Goal: Information Seeking & Learning: Learn about a topic

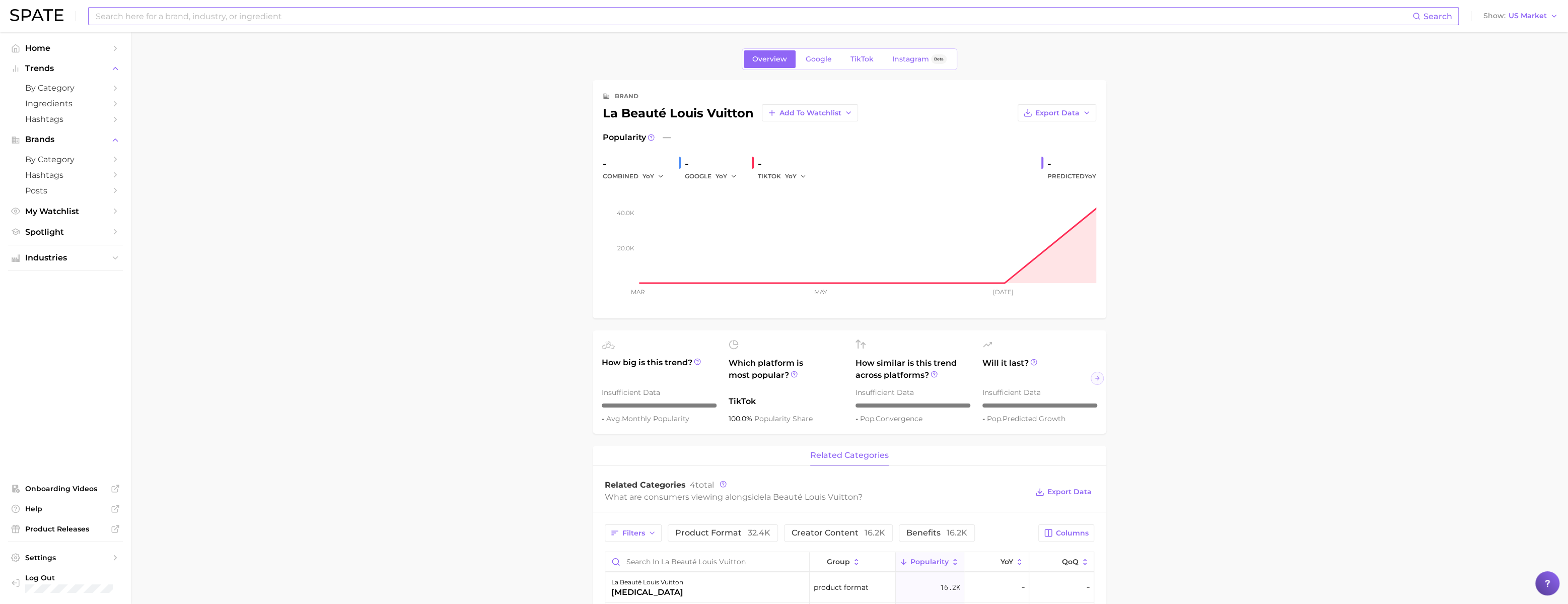
click at [390, 13] on input at bounding box center [754, 16] width 1318 height 17
paste input "#puffapplicator"
click at [323, 14] on input "#puffapplicator" at bounding box center [754, 16] width 1318 height 17
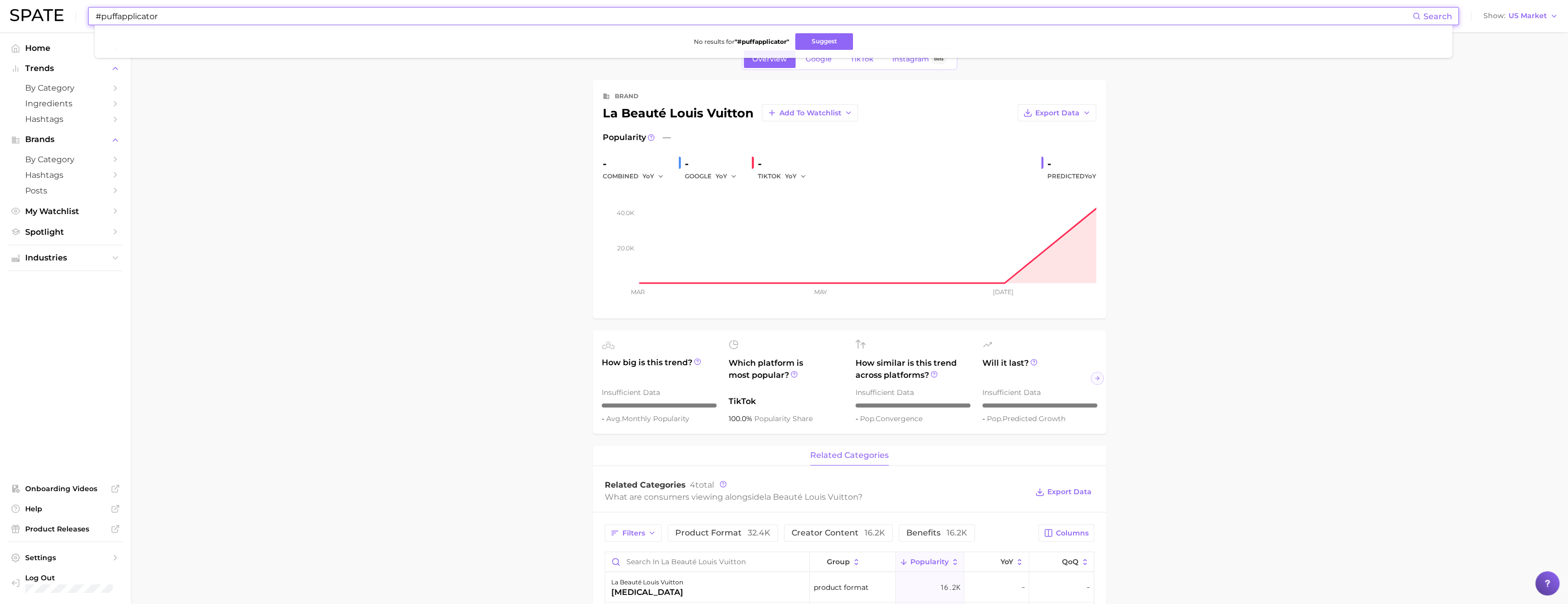
click at [323, 14] on input "#puffapplicator" at bounding box center [754, 16] width 1318 height 17
paste input "eye shadow"
type input "eye shadow"
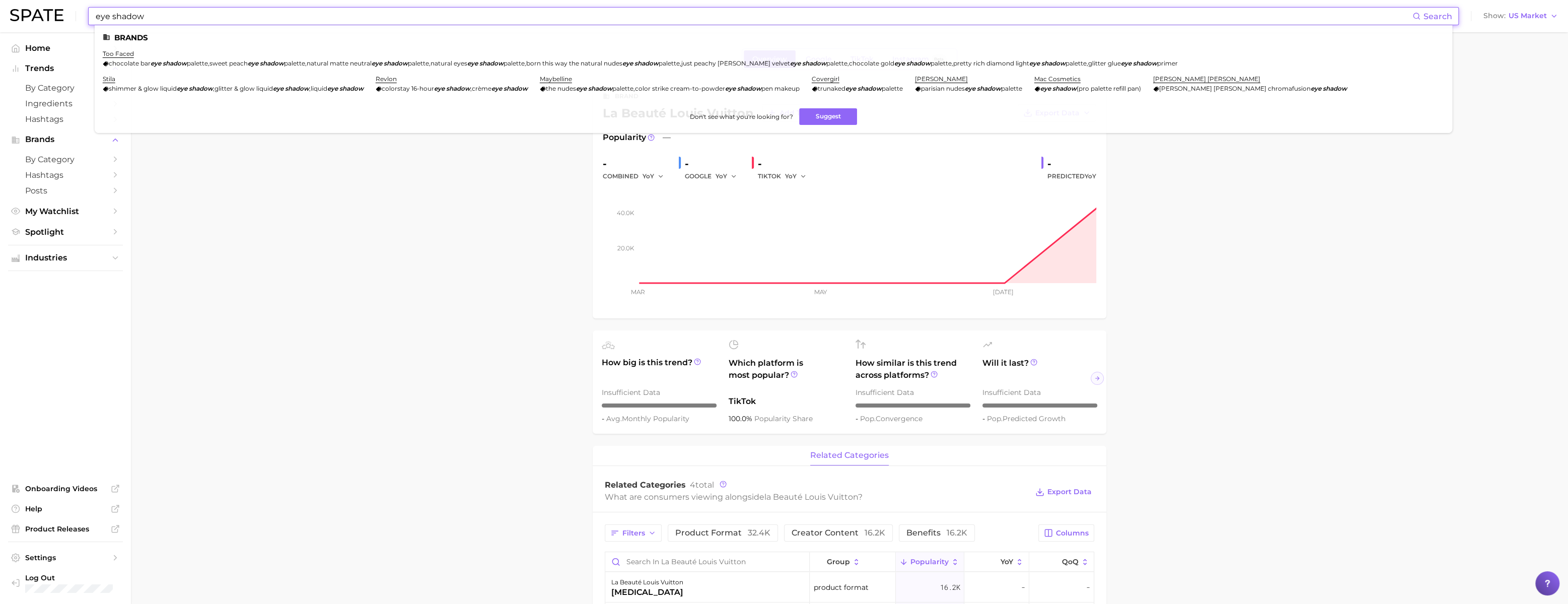
click at [175, 18] on input "eye shadow" at bounding box center [754, 16] width 1318 height 17
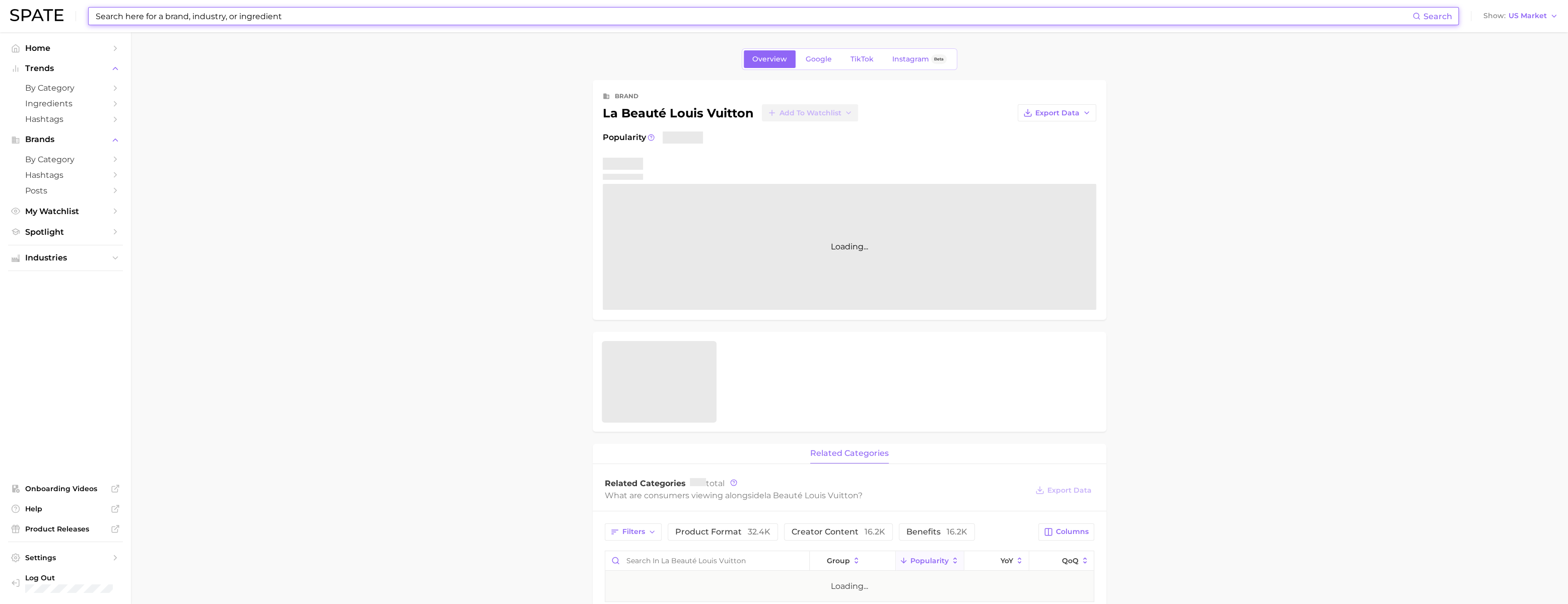
click at [174, 21] on input at bounding box center [754, 16] width 1318 height 17
paste input "eye shadow"
type input "eye shadow"
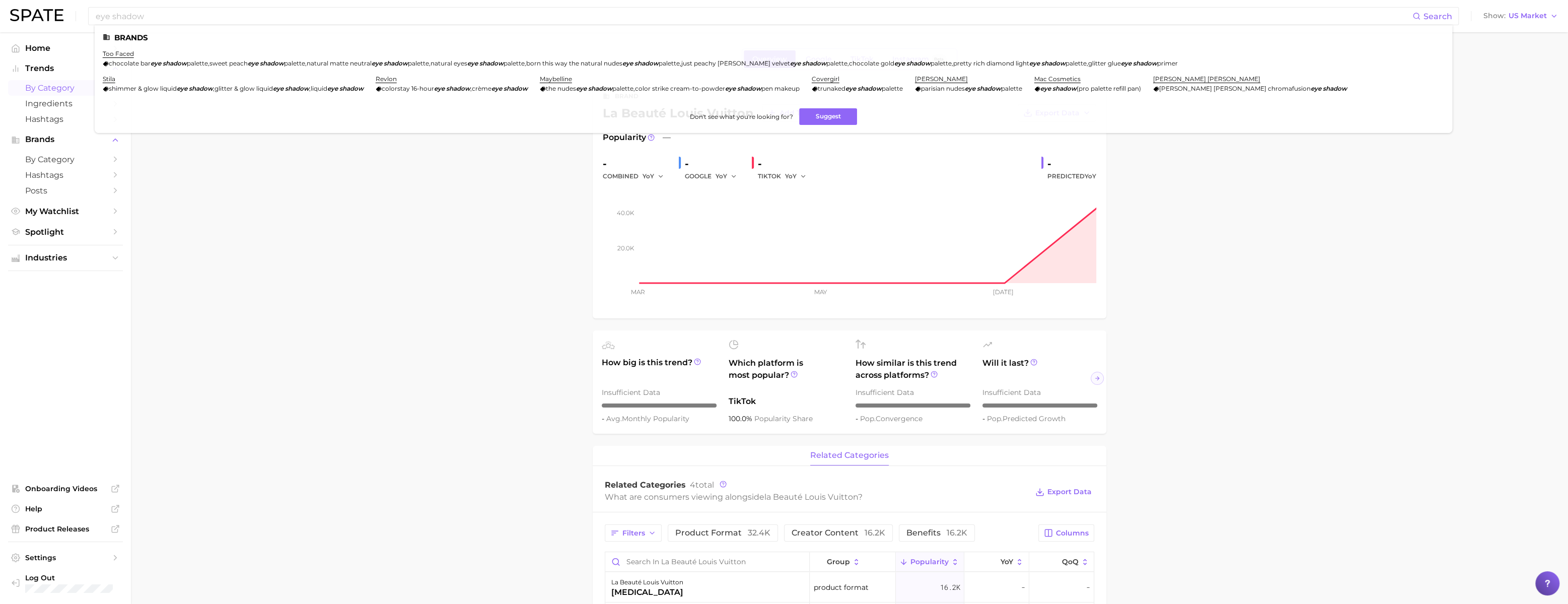
click at [67, 85] on link "by Category" at bounding box center [65, 88] width 115 height 16
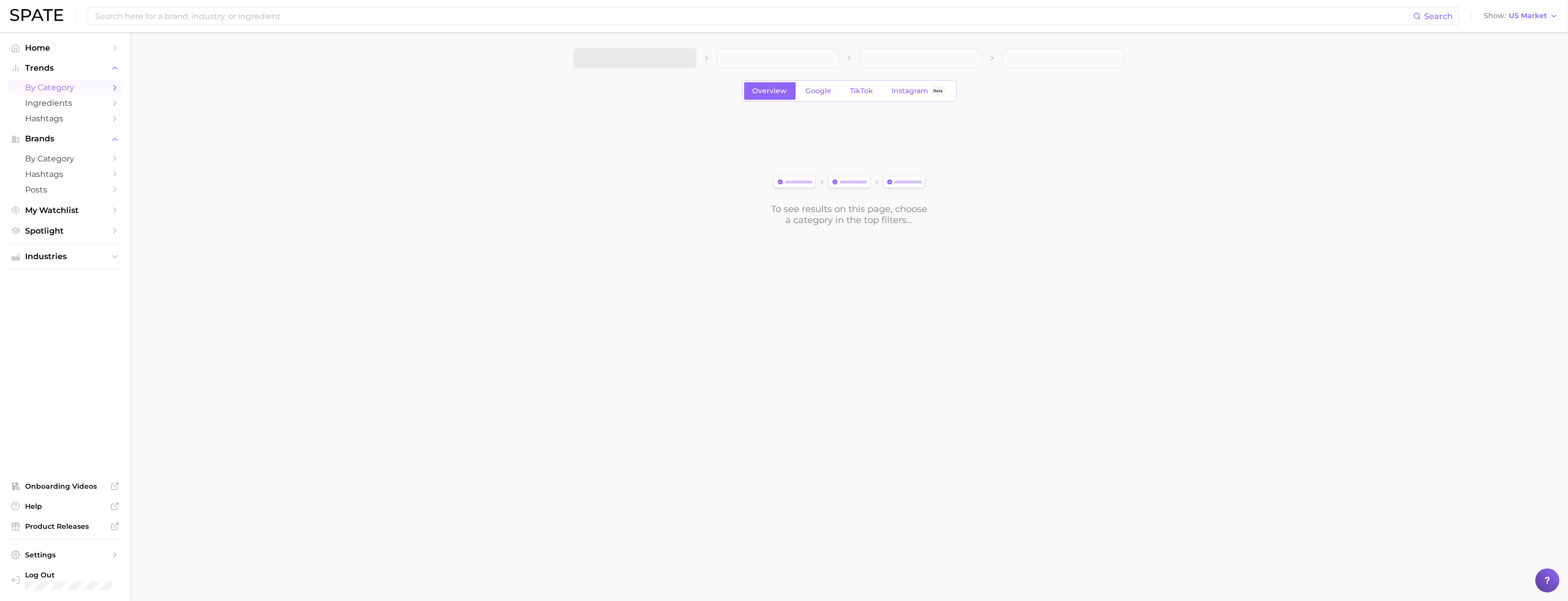
click at [65, 92] on span "by Category" at bounding box center [65, 88] width 80 height 10
click at [74, 108] on span "Ingredients" at bounding box center [65, 103] width 80 height 10
click at [64, 92] on span "by Category" at bounding box center [65, 88] width 80 height 10
click at [304, 14] on input at bounding box center [754, 16] width 1319 height 17
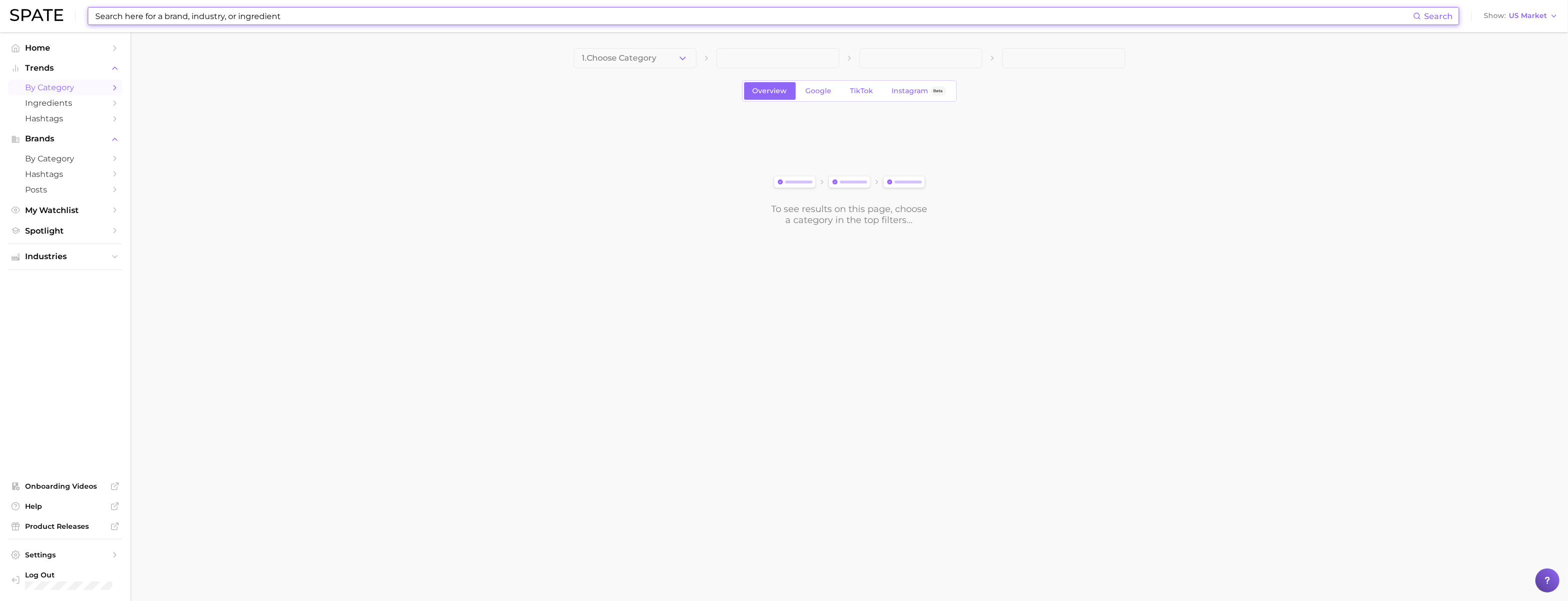
paste input "eye shadow"
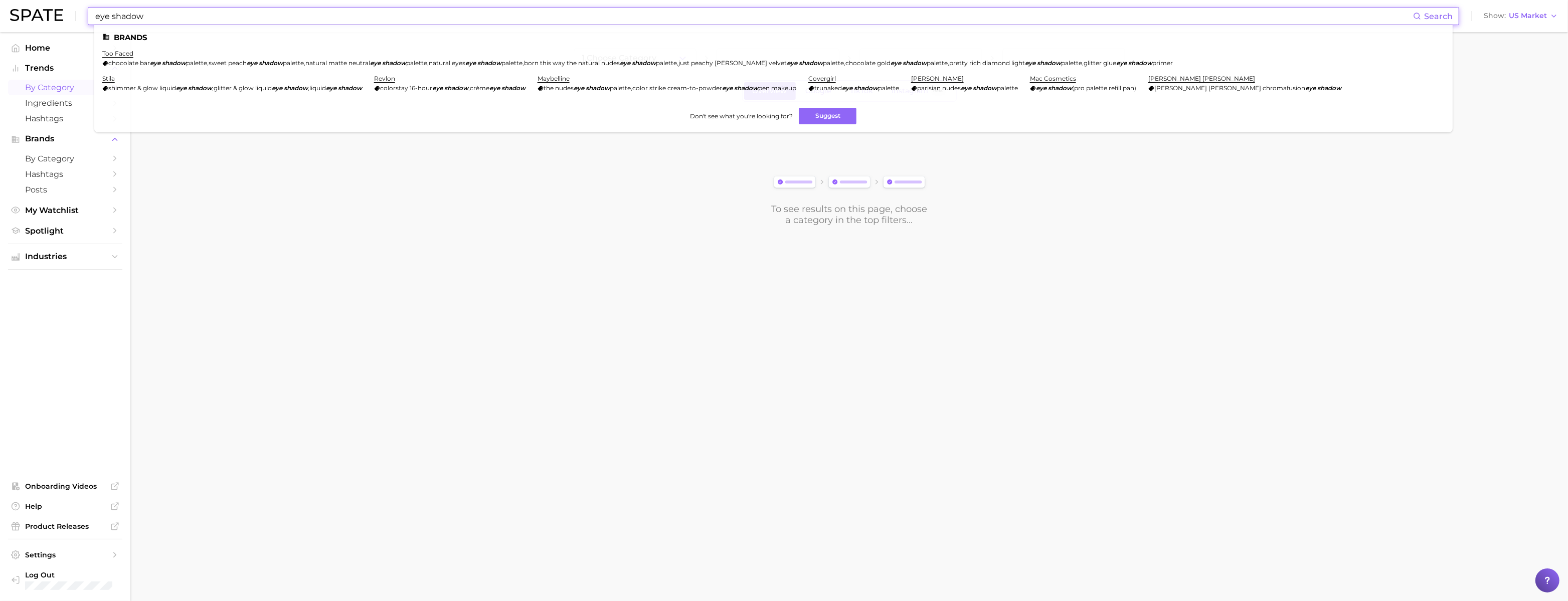
click at [122, 12] on input "eye shadow" at bounding box center [754, 16] width 1319 height 17
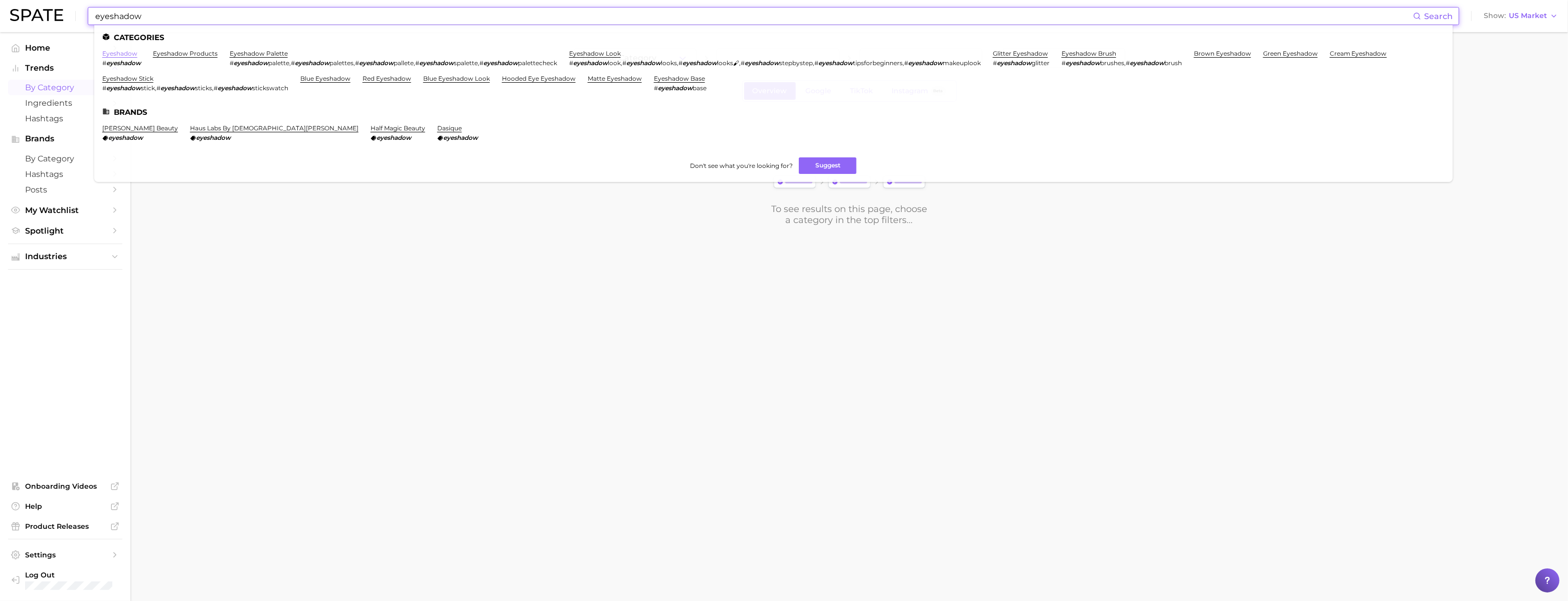
type input "eyeshadow"
click at [138, 51] on link "eyeshadow" at bounding box center [120, 54] width 35 height 7
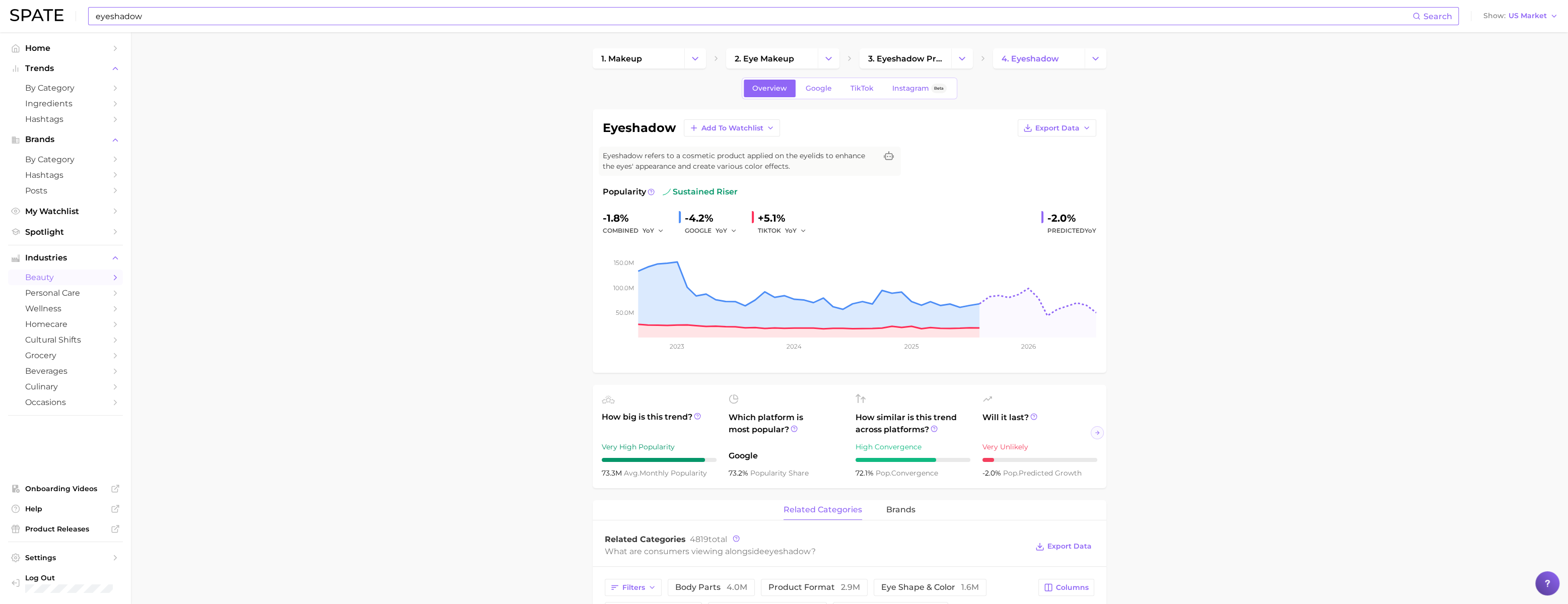
click at [300, 18] on input "eyeshadow" at bounding box center [754, 16] width 1318 height 17
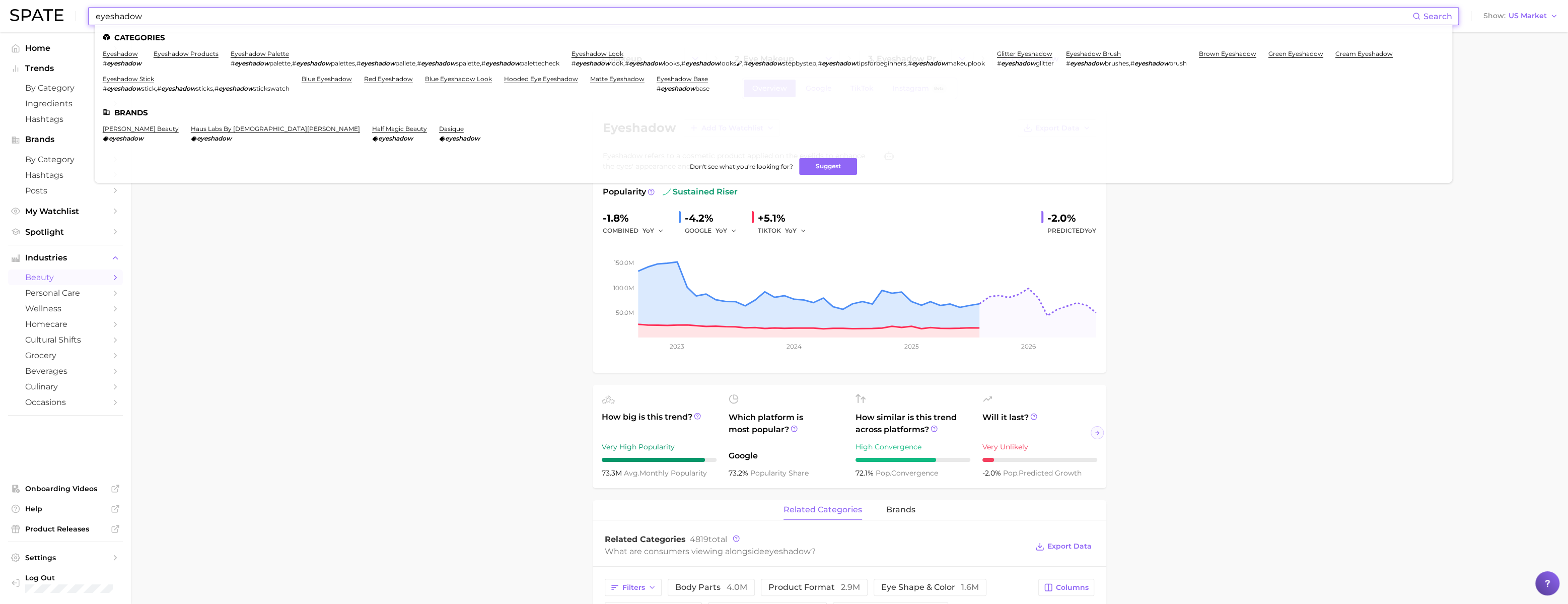
click at [300, 18] on input "eyeshadow" at bounding box center [754, 16] width 1318 height 17
paste input "gummies"
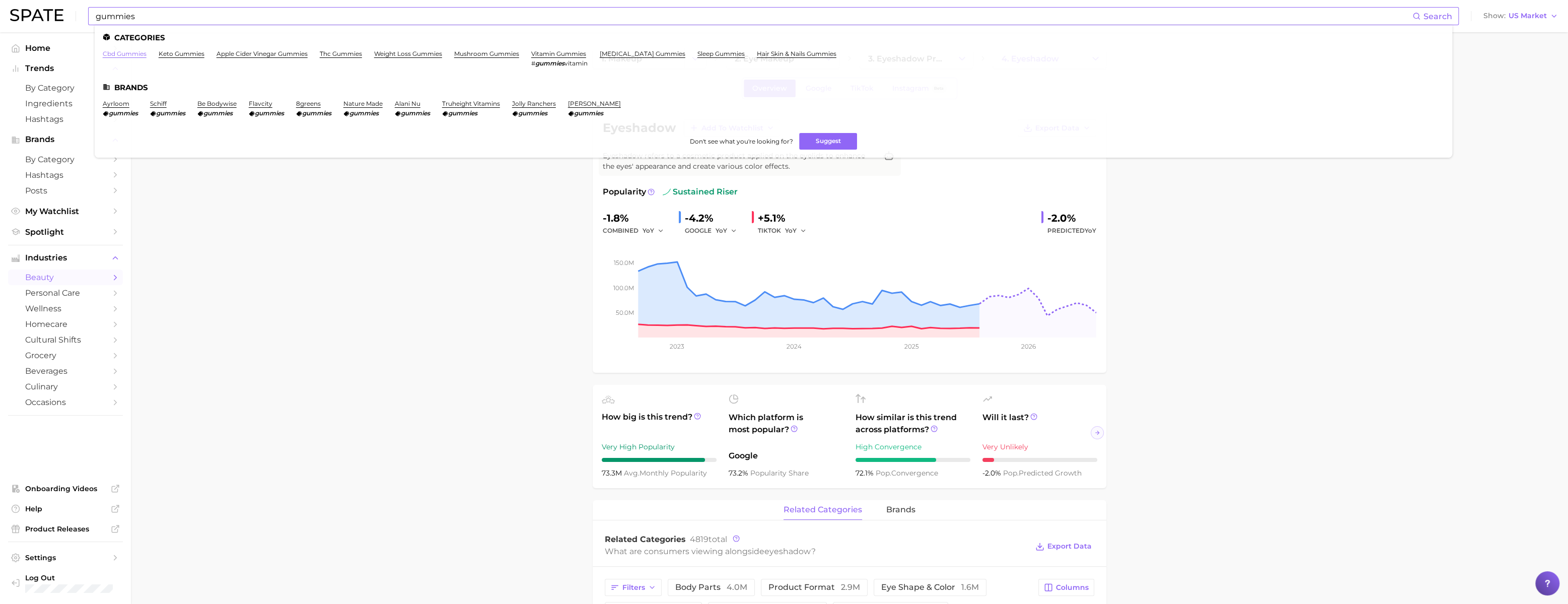
click at [147, 53] on link "cbd gummies" at bounding box center [125, 54] width 44 height 7
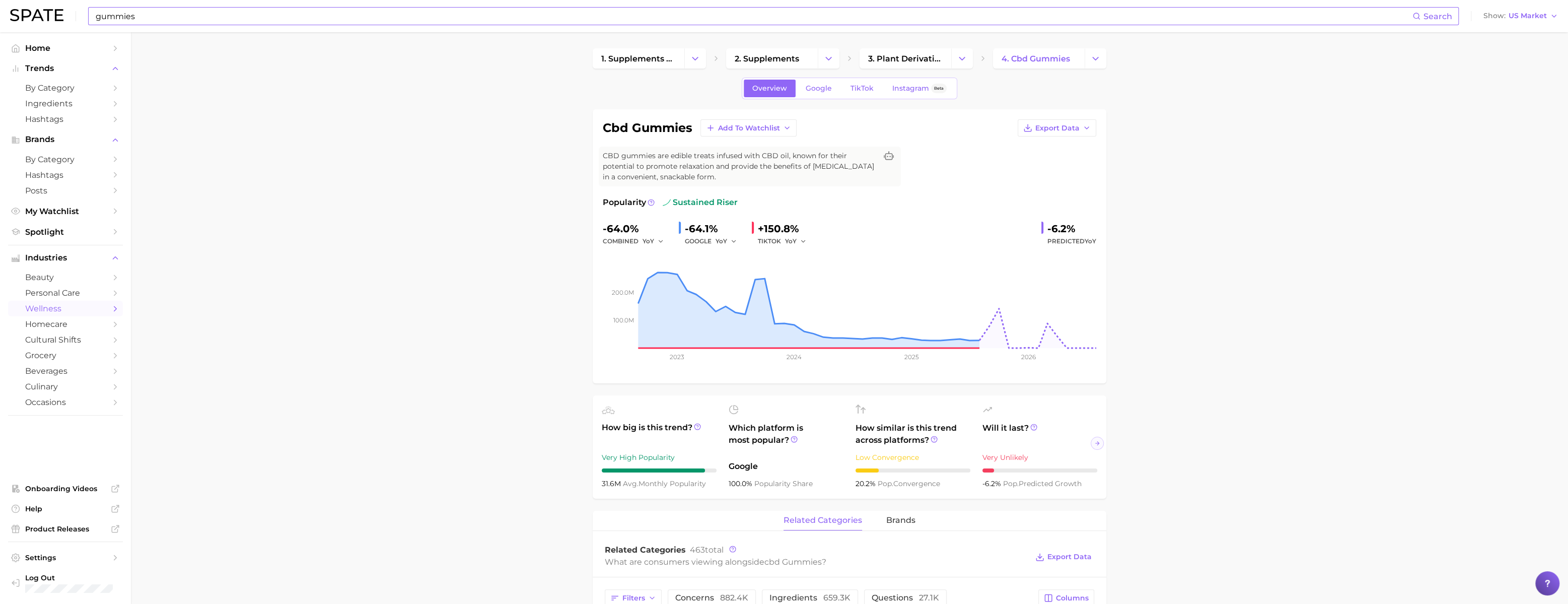
click at [219, 17] on input "gummies" at bounding box center [754, 16] width 1318 height 17
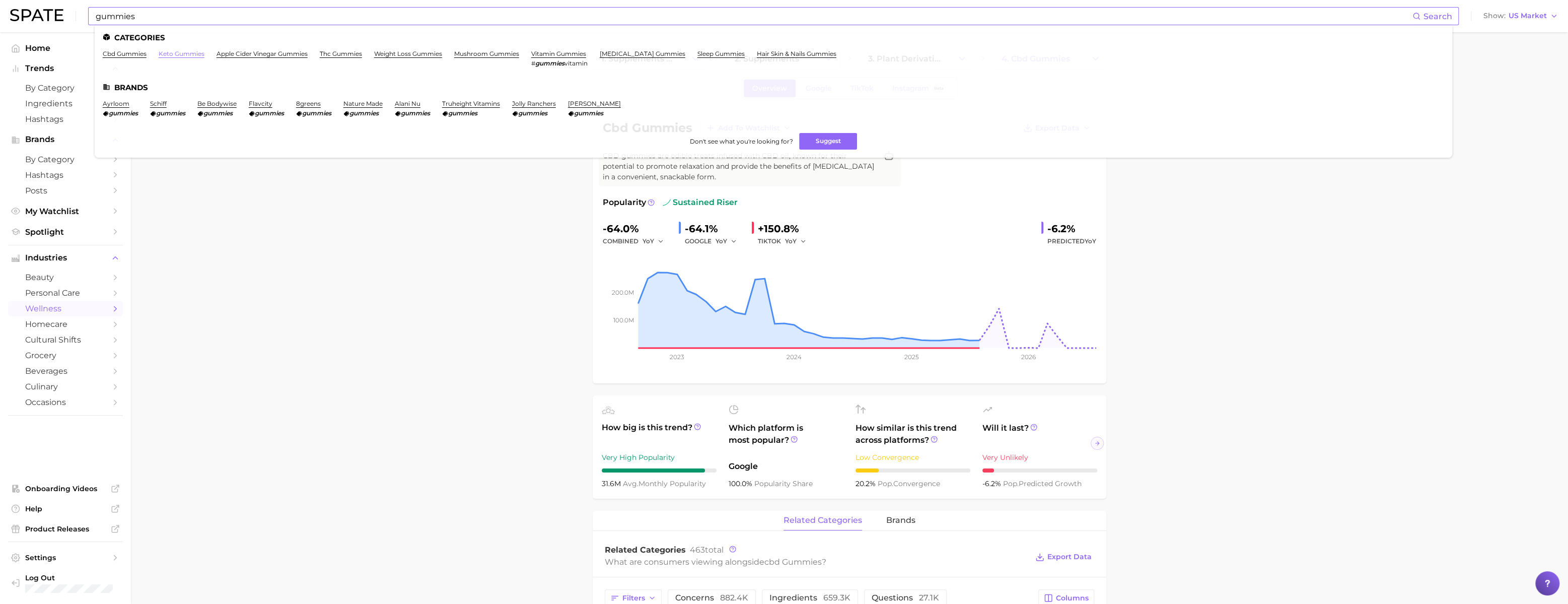
click at [204, 52] on link "keto gummies" at bounding box center [181, 54] width 46 height 7
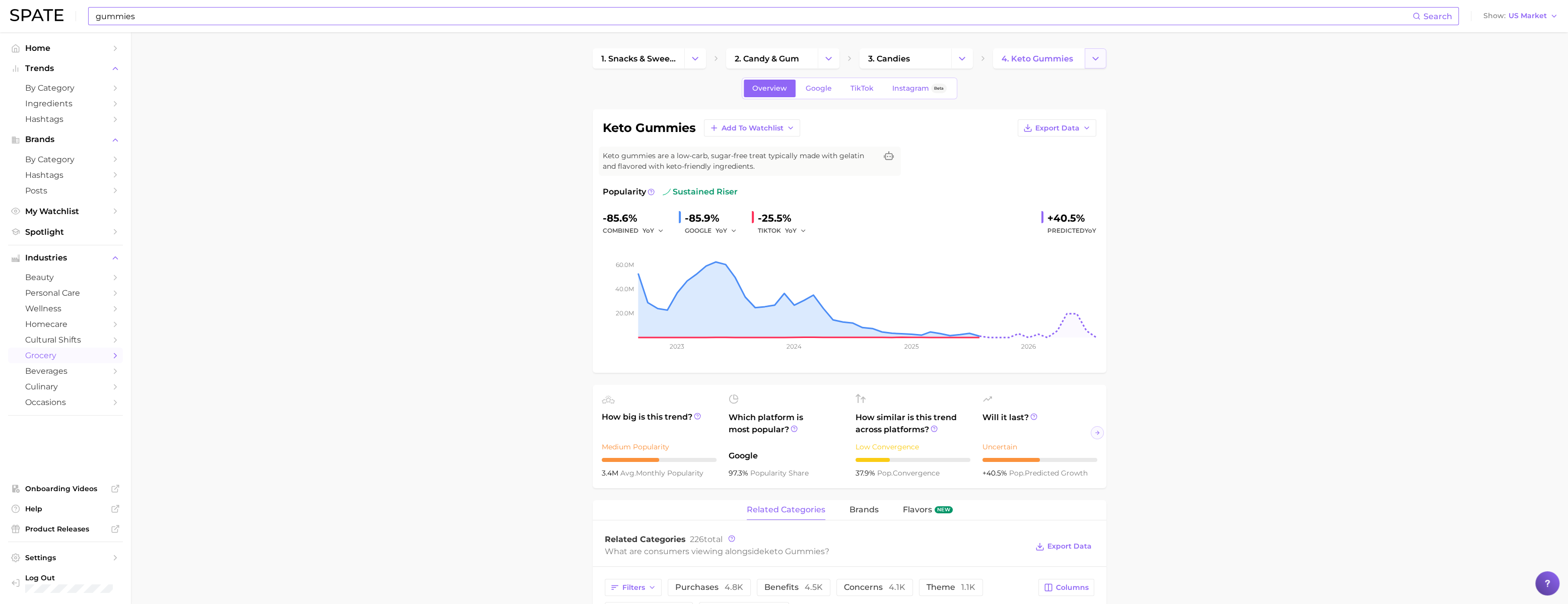
click at [1092, 61] on icon "Change Category" at bounding box center [1095, 58] width 10 height 10
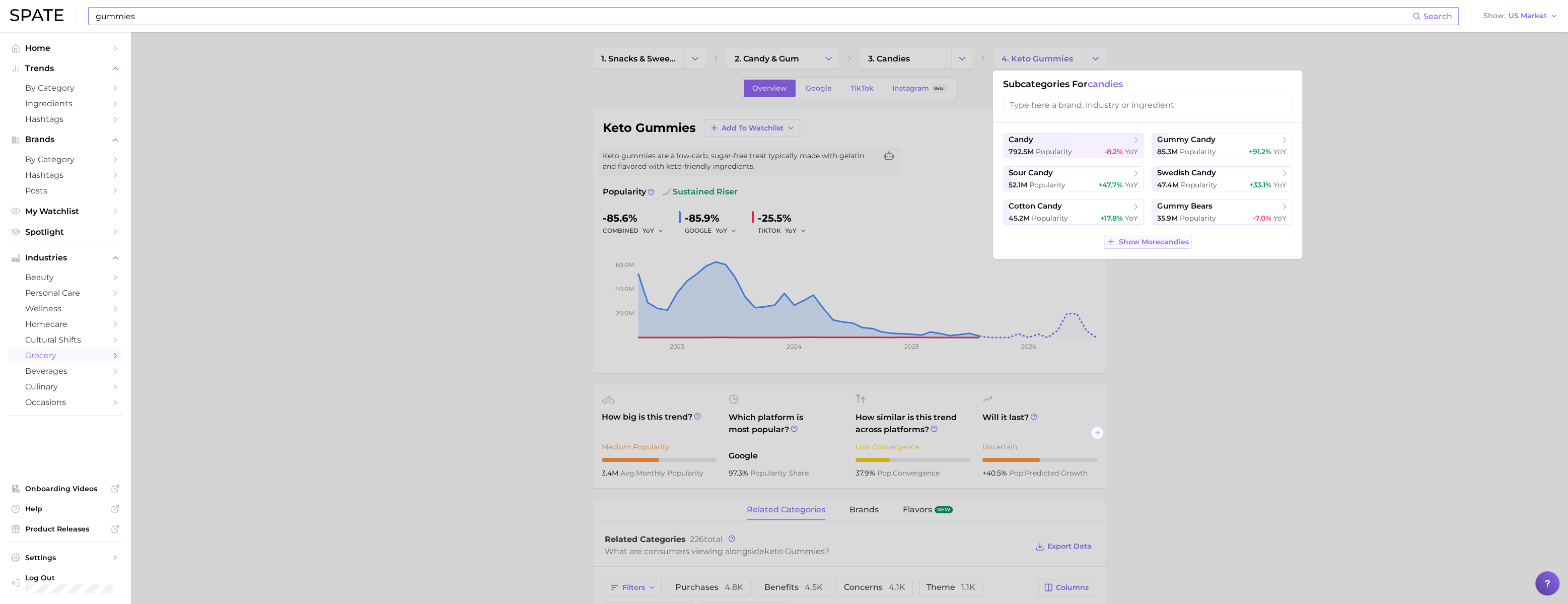
click at [1114, 249] on button "Show More candies" at bounding box center [1147, 241] width 87 height 14
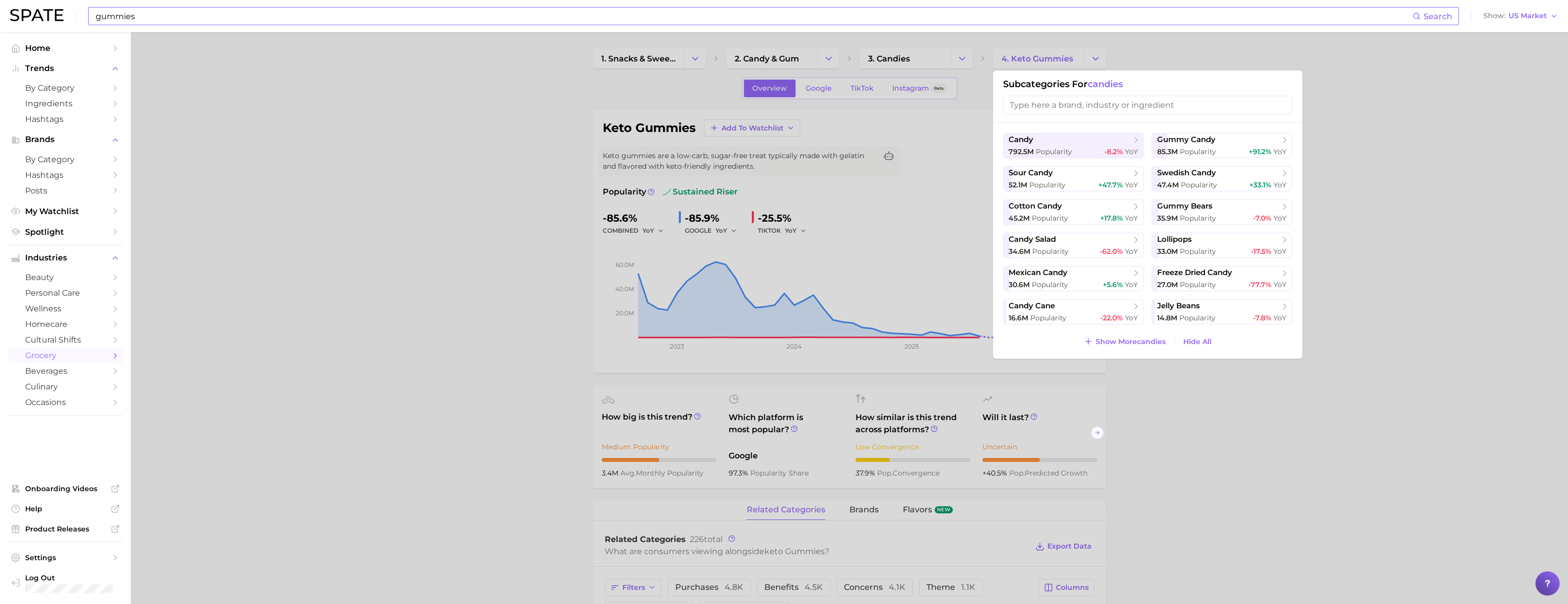
click at [319, 10] on input "gummies" at bounding box center [754, 16] width 1318 height 17
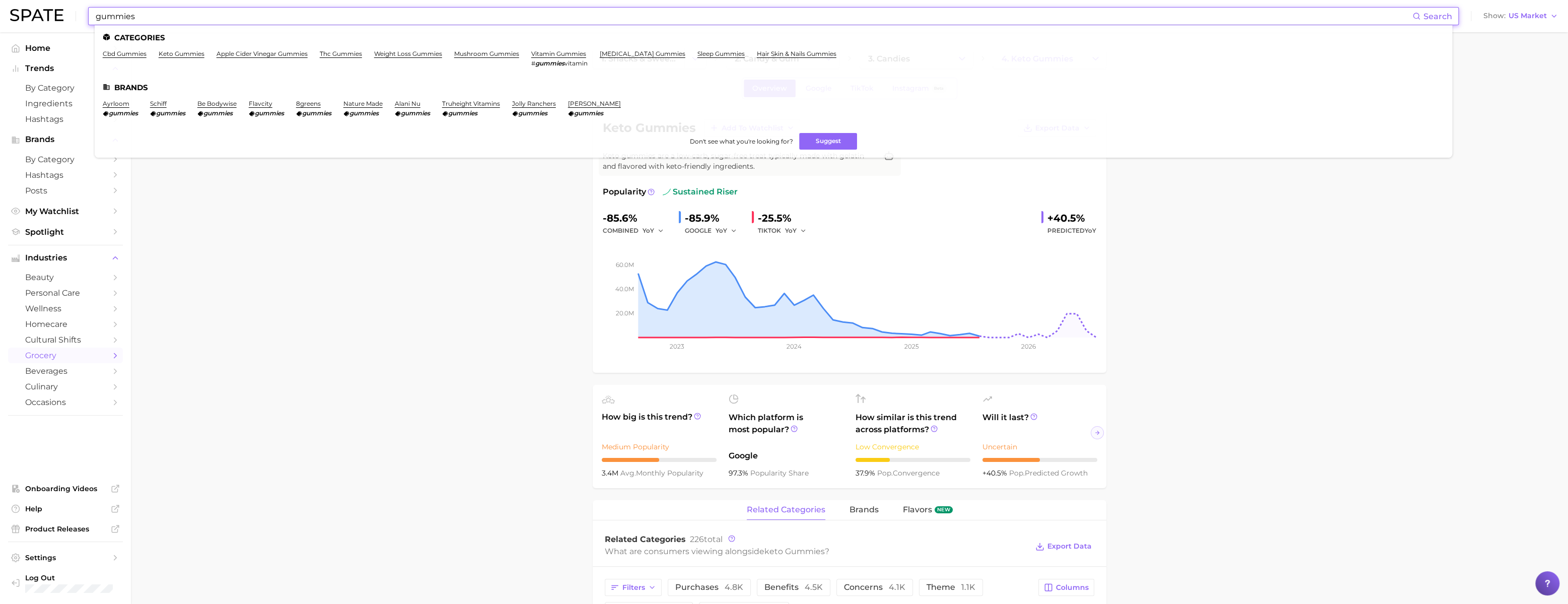
click at [319, 11] on input "gummies" at bounding box center [754, 16] width 1318 height 17
paste input "longevitiy"
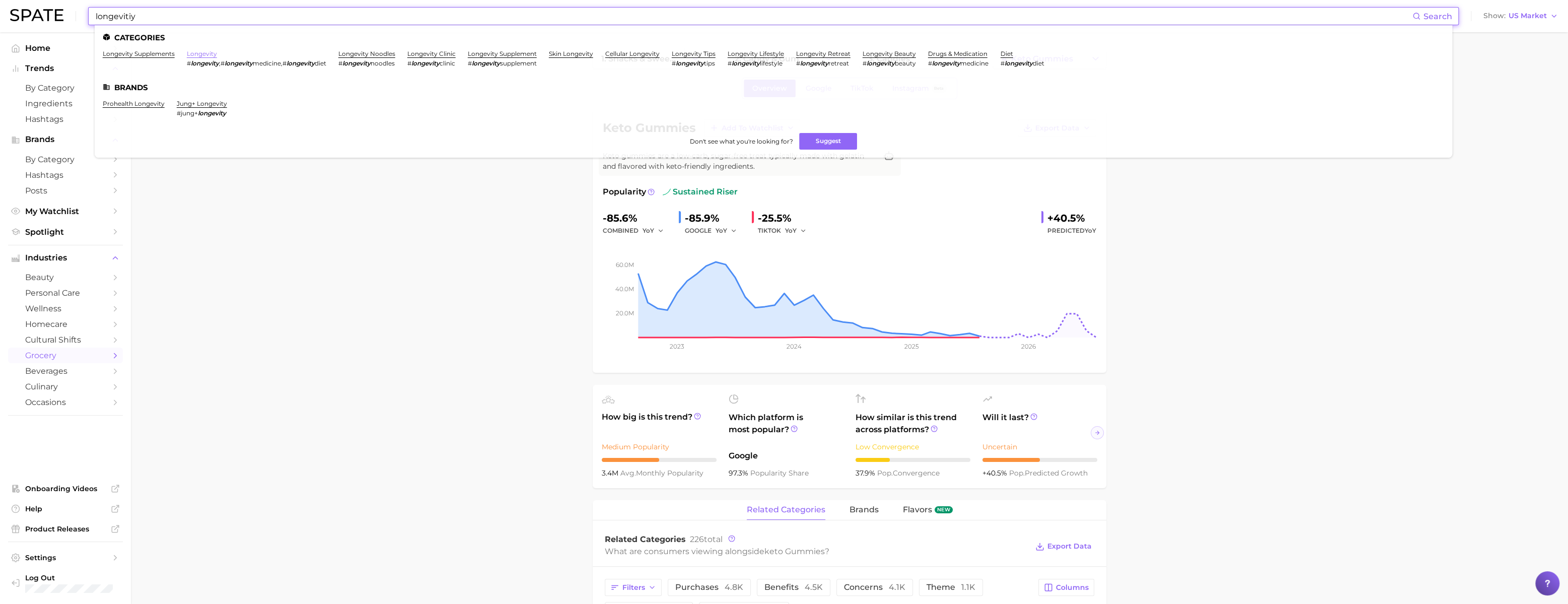
click at [211, 54] on link "longevity" at bounding box center [202, 54] width 30 height 7
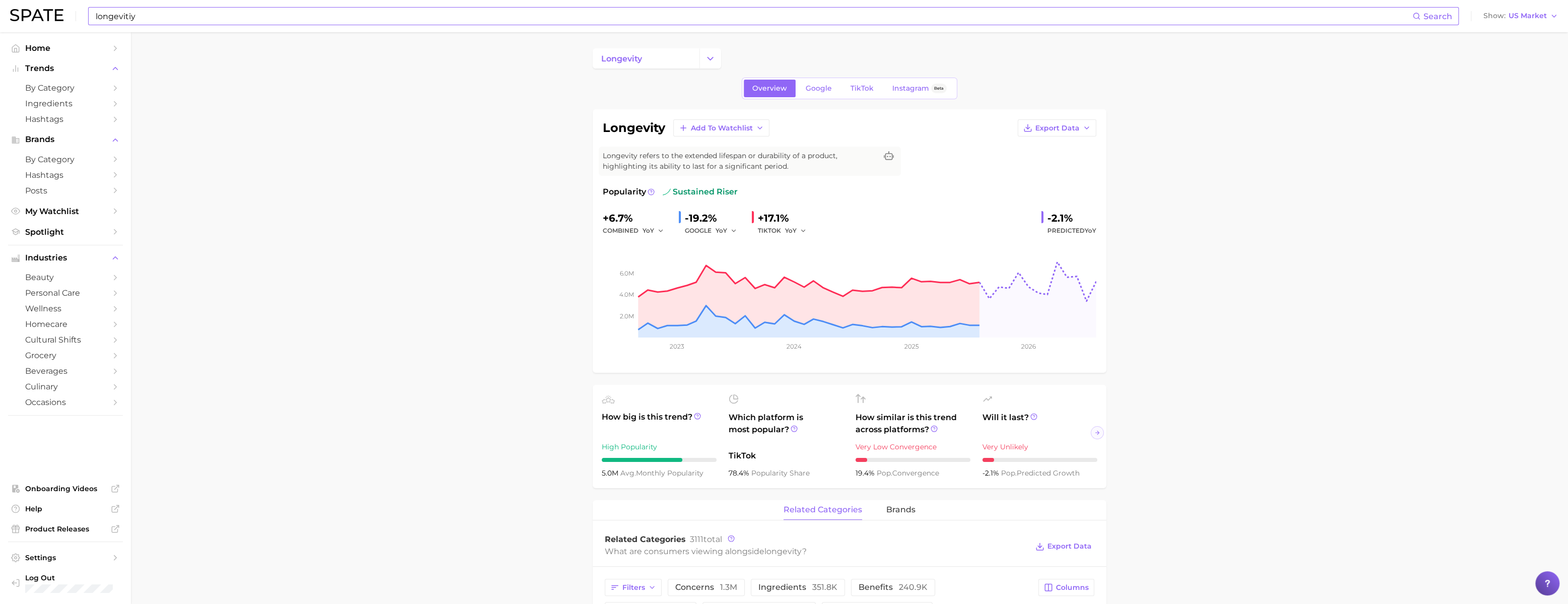
click at [359, 5] on div "longevitiy Search Show US Market" at bounding box center [784, 16] width 1548 height 32
click at [359, 4] on div "longevitiy Search Show US Market" at bounding box center [784, 16] width 1548 height 32
click at [358, 10] on input "longevitiy" at bounding box center [754, 16] width 1318 height 17
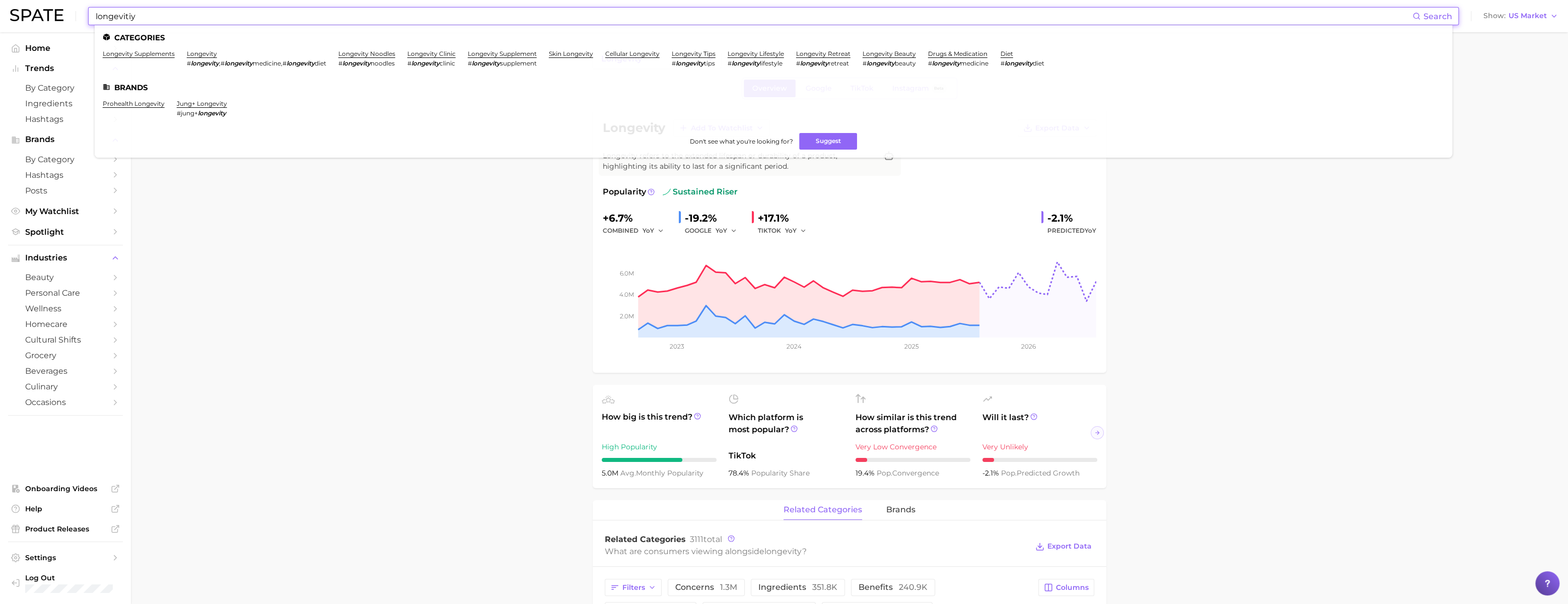
click at [358, 10] on input "longevitiy" at bounding box center [754, 16] width 1318 height 17
paste input "athlete beaut"
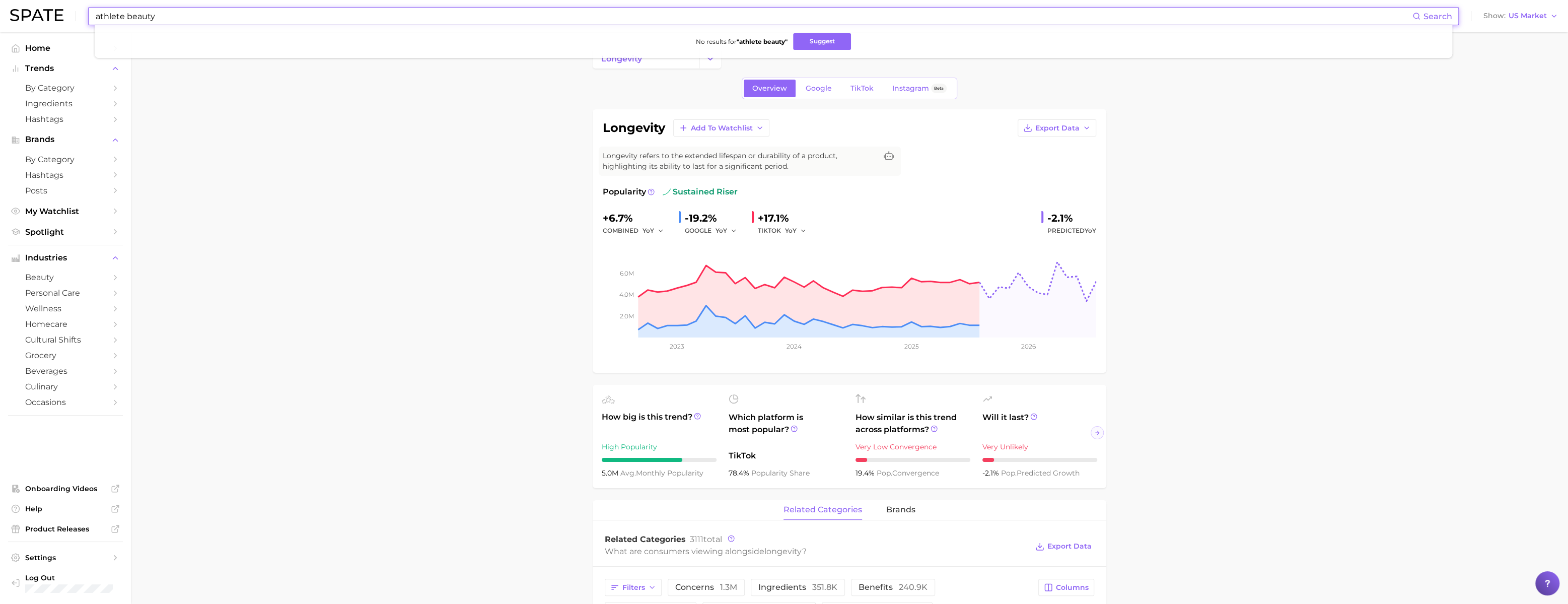
drag, startPoint x: 141, startPoint y: 18, endPoint x: 216, endPoint y: 18, distance: 75.0
click at [216, 18] on input "athlete beauty" at bounding box center [754, 16] width 1318 height 17
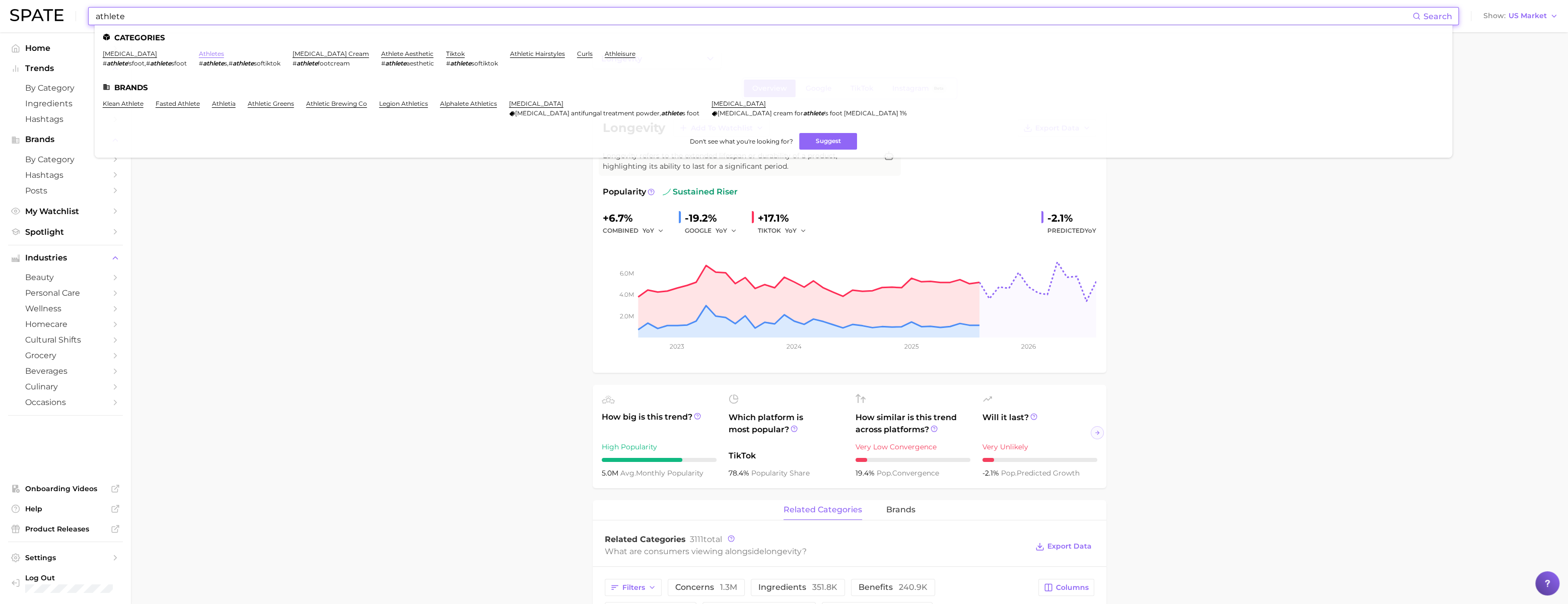
type input "athlete"
click at [224, 56] on link "athletes" at bounding box center [211, 54] width 25 height 7
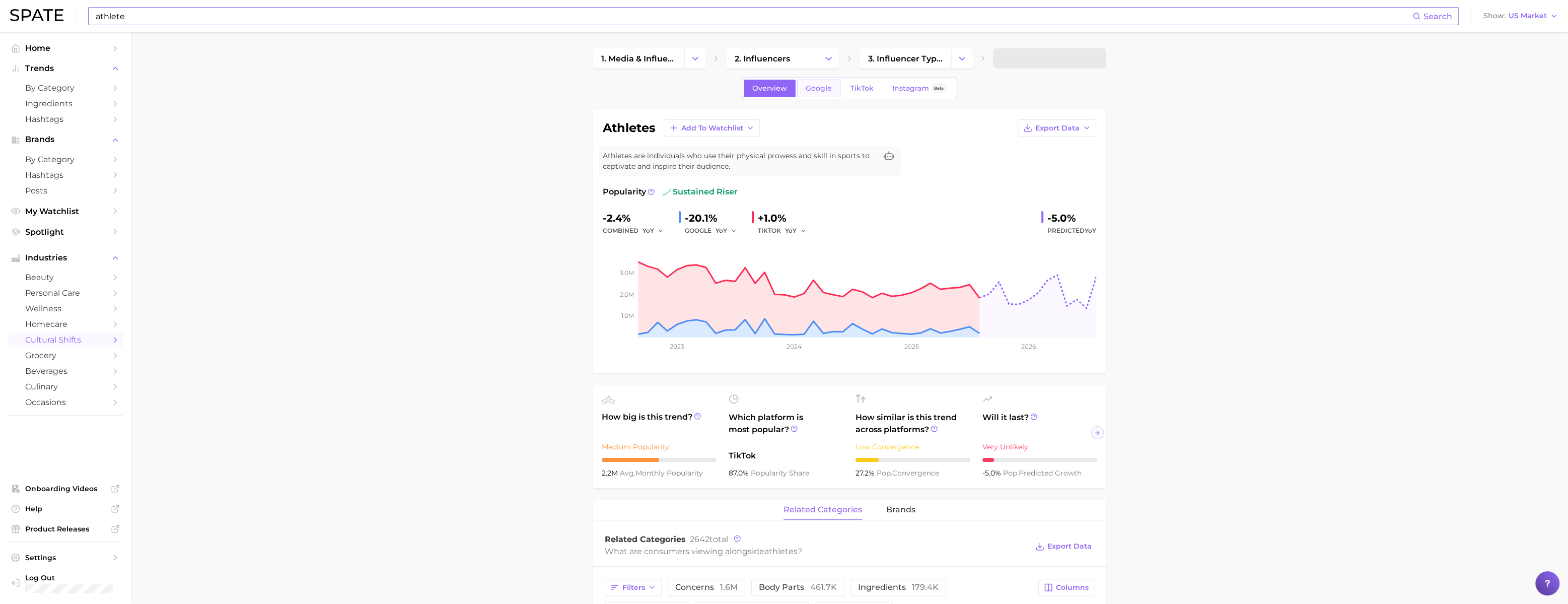
click at [806, 93] on span "Google" at bounding box center [819, 89] width 26 height 9
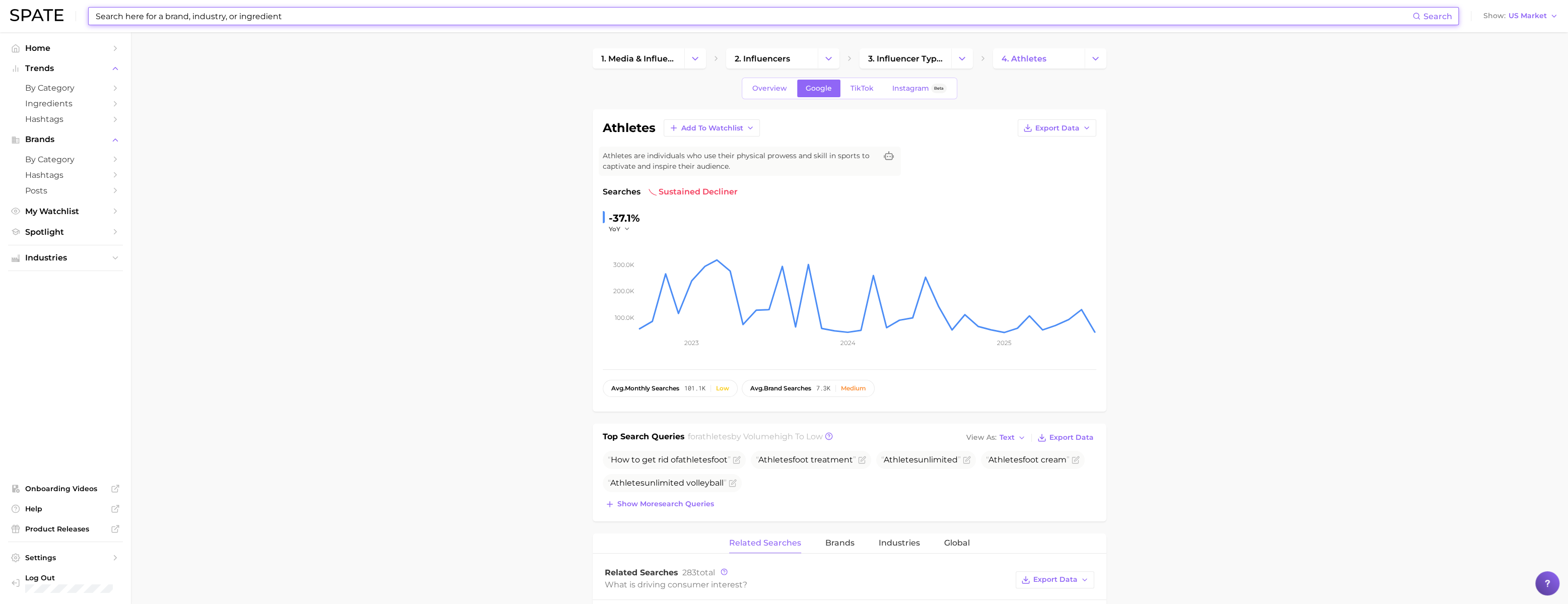
click at [259, 17] on input at bounding box center [754, 16] width 1318 height 17
paste input "athlete beauty"
drag, startPoint x: 138, startPoint y: 18, endPoint x: 252, endPoint y: 24, distance: 114.2
click at [246, 22] on input "athlete beauty" at bounding box center [754, 16] width 1318 height 17
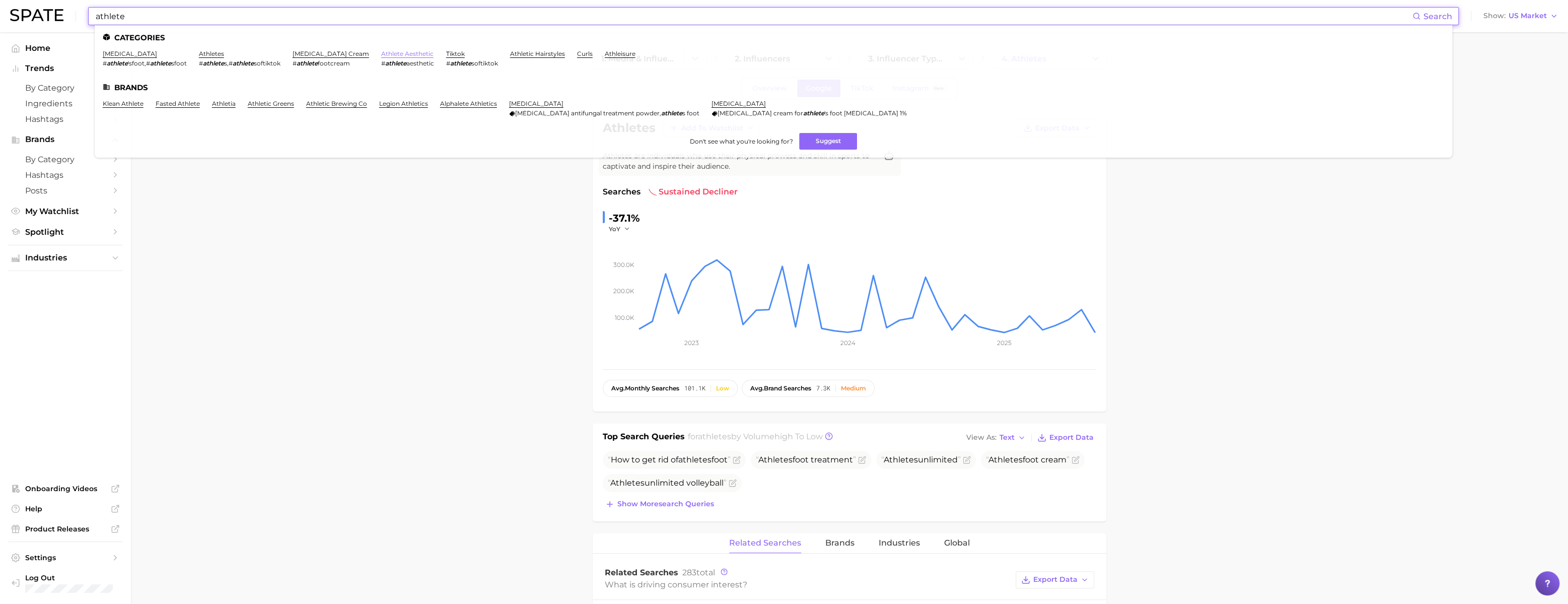
type input "athlete"
click at [428, 57] on link "athlete aesthetic" at bounding box center [408, 54] width 53 height 7
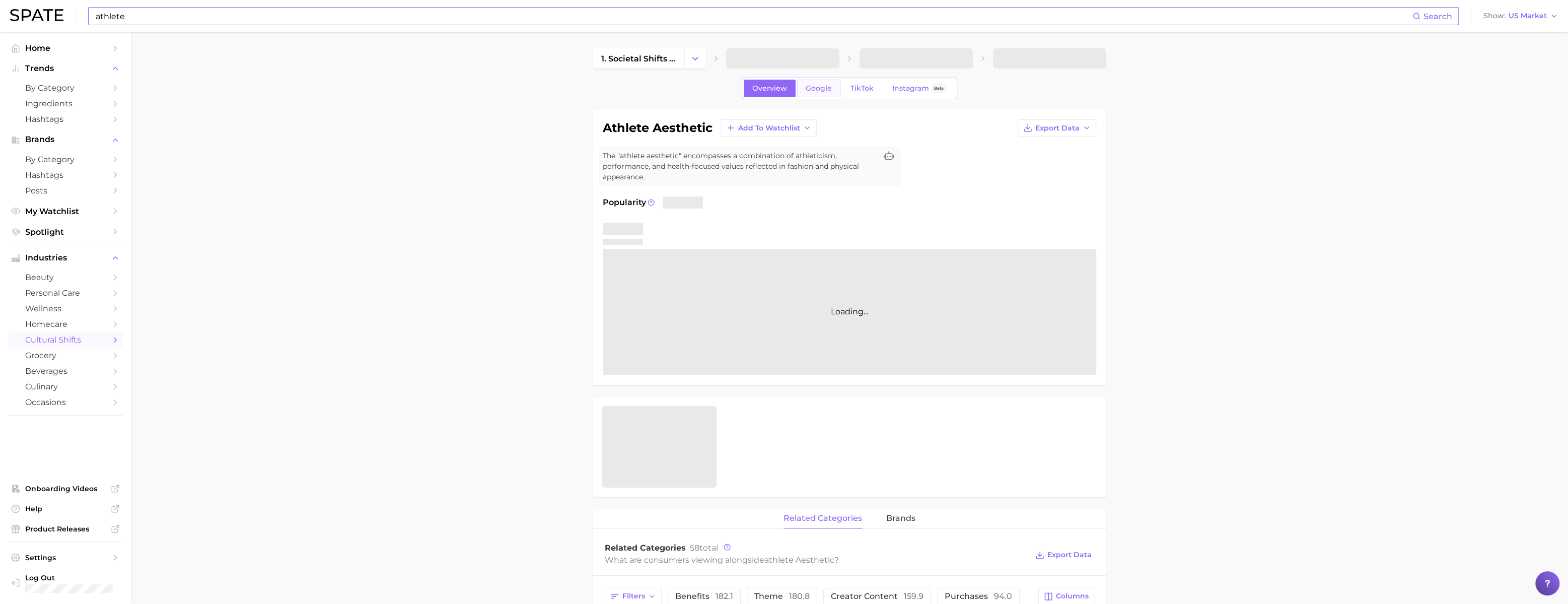
click at [806, 93] on span "Google" at bounding box center [819, 89] width 26 height 9
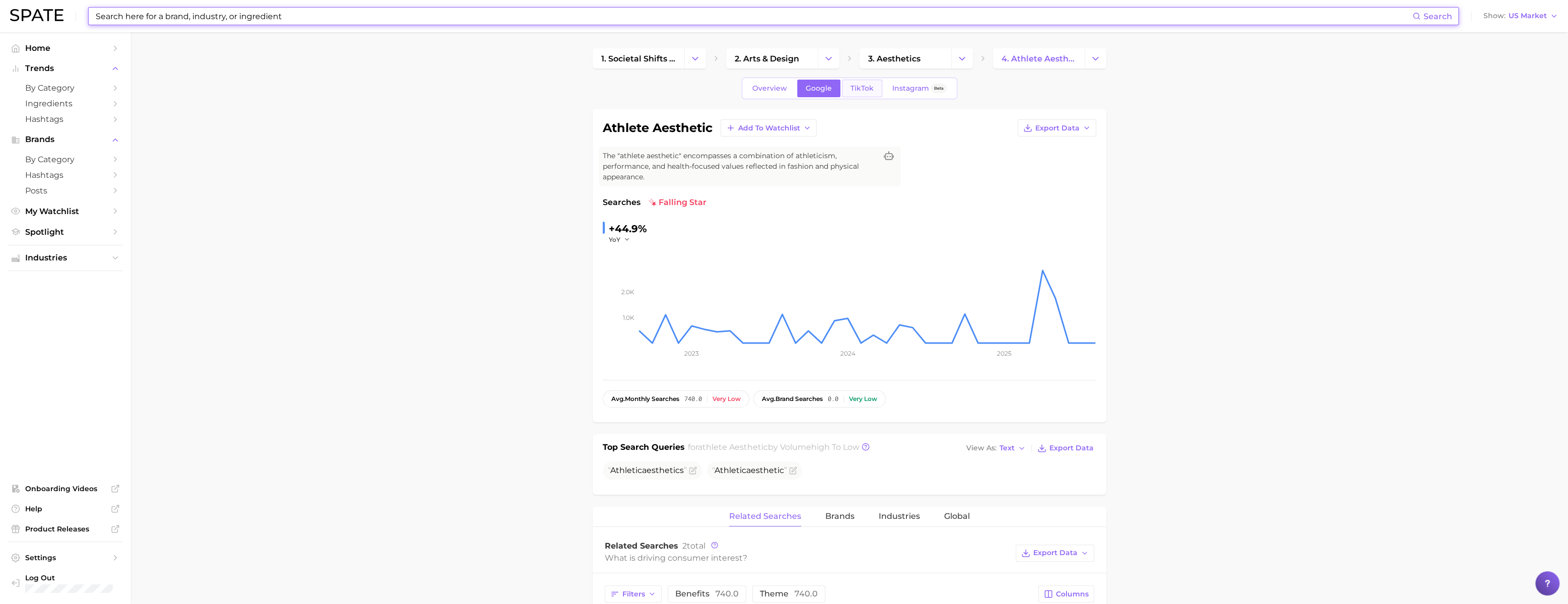
click at [842, 90] on link "TikTok" at bounding box center [862, 88] width 40 height 18
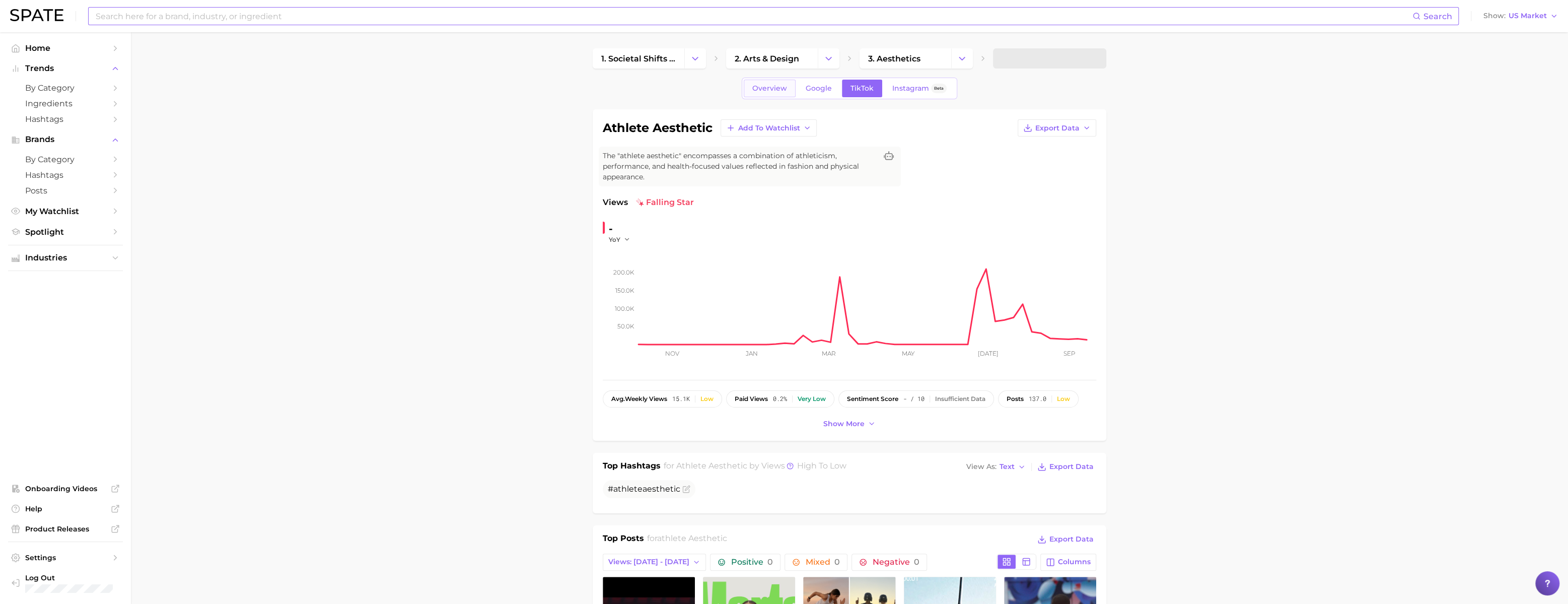
click at [753, 93] on span "Overview" at bounding box center [770, 89] width 35 height 9
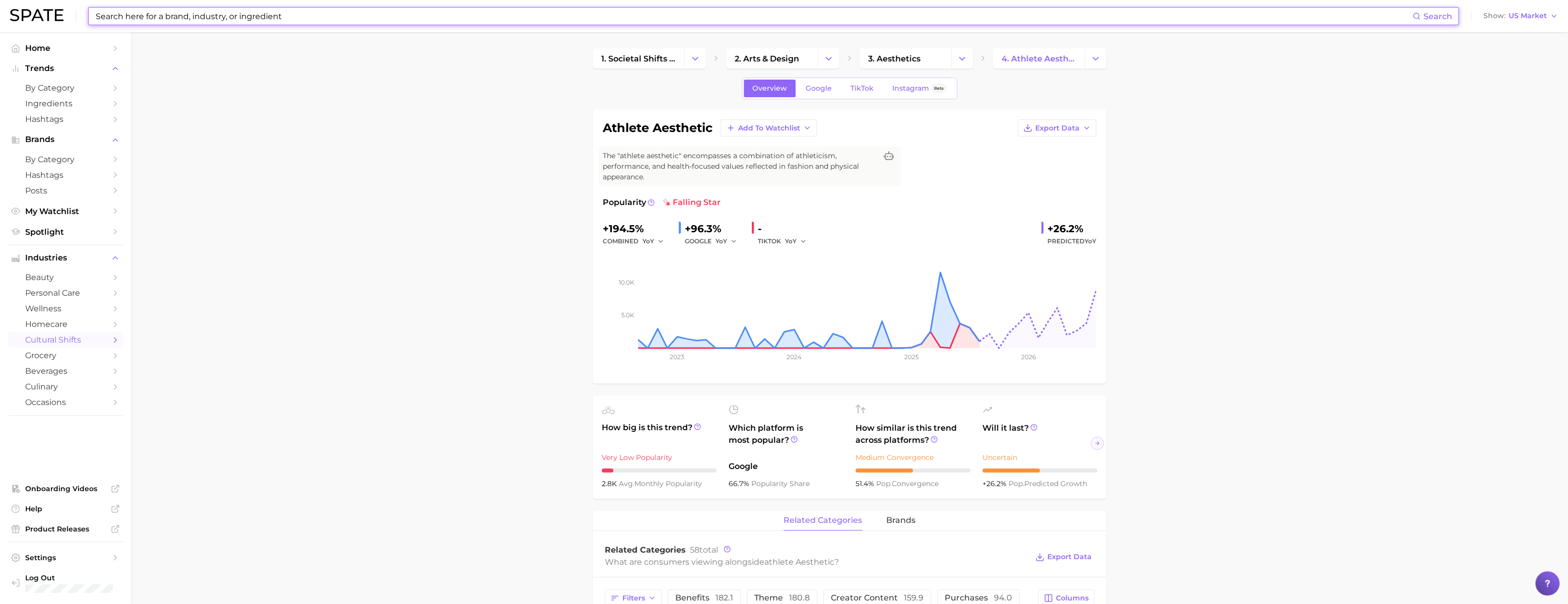
click at [331, 14] on input at bounding box center [754, 16] width 1318 height 17
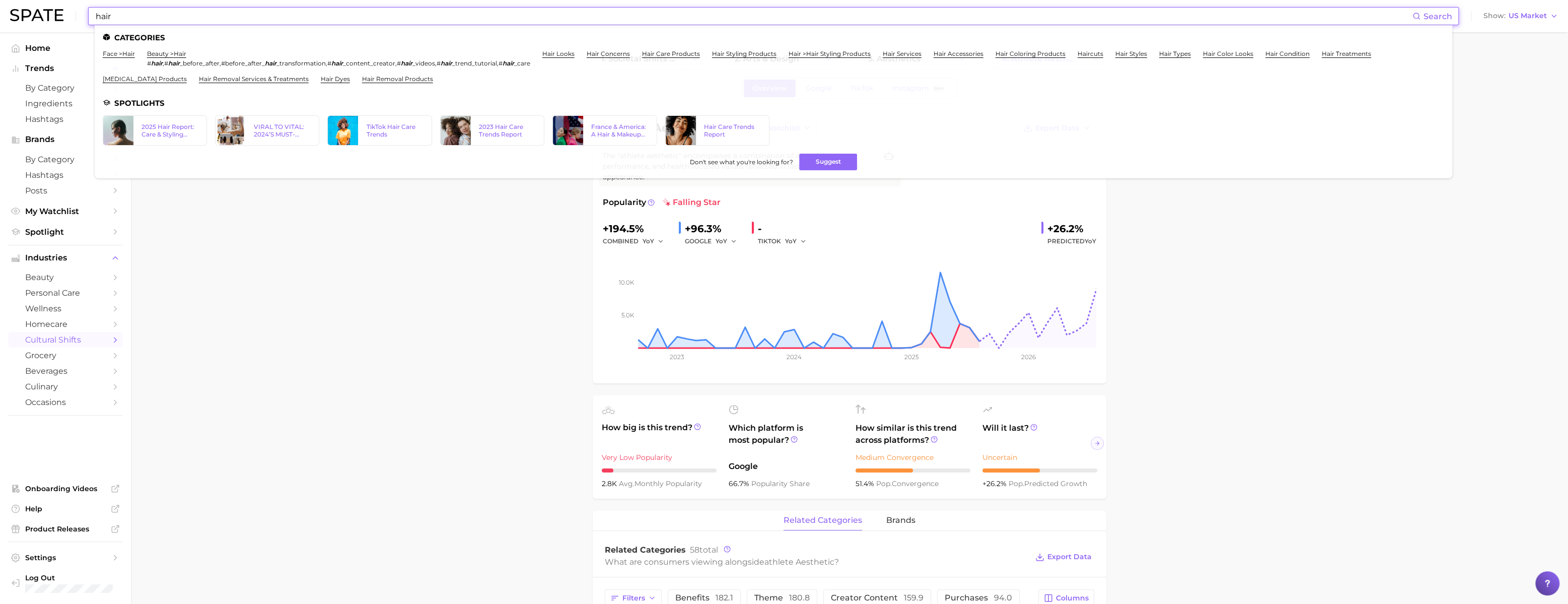
drag, startPoint x: 180, startPoint y: 13, endPoint x: 59, endPoint y: 10, distance: 121.0
click at [59, 10] on div "hair Search Categories face > hair beauty > hair # hair , # hair _before_after …" at bounding box center [784, 16] width 1548 height 32
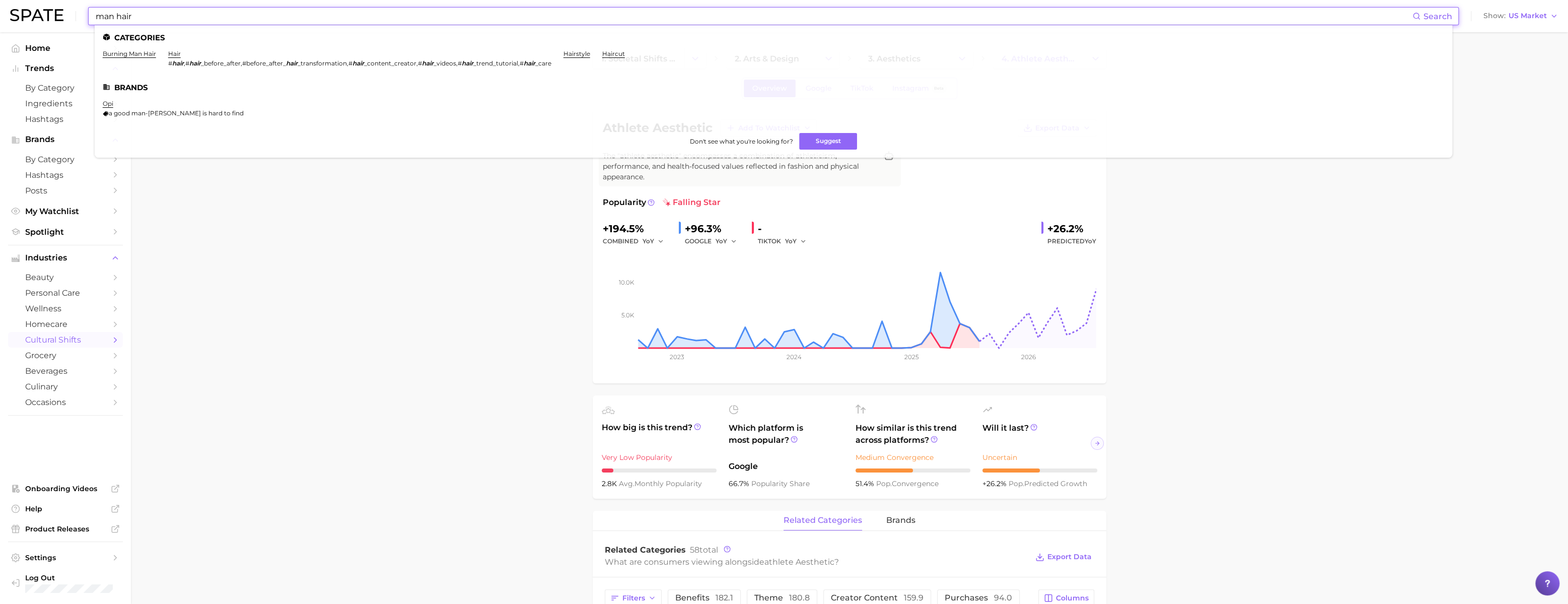
type input "man hair"
click at [197, 54] on li "hair # hair , # hair _before_after , #before_after_ hair _transformation , # ha…" at bounding box center [359, 59] width 383 height 17
click at [181, 54] on link "hair" at bounding box center [174, 54] width 13 height 7
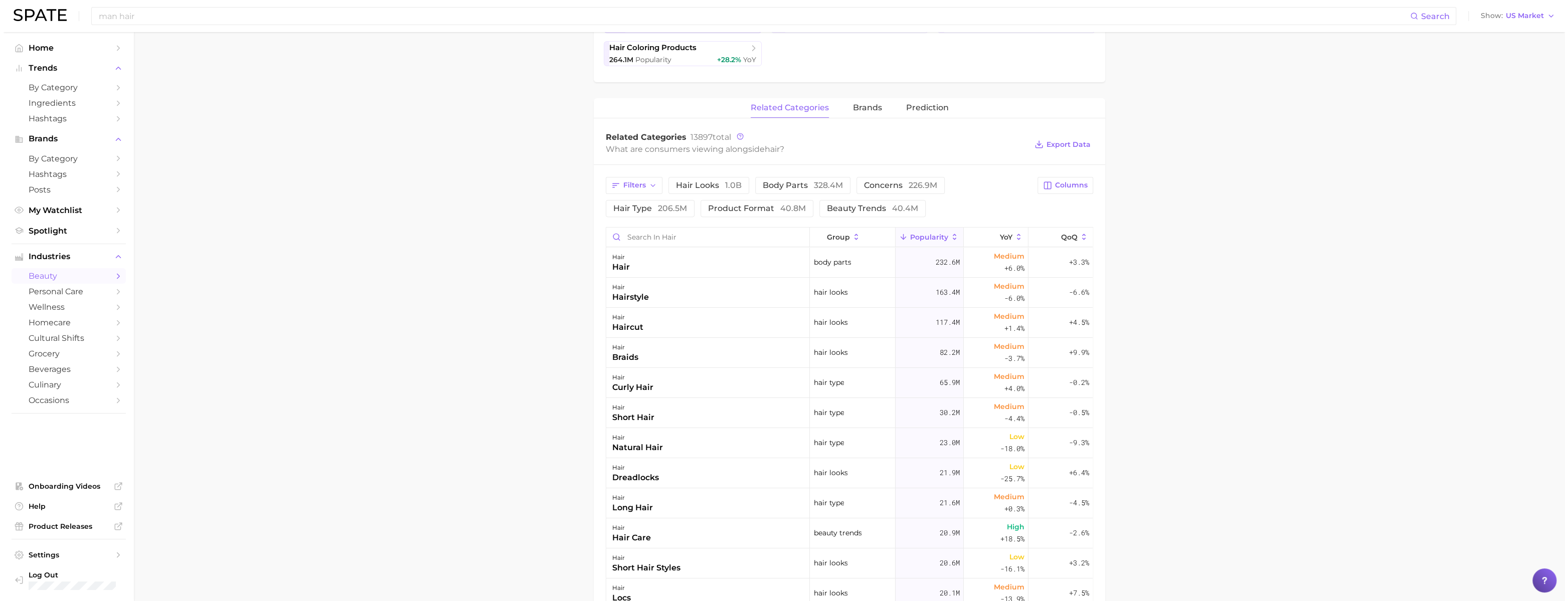
scroll to position [322, 0]
click at [654, 245] on input "Search in hair" at bounding box center [704, 235] width 203 height 19
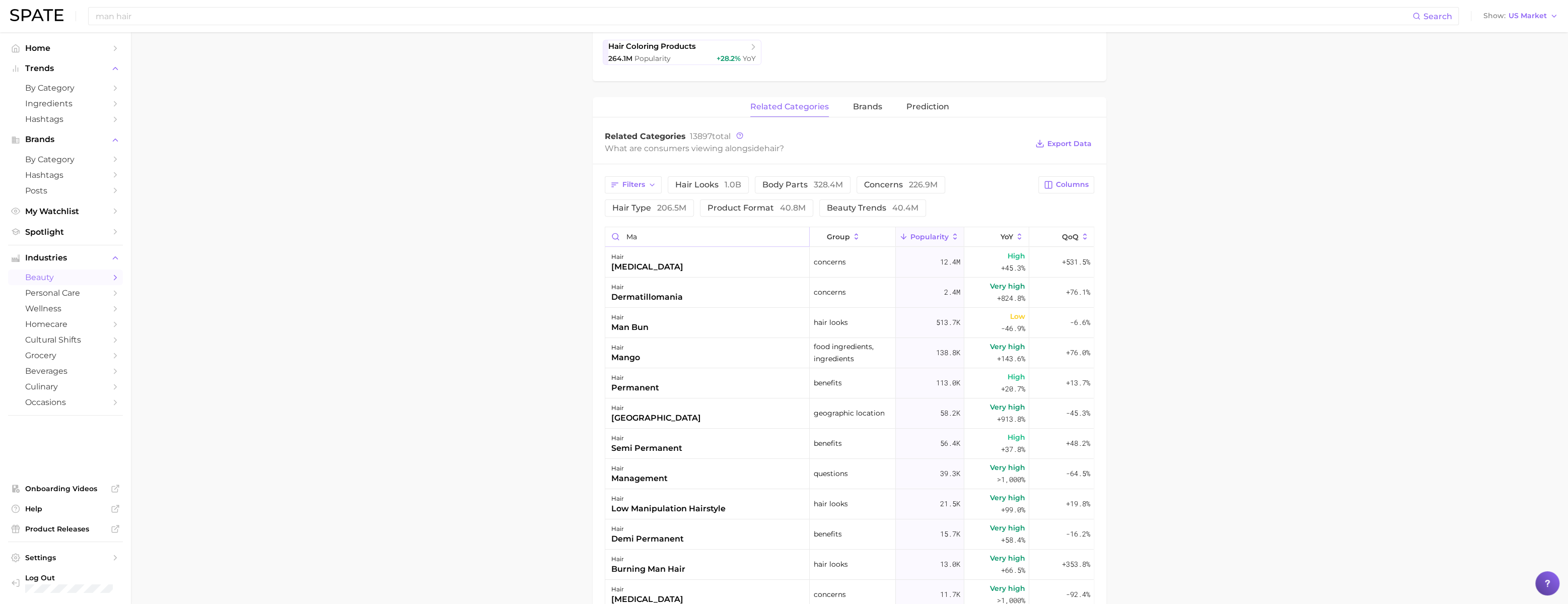
type input "m"
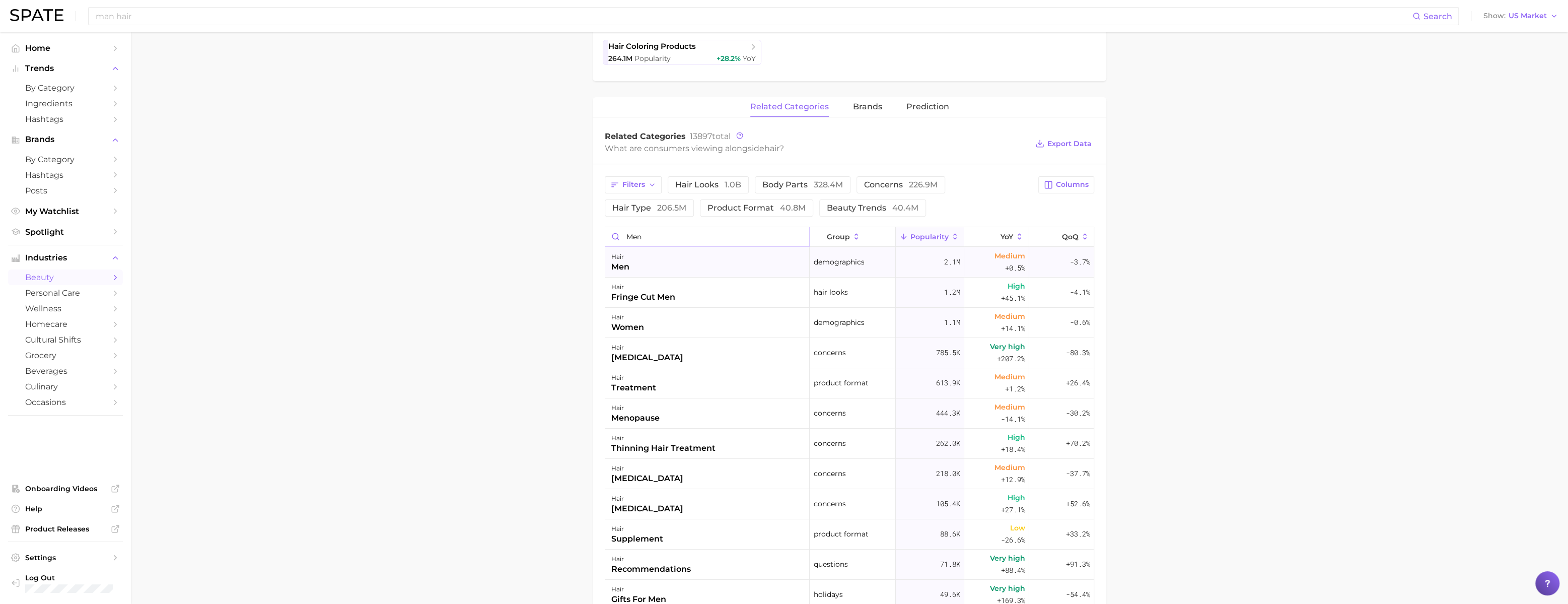
type input "men"
click at [636, 278] on div "hair men" at bounding box center [707, 262] width 204 height 30
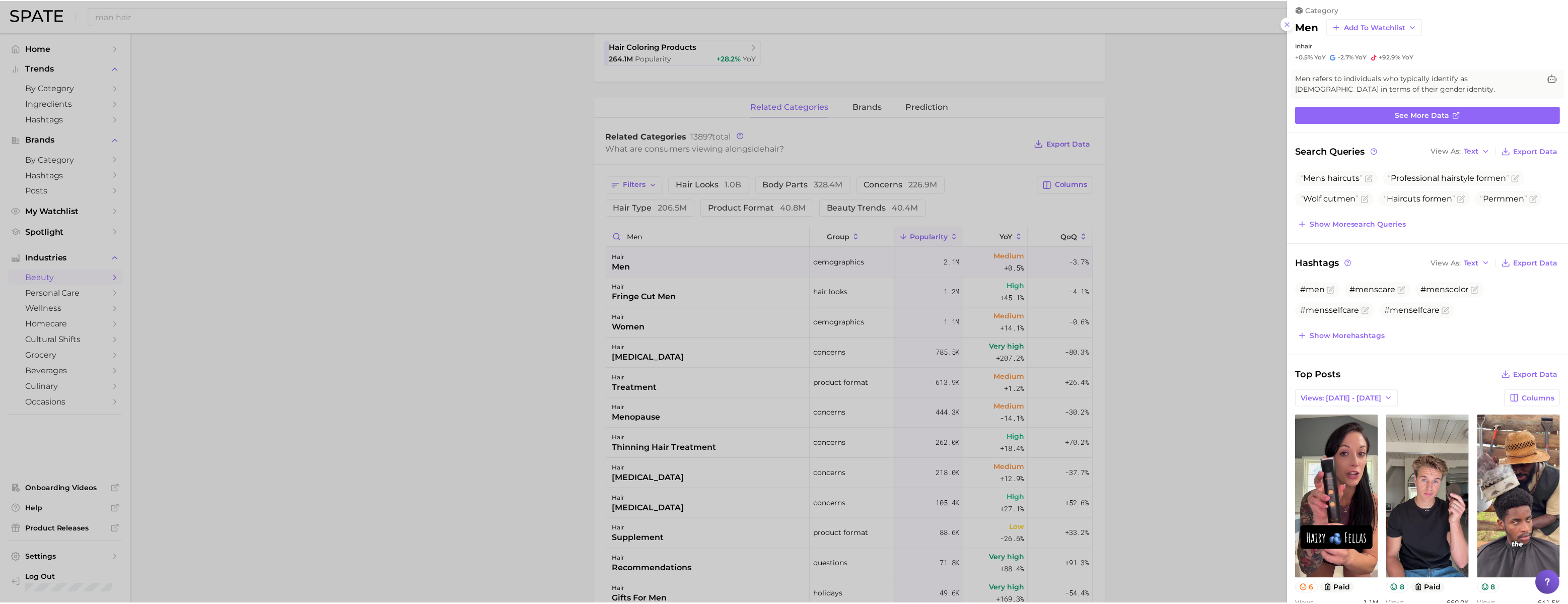
scroll to position [0, 0]
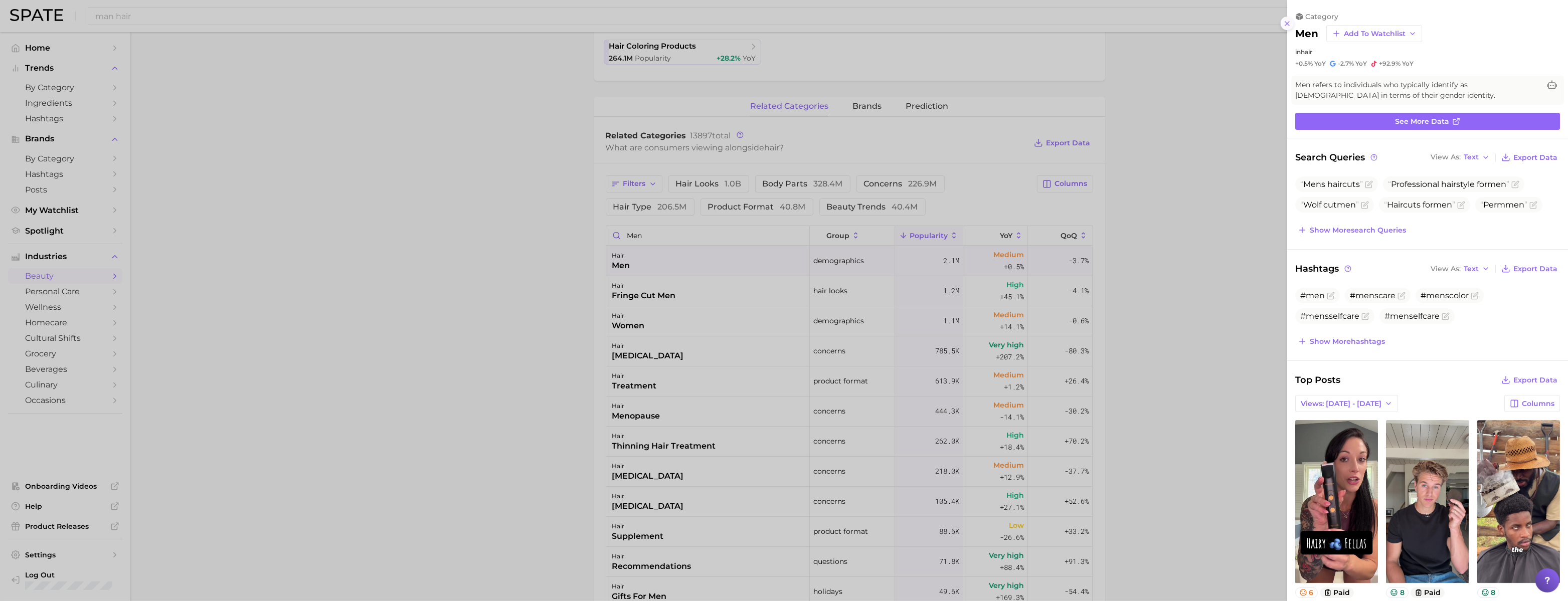
click at [1281, 30] on button at bounding box center [1287, 23] width 13 height 13
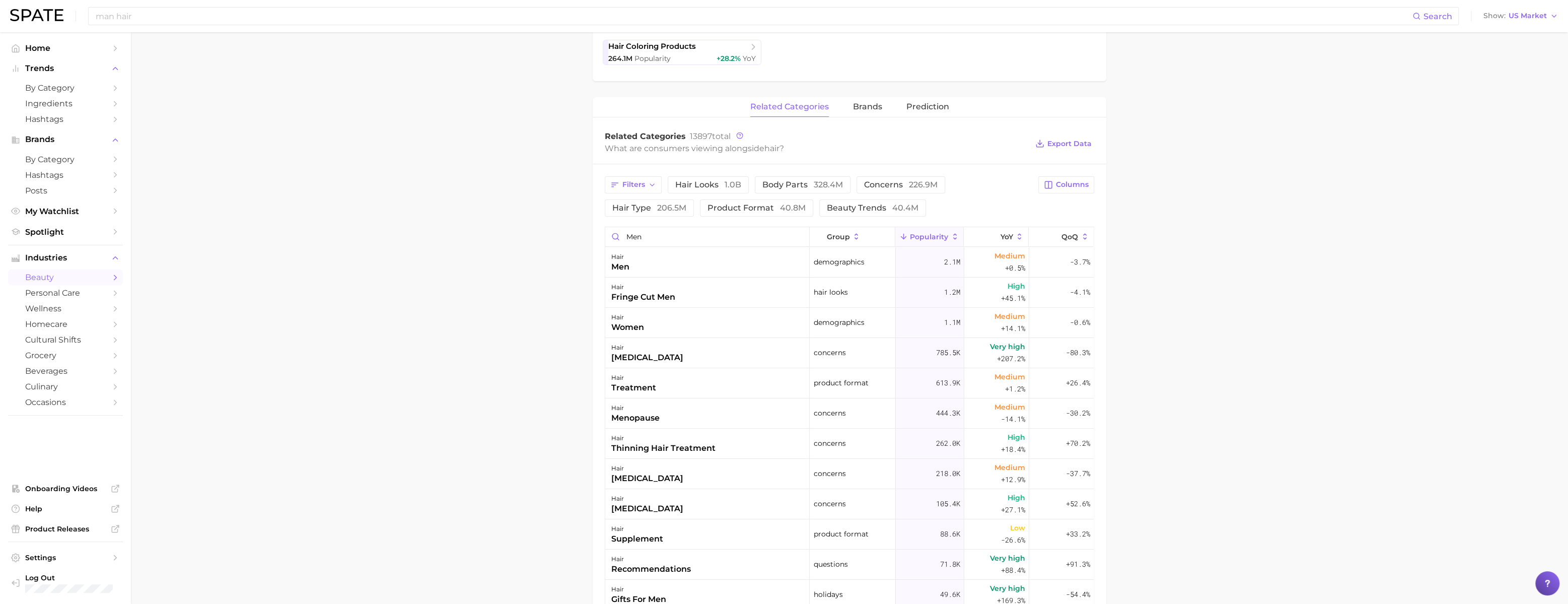
click at [1180, 356] on main "1. hair 2. Subcategory Overview Google TikTok Instagram Beta hair Popularity 15…" at bounding box center [849, 301] width 1437 height 1184
click at [857, 111] on span "brands" at bounding box center [868, 106] width 29 height 9
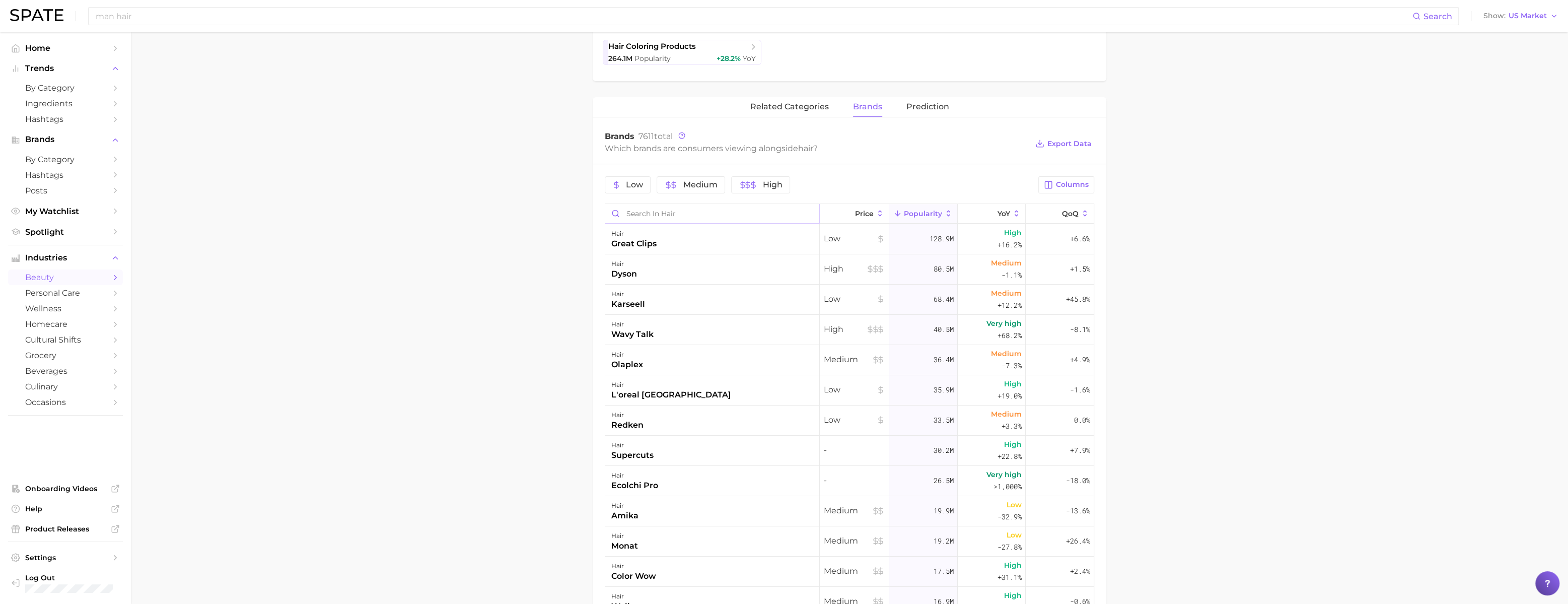
click at [699, 223] on input "Search in hair" at bounding box center [712, 213] width 214 height 19
click at [776, 111] on span "related categories" at bounding box center [789, 106] width 79 height 9
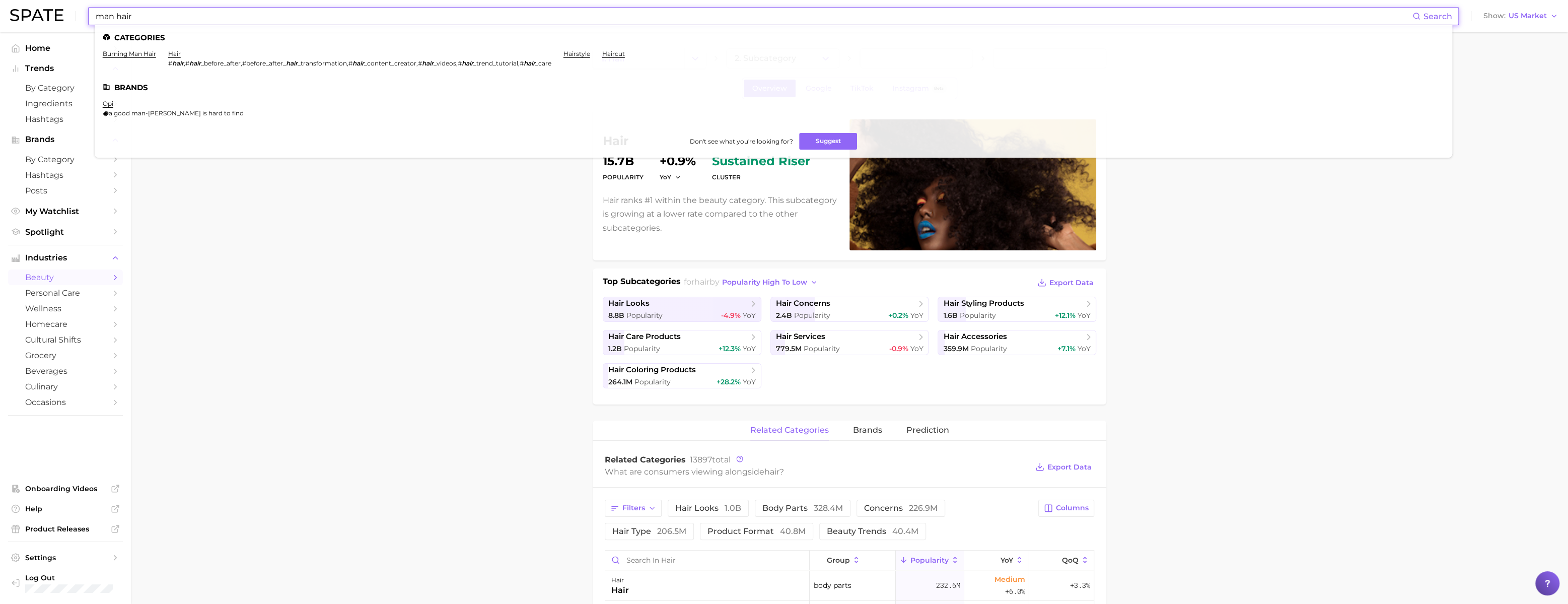
click at [317, 9] on input "man hair" at bounding box center [754, 16] width 1318 height 17
click at [317, 9] on input "man hair" at bounding box center [754, 16] width 1318 height 17
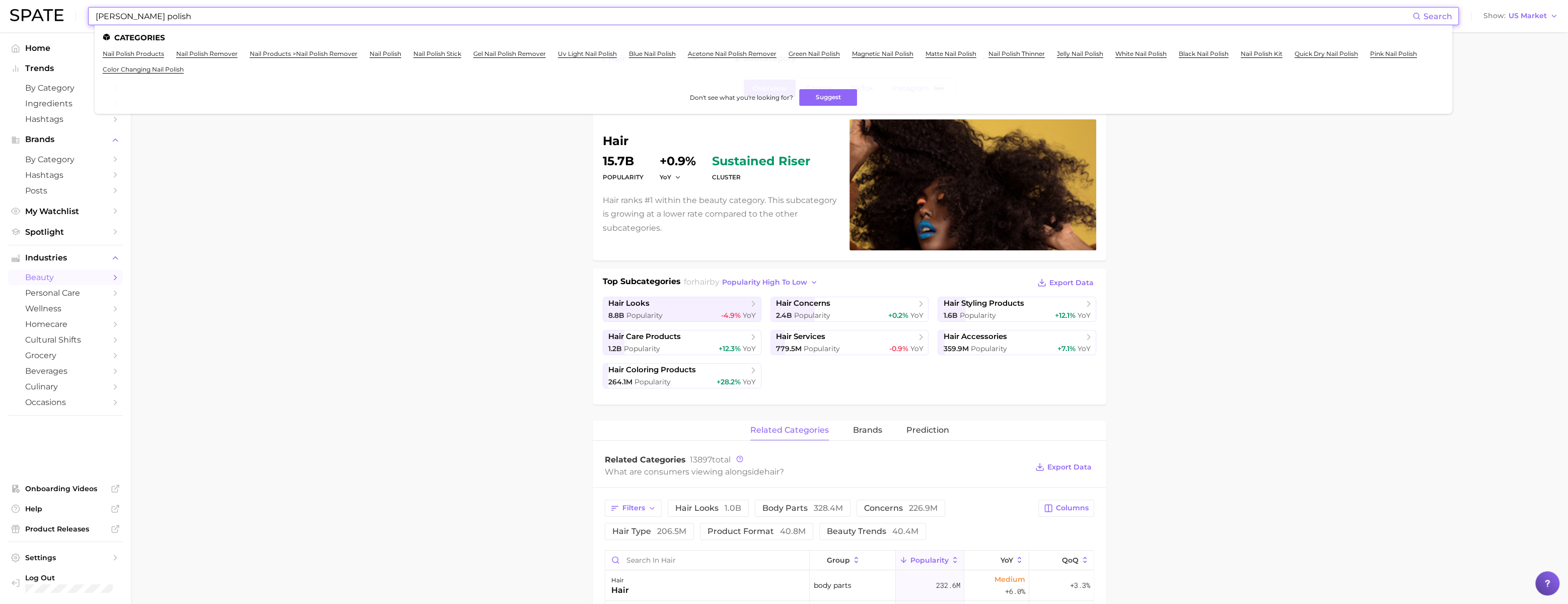
drag, startPoint x: 182, startPoint y: 18, endPoint x: 91, endPoint y: 13, distance: 91.1
click at [91, 13] on div "naill polish Search Categories nail polish products nail polish remover nail pr…" at bounding box center [784, 16] width 1548 height 32
click at [159, 48] on ul "Categories nail polish products nail polish remover # nailpolish remover nail p…" at bounding box center [773, 74] width 1358 height 98
click at [158, 56] on link "nail polish products" at bounding box center [133, 54] width 62 height 7
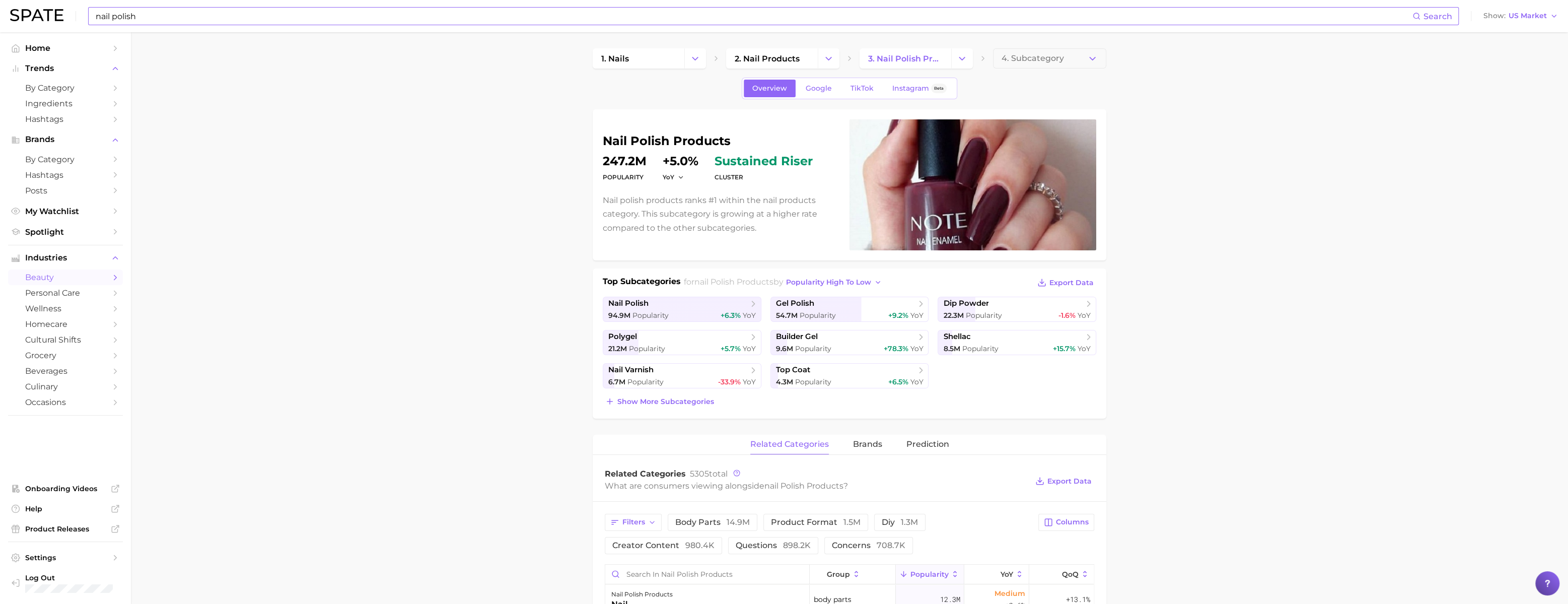
click at [265, 21] on input "nail polish" at bounding box center [754, 16] width 1318 height 17
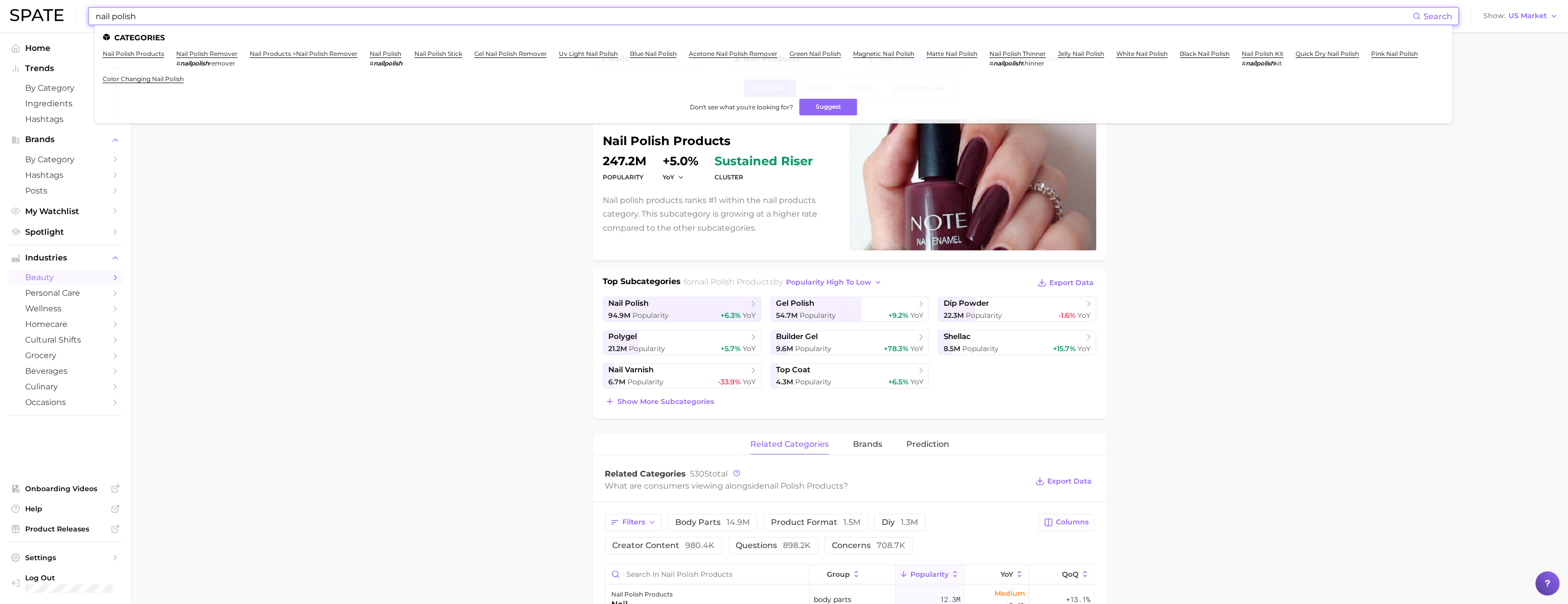
click at [265, 21] on input "nail polish" at bounding box center [754, 16] width 1318 height 17
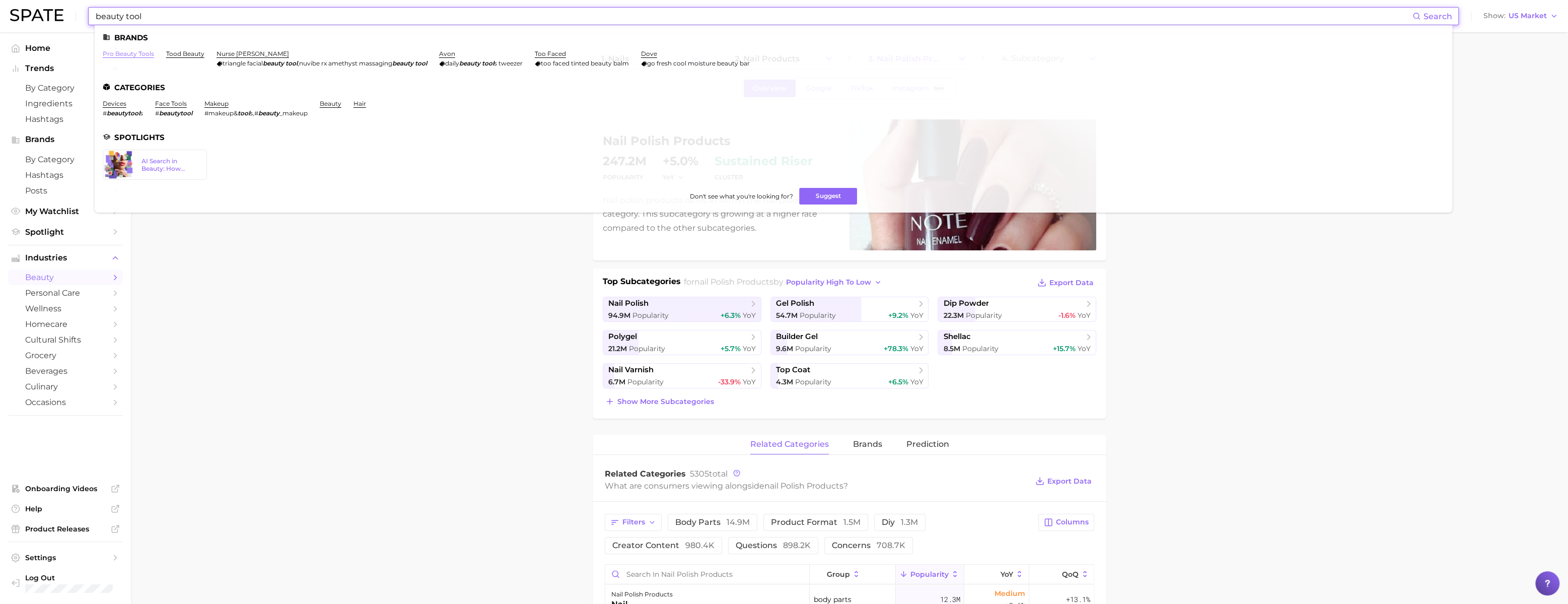
type input "beauty tool"
click at [139, 55] on link "pro beauty tools" at bounding box center [128, 54] width 51 height 7
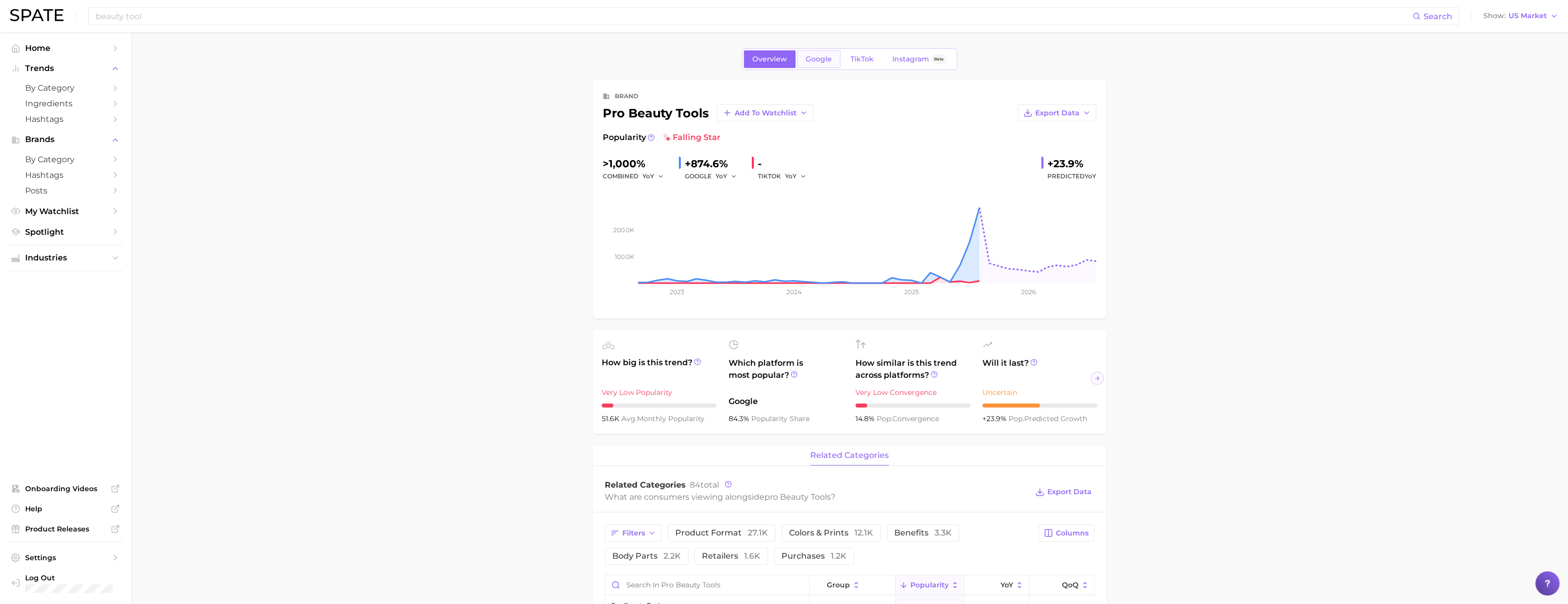
click at [808, 52] on link "Google" at bounding box center [819, 59] width 43 height 18
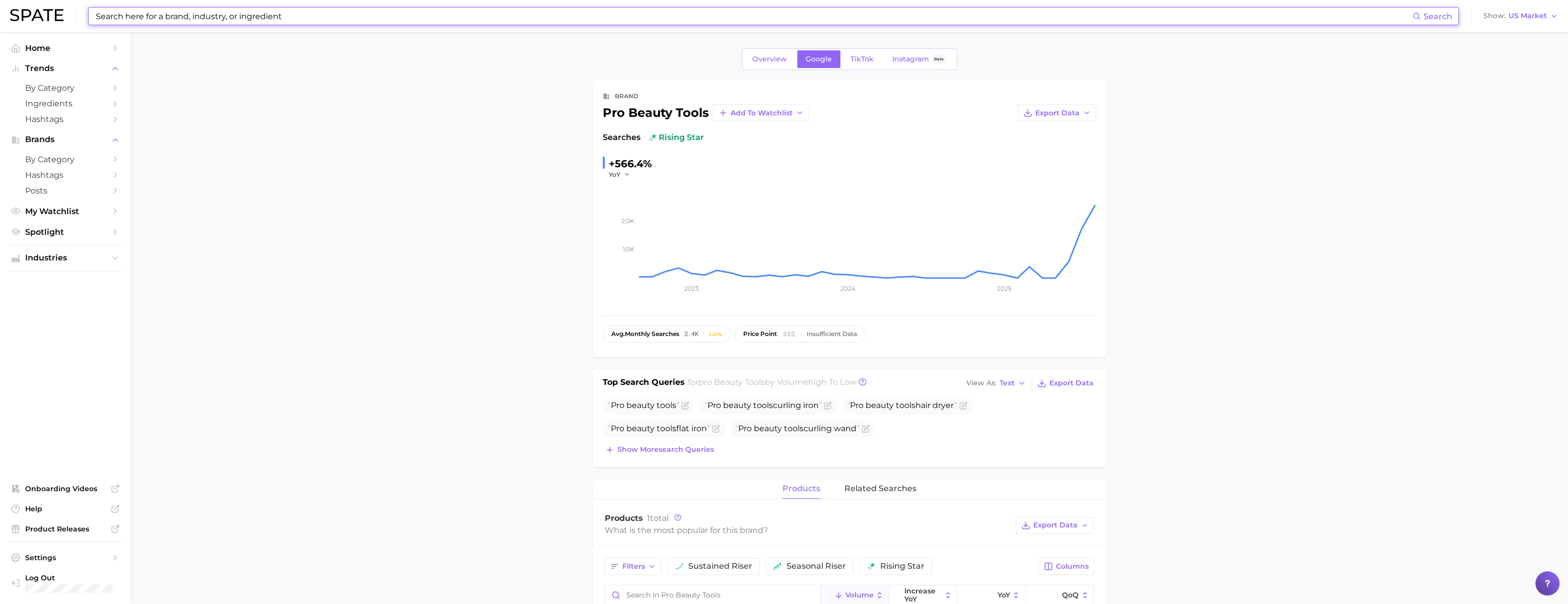
click at [171, 20] on input at bounding box center [754, 16] width 1318 height 17
click at [61, 273] on ul "Home Trends by Category Ingredients Hashtags Brands by Category Hashtags Posts …" at bounding box center [65, 318] width 115 height 556
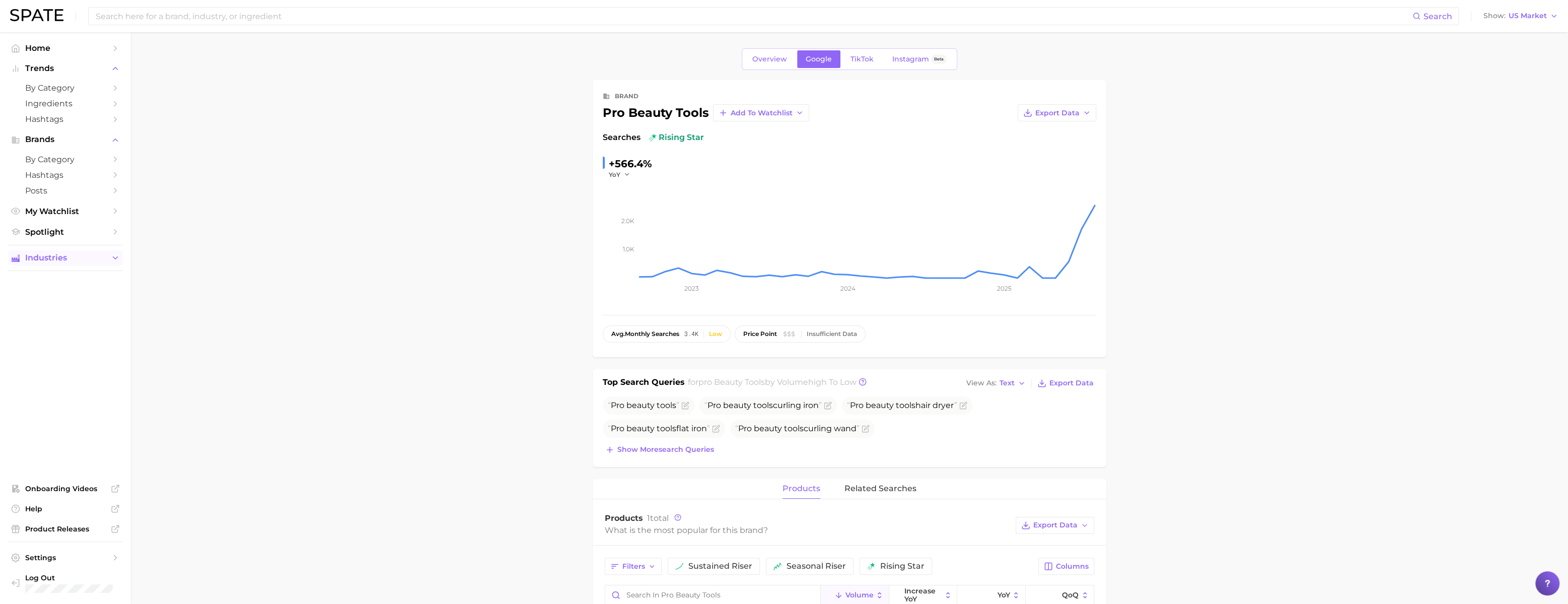
click at [64, 265] on button "Industries" at bounding box center [65, 257] width 115 height 15
click at [78, 282] on span "beauty" at bounding box center [65, 278] width 81 height 10
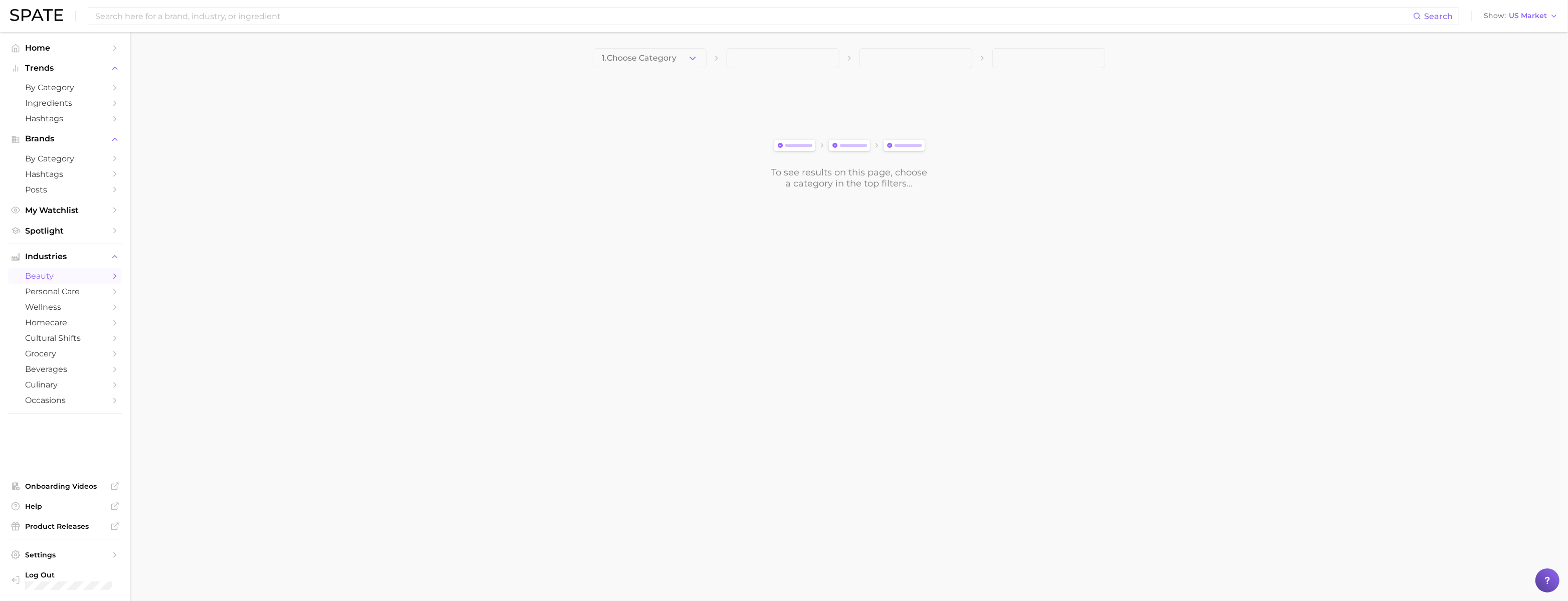
click at [717, 55] on icon at bounding box center [716, 58] width 8 height 8
click at [694, 60] on icon "button" at bounding box center [692, 58] width 10 height 10
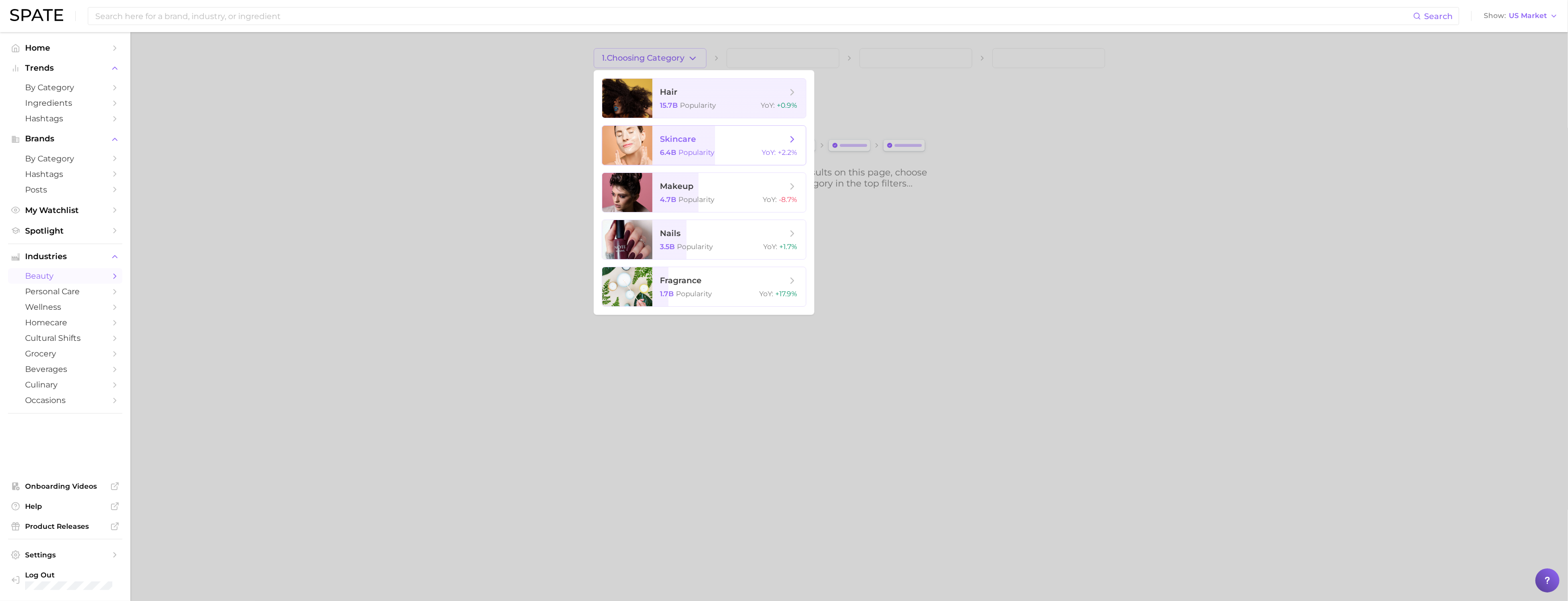
click at [719, 164] on span "skincare 6.4b Popularity YoY : +2.2%" at bounding box center [729, 145] width 153 height 39
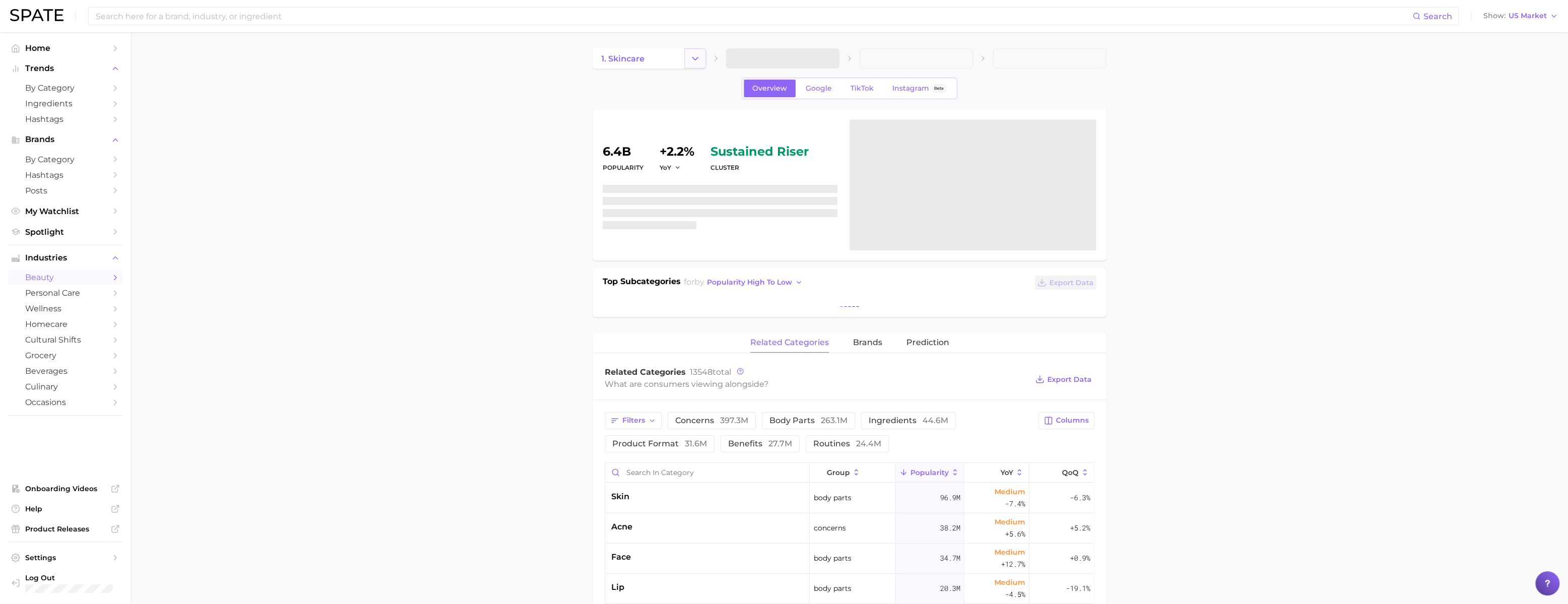
click at [687, 57] on button "Change Category" at bounding box center [695, 58] width 21 height 20
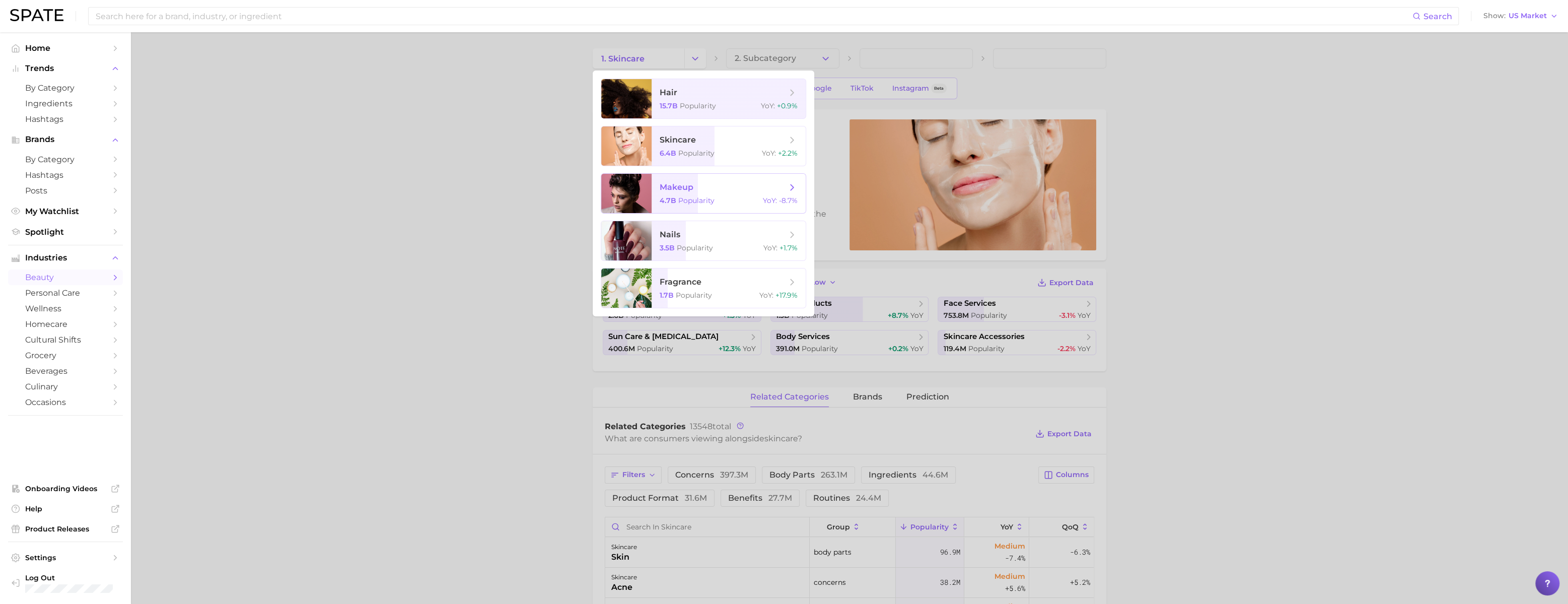
click at [701, 213] on span "makeup 4.7b Popularity YoY : -8.7%" at bounding box center [729, 193] width 154 height 39
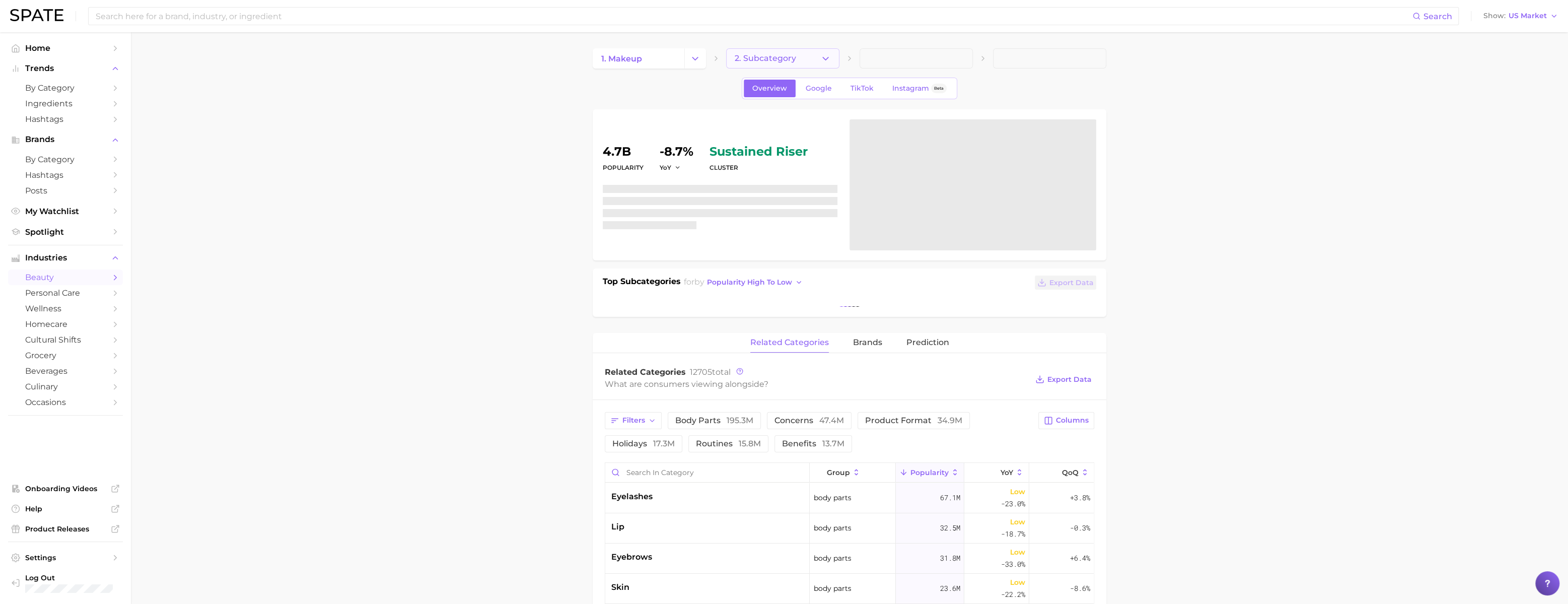
click at [835, 56] on button "2. Subcategory" at bounding box center [782, 58] width 113 height 20
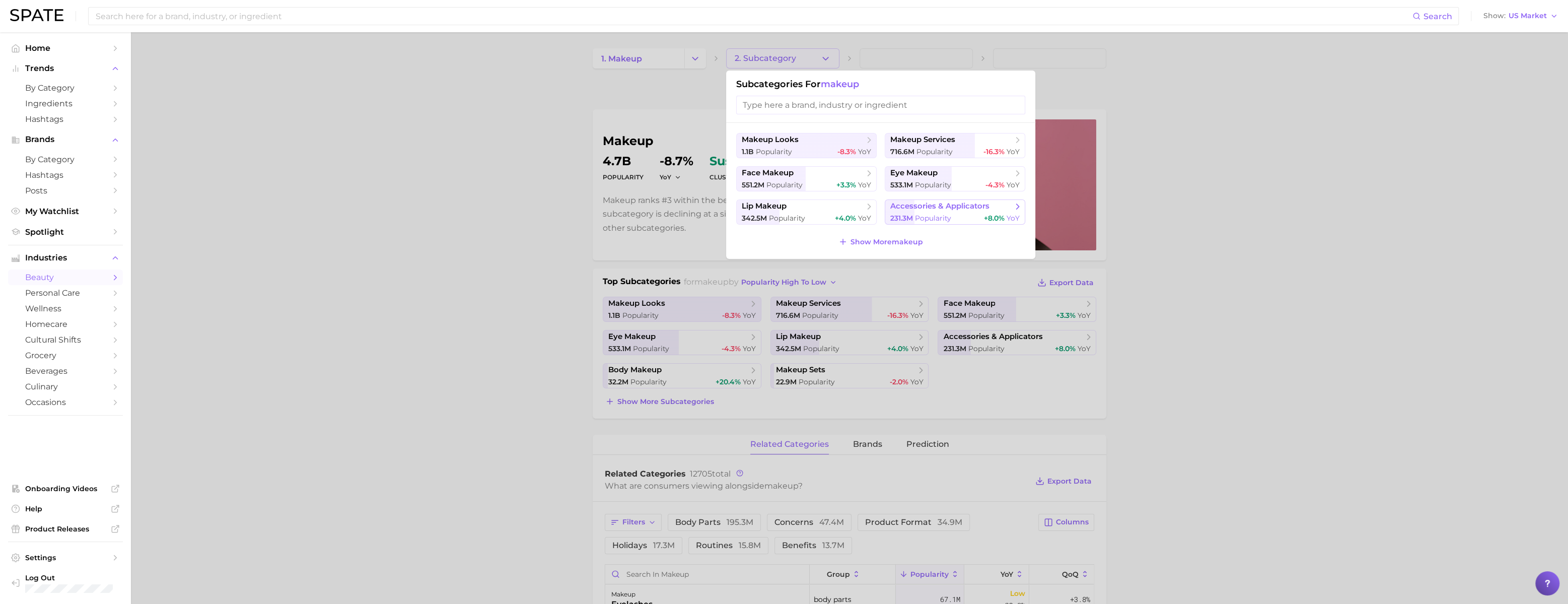
click at [902, 223] on span "231.3m" at bounding box center [901, 218] width 23 height 9
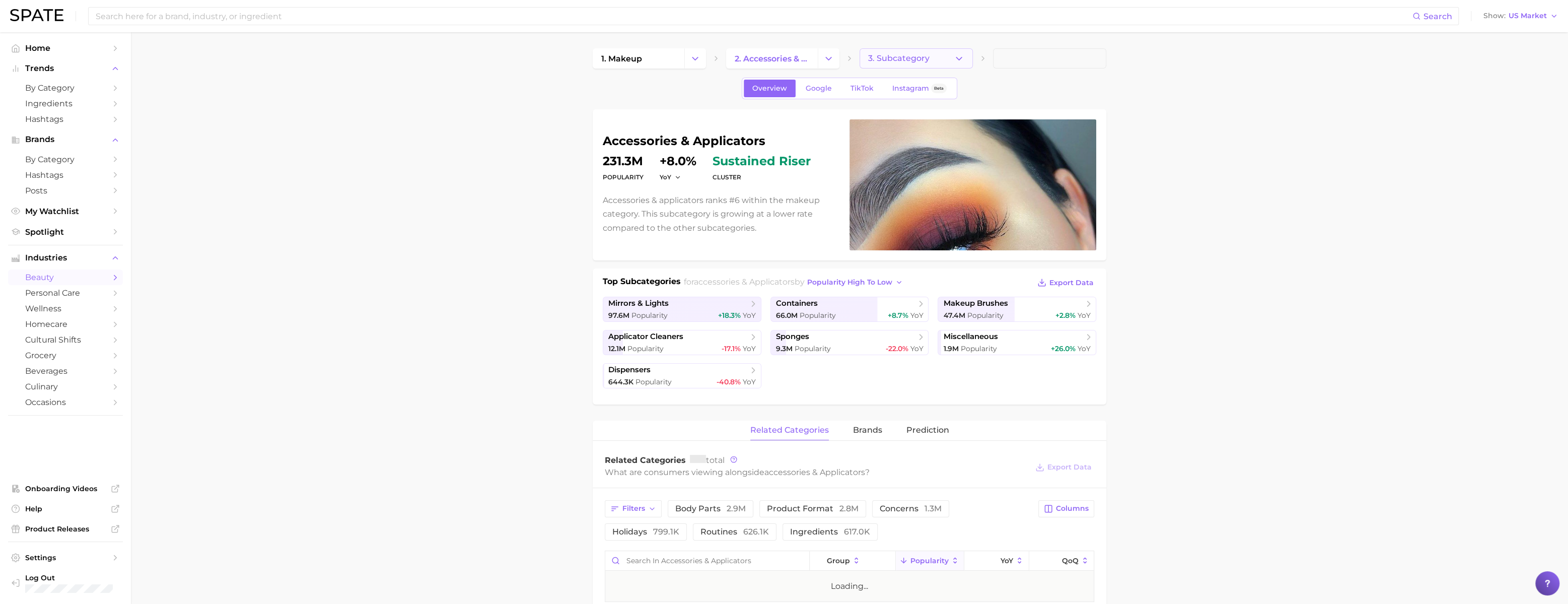
click at [902, 57] on span "3. Subcategory" at bounding box center [899, 58] width 62 height 9
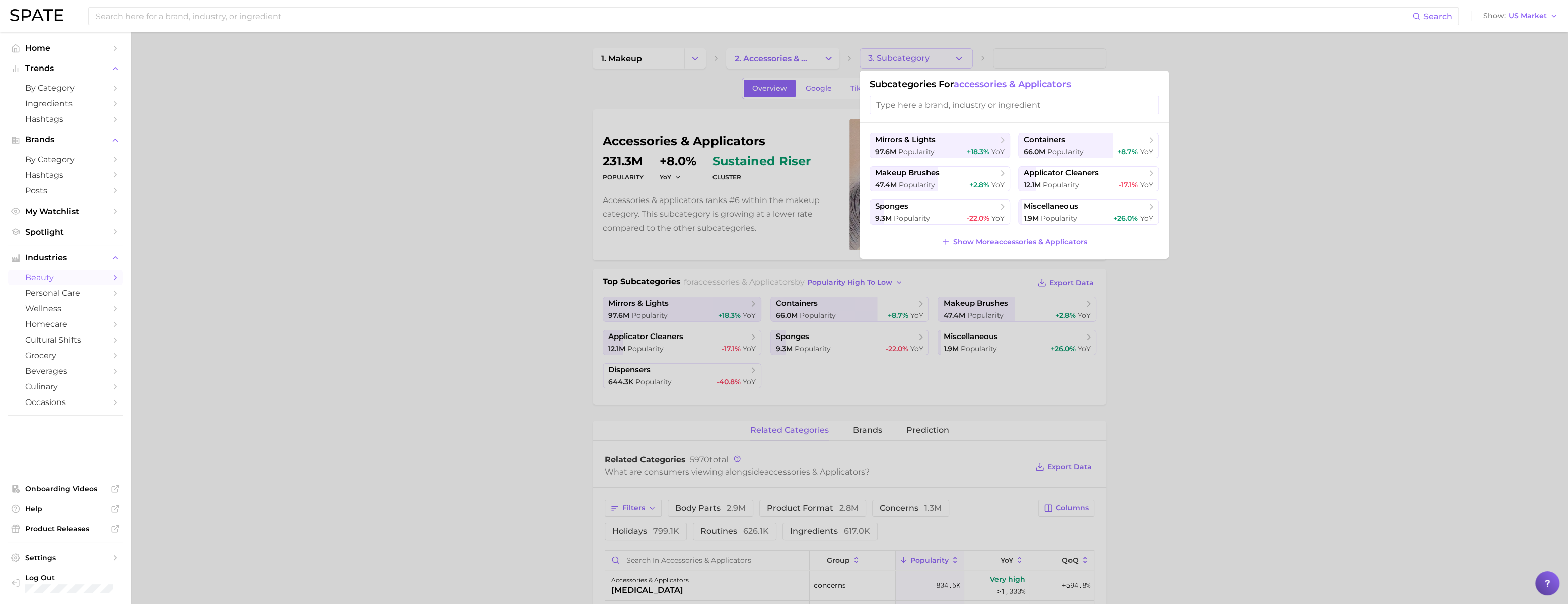
click at [423, 138] on div at bounding box center [784, 302] width 1568 height 604
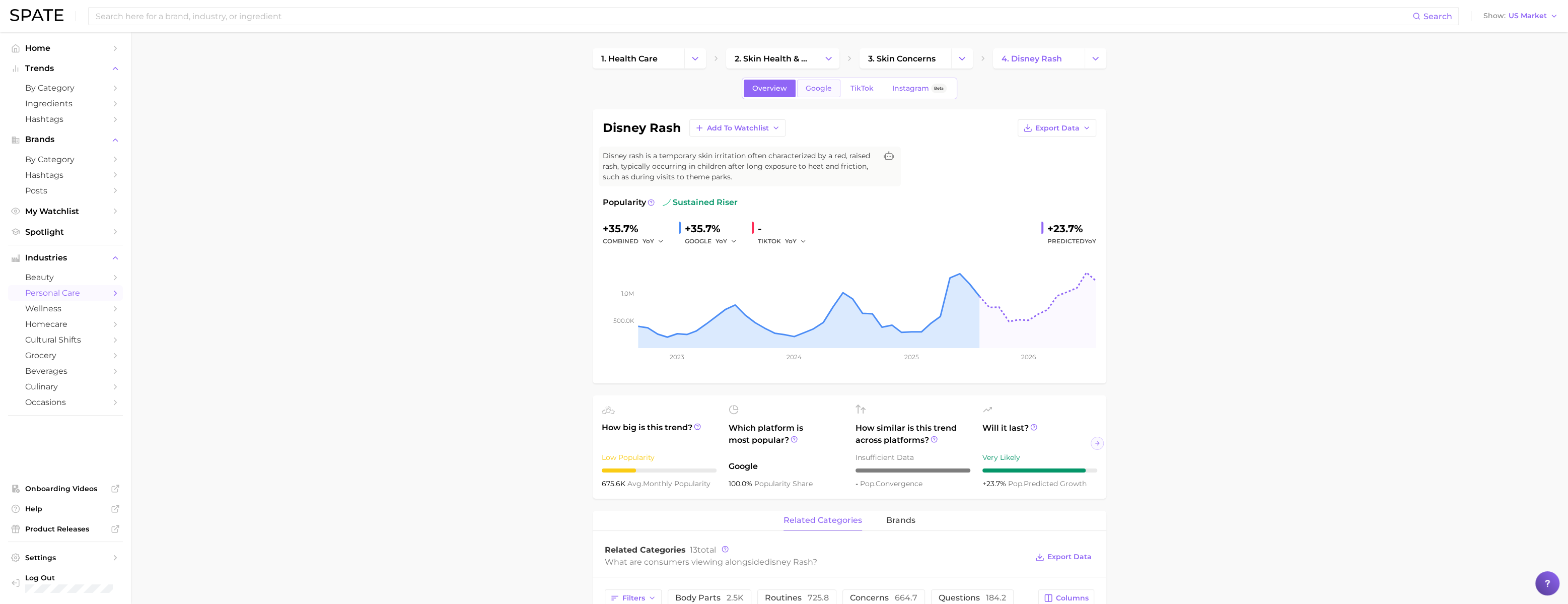
click at [827, 93] on link "Google" at bounding box center [819, 88] width 43 height 18
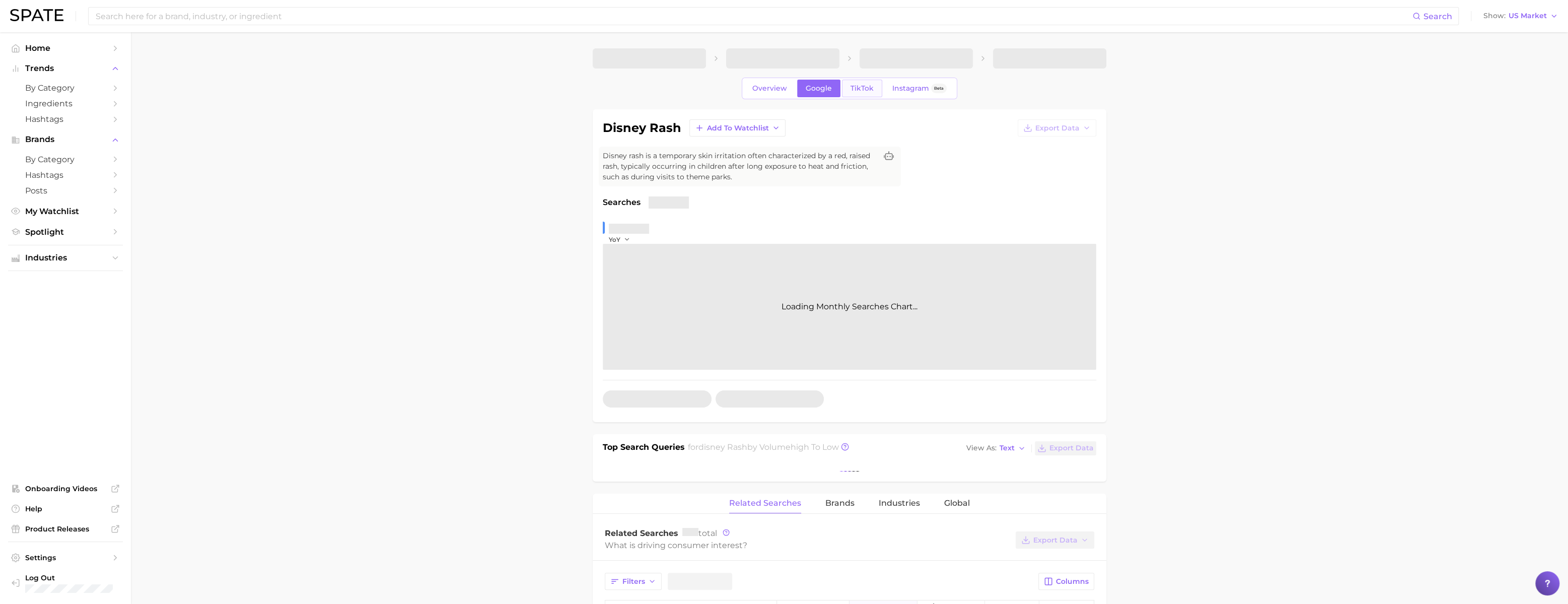
click at [874, 93] on span "TikTok" at bounding box center [862, 89] width 23 height 9
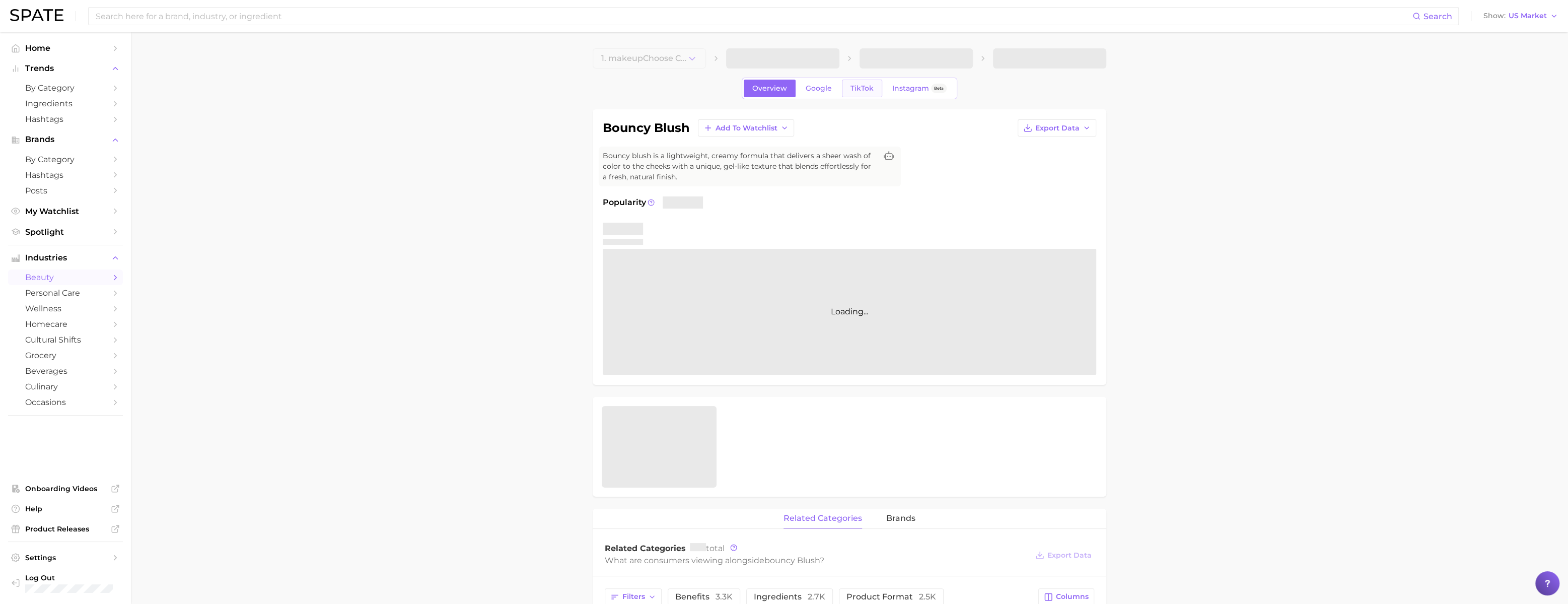
click at [872, 93] on span "TikTok" at bounding box center [862, 89] width 23 height 9
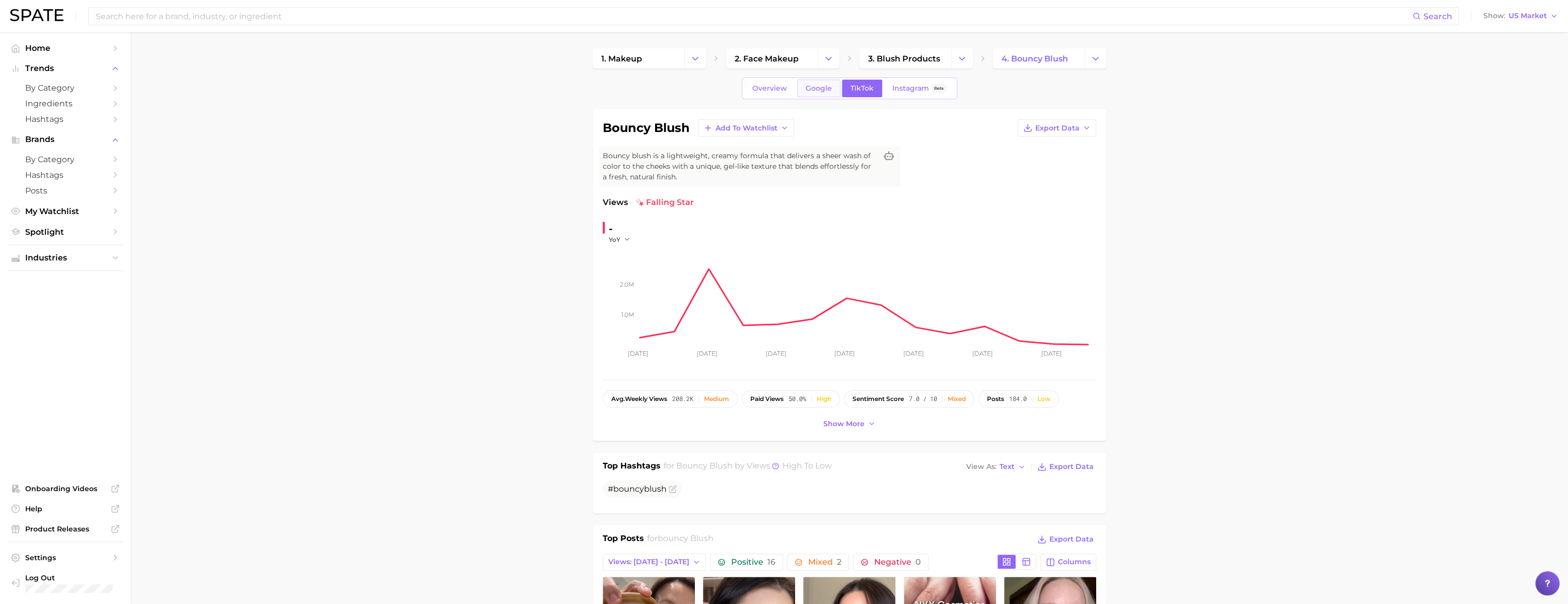
click at [815, 97] on link "Google" at bounding box center [819, 88] width 43 height 18
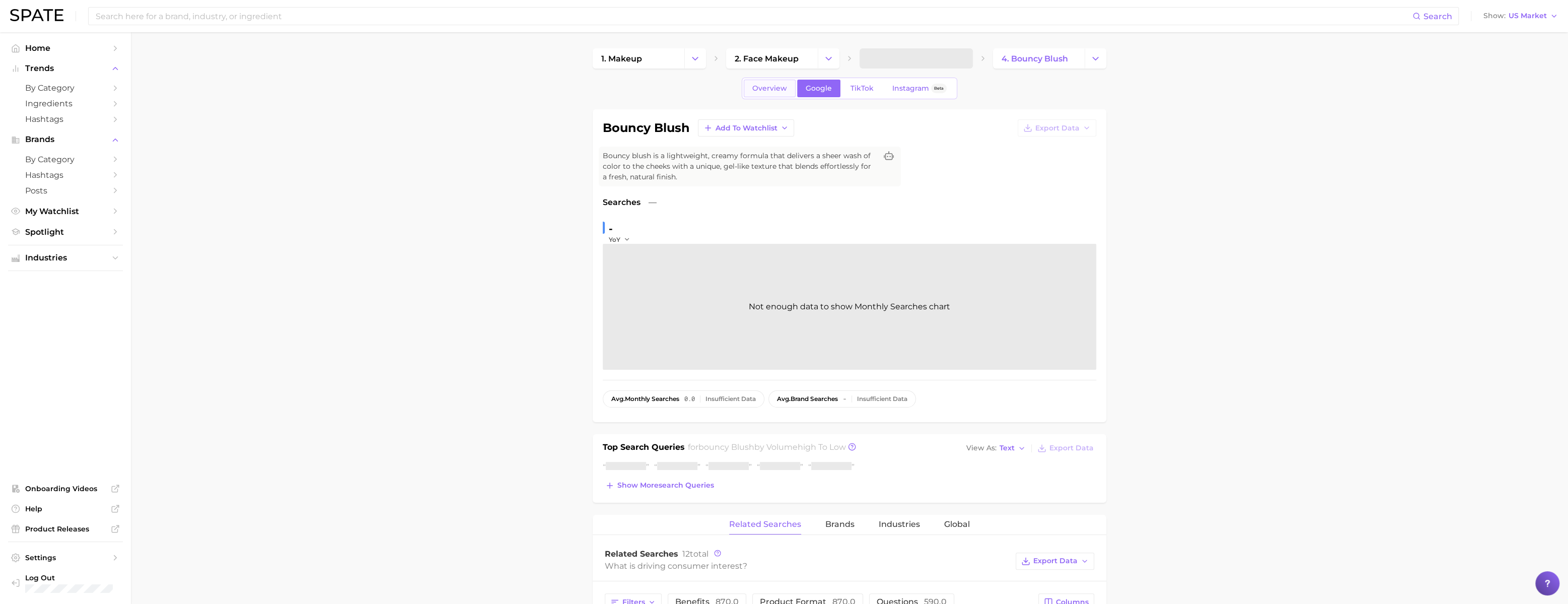
click at [753, 92] on span "Overview" at bounding box center [770, 89] width 35 height 9
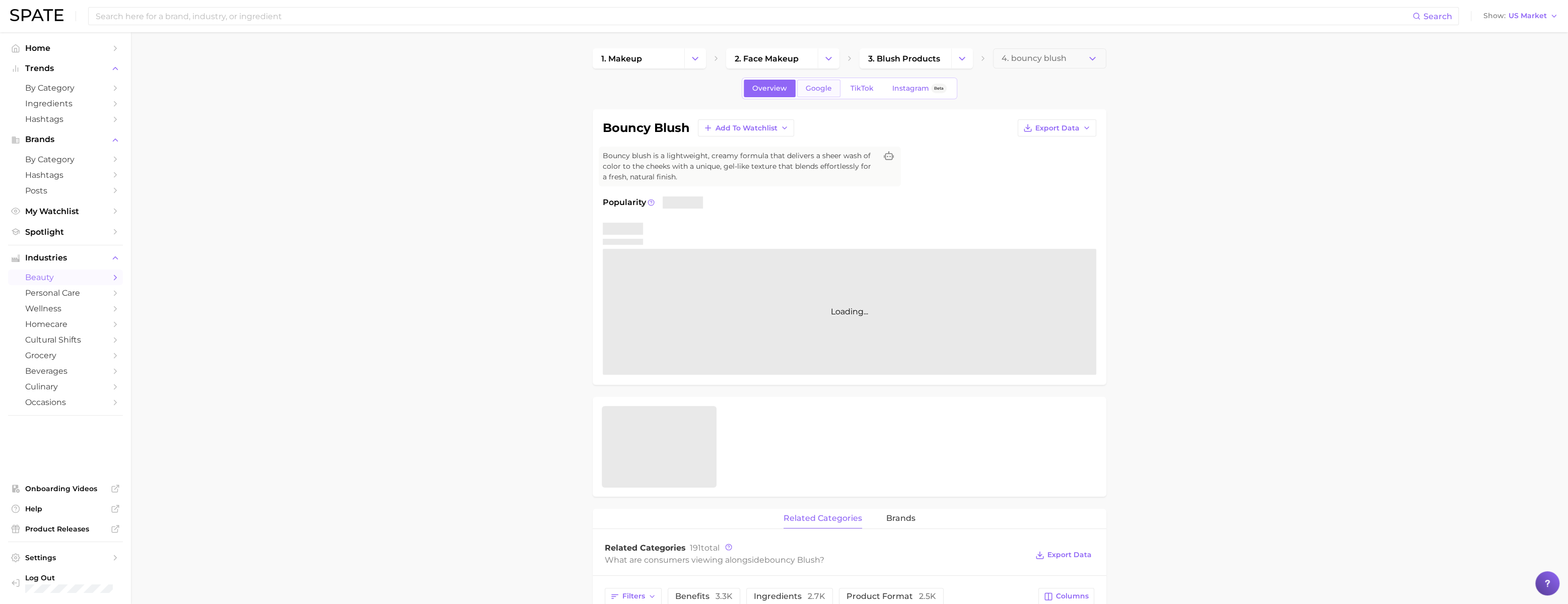
click at [819, 92] on span "Google" at bounding box center [819, 89] width 26 height 9
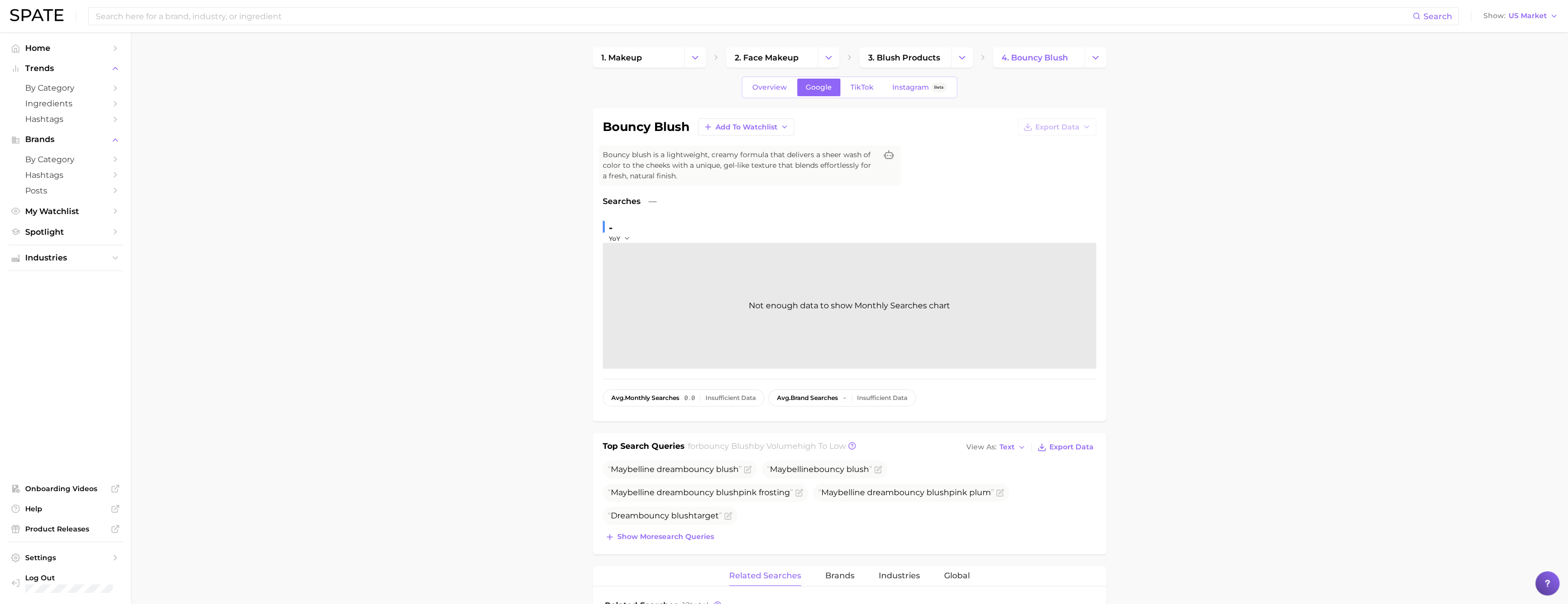
scroll to position [1, 0]
click at [769, 91] on span "Overview" at bounding box center [770, 87] width 35 height 9
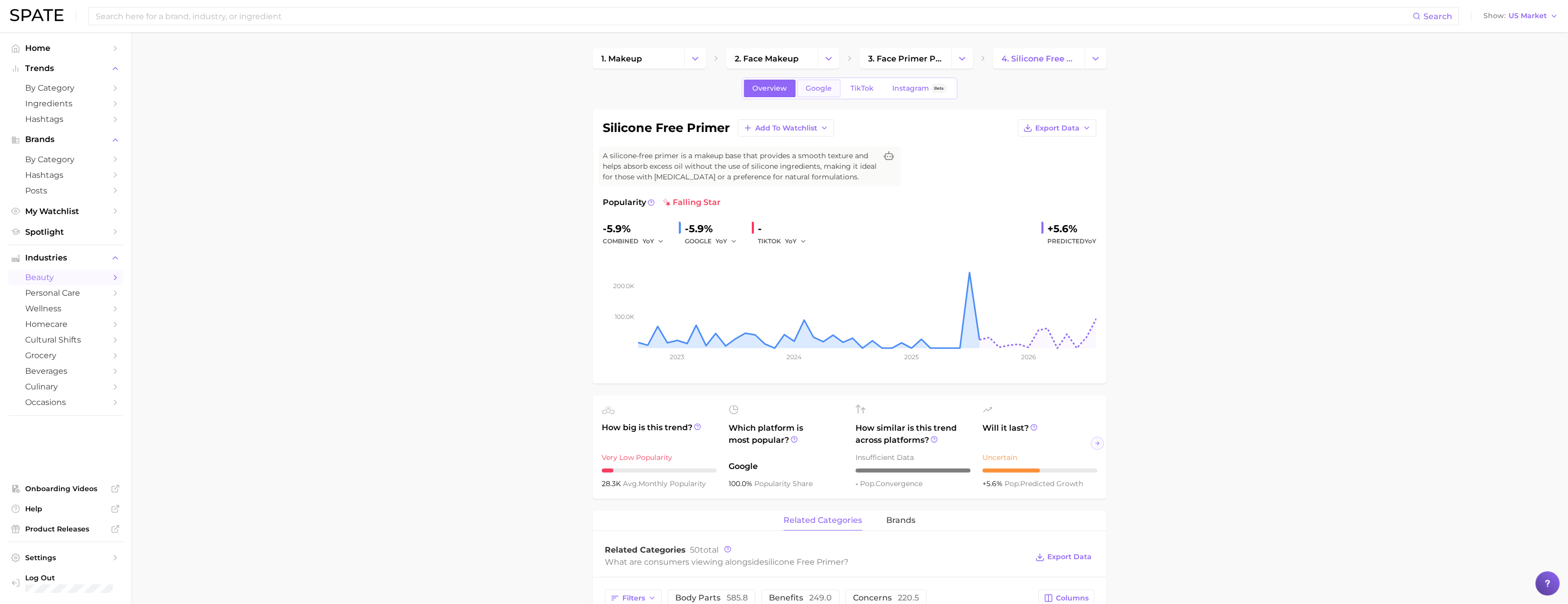
click at [812, 93] on span "Google" at bounding box center [819, 89] width 26 height 9
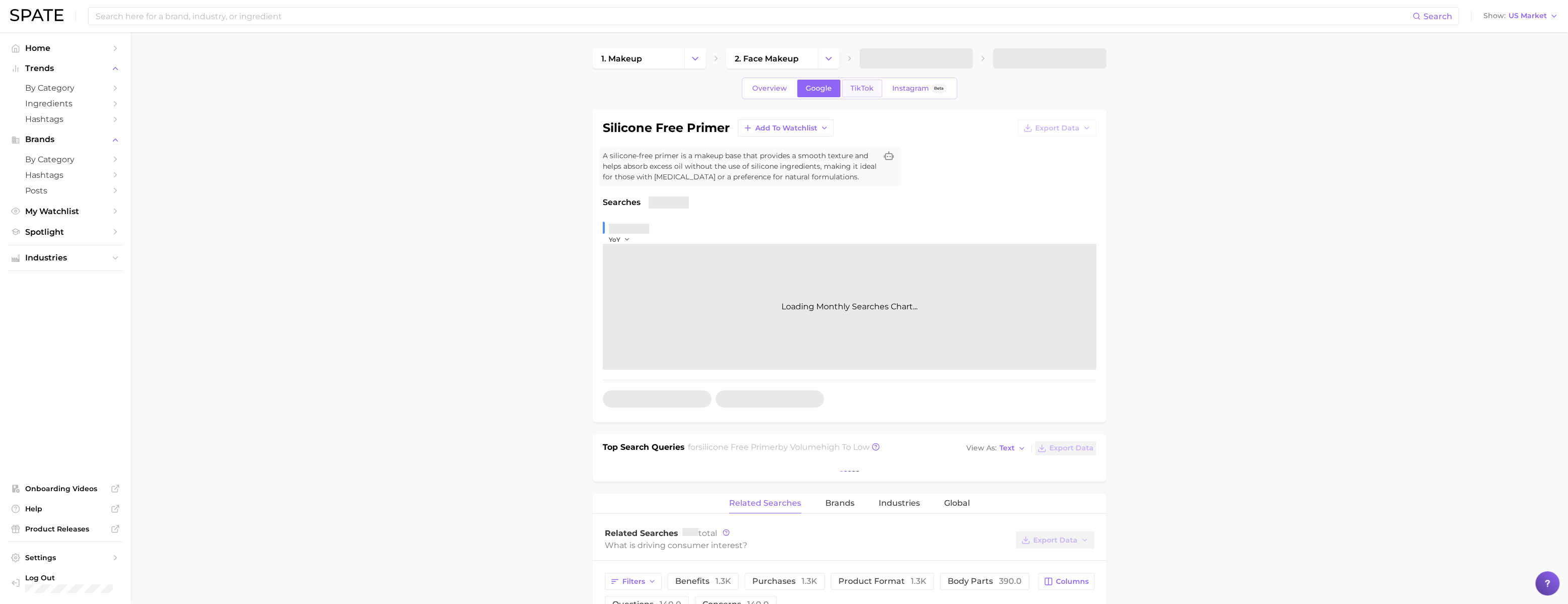
click at [867, 86] on span "TikTok" at bounding box center [862, 89] width 23 height 9
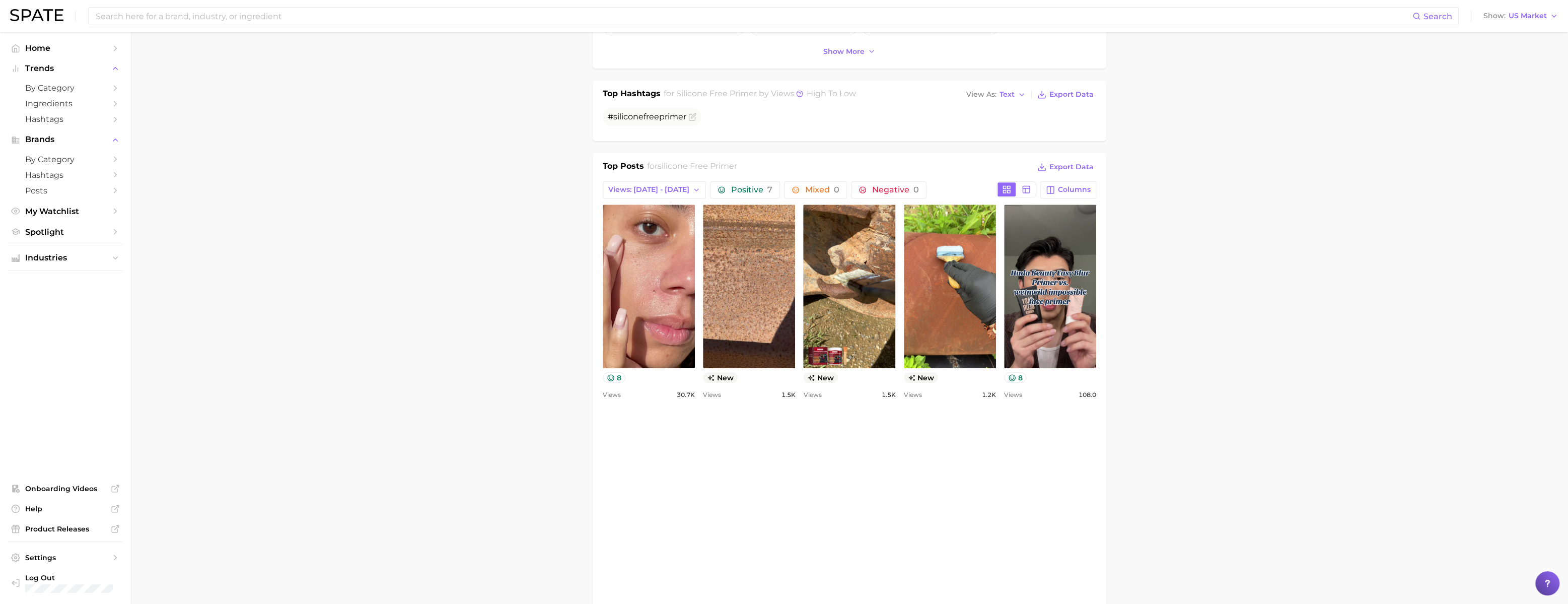
scroll to position [595, 0]
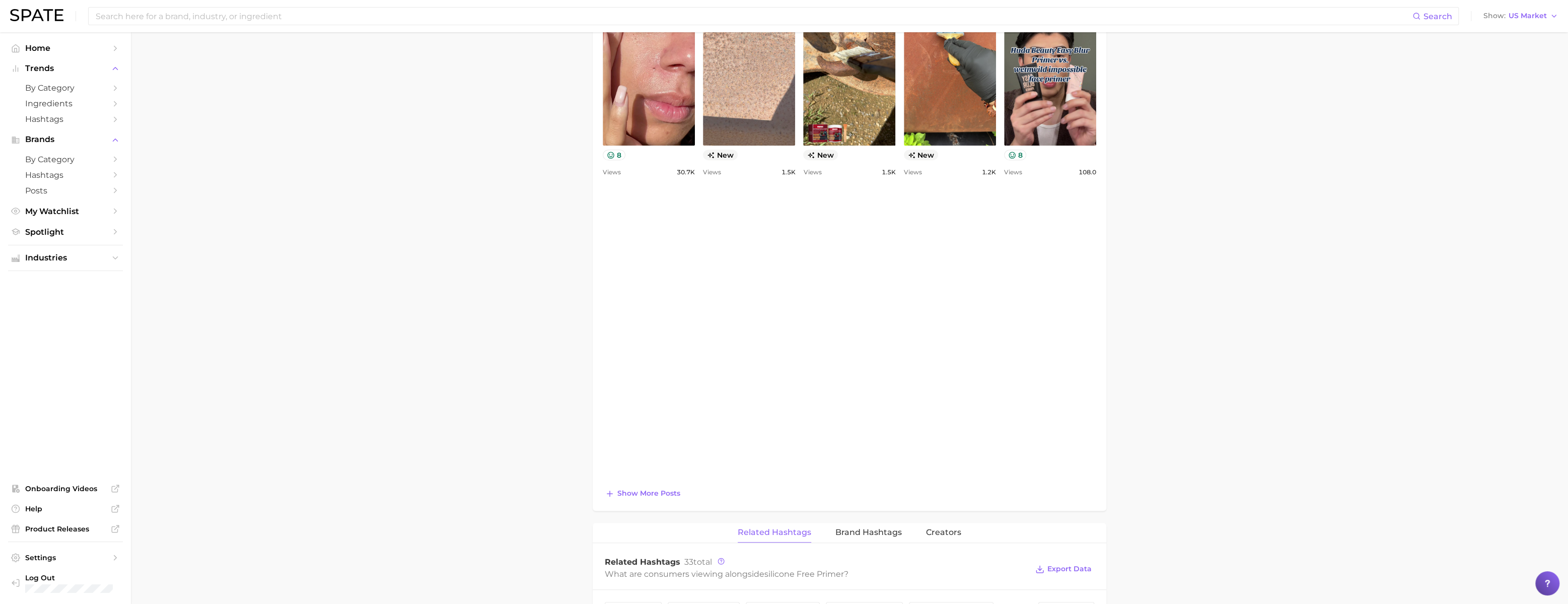
click at [773, 145] on link "view post on TikTok" at bounding box center [749, 64] width 92 height 164
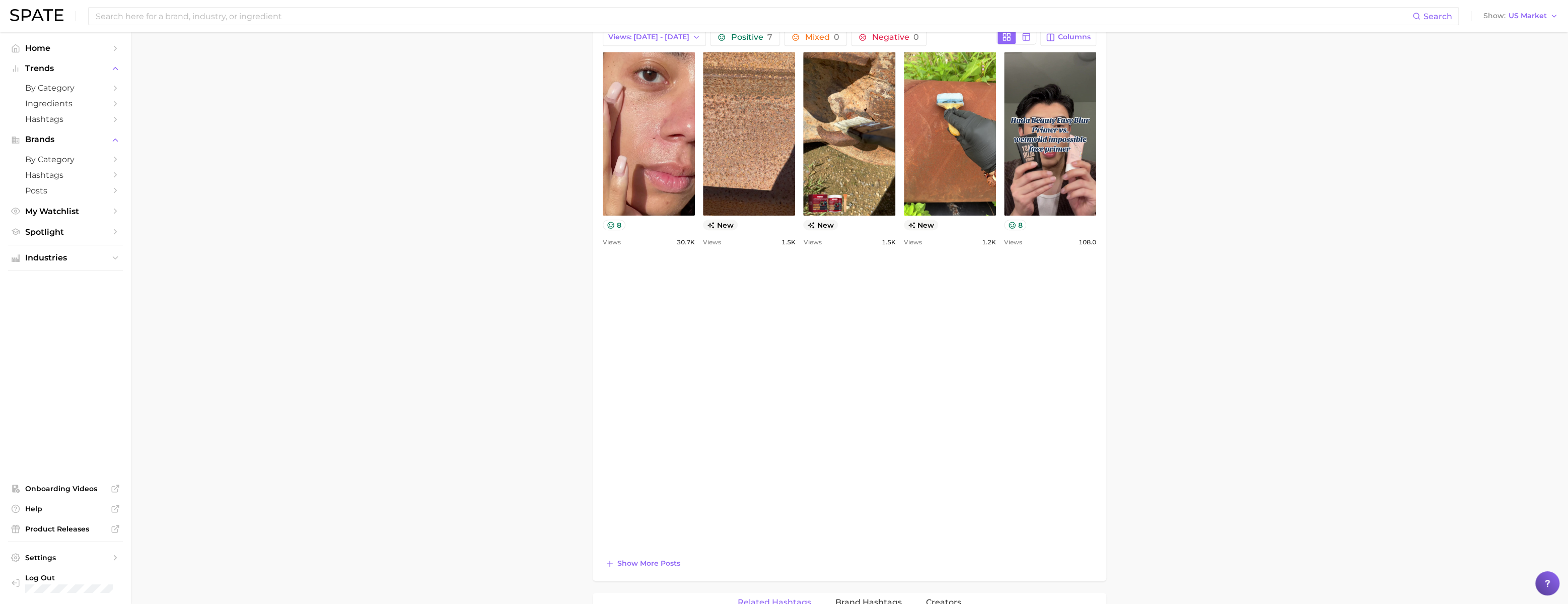
scroll to position [838, 0]
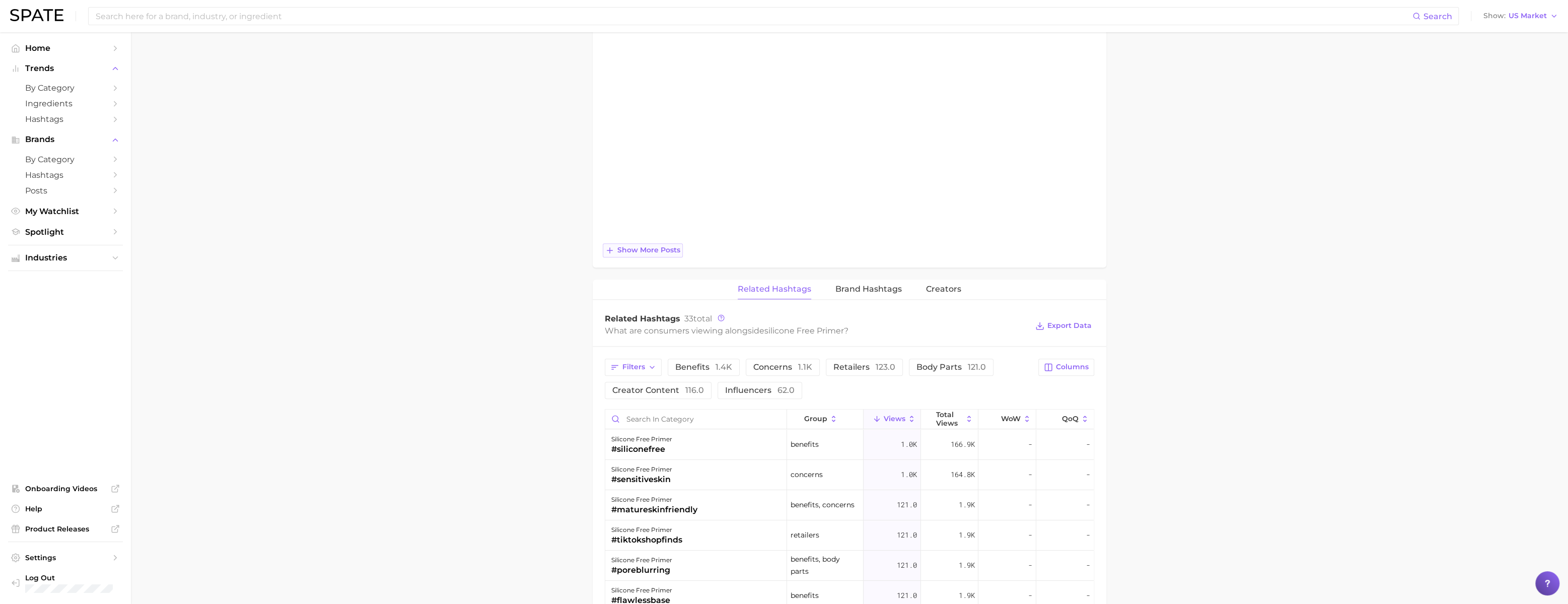
click at [641, 254] on span "Show more posts" at bounding box center [649, 250] width 63 height 9
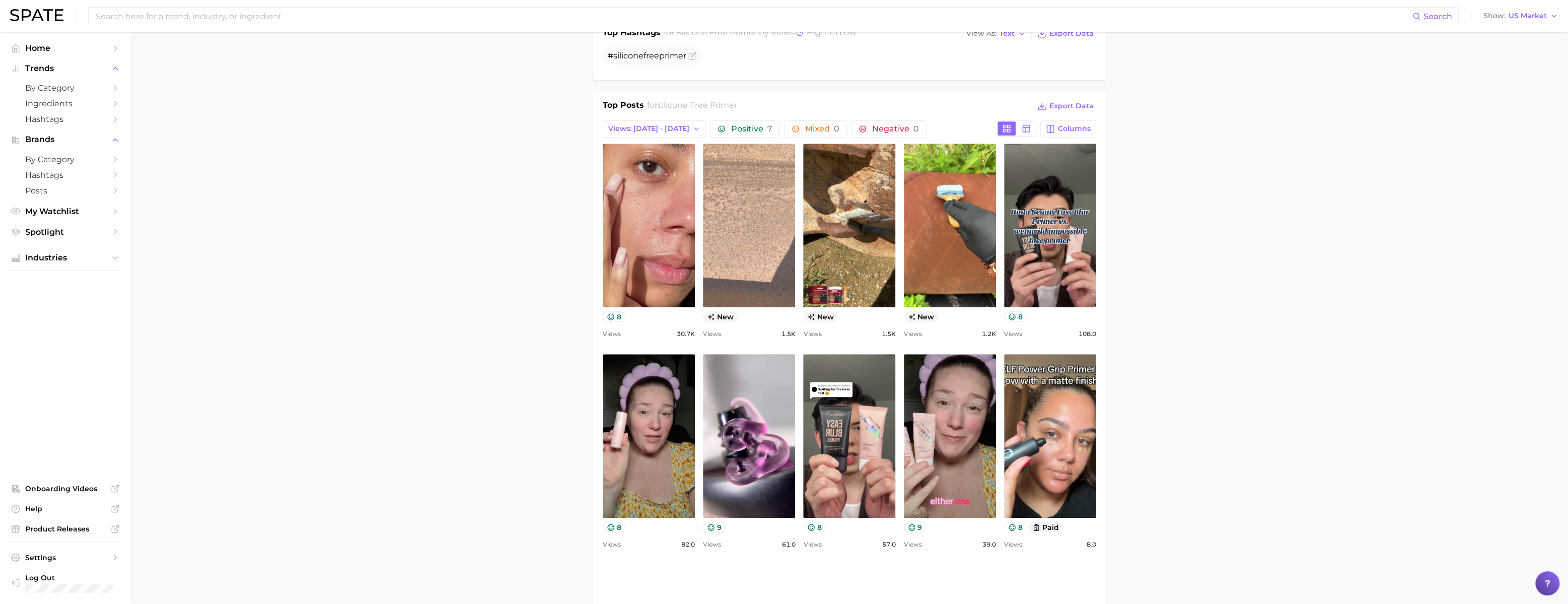
scroll to position [442, 0]
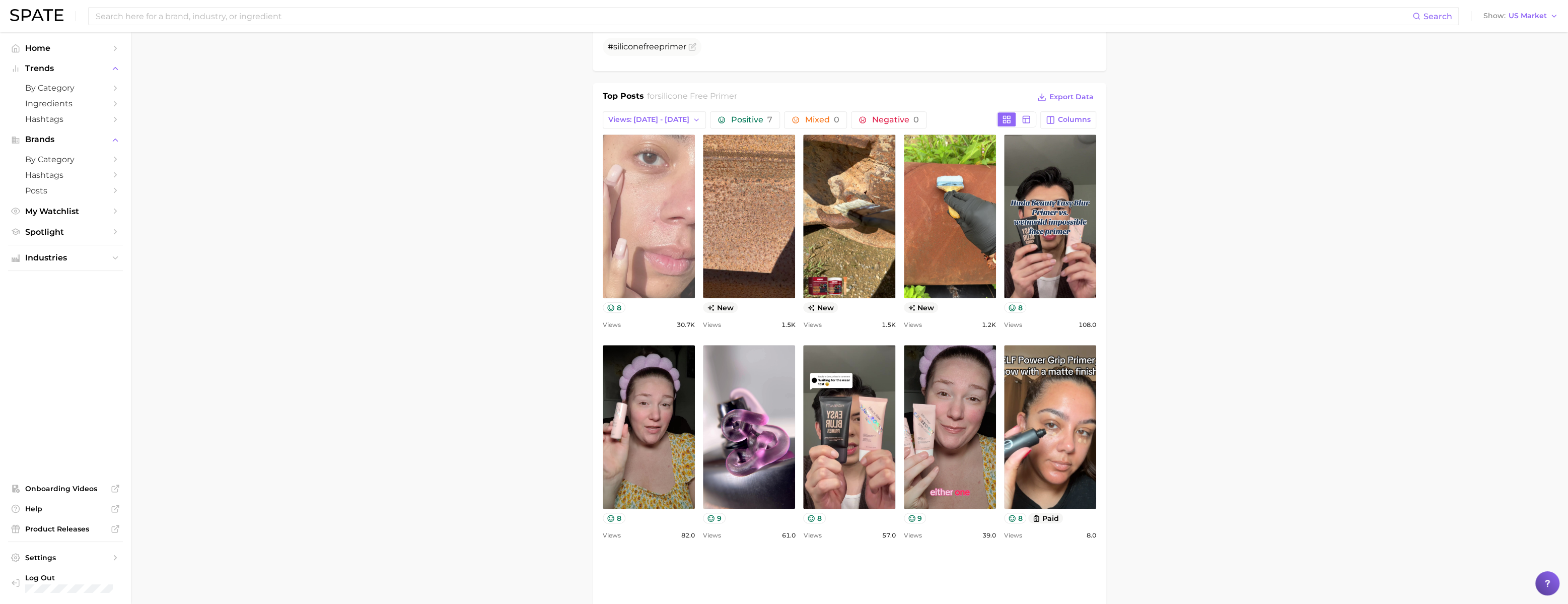
click at [663, 298] on link "view post on TikTok" at bounding box center [649, 216] width 92 height 164
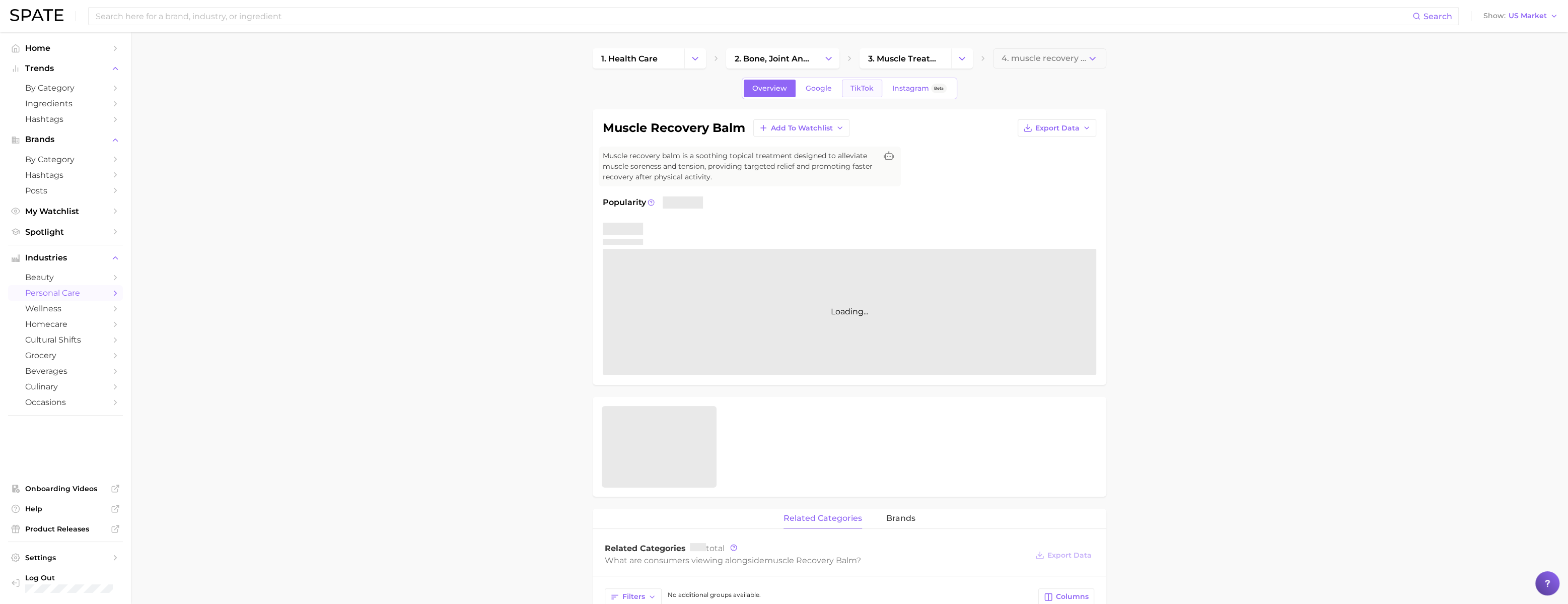
click at [866, 92] on span "TikTok" at bounding box center [862, 89] width 23 height 9
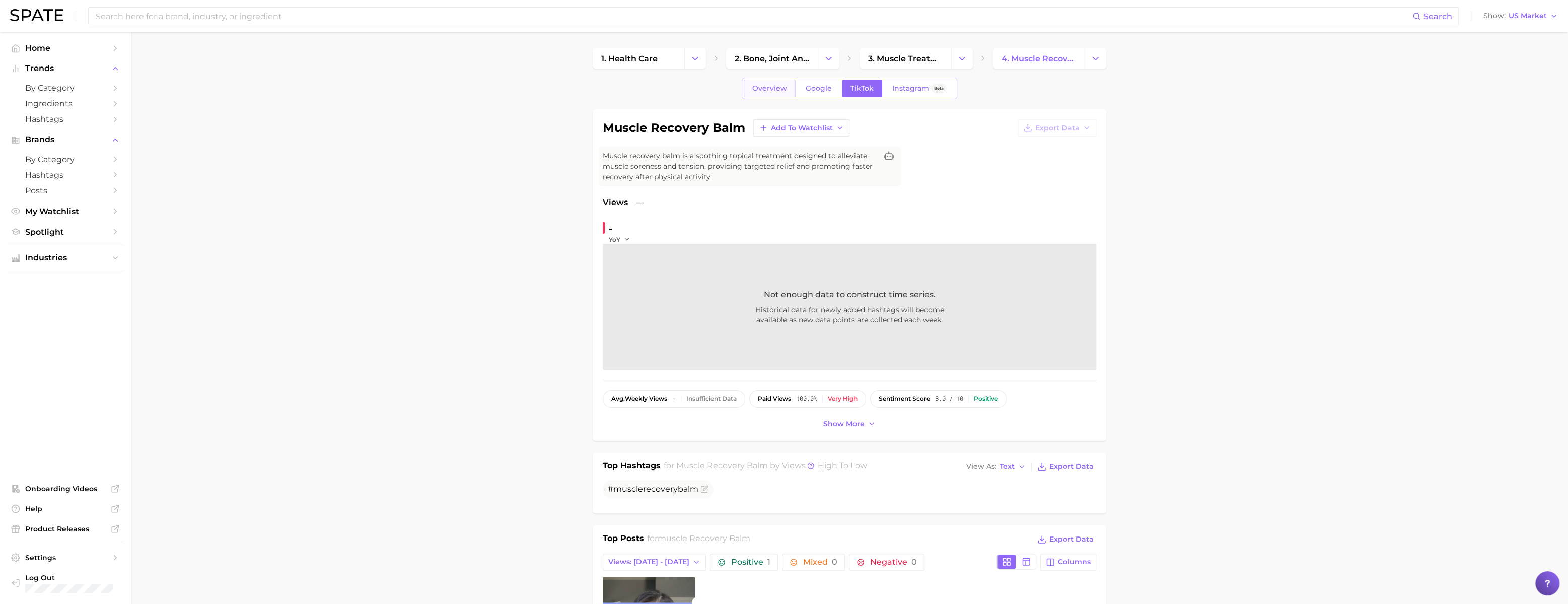
click at [770, 93] on span "Overview" at bounding box center [770, 89] width 35 height 9
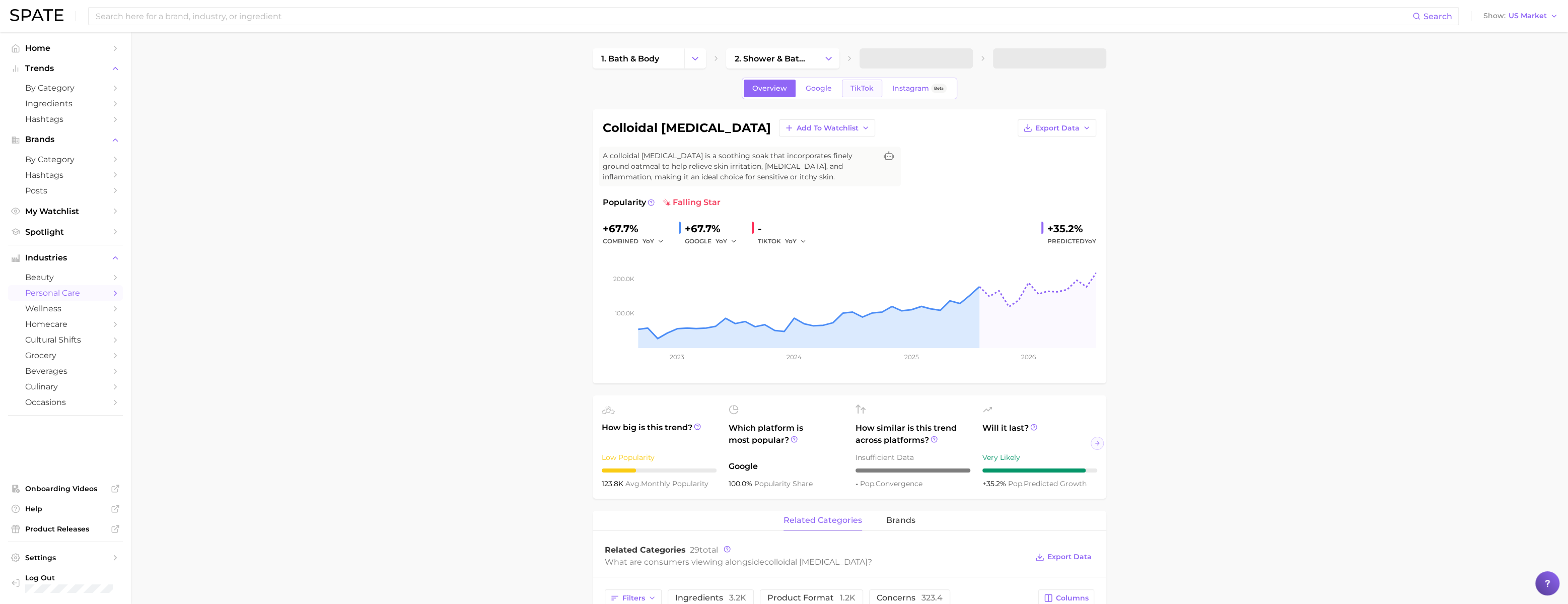
click at [882, 93] on link "TikTok" at bounding box center [862, 88] width 40 height 18
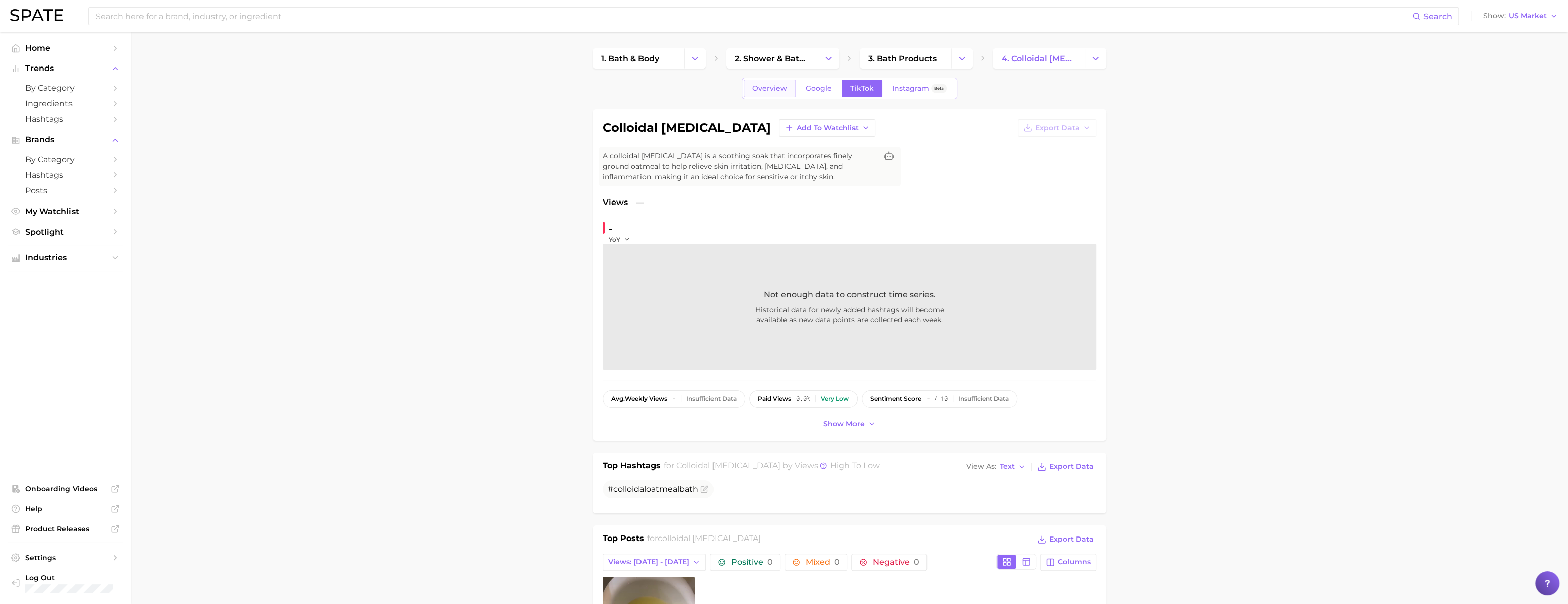
click at [756, 92] on span "Overview" at bounding box center [770, 89] width 35 height 9
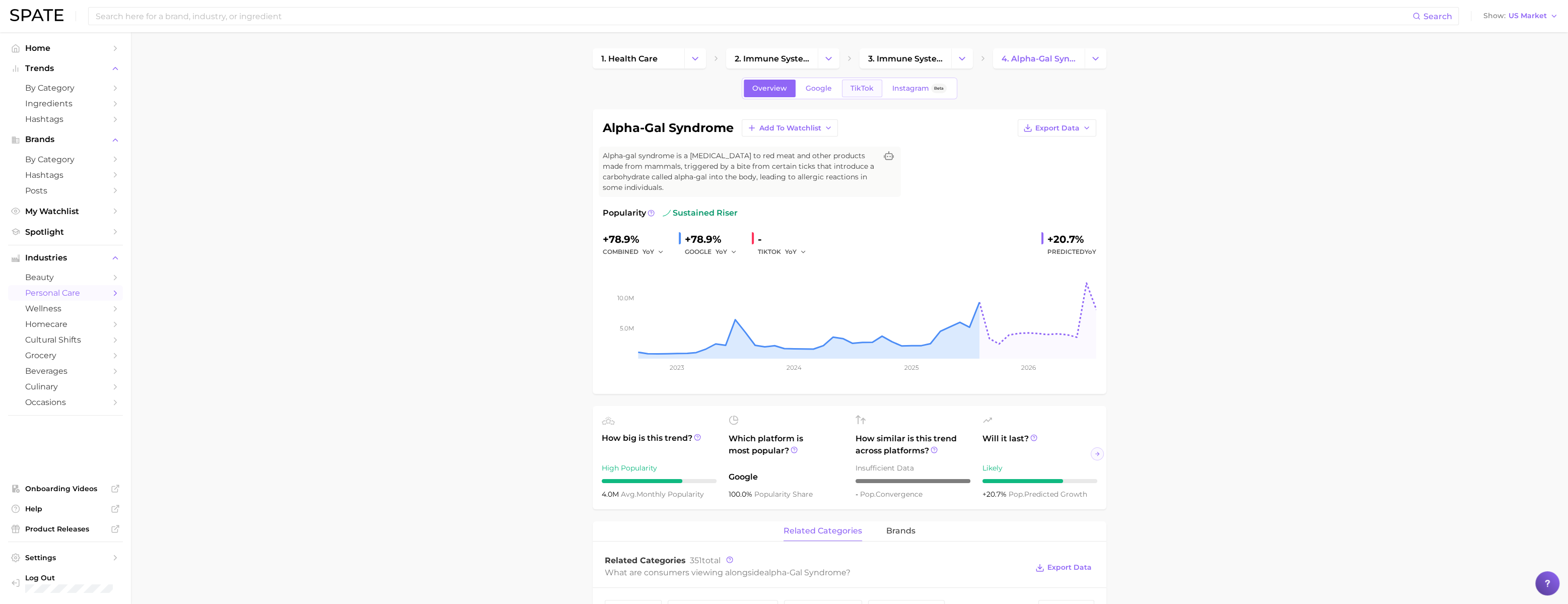
click at [870, 85] on link "TikTok" at bounding box center [862, 88] width 40 height 18
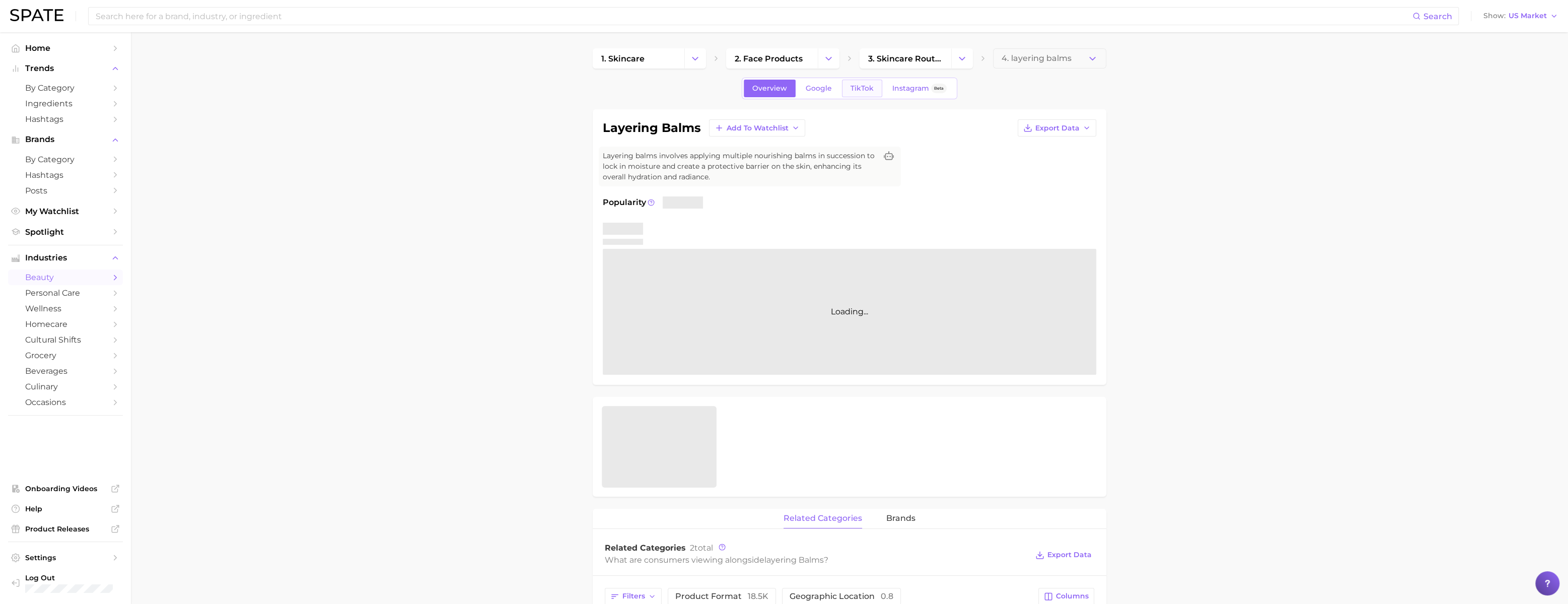
click at [867, 86] on span "TikTok" at bounding box center [862, 89] width 23 height 9
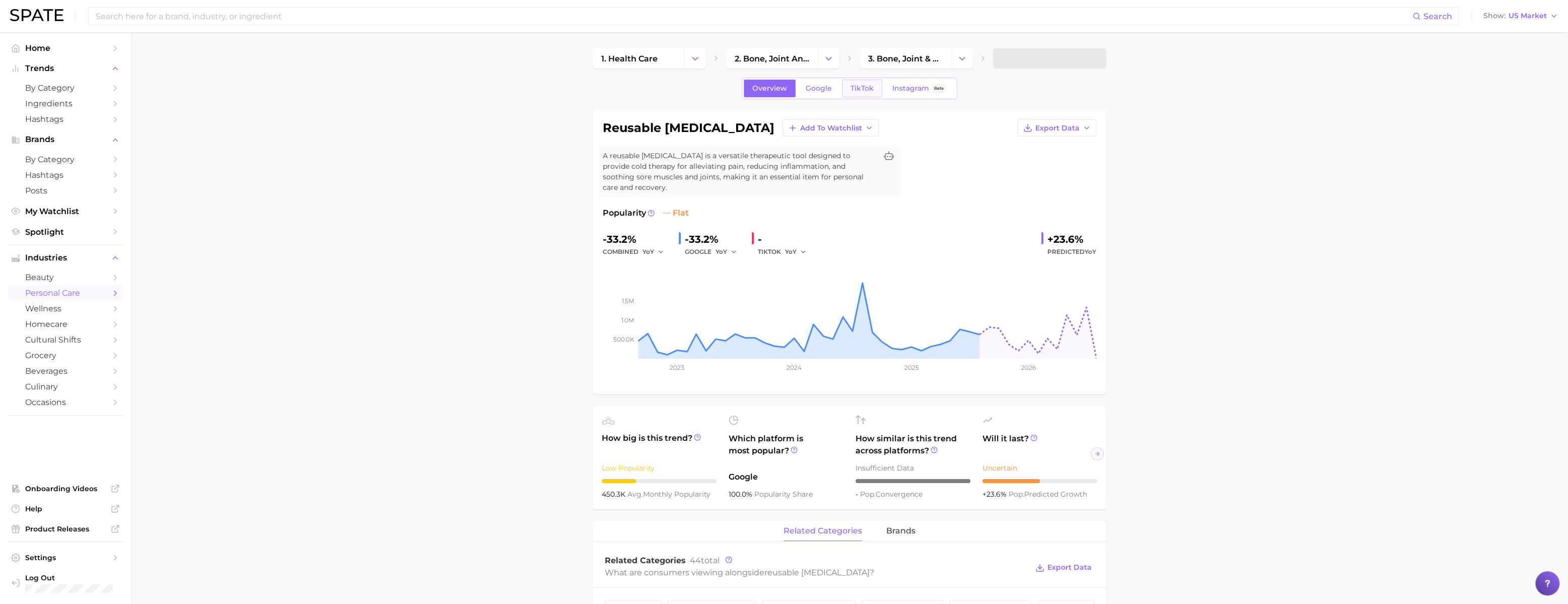
click at [874, 93] on span "TikTok" at bounding box center [862, 89] width 23 height 9
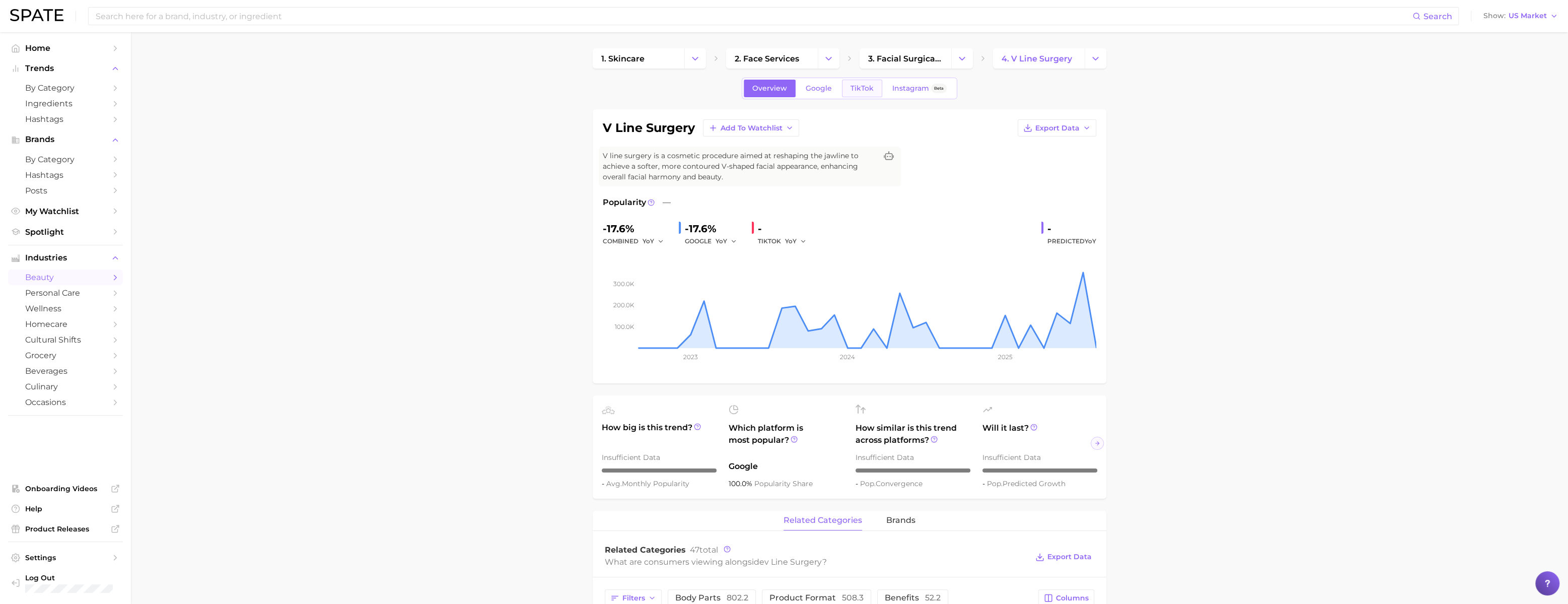
click at [871, 89] on span "TikTok" at bounding box center [862, 89] width 23 height 9
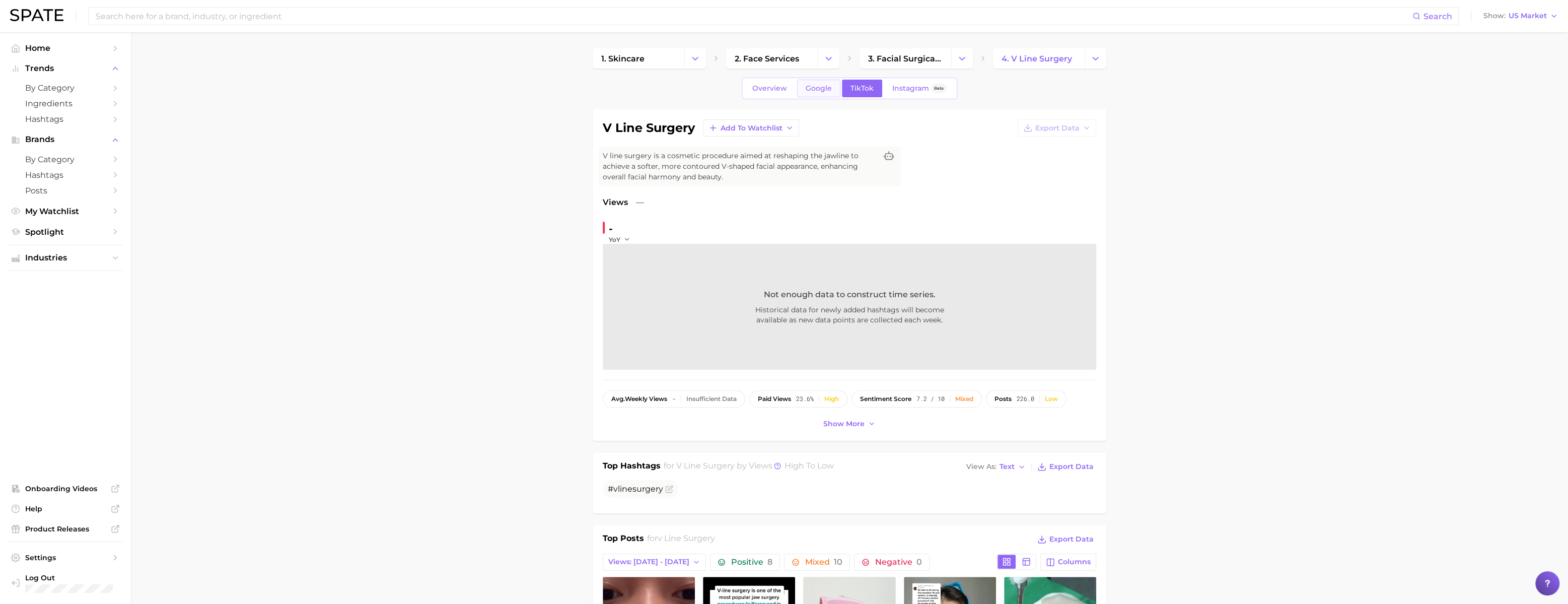
click at [806, 81] on link "Google" at bounding box center [819, 88] width 43 height 18
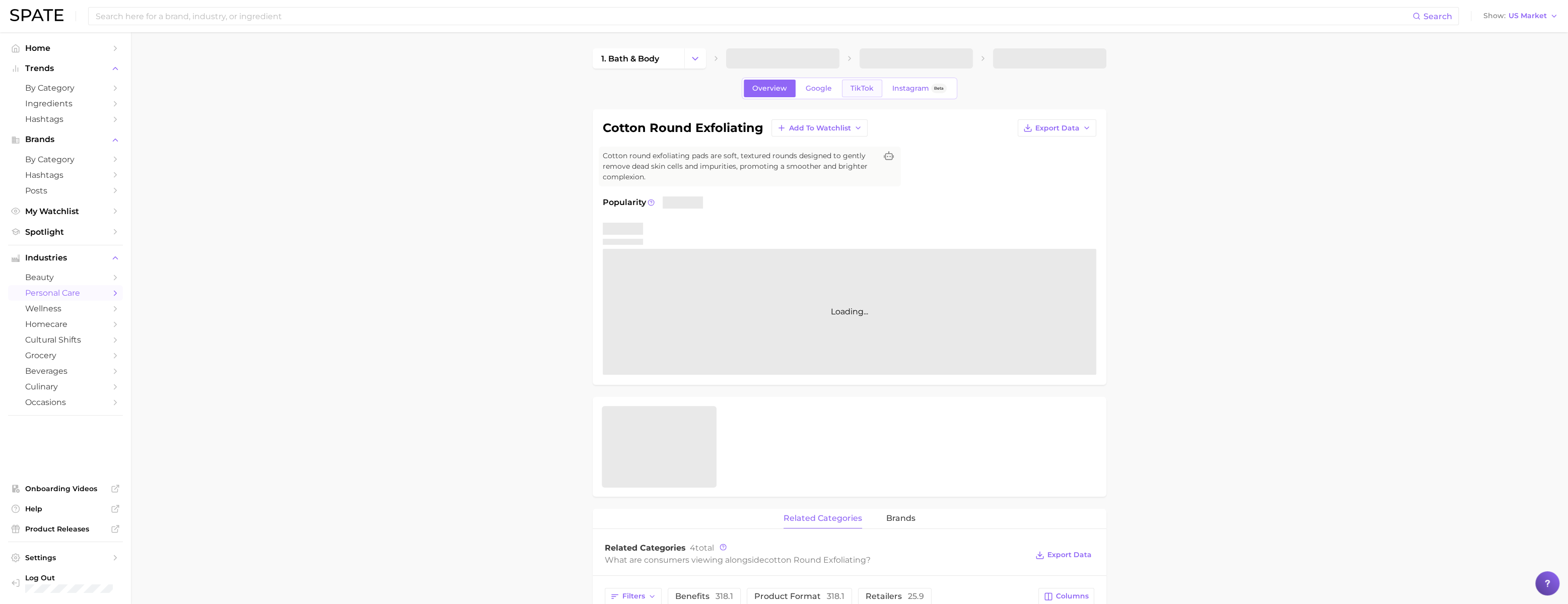
click at [874, 91] on span "TikTok" at bounding box center [862, 89] width 23 height 9
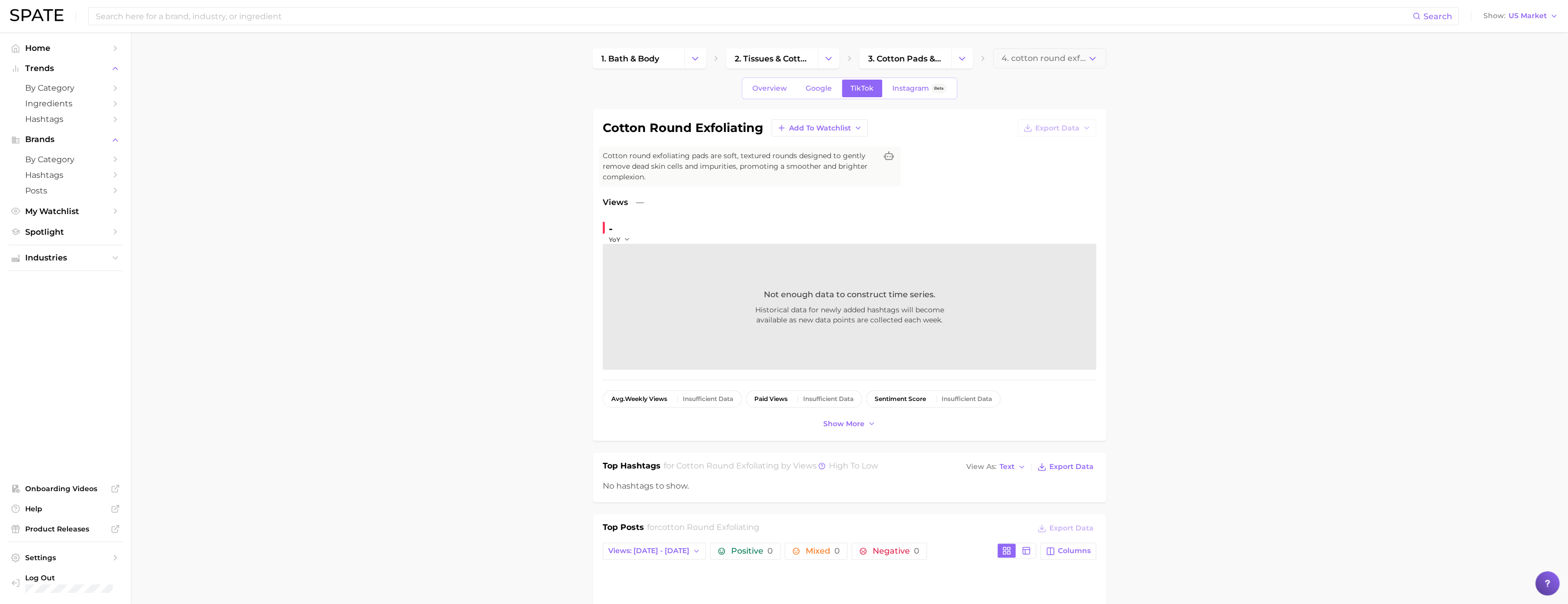
click at [795, 79] on div "Overview Google TikTok Instagram Beta" at bounding box center [849, 88] width 216 height 21
click at [806, 93] on span "Google" at bounding box center [819, 89] width 26 height 9
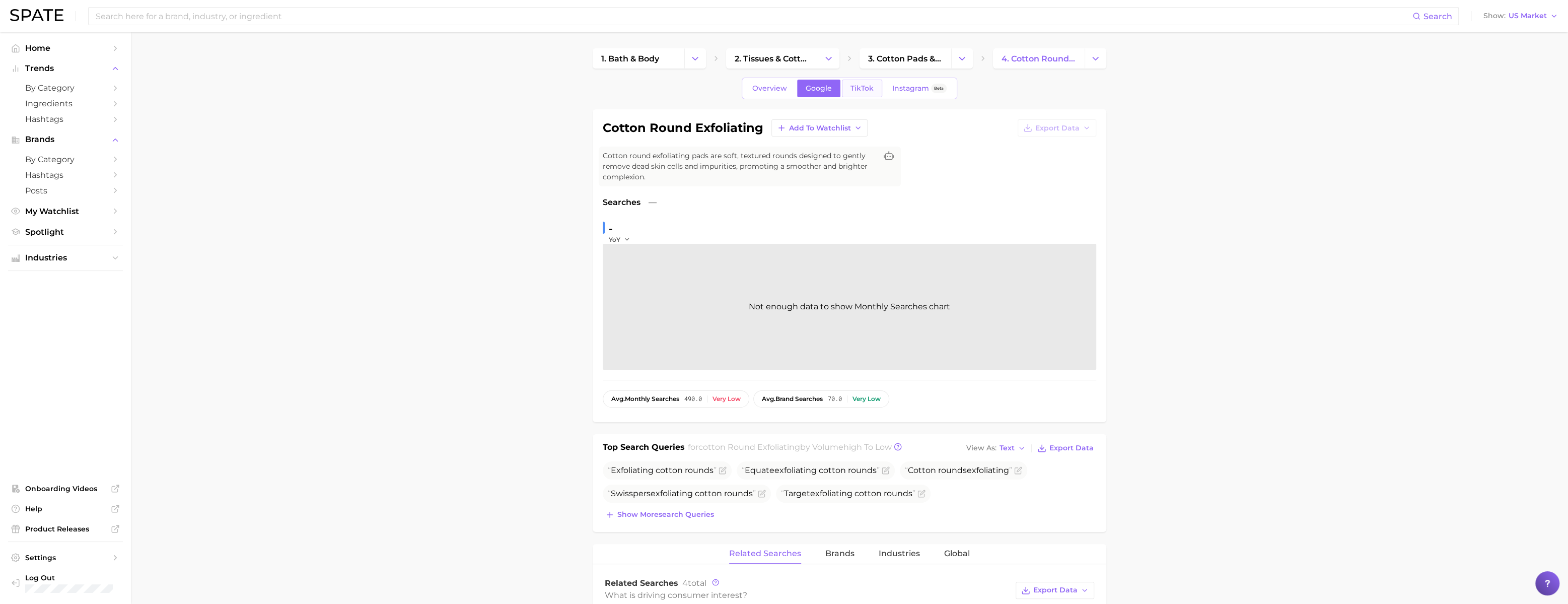
click at [870, 93] on span "TikTok" at bounding box center [862, 89] width 23 height 9
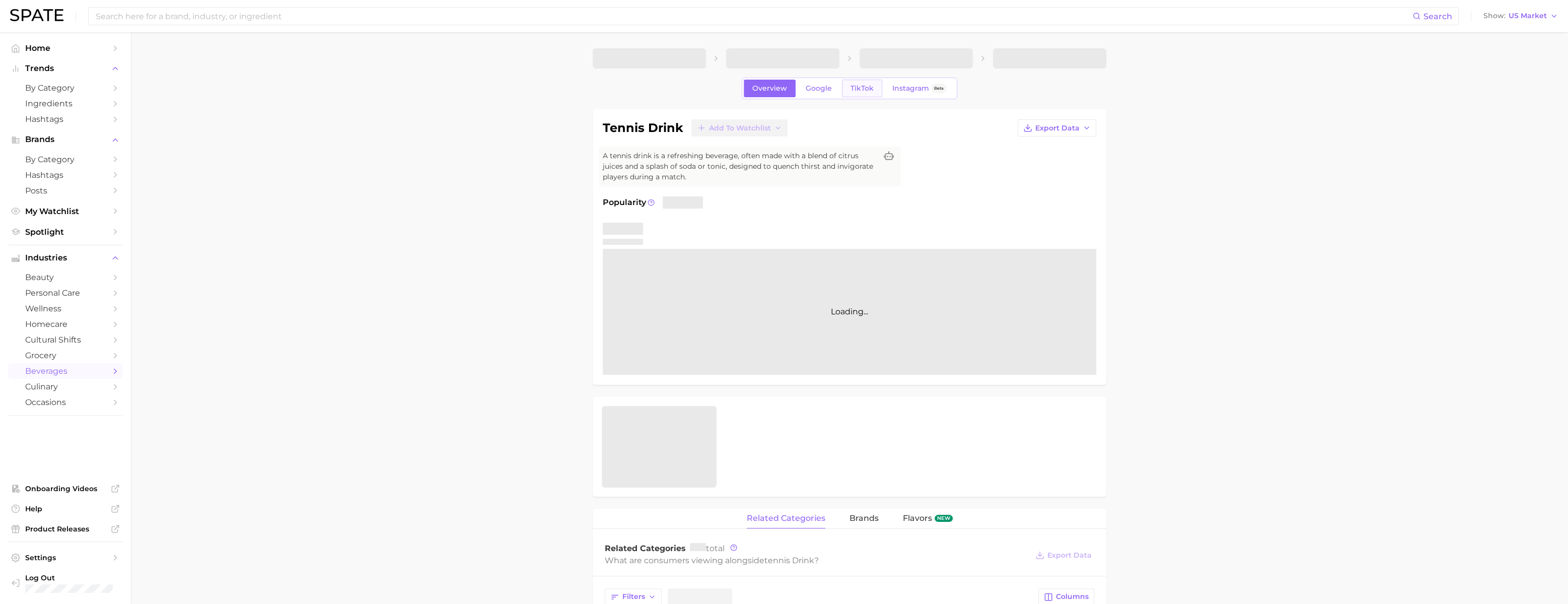
click at [880, 93] on link "TikTok" at bounding box center [862, 88] width 40 height 18
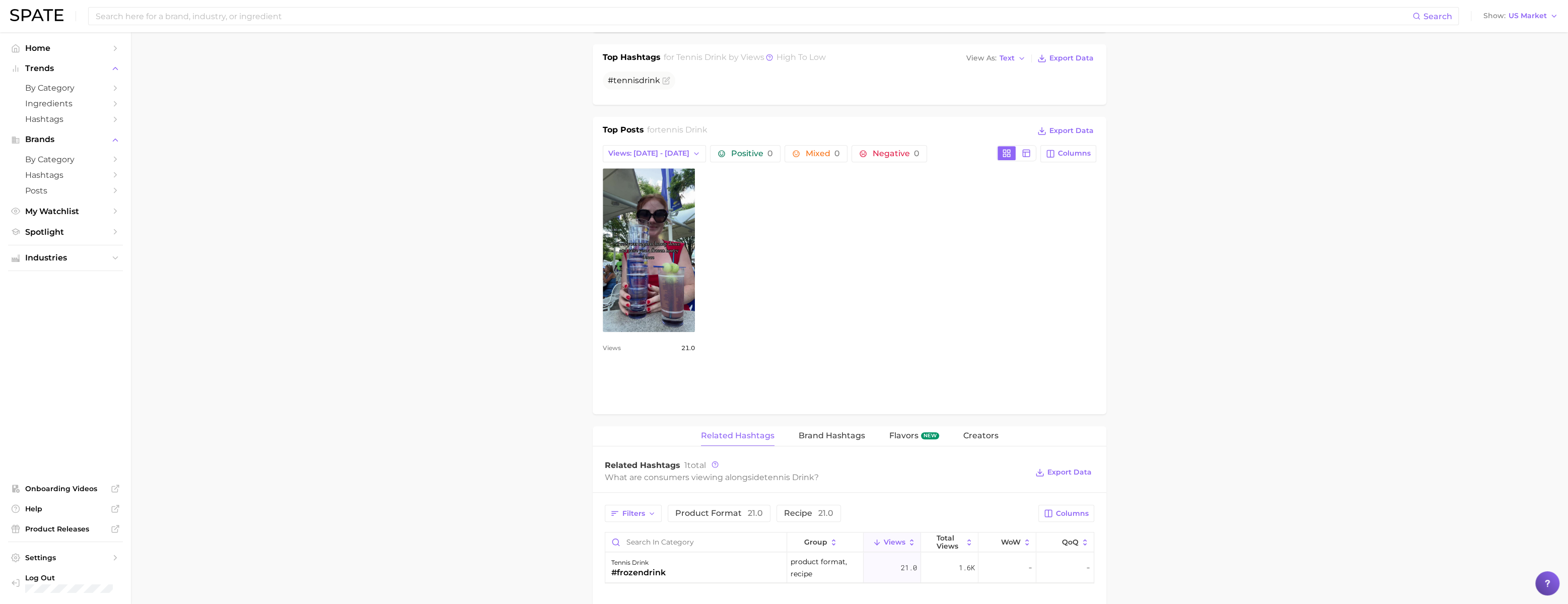
scroll to position [449, 0]
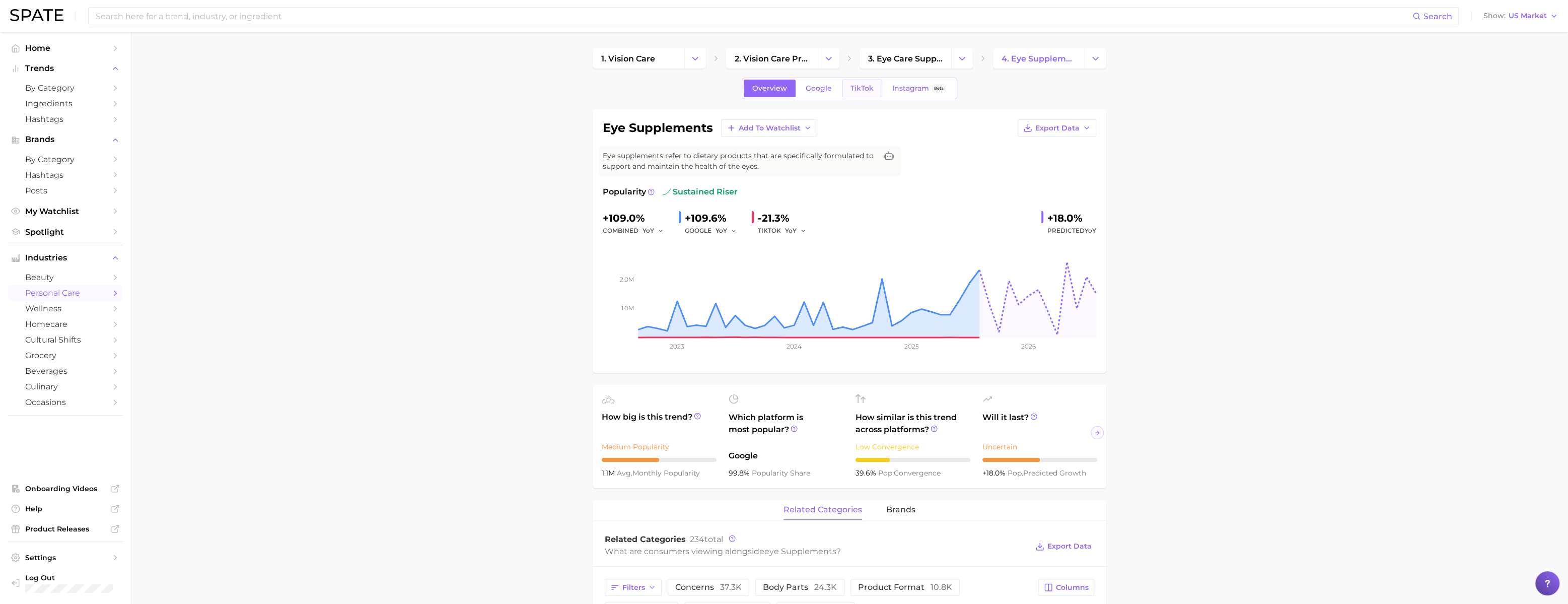
click at [882, 90] on link "TikTok" at bounding box center [862, 88] width 40 height 18
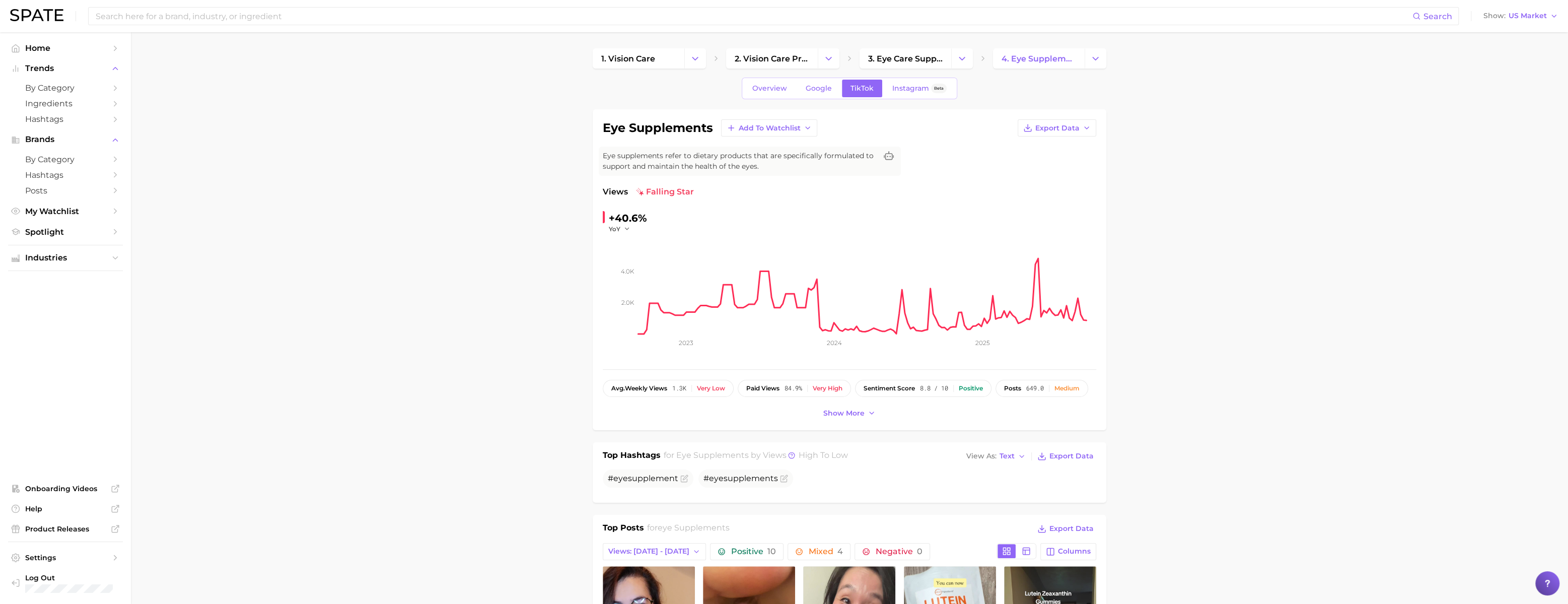
click at [399, 29] on div "Search Show US Market" at bounding box center [784, 16] width 1548 height 32
click at [402, 18] on input at bounding box center [754, 16] width 1318 height 17
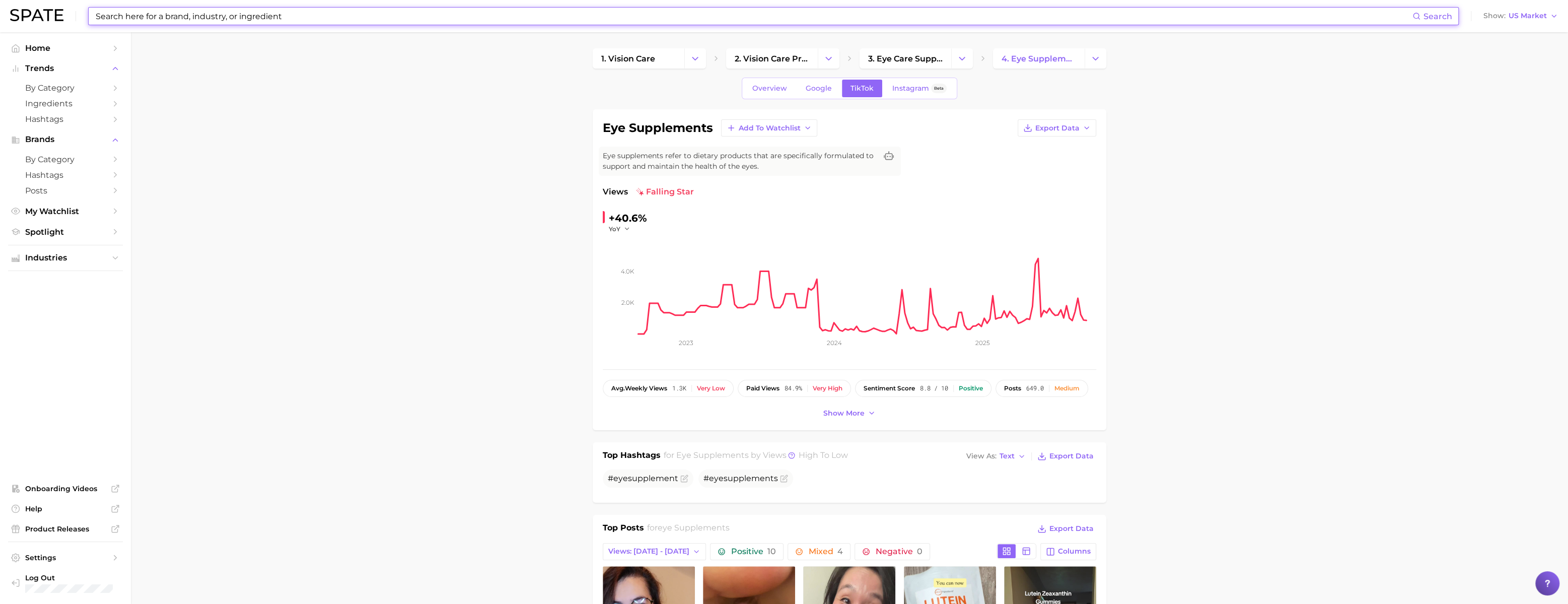
paste input "powdered beverages"
click at [344, 13] on input "powdered beverages" at bounding box center [754, 16] width 1318 height 17
paste input "Cowboy [PERSON_NAME]"
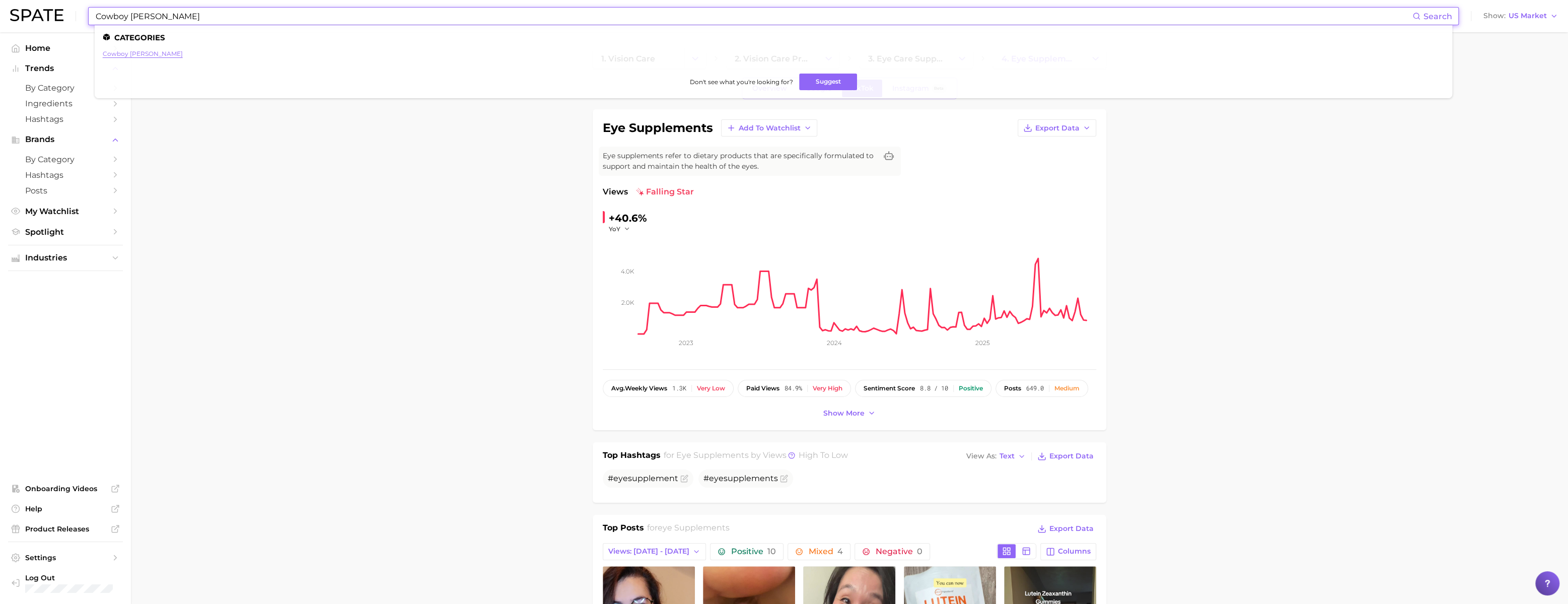
type input "Cowboy [PERSON_NAME]"
click at [132, 50] on link "cowboy [PERSON_NAME]" at bounding box center [142, 54] width 80 height 7
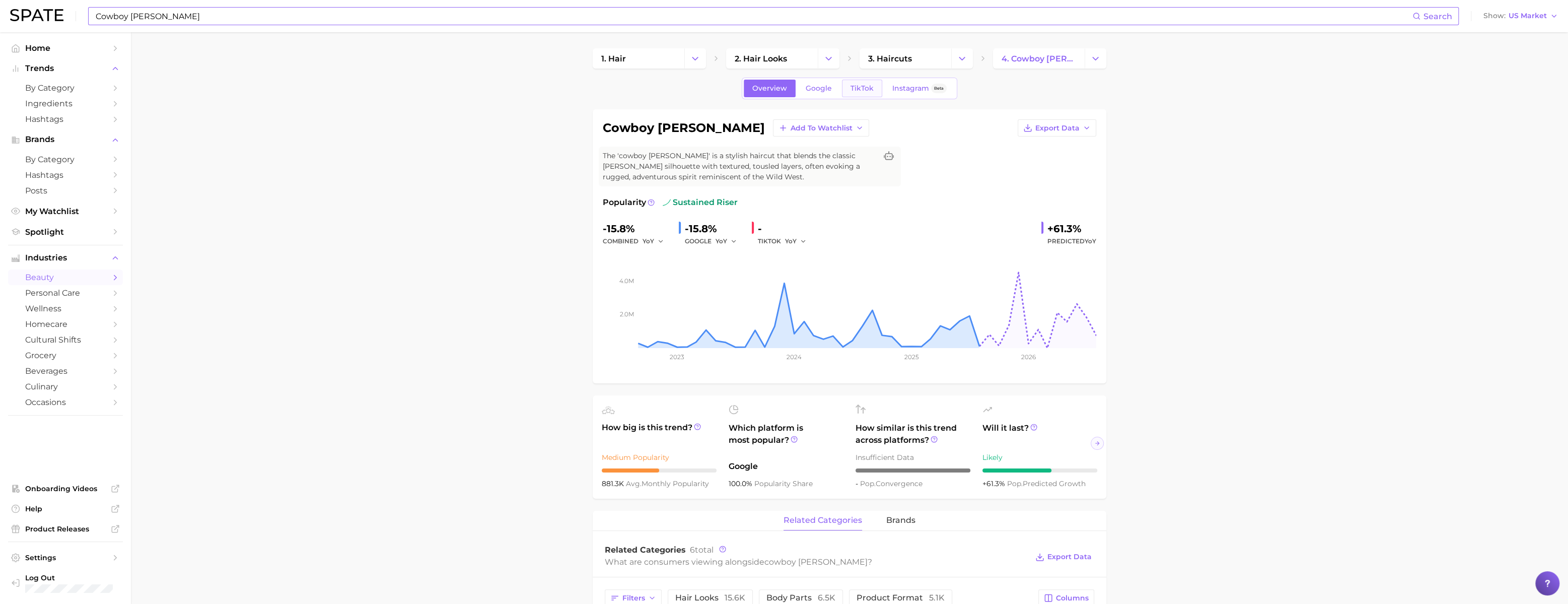
click at [862, 93] on span "TikTok" at bounding box center [862, 89] width 23 height 9
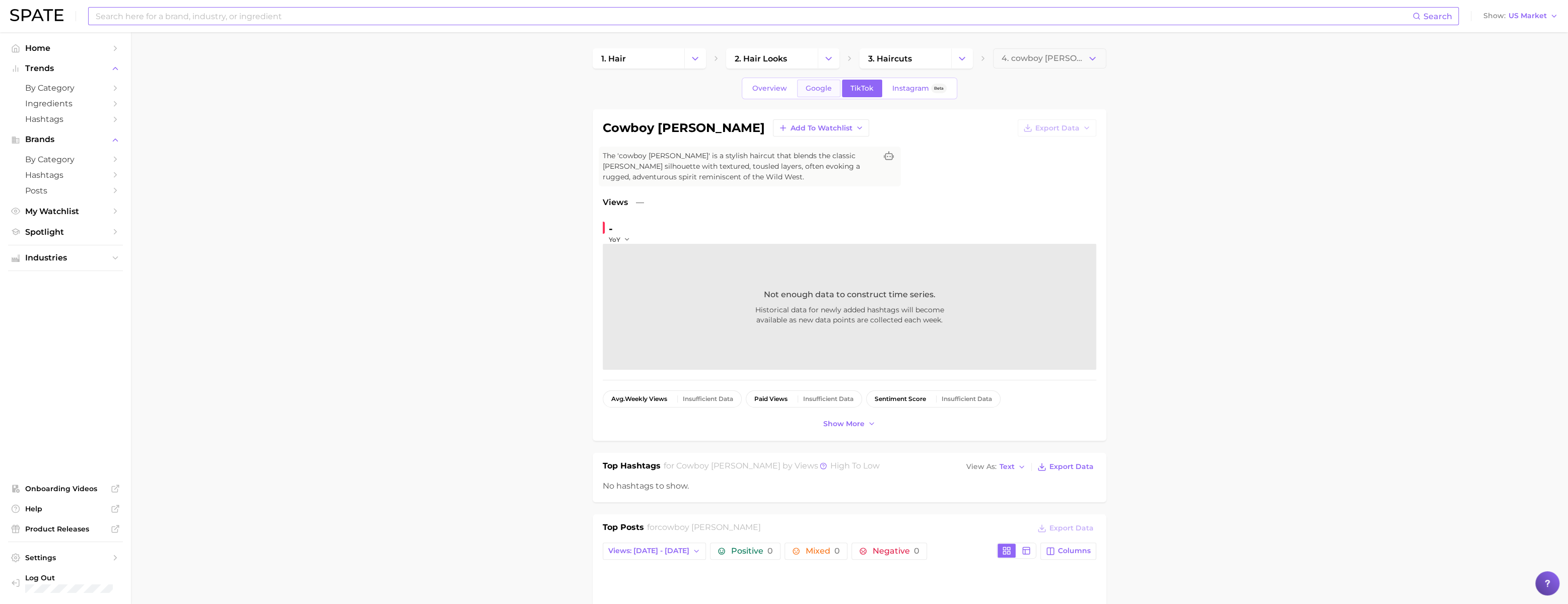
click at [806, 90] on span "Google" at bounding box center [819, 89] width 26 height 9
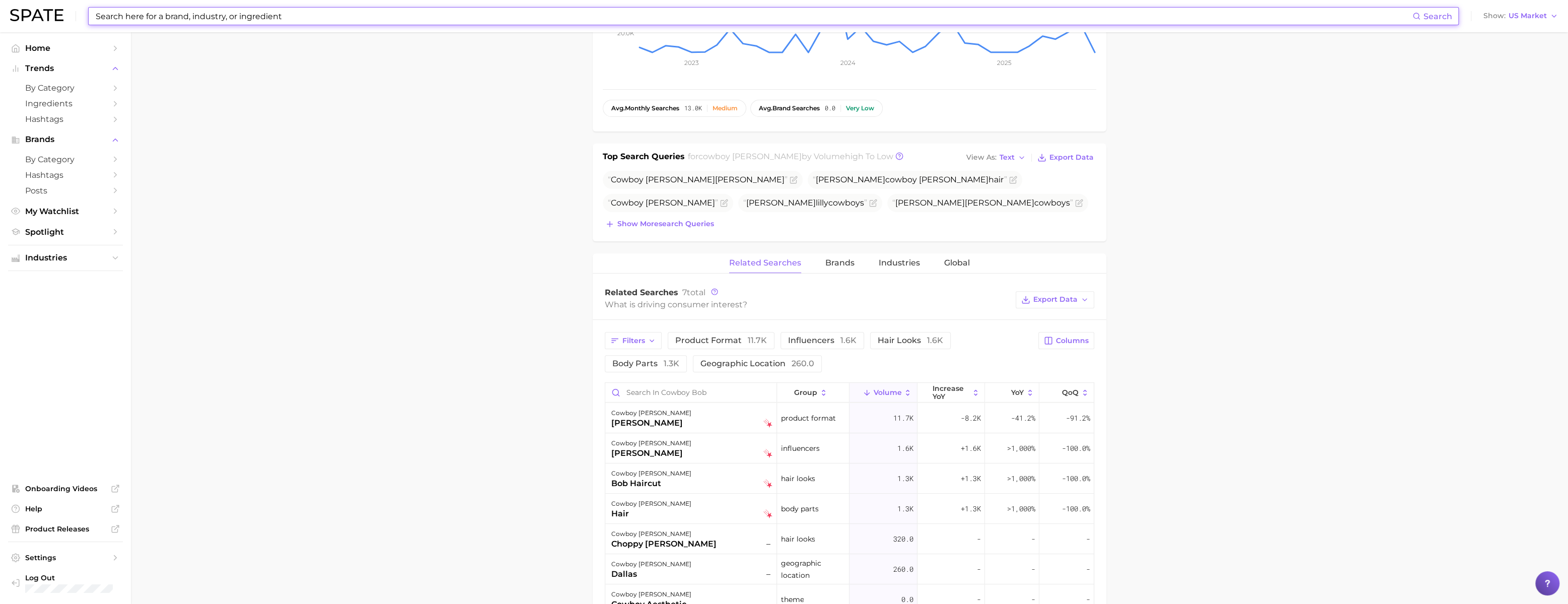
scroll to position [307, 0]
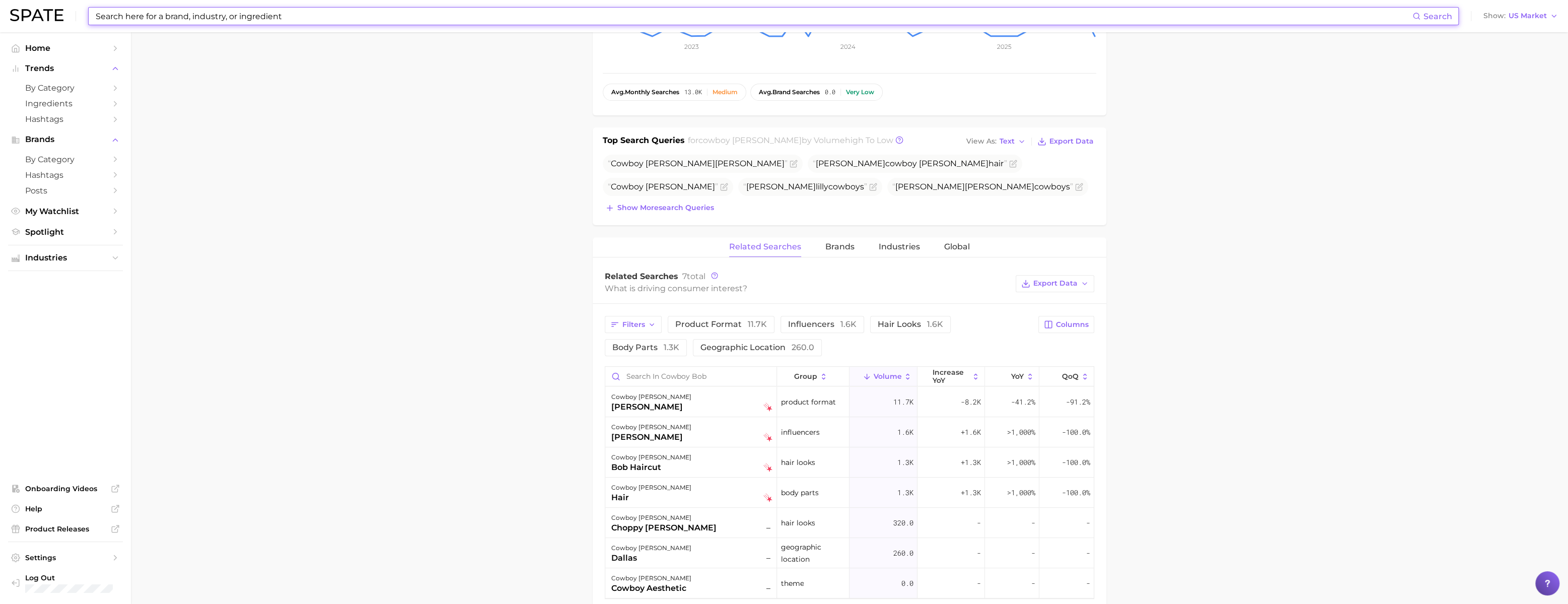
click at [331, 20] on input at bounding box center [754, 16] width 1318 height 17
paste input "Cowgirl cut"
type input "Cowgirl cut"
click at [133, 51] on link "cowgirl cut" at bounding box center [120, 54] width 36 height 7
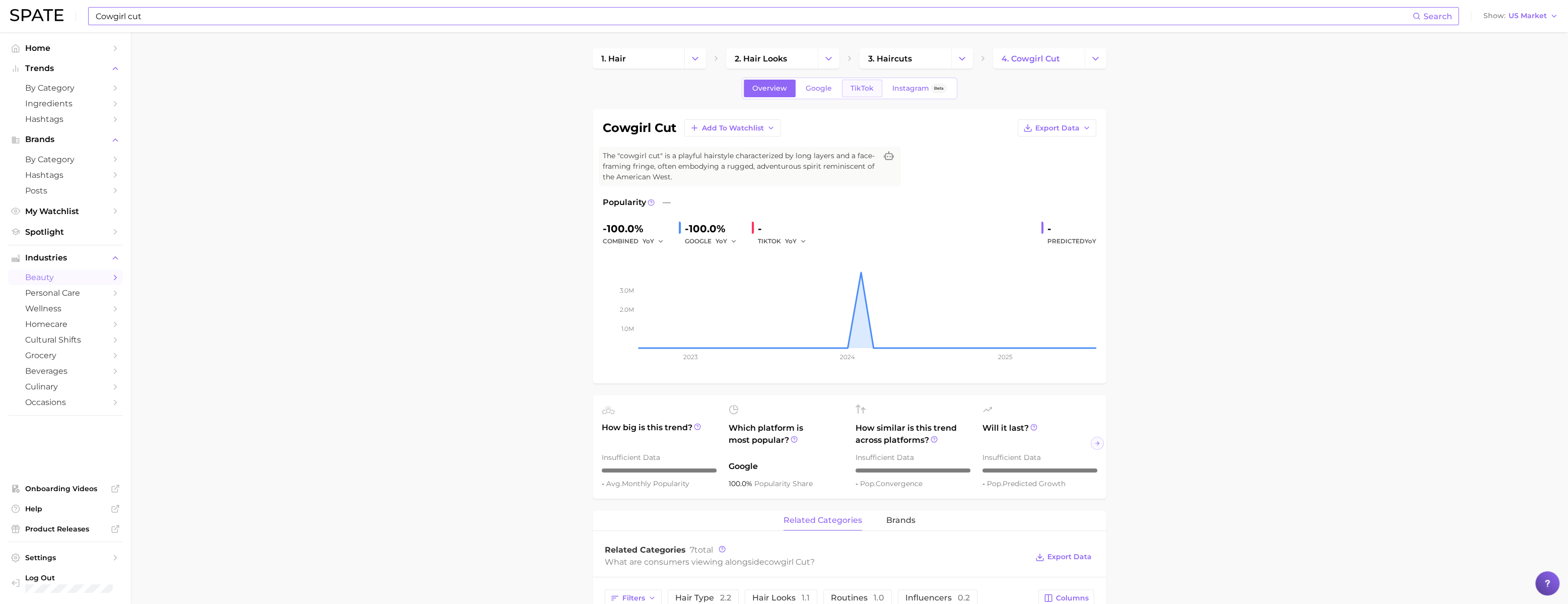
click at [852, 87] on span "TikTok" at bounding box center [862, 89] width 23 height 9
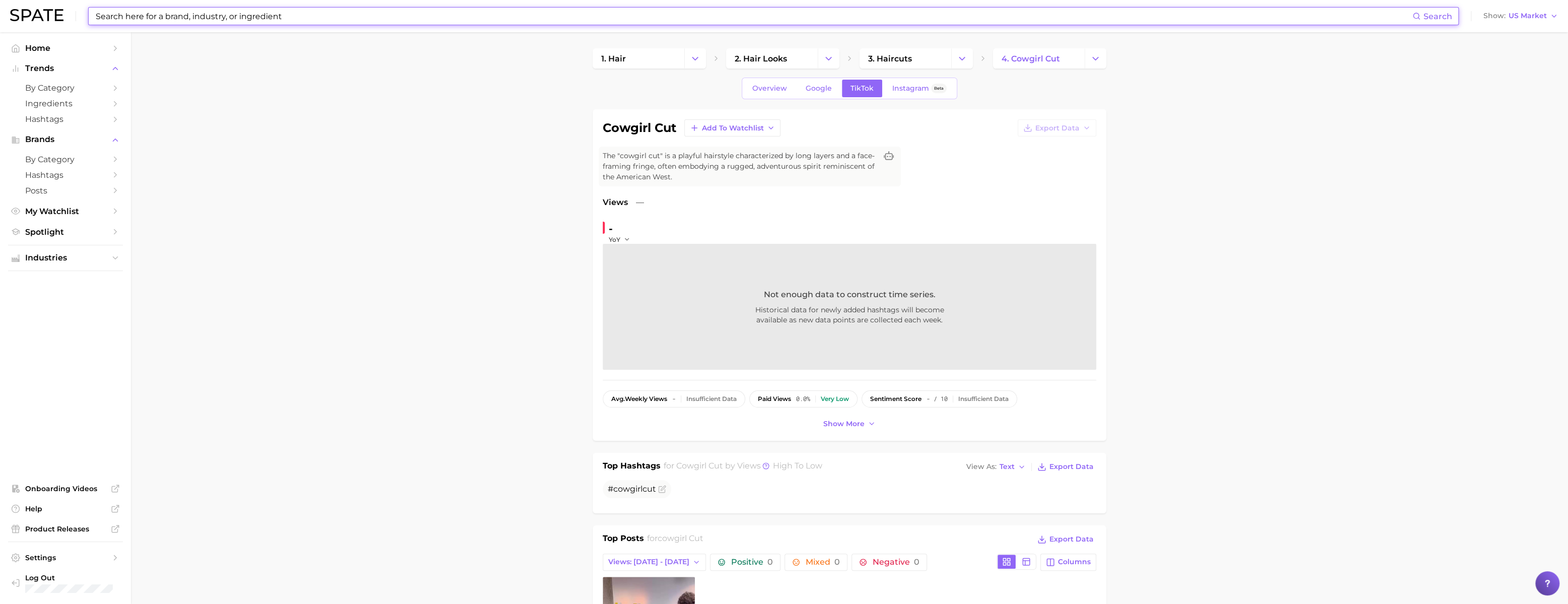
click at [322, 13] on input at bounding box center [754, 16] width 1318 height 17
paste input "Flicked bob"
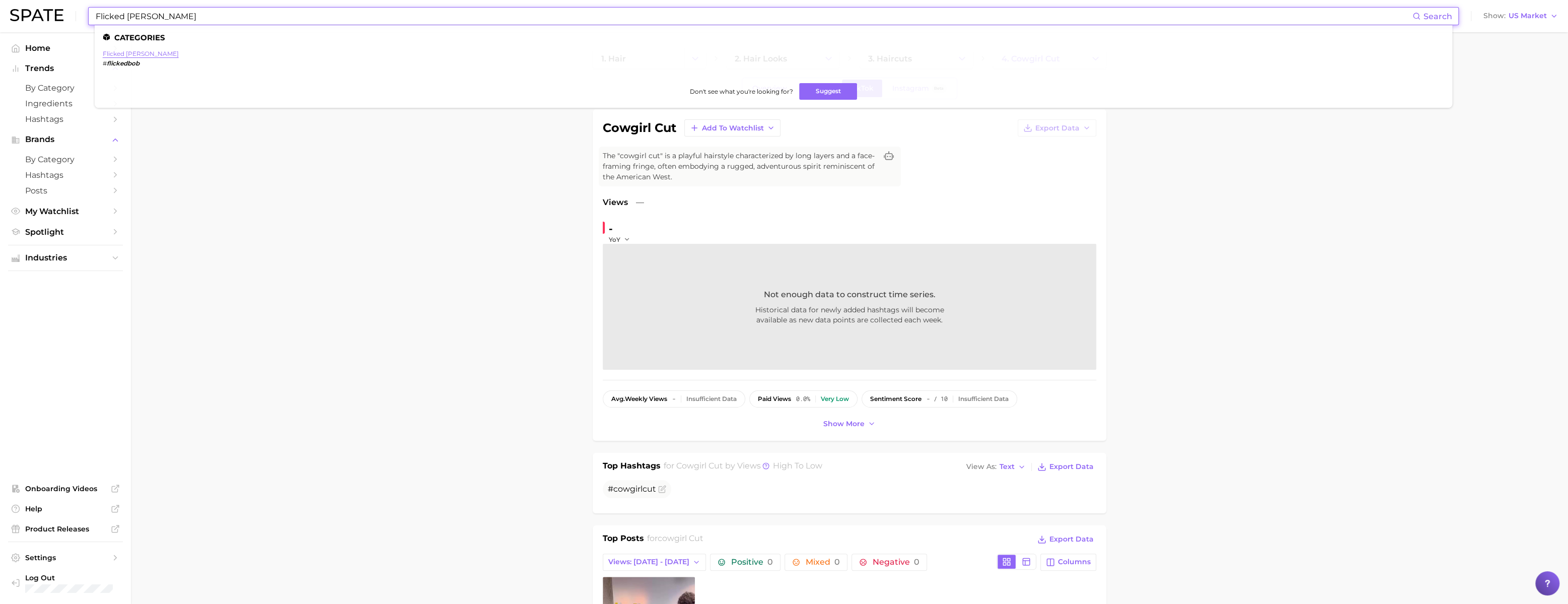
type input "Flicked bob"
click at [132, 53] on link "flicked bob" at bounding box center [141, 54] width 76 height 7
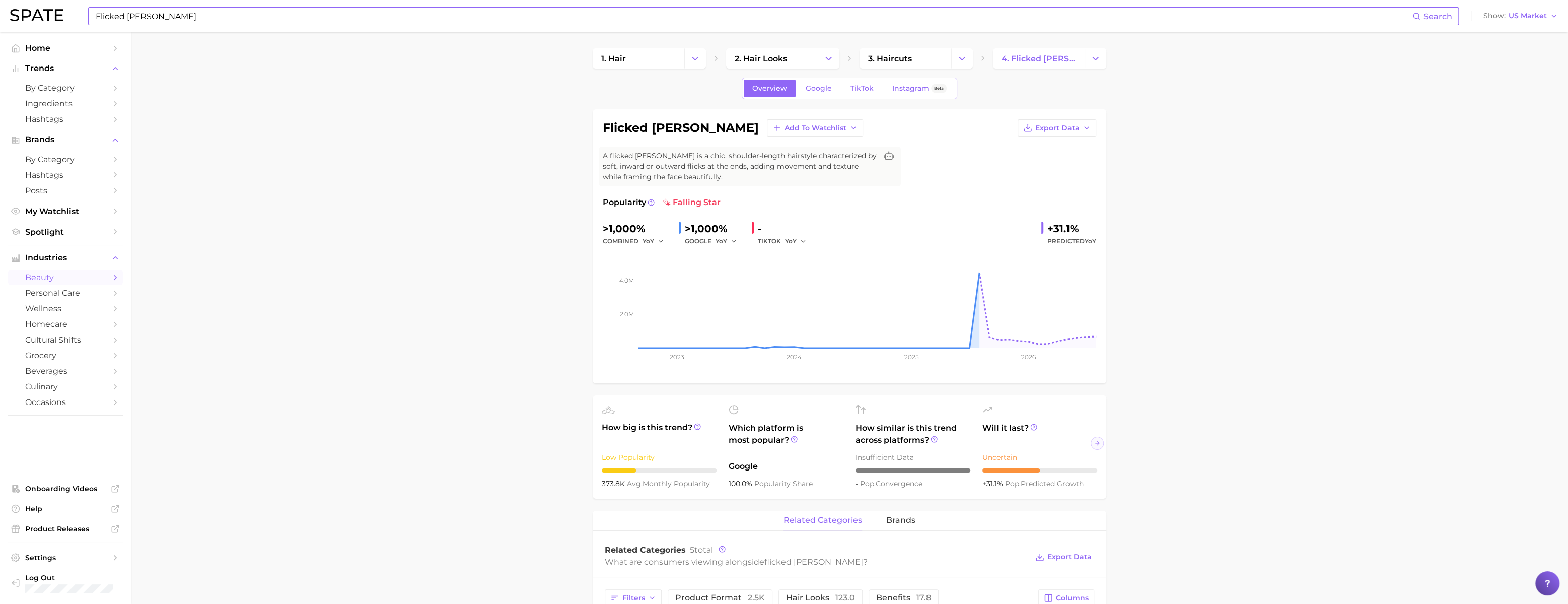
click at [423, 127] on main "1. hair 2. hair looks 3. haircuts 4. flicked bob Overview Google TikTok Instagr…" at bounding box center [849, 566] width 1437 height 1068
click at [882, 93] on link "TikTok" at bounding box center [862, 88] width 40 height 18
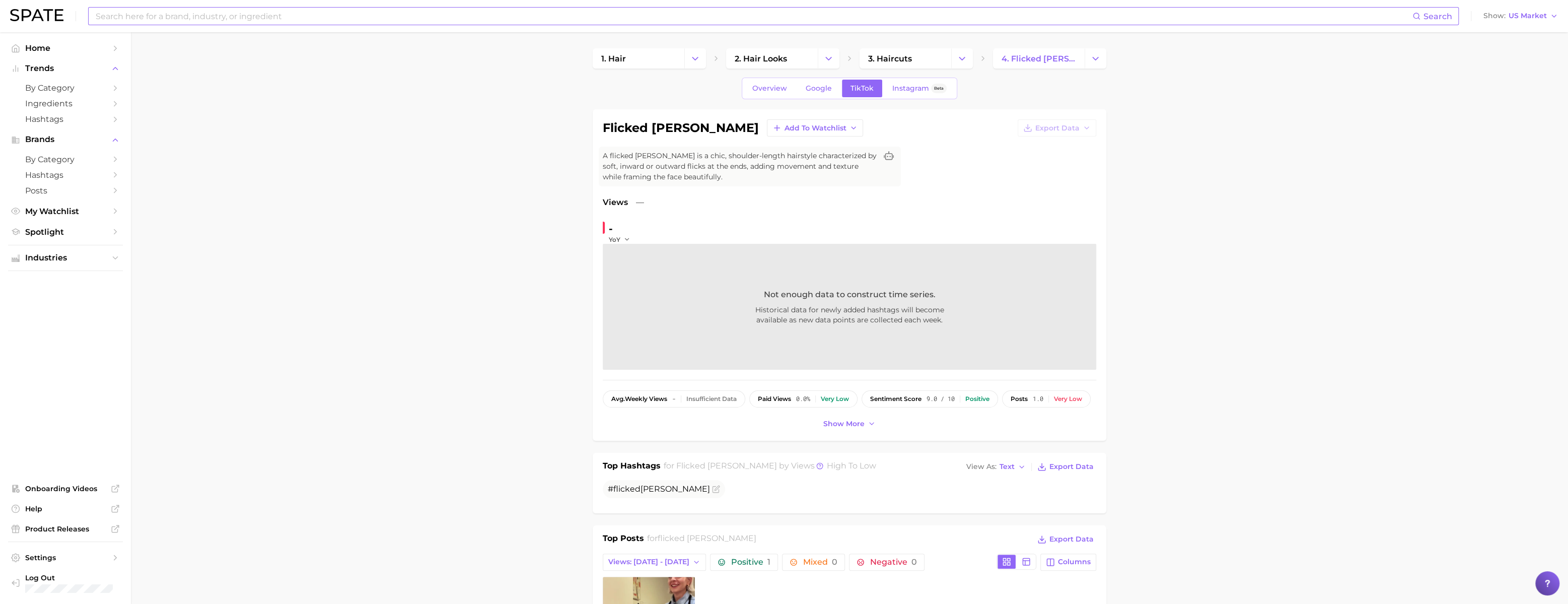
click at [303, 20] on input at bounding box center [754, 16] width 1318 height 17
paste input "Cowgirl cut"
click at [134, 58] on li "cowgirl cut # cowgirlcut" at bounding box center [121, 59] width 37 height 17
click at [135, 53] on link "cowgirl cut" at bounding box center [120, 54] width 36 height 7
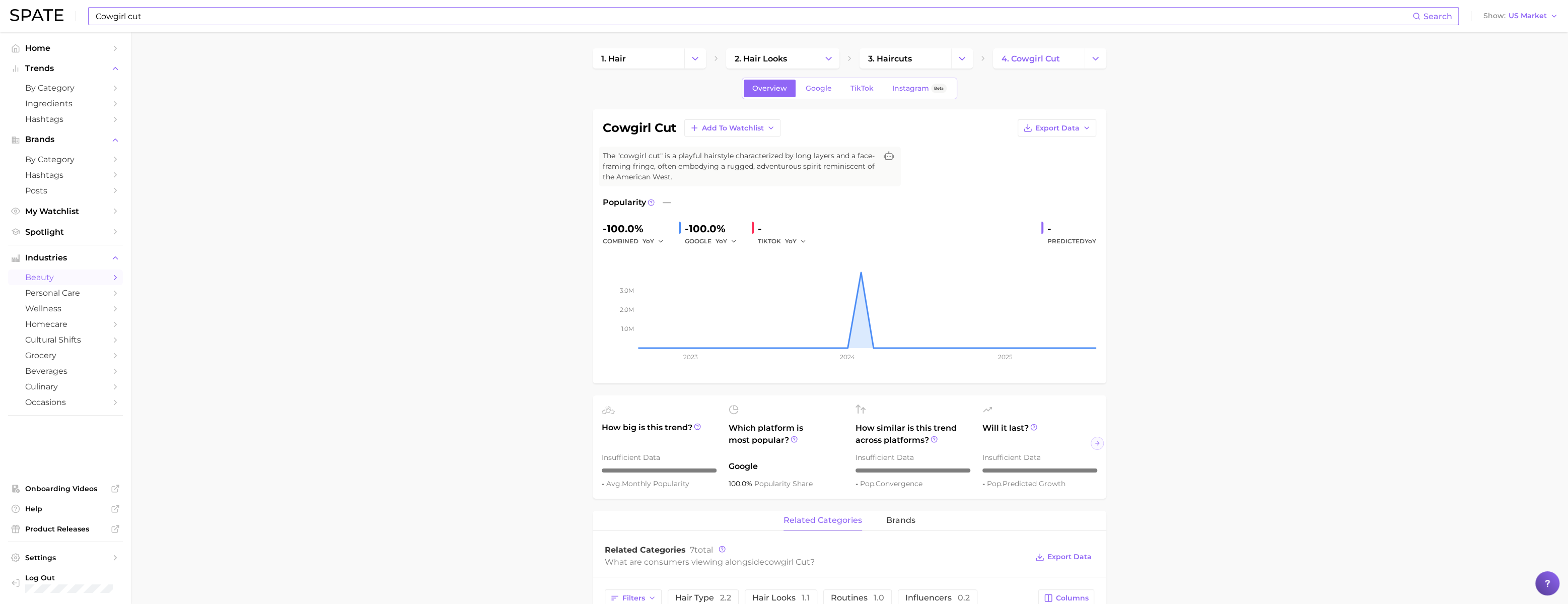
click at [289, 90] on main "1. hair 2. hair looks 3. haircuts 4. cowgirl cut Overview Google TikTok Instagr…" at bounding box center [849, 566] width 1437 height 1068
click at [295, 20] on input "Cowgirl cut" at bounding box center [754, 16] width 1318 height 17
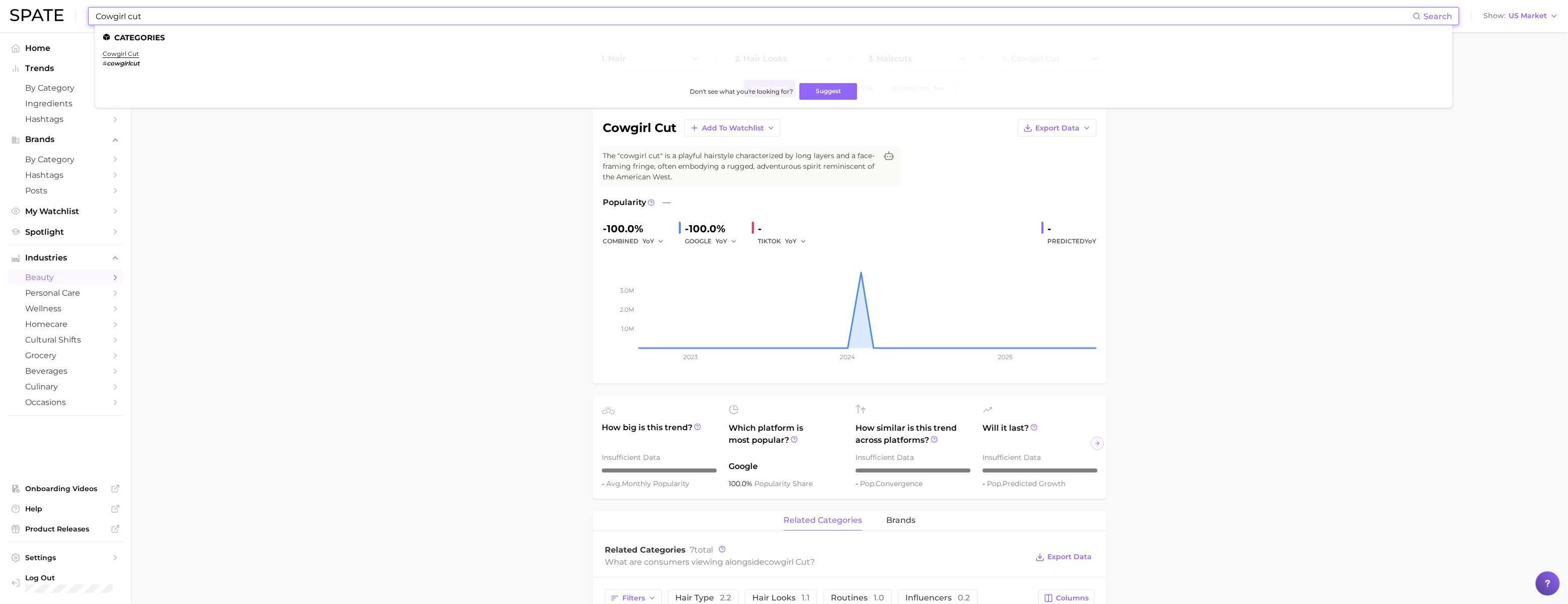
click at [295, 20] on input "Cowgirl cut" at bounding box center [754, 16] width 1318 height 17
paste input "Grandma perfume"
type input "Grandma perfume"
click at [157, 54] on link "grandma perfume" at bounding box center [131, 54] width 57 height 7
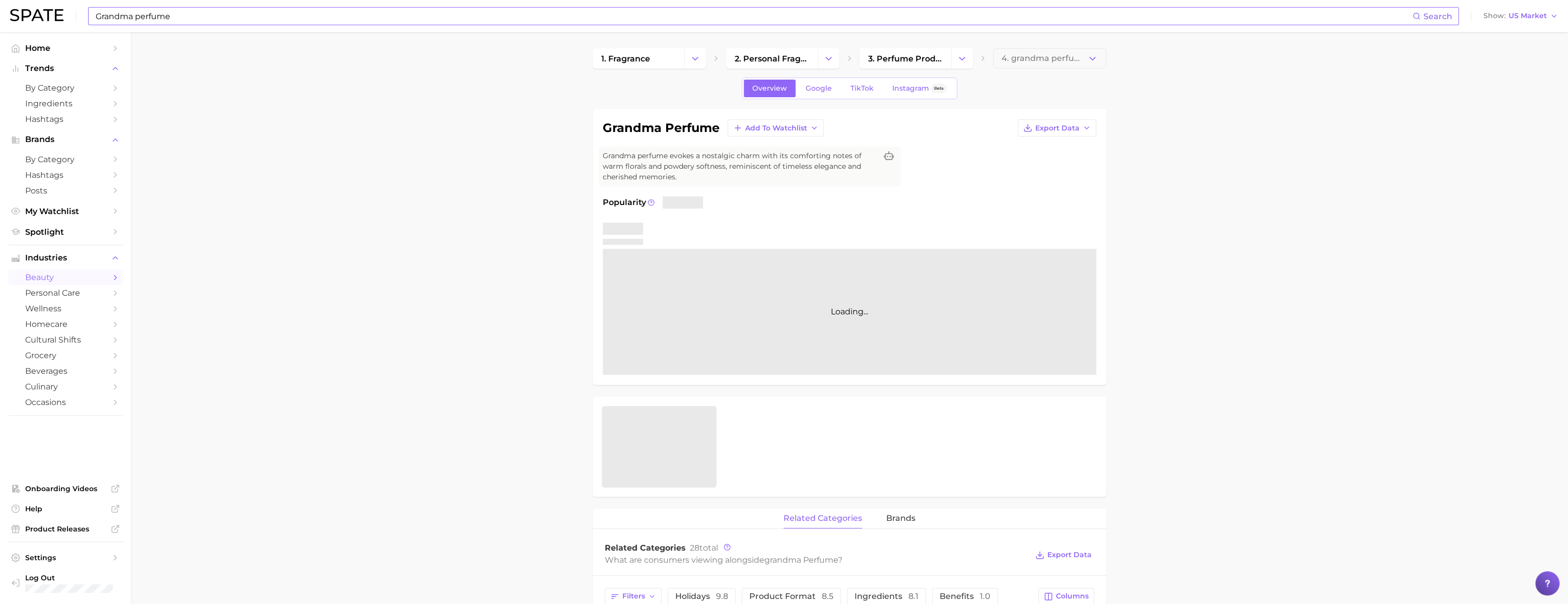
click at [823, 169] on span "Grandma perfume evokes a nostalgic charm with its comforting notes of warm flor…" at bounding box center [740, 166] width 274 height 32
click at [837, 99] on div "Overview Google TikTok Instagram Beta" at bounding box center [849, 88] width 216 height 21
click at [867, 93] on span "TikTok" at bounding box center [862, 89] width 23 height 9
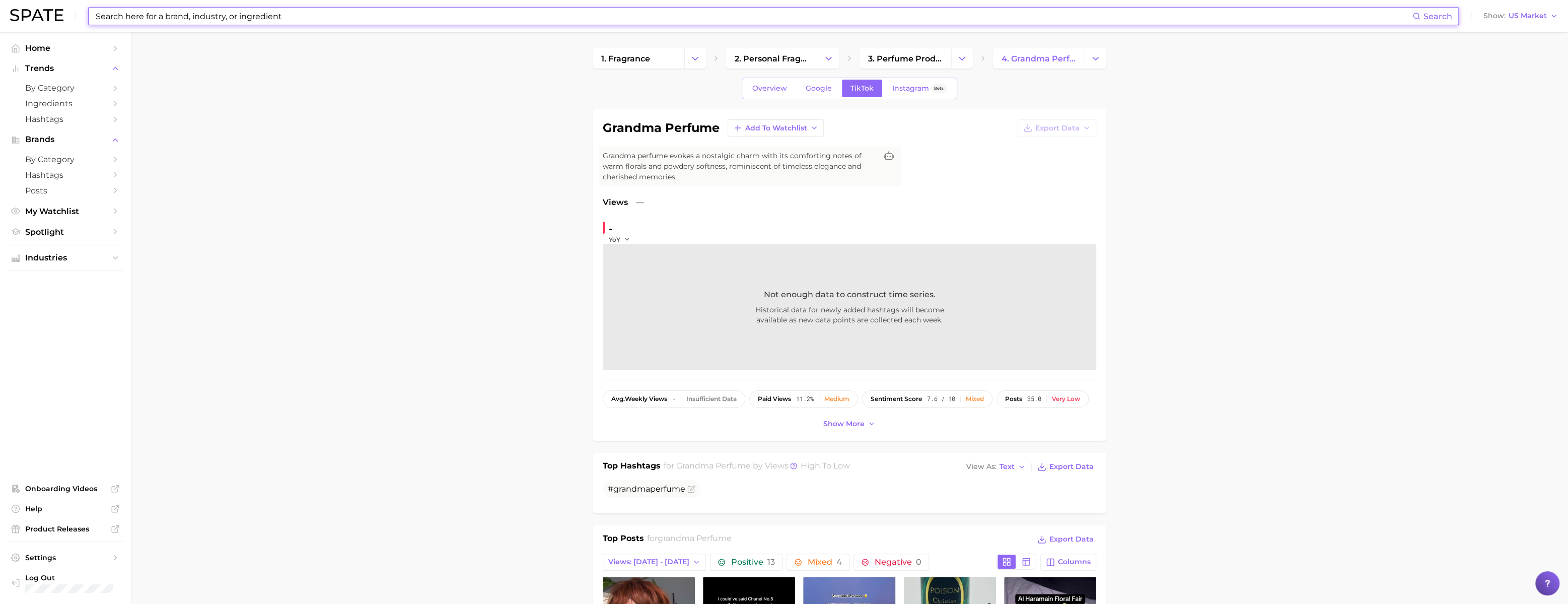
click at [265, 15] on input at bounding box center [754, 16] width 1318 height 17
paste input "Cowgirl cut"
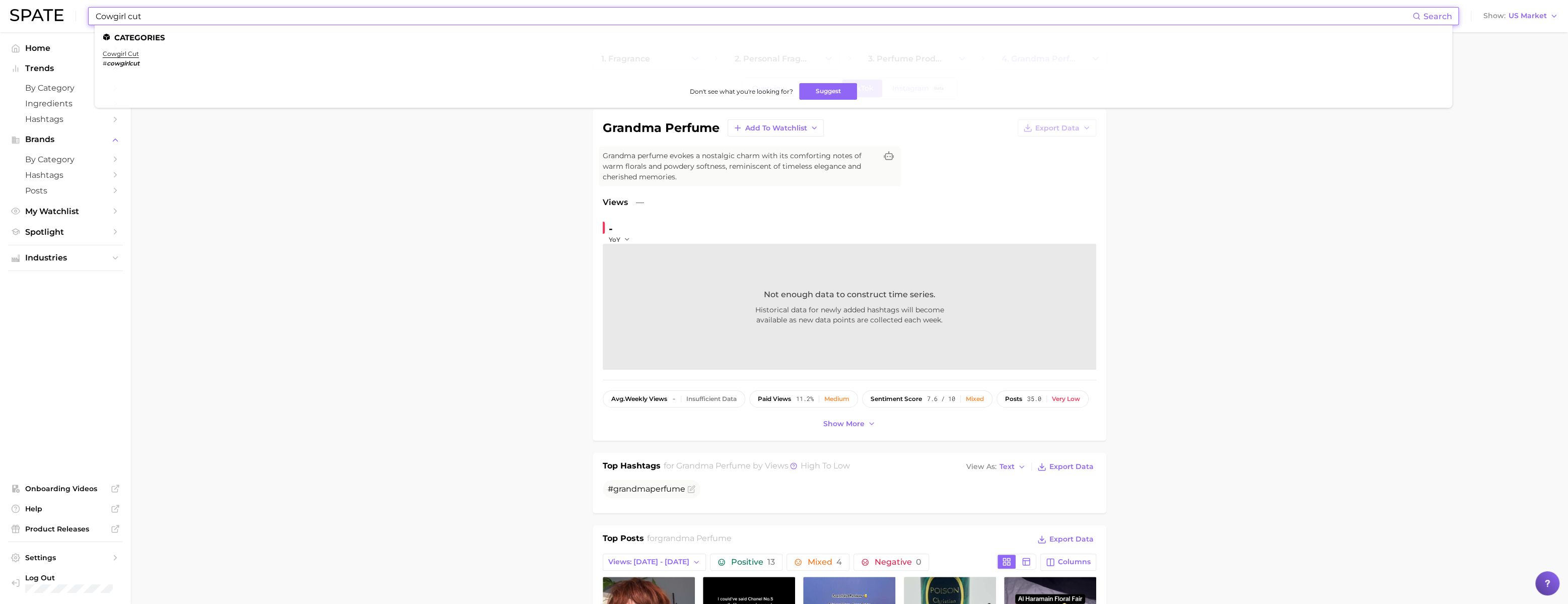
click at [139, 56] on link "cowgirl cut" at bounding box center [120, 54] width 36 height 7
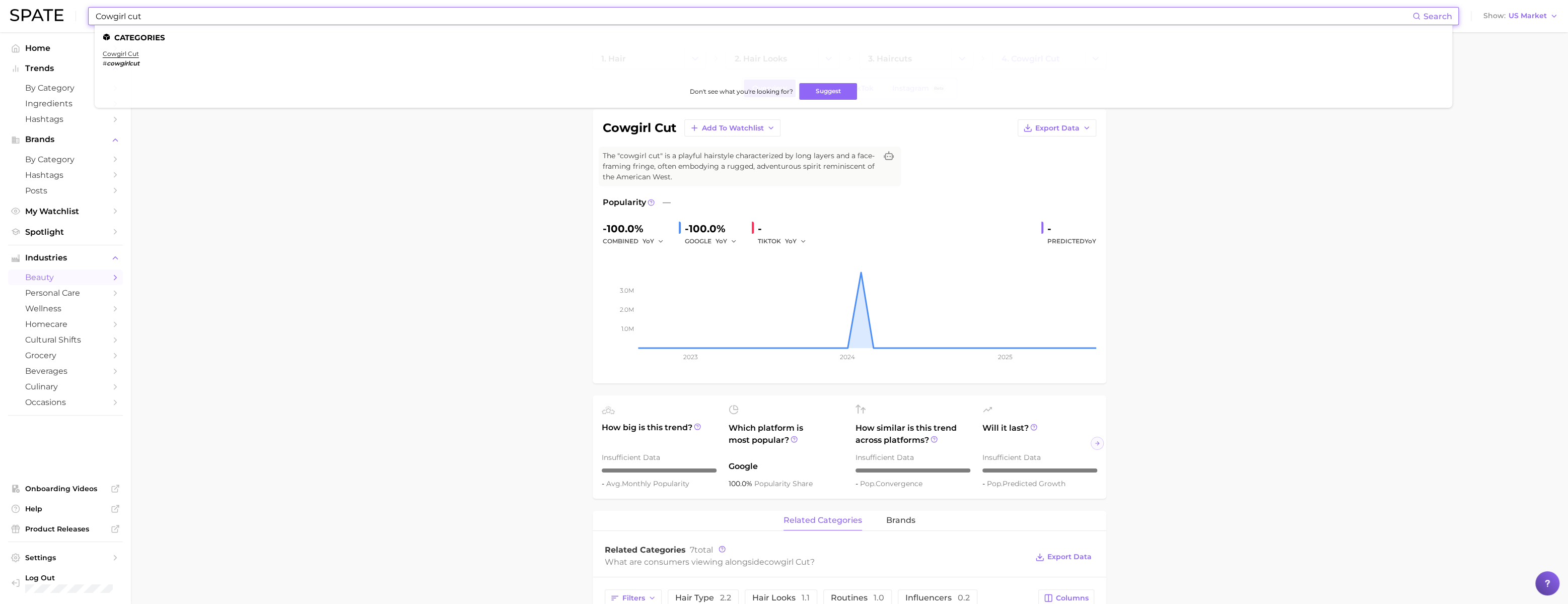
click at [300, 7] on input "Cowgirl cut" at bounding box center [754, 16] width 1318 height 17
click at [300, 12] on input "Cowgirl cut" at bounding box center [754, 16] width 1318 height 17
paste input "korean tea"
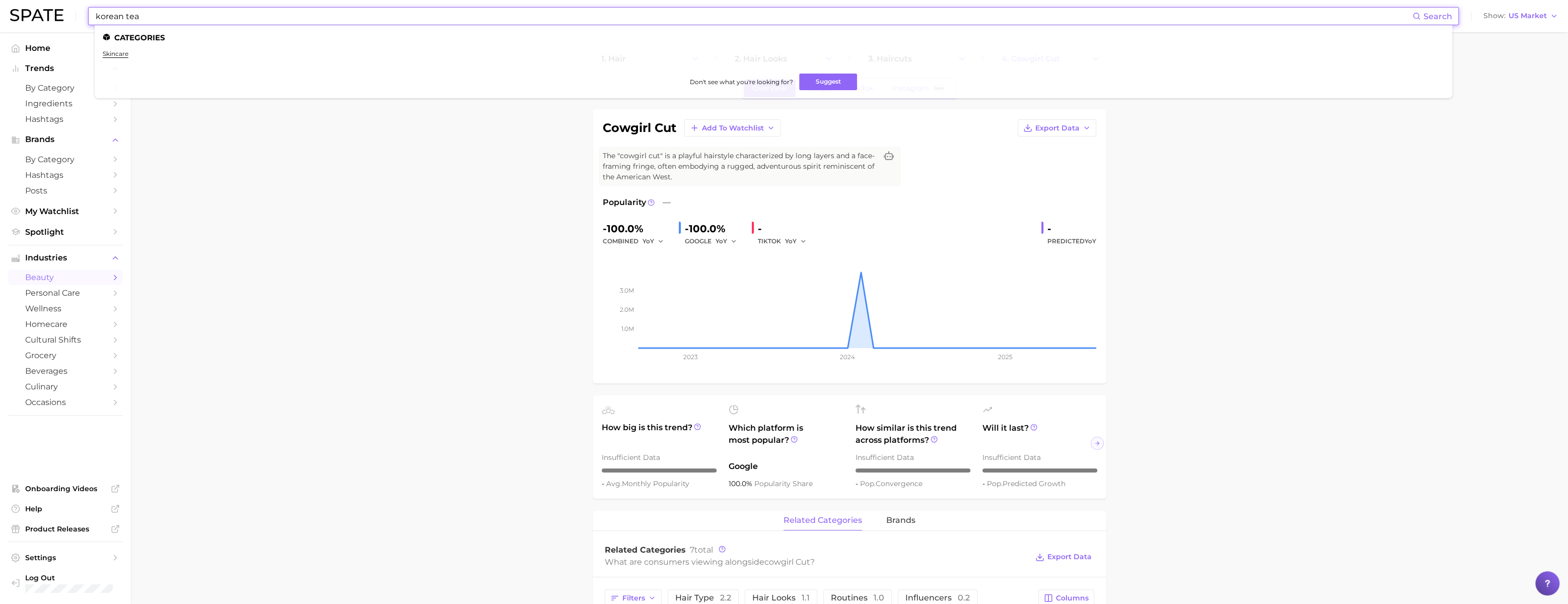
click at [298, 15] on input "korean tea" at bounding box center [754, 16] width 1318 height 17
paste input "matcha coffee latte"
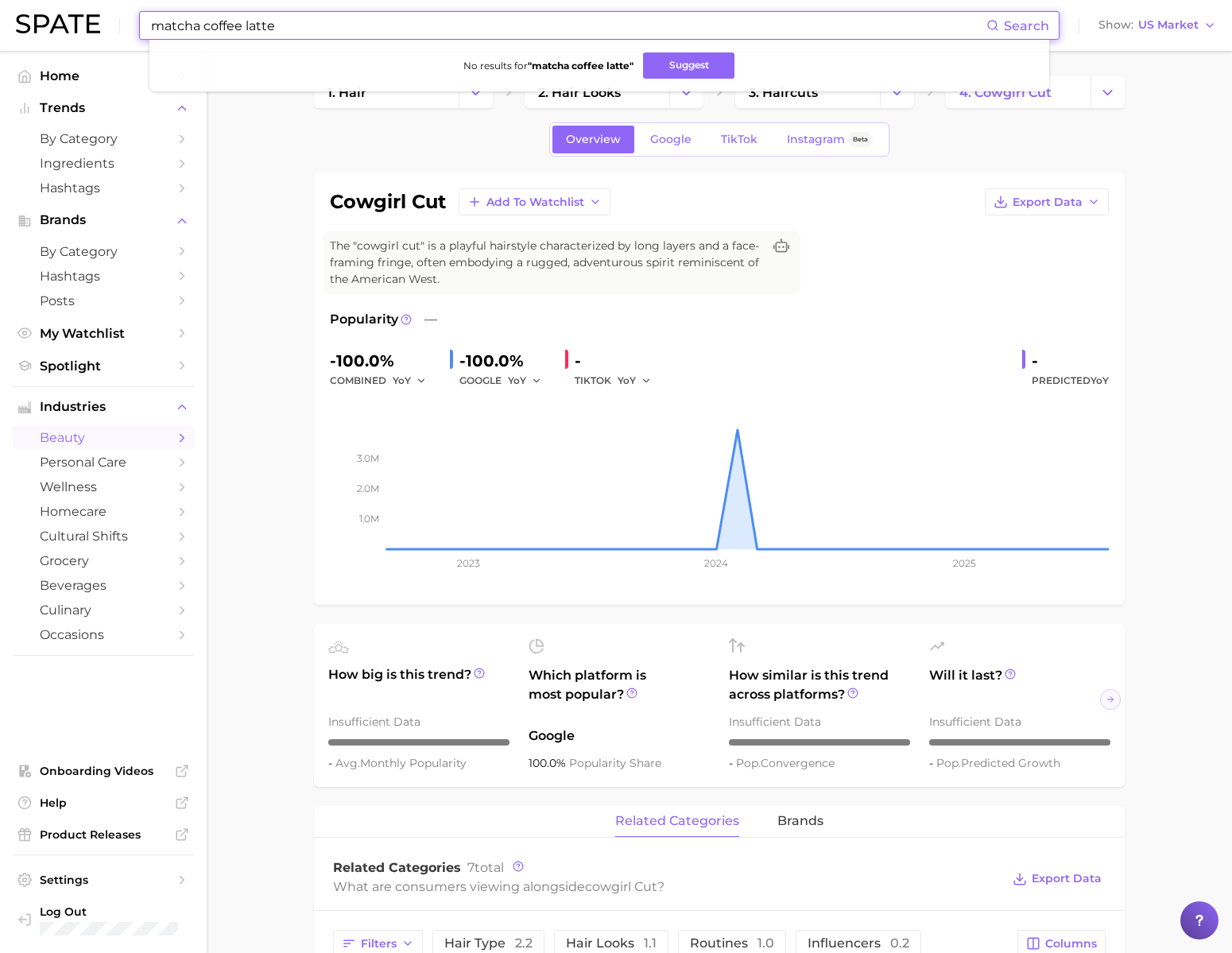
click at [397, 15] on input "matcha coffee latte" at bounding box center [567, 25] width 836 height 27
paste input "Pandan matcha"
click at [416, 24] on input "Pandan matcha" at bounding box center [567, 25] width 836 height 27
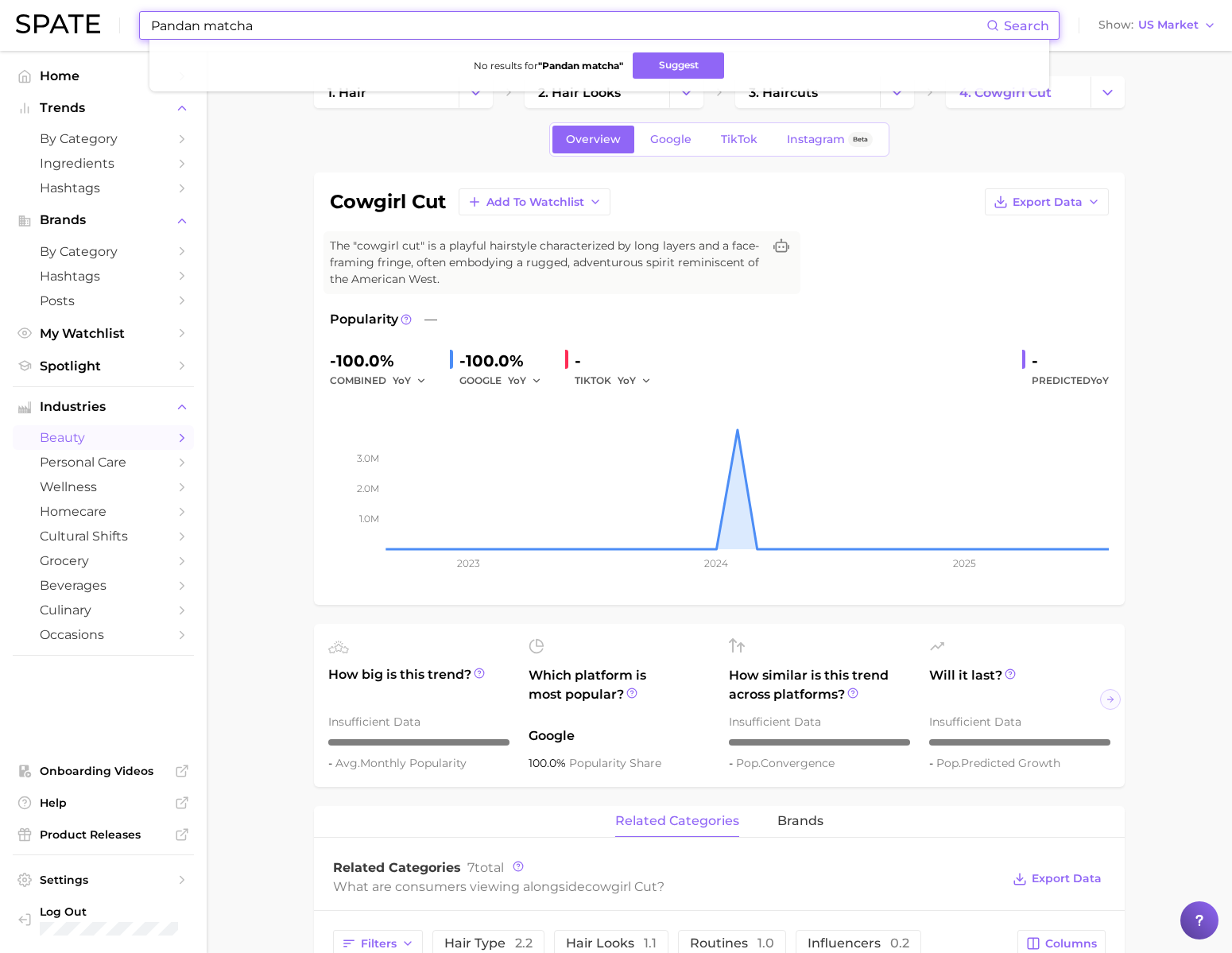
click at [416, 24] on input "Pandan matcha" at bounding box center [567, 25] width 836 height 27
paste input "richtok"
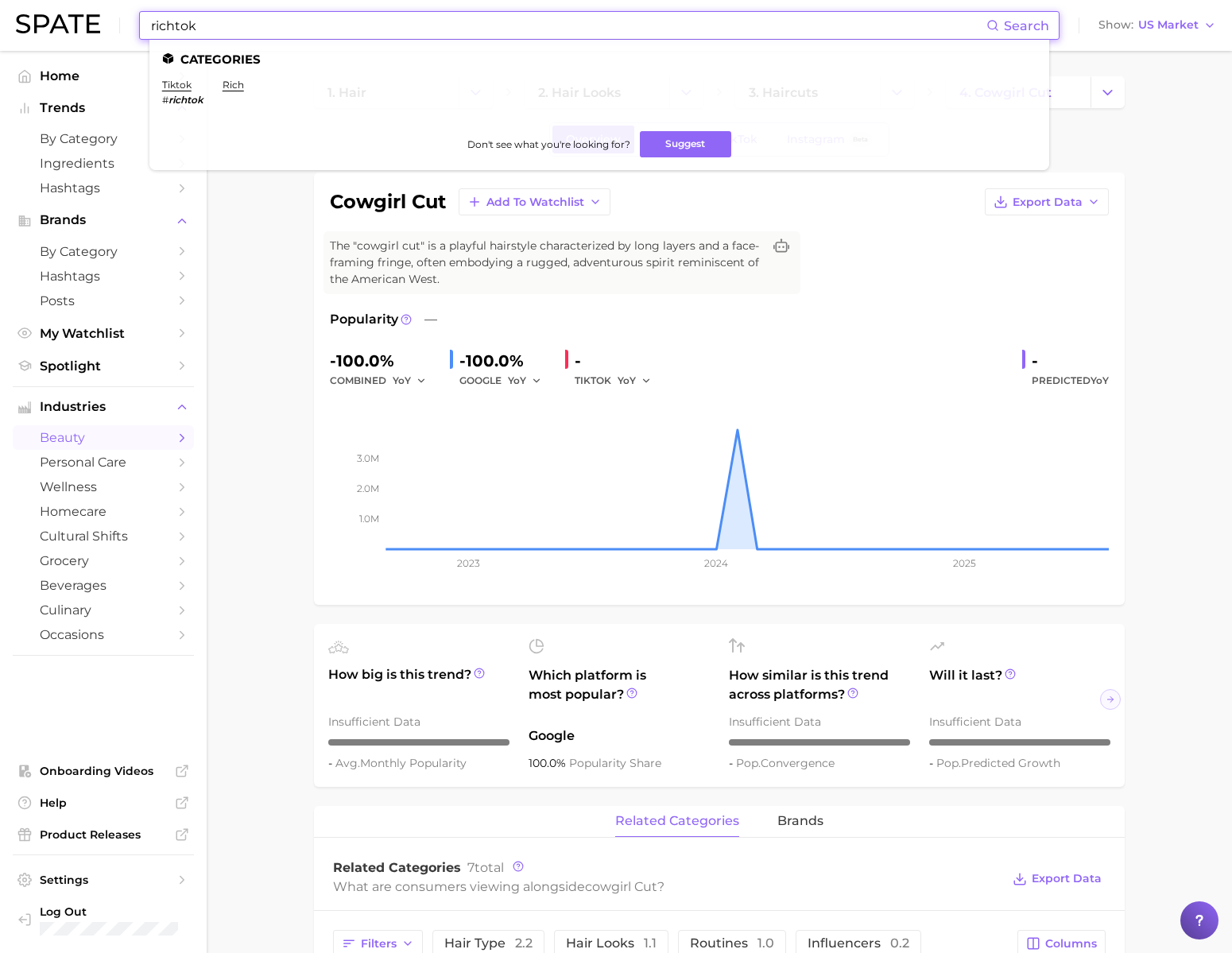
click at [361, 25] on input "richtok" at bounding box center [567, 25] width 836 height 27
paste input "Strawberry matcha cookies"
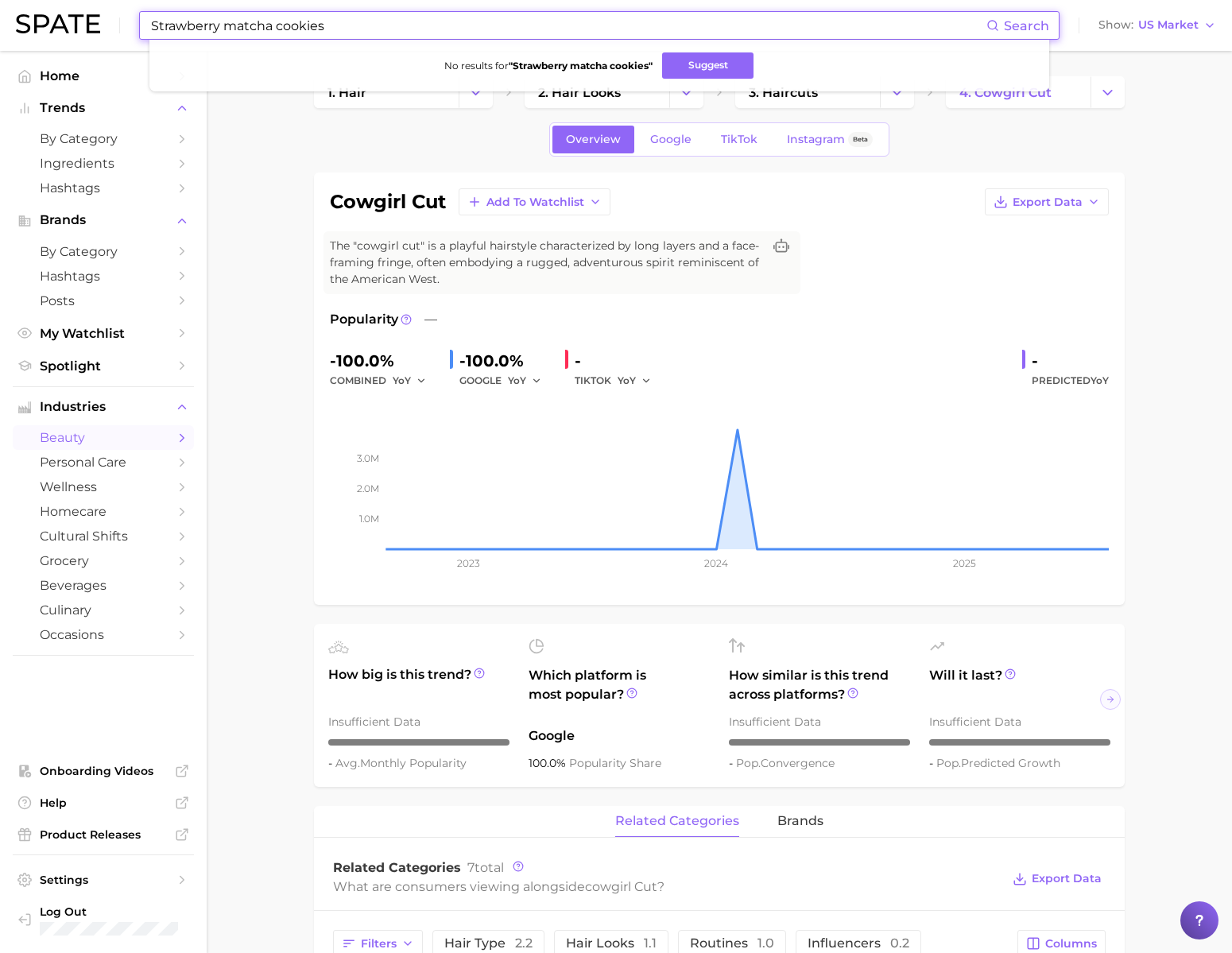
click at [387, 23] on input "Strawberry matcha cookies" at bounding box center [567, 25] width 836 height 27
paste input "red velvet bread"
type input "red velvet bread"
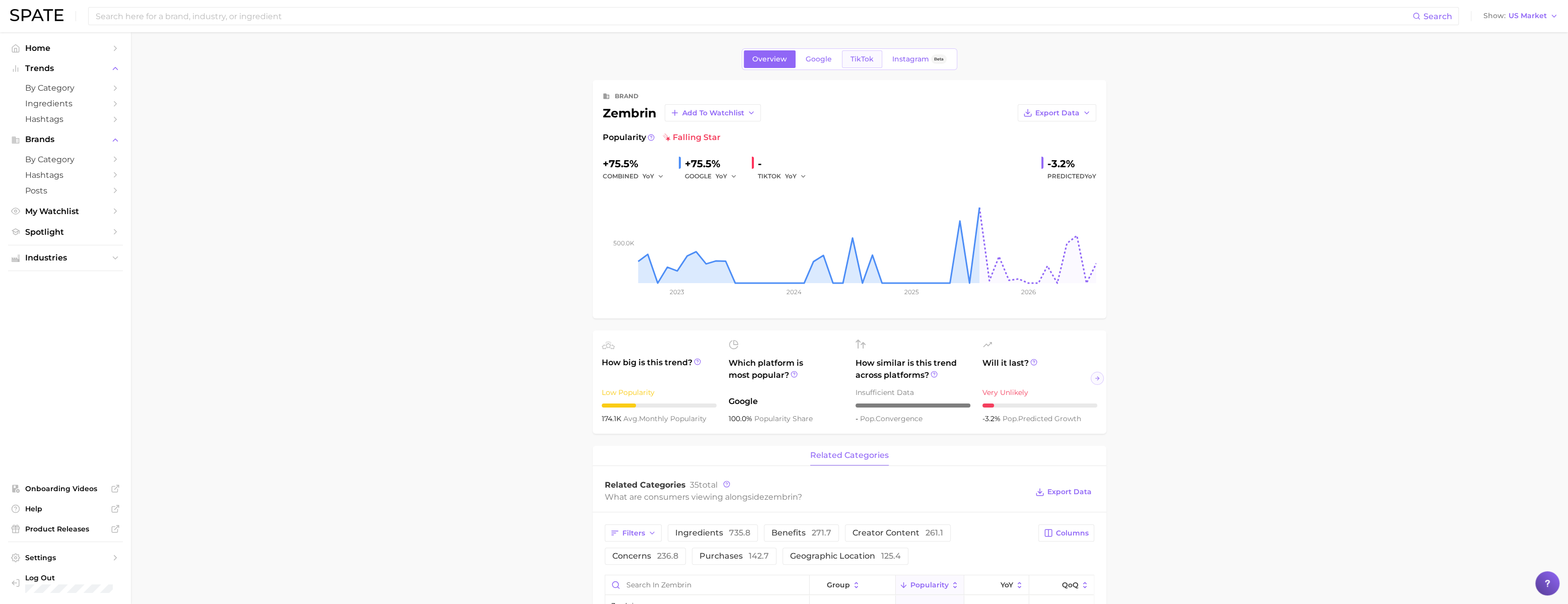
click at [853, 58] on span "TikTok" at bounding box center [862, 59] width 23 height 9
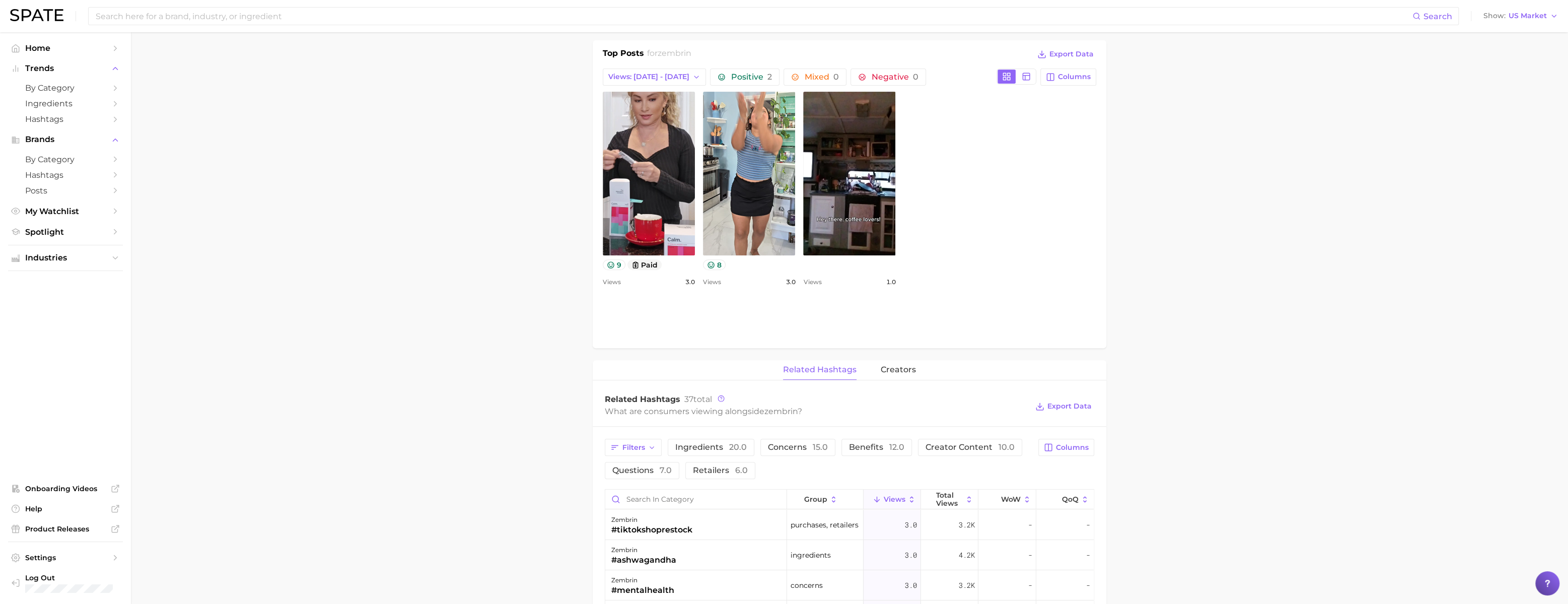
scroll to position [436, 0]
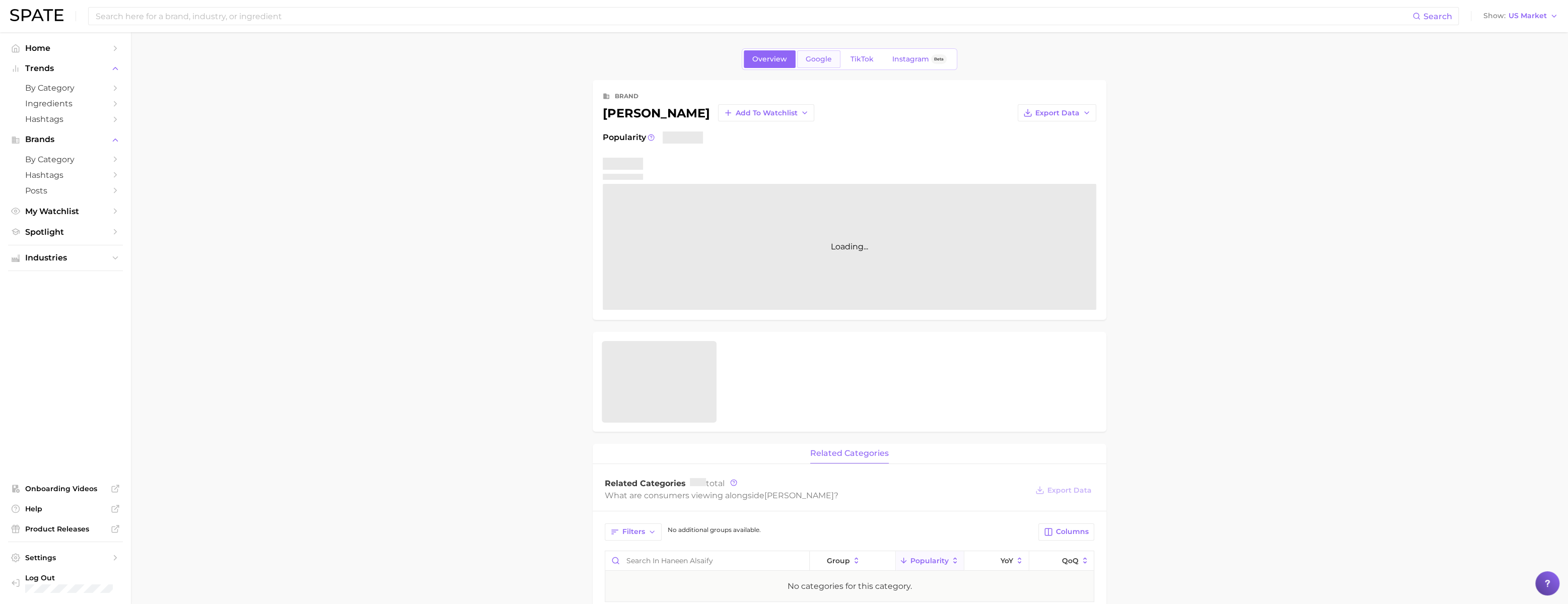
click at [806, 63] on span "Google" at bounding box center [819, 59] width 26 height 9
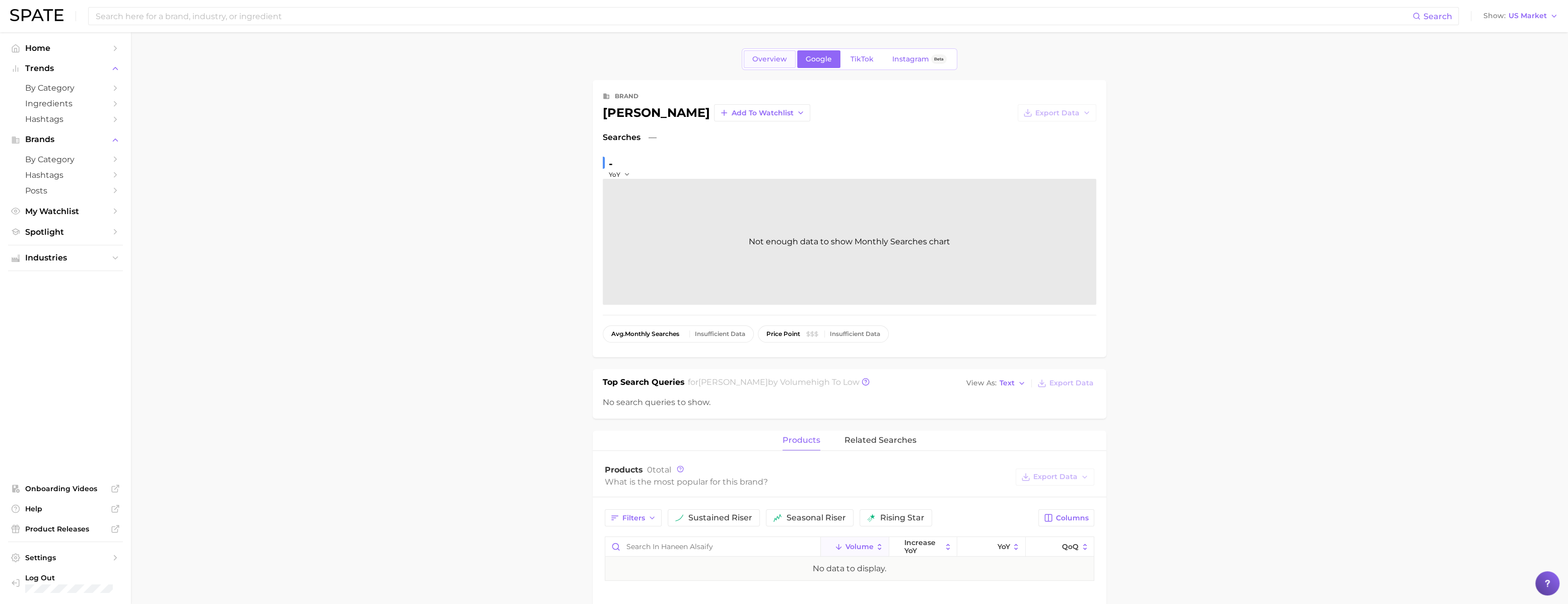
click at [757, 61] on span "Overview" at bounding box center [770, 59] width 35 height 9
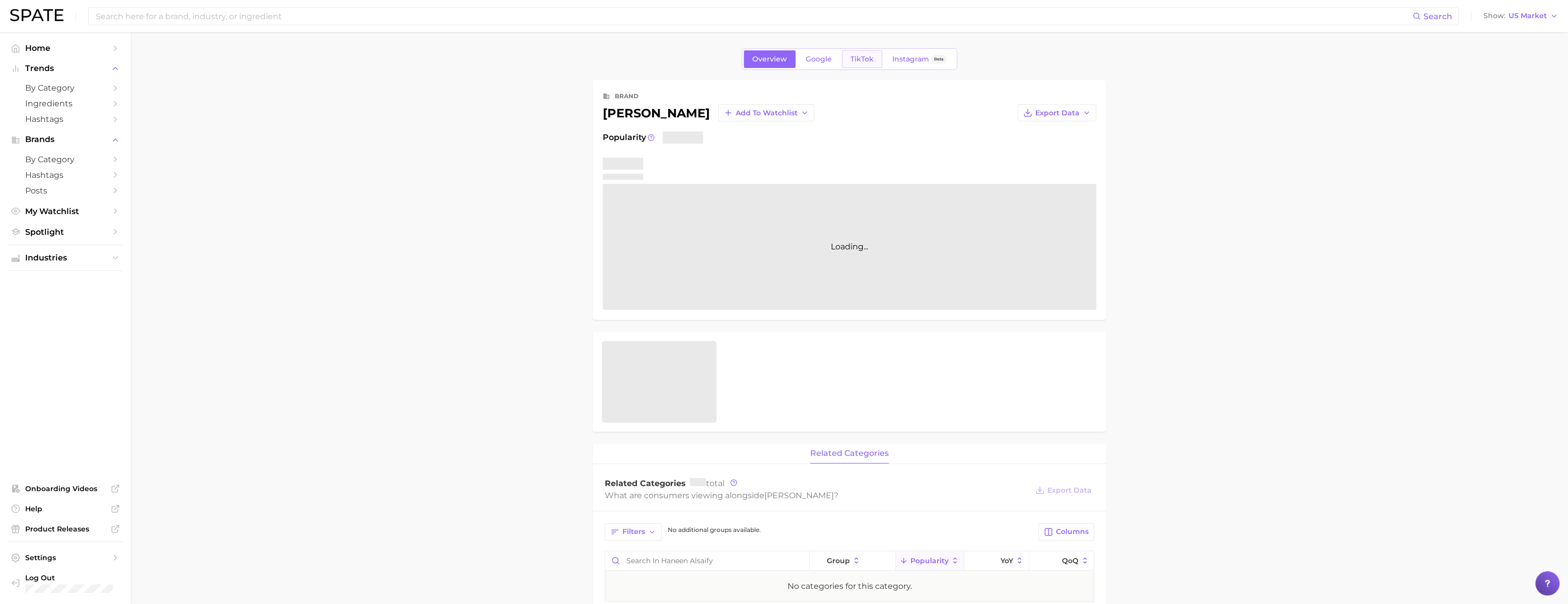
click at [874, 64] on span "TikTok" at bounding box center [862, 59] width 23 height 9
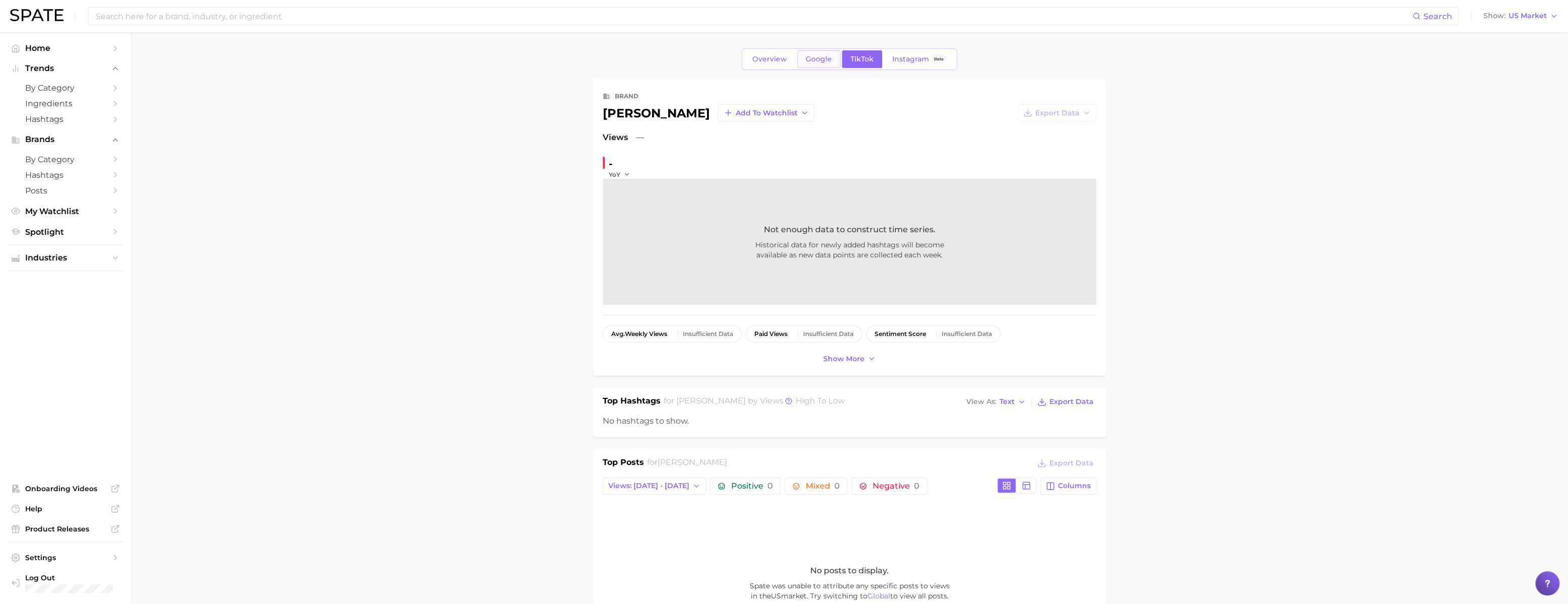
click at [812, 56] on span "Google" at bounding box center [819, 59] width 26 height 9
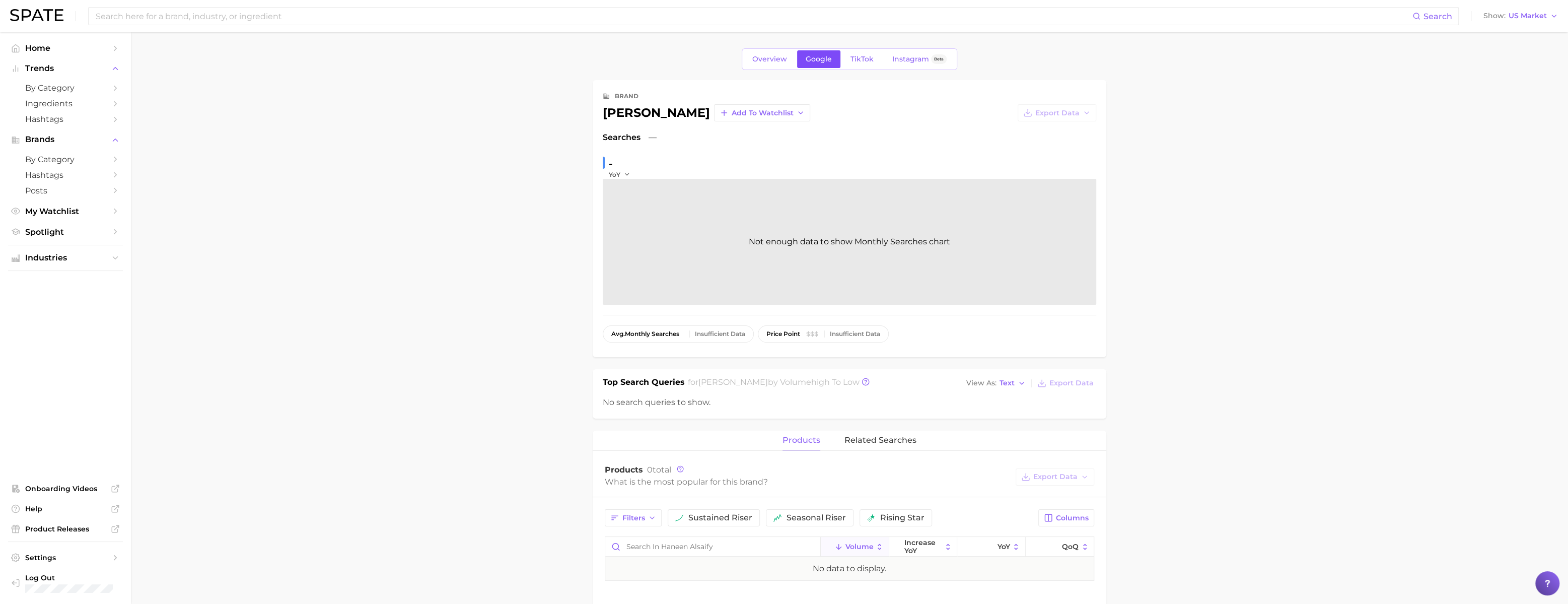
click at [811, 59] on span "Google" at bounding box center [819, 59] width 26 height 9
click at [757, 61] on span "Overview" at bounding box center [770, 59] width 35 height 9
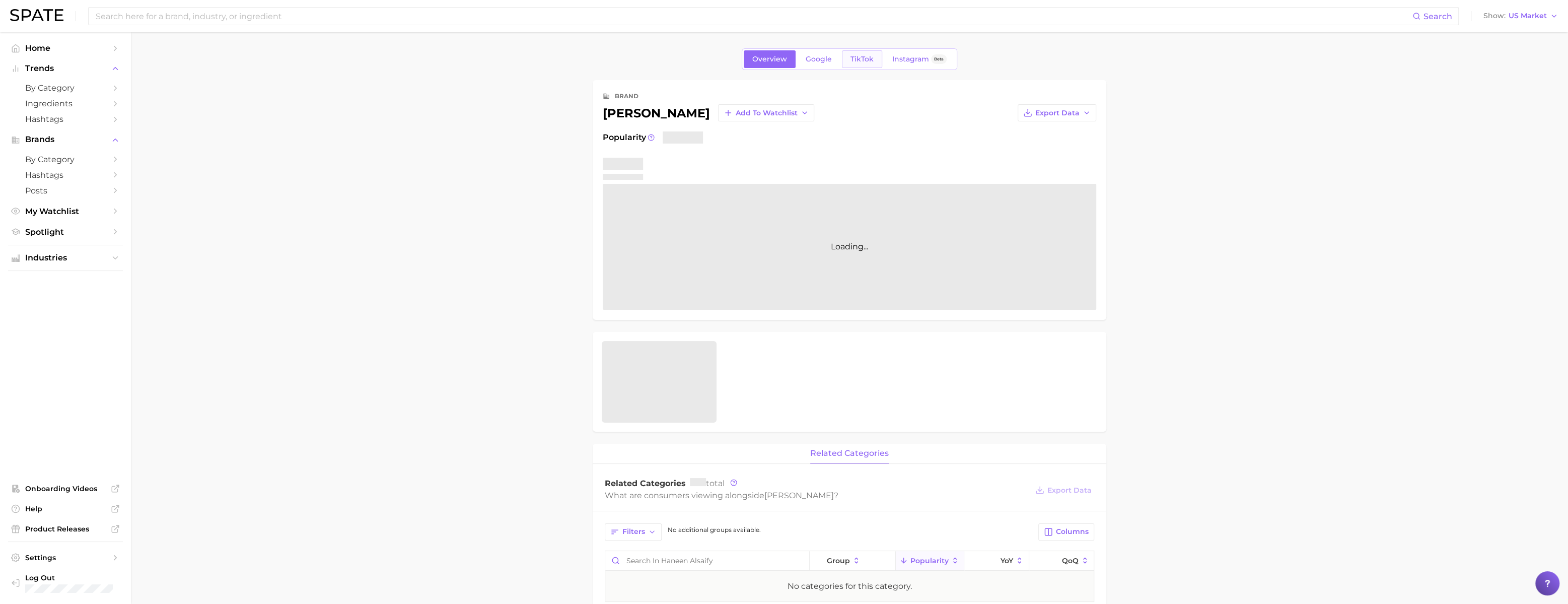
click at [862, 64] on span "TikTok" at bounding box center [862, 59] width 23 height 9
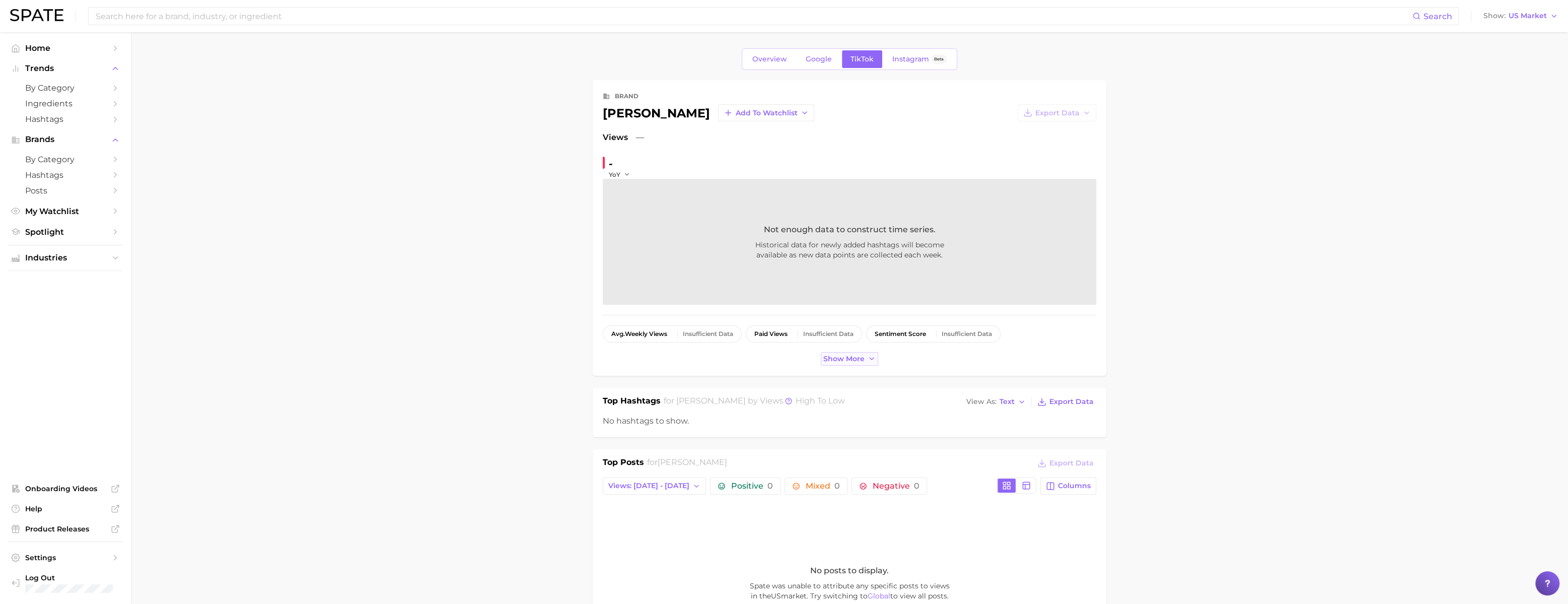
click at [860, 363] on span "Show more" at bounding box center [844, 359] width 42 height 9
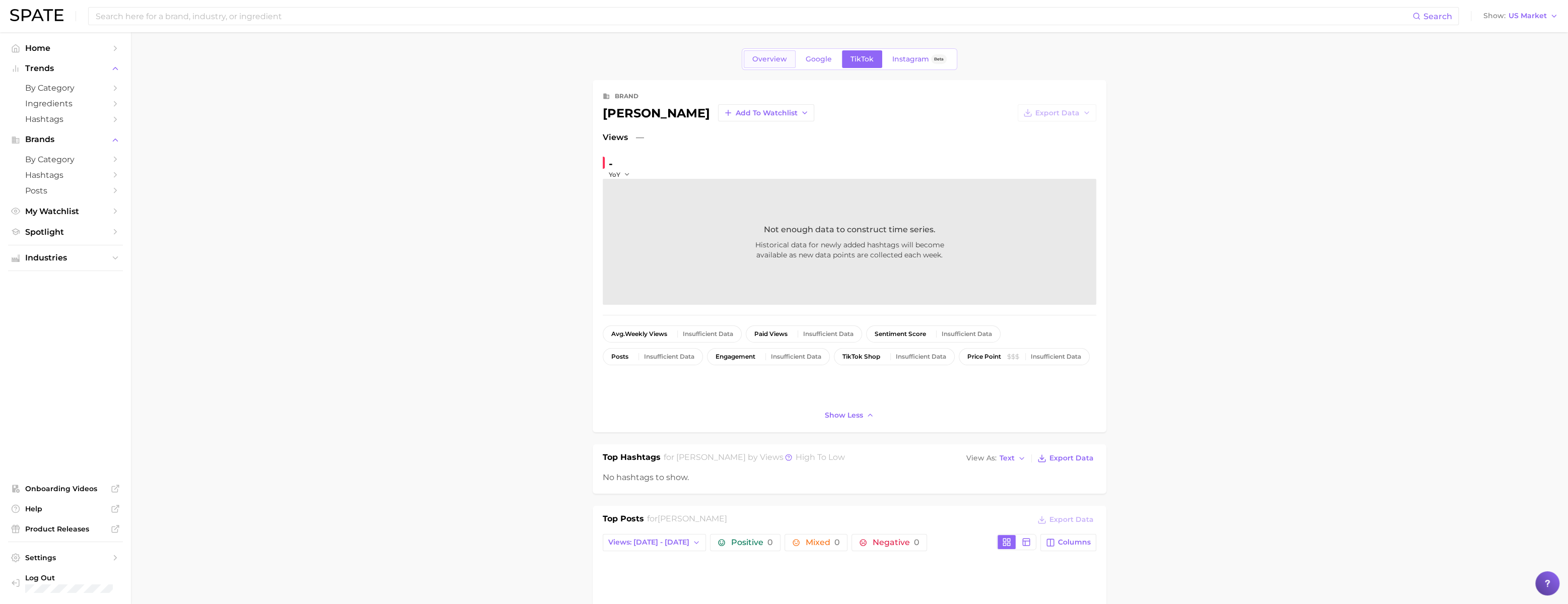
click at [753, 59] on span "Overview" at bounding box center [770, 59] width 35 height 9
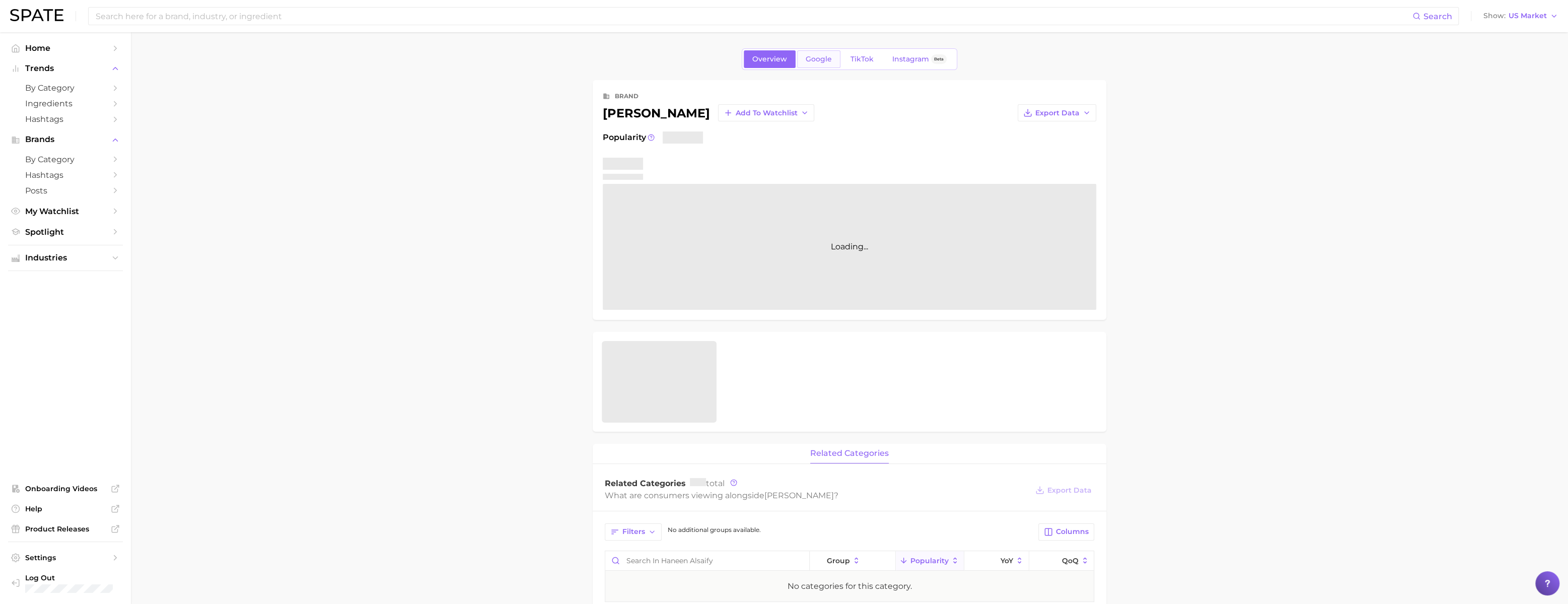
click at [828, 58] on link "Google" at bounding box center [819, 59] width 43 height 18
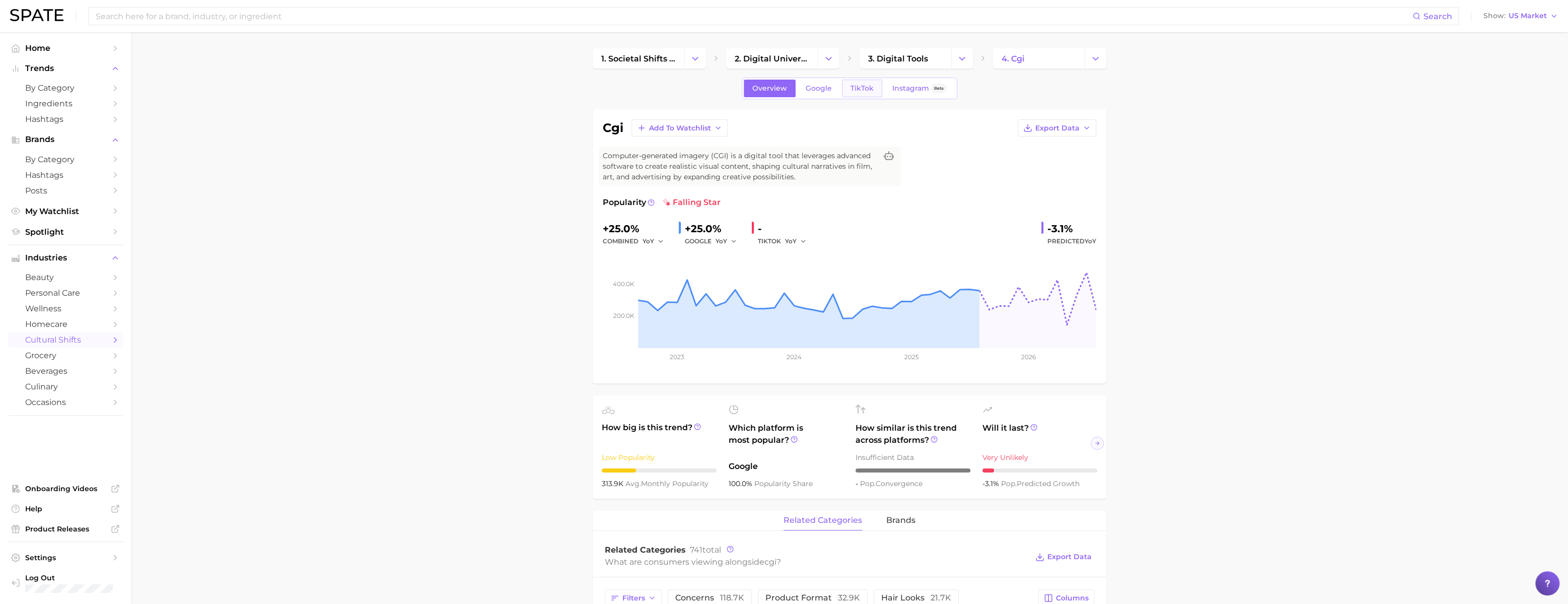
click at [882, 97] on link "TikTok" at bounding box center [862, 88] width 40 height 18
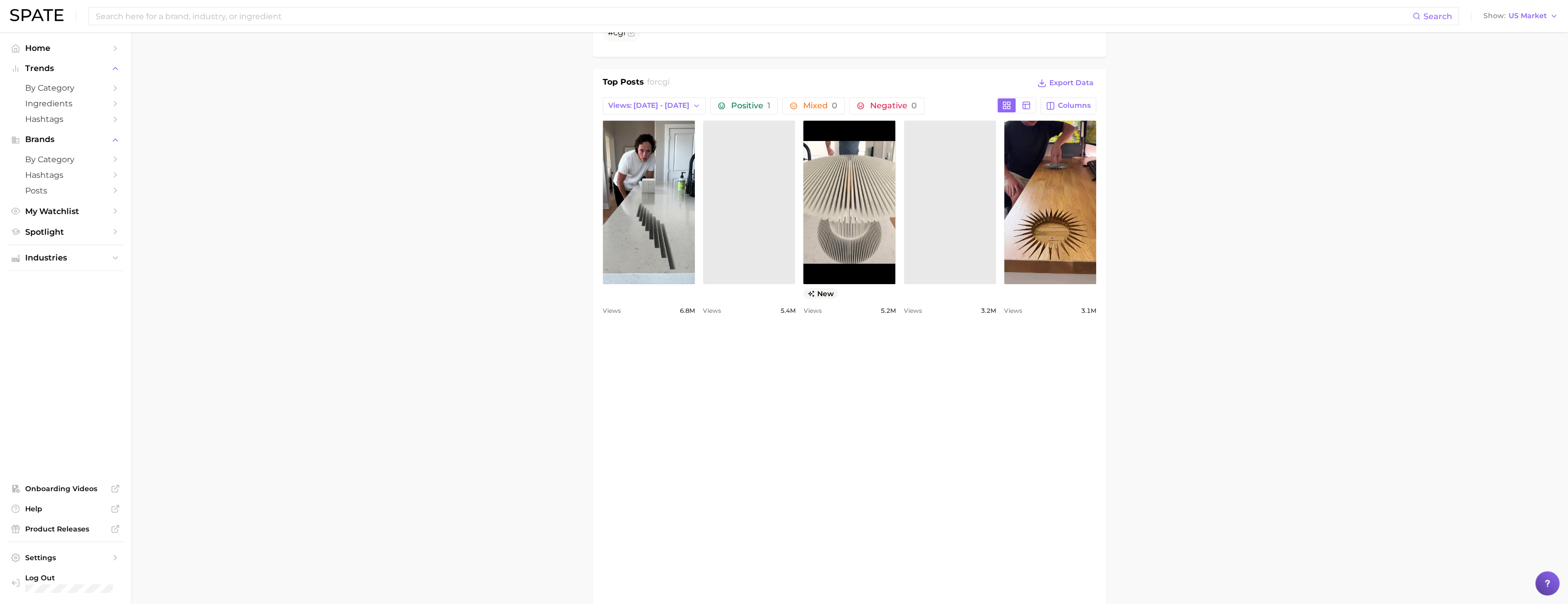
scroll to position [459, 0]
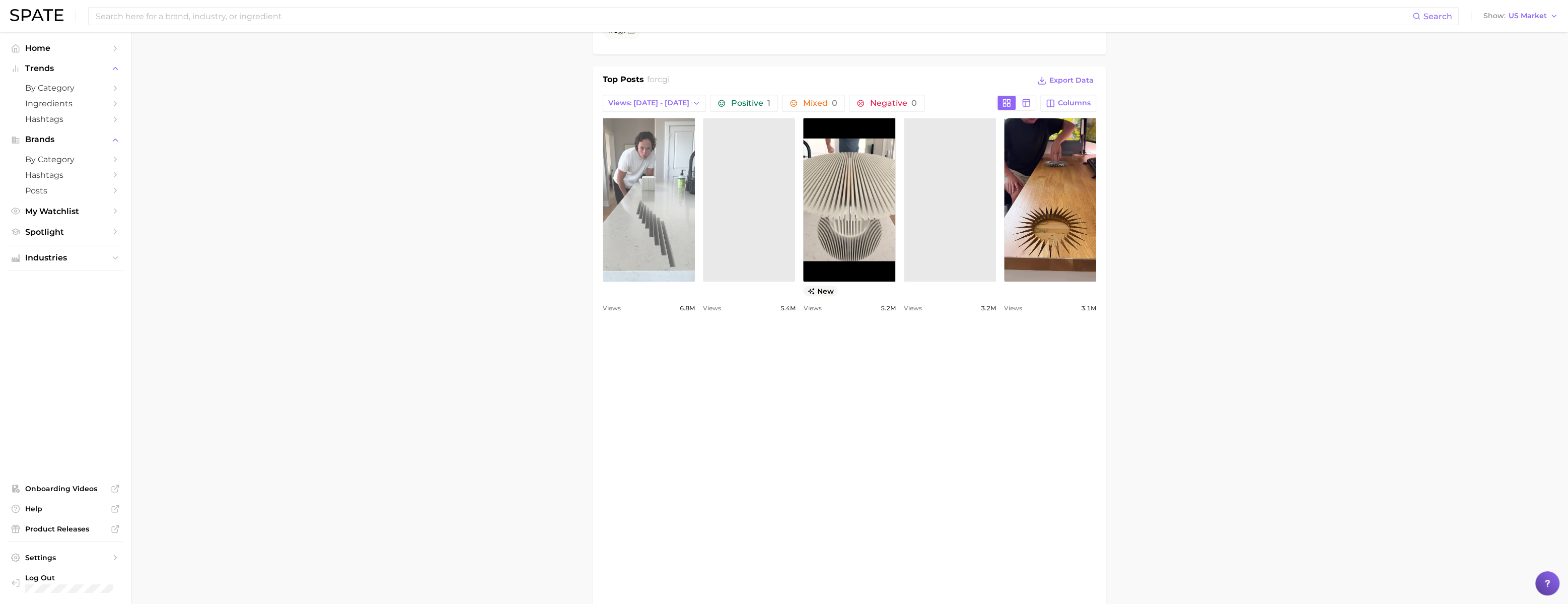
click at [695, 276] on link "view post on TikTok" at bounding box center [649, 200] width 92 height 164
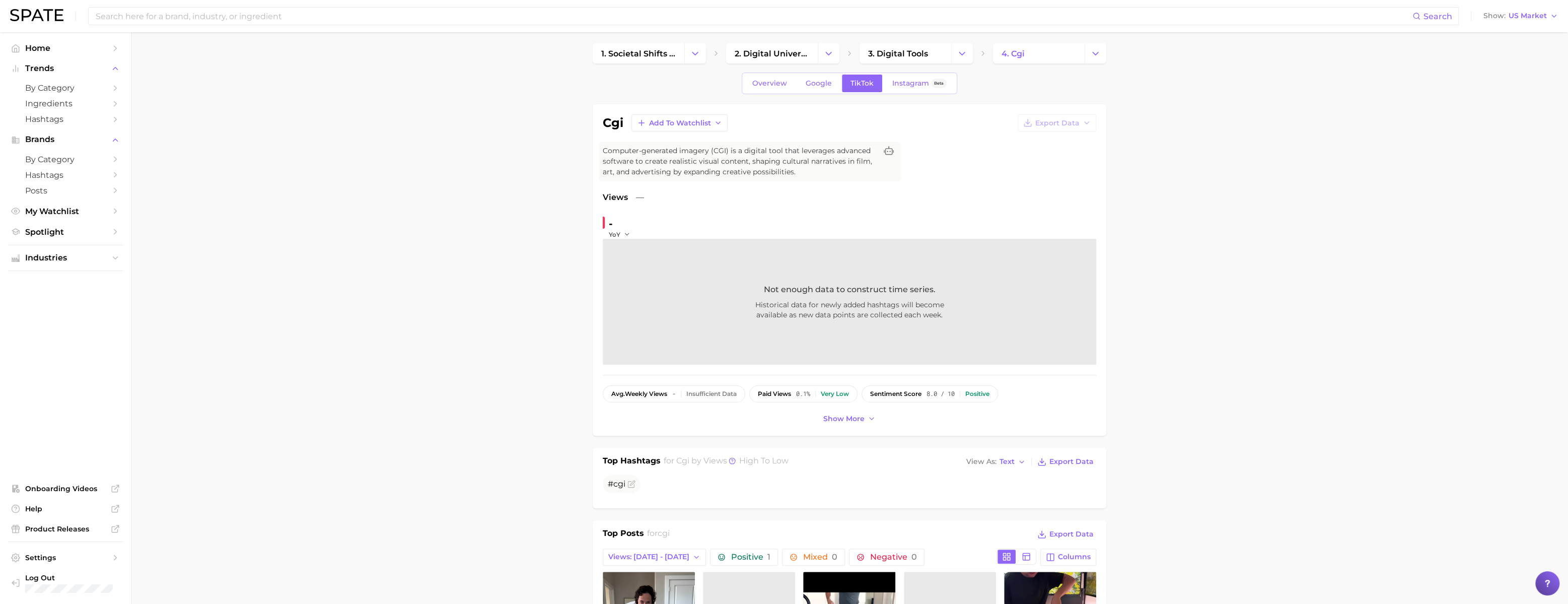
scroll to position [0, 0]
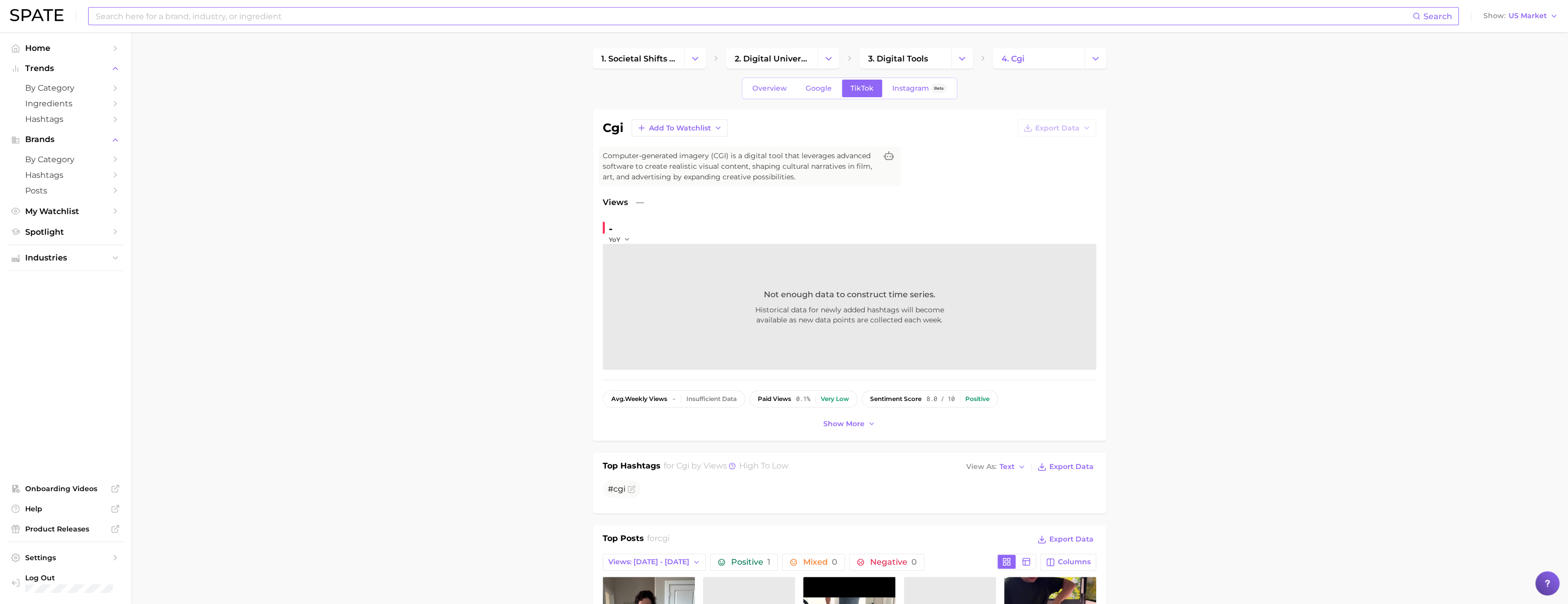
click at [330, 13] on input at bounding box center [754, 16] width 1318 height 17
paste input "Beach Wavers"
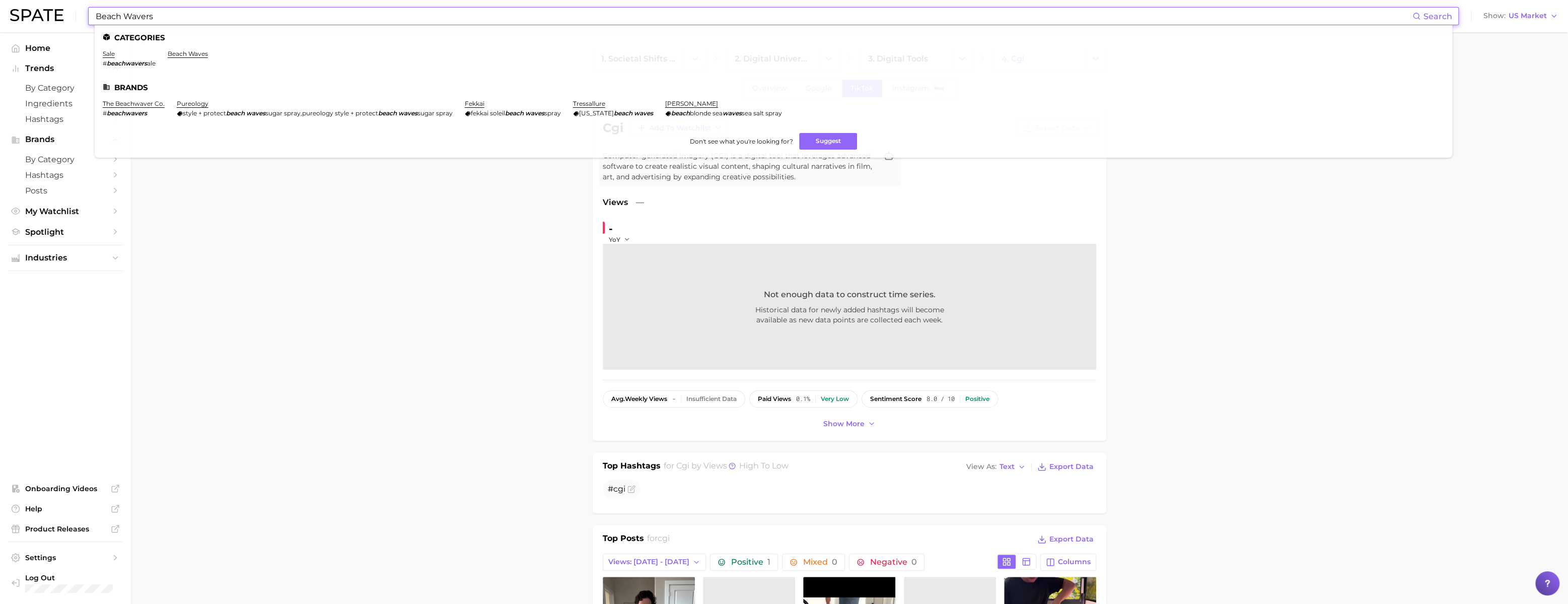
type input "Beach Wavers"
click at [152, 110] on li "the beachwaver co. # beachwavers" at bounding box center [133, 108] width 62 height 17
click at [153, 105] on link "the beachwaver co." at bounding box center [133, 103] width 62 height 7
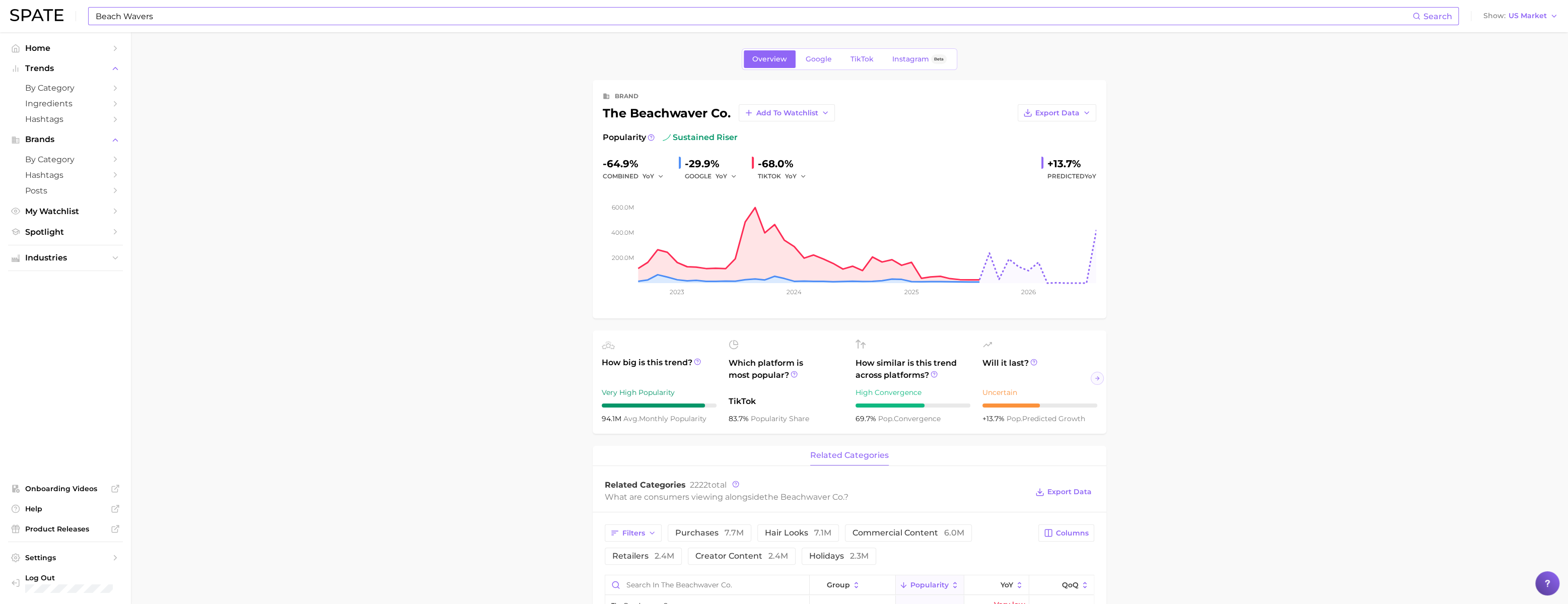
click at [326, 16] on input "Beach Wavers" at bounding box center [754, 16] width 1318 height 17
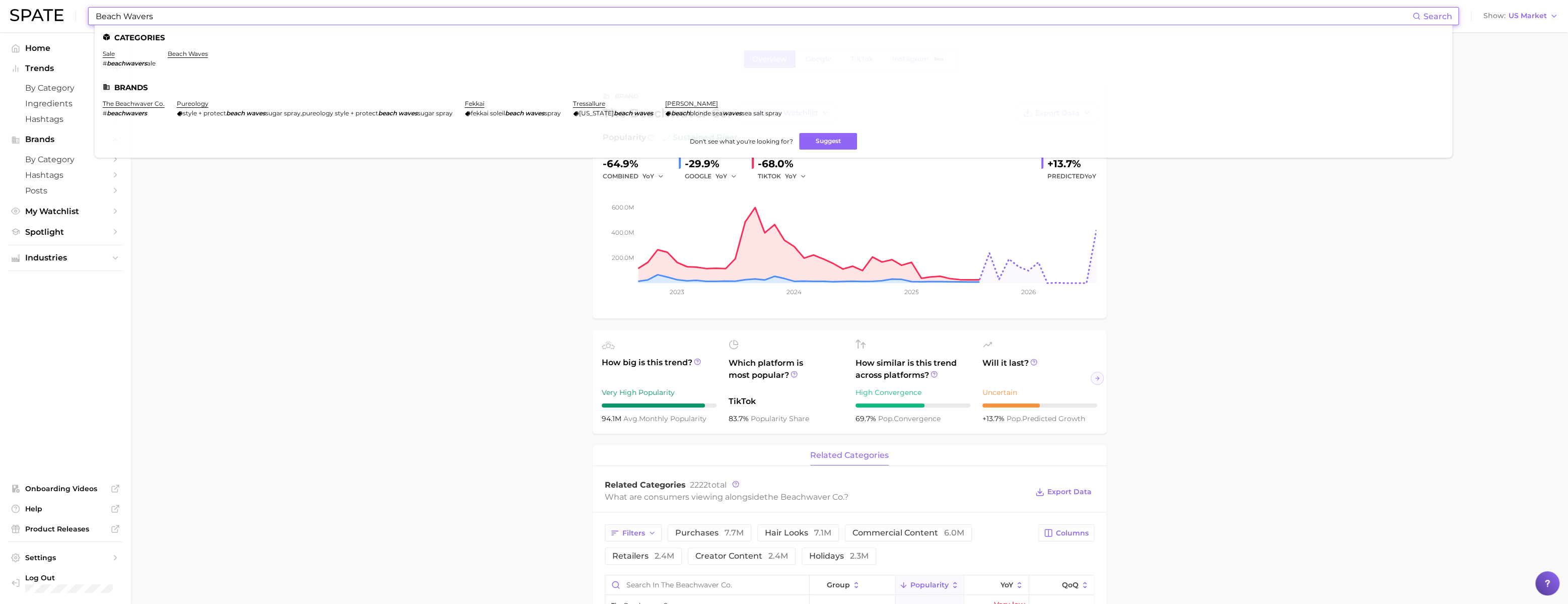
click at [326, 16] on input "Beach Wavers" at bounding box center [754, 16] width 1318 height 17
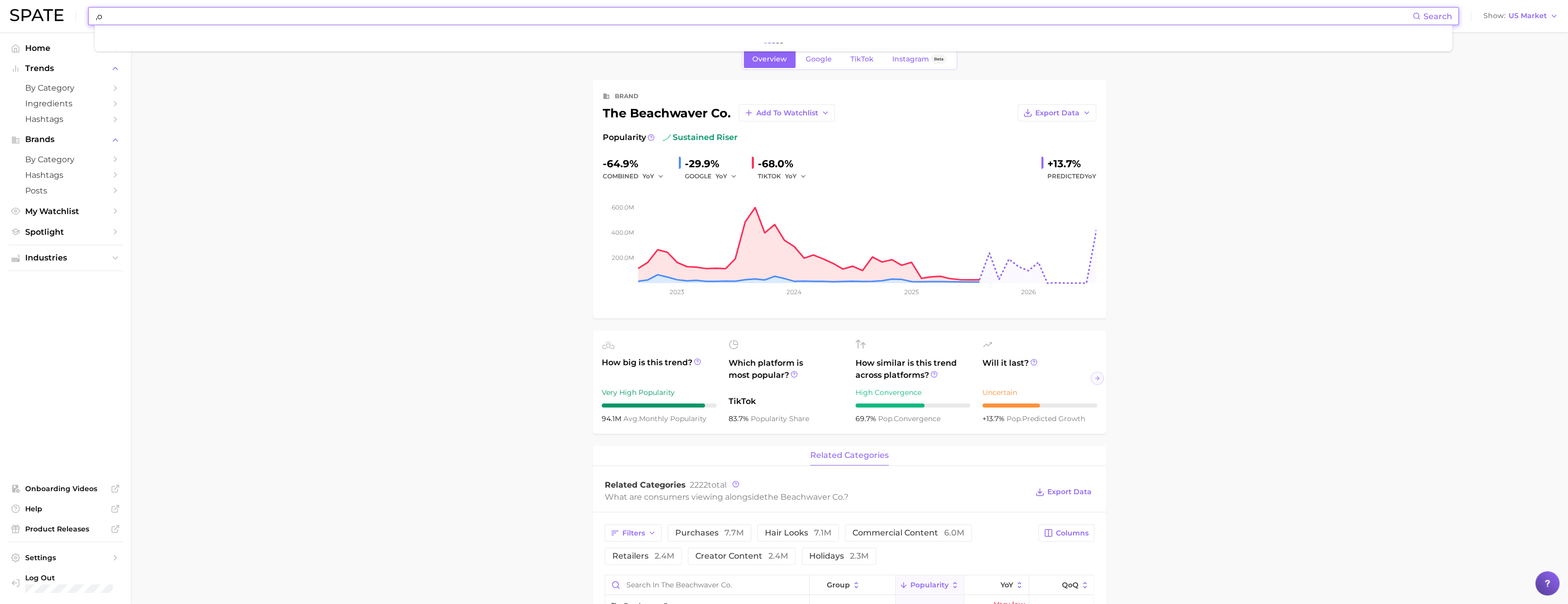
type input ","
type input "ㅡ"
type input "moev"
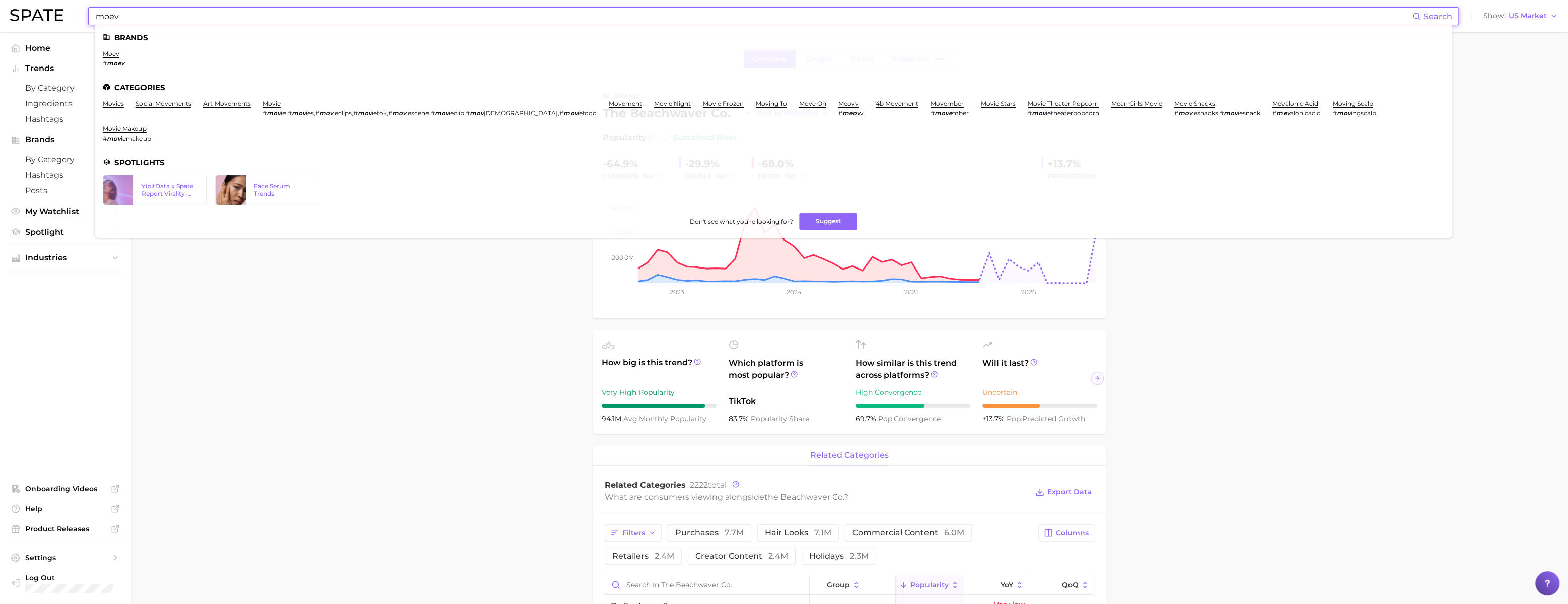
click at [119, 53] on link "moev" at bounding box center [111, 54] width 17 height 7
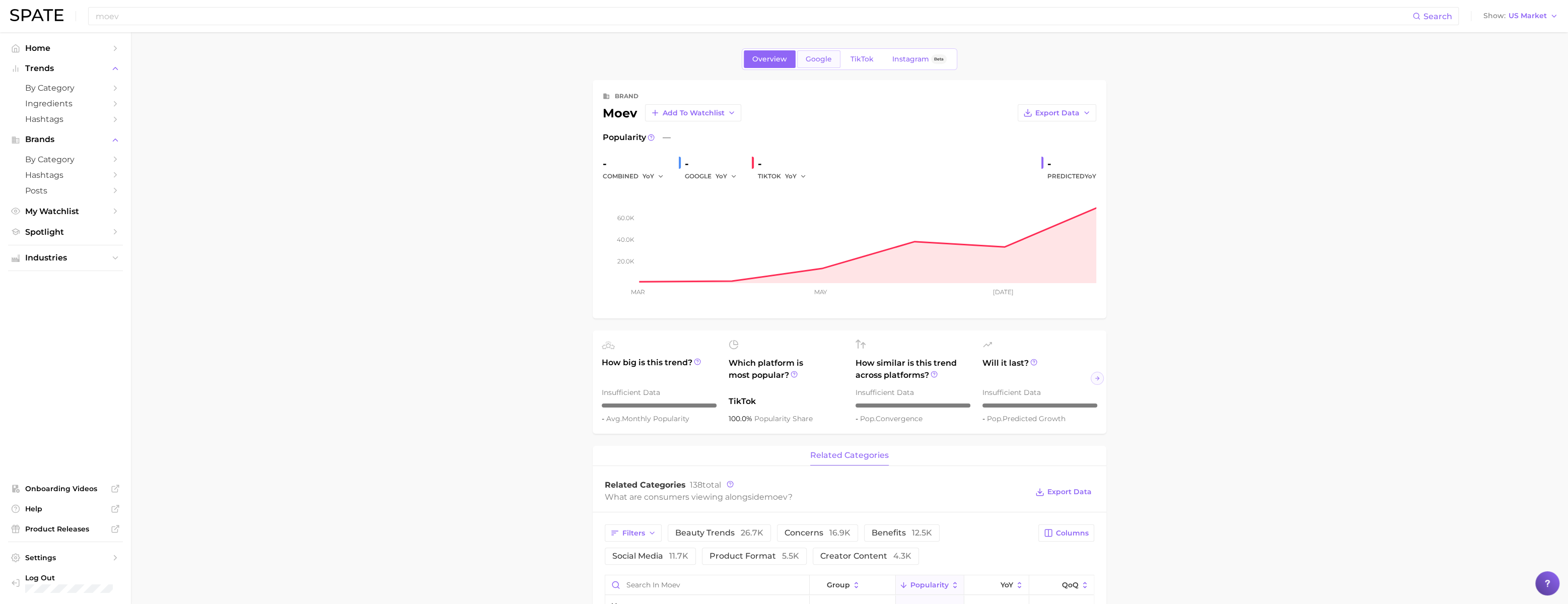
click at [814, 61] on span "Google" at bounding box center [819, 59] width 26 height 9
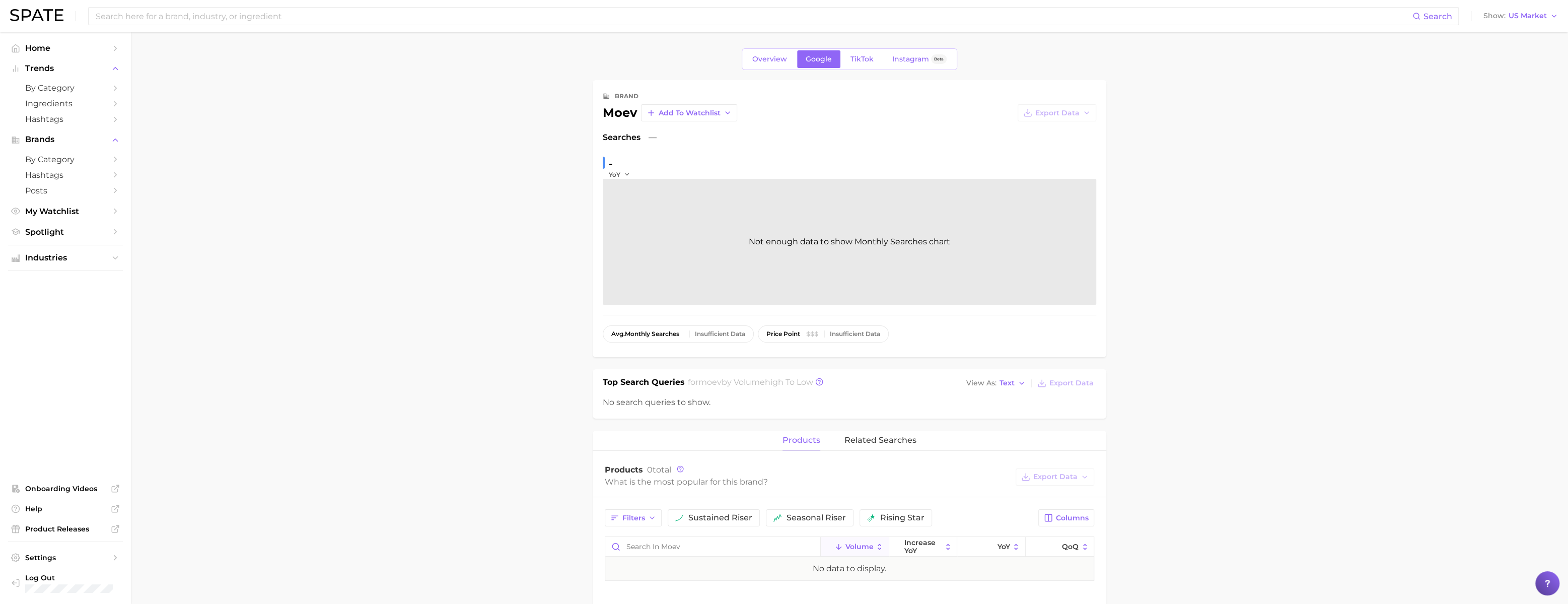
click at [414, 138] on main "Overview Google TikTok Instagram Beta brand moev Add to Watchlist Export Data S…" at bounding box center [849, 526] width 1437 height 988
click at [753, 61] on span "Overview" at bounding box center [770, 59] width 35 height 9
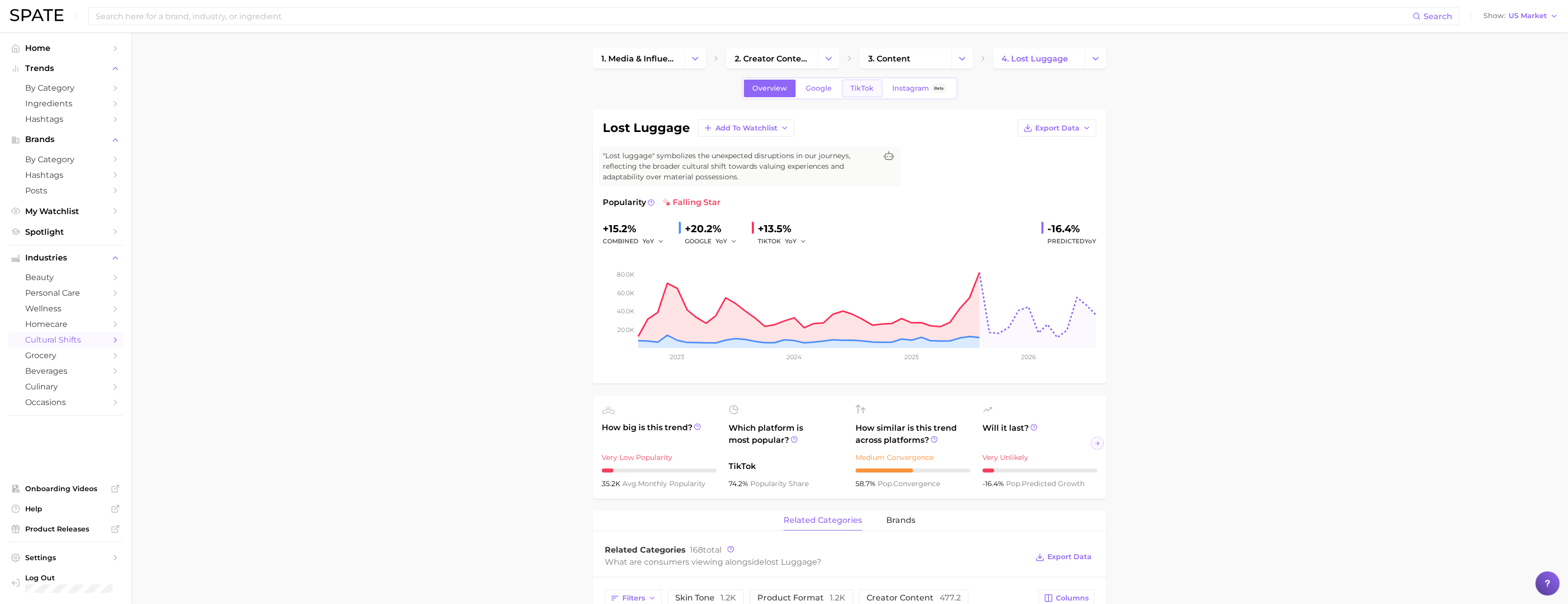
click at [873, 86] on span "TikTok" at bounding box center [862, 89] width 23 height 9
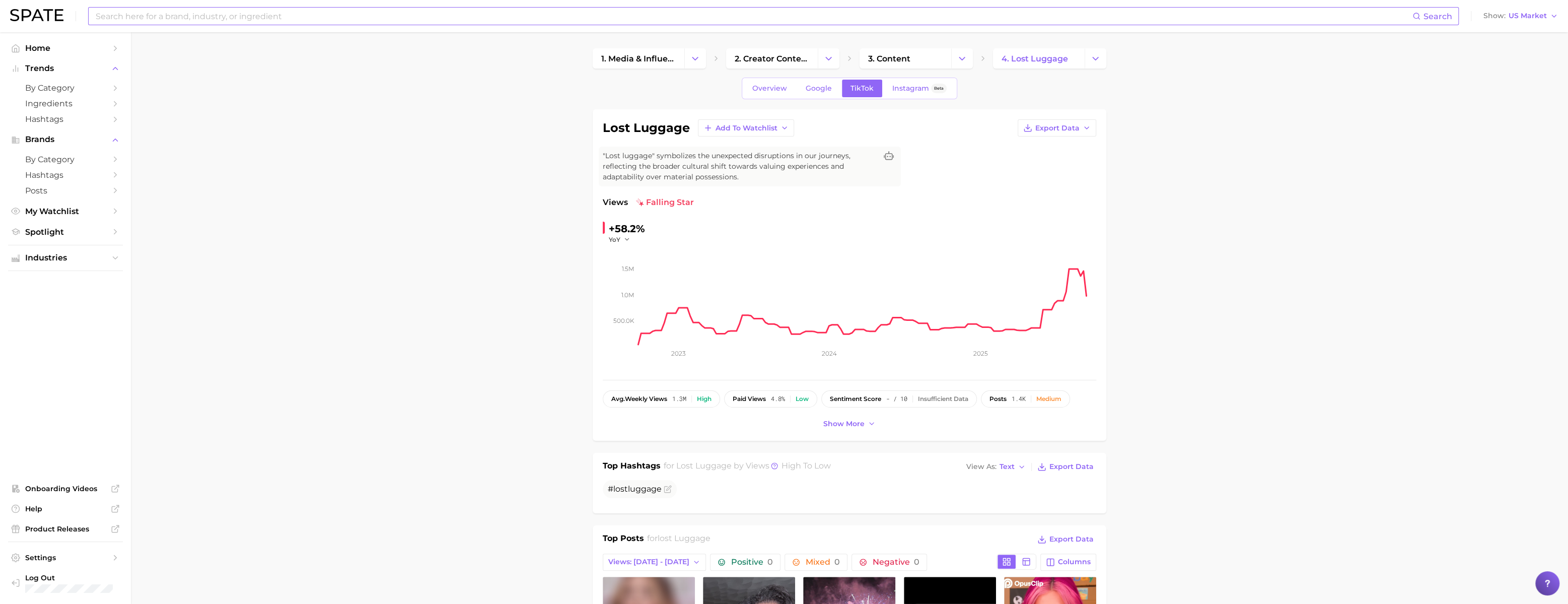
click at [281, 24] on div "Search" at bounding box center [773, 17] width 1371 height 18
click at [282, 16] on input at bounding box center [754, 16] width 1318 height 17
click at [282, 15] on input at bounding box center [754, 16] width 1318 height 17
paste input "Savers health and beauty"
drag, startPoint x: 139, startPoint y: 17, endPoint x: 296, endPoint y: 15, distance: 157.0
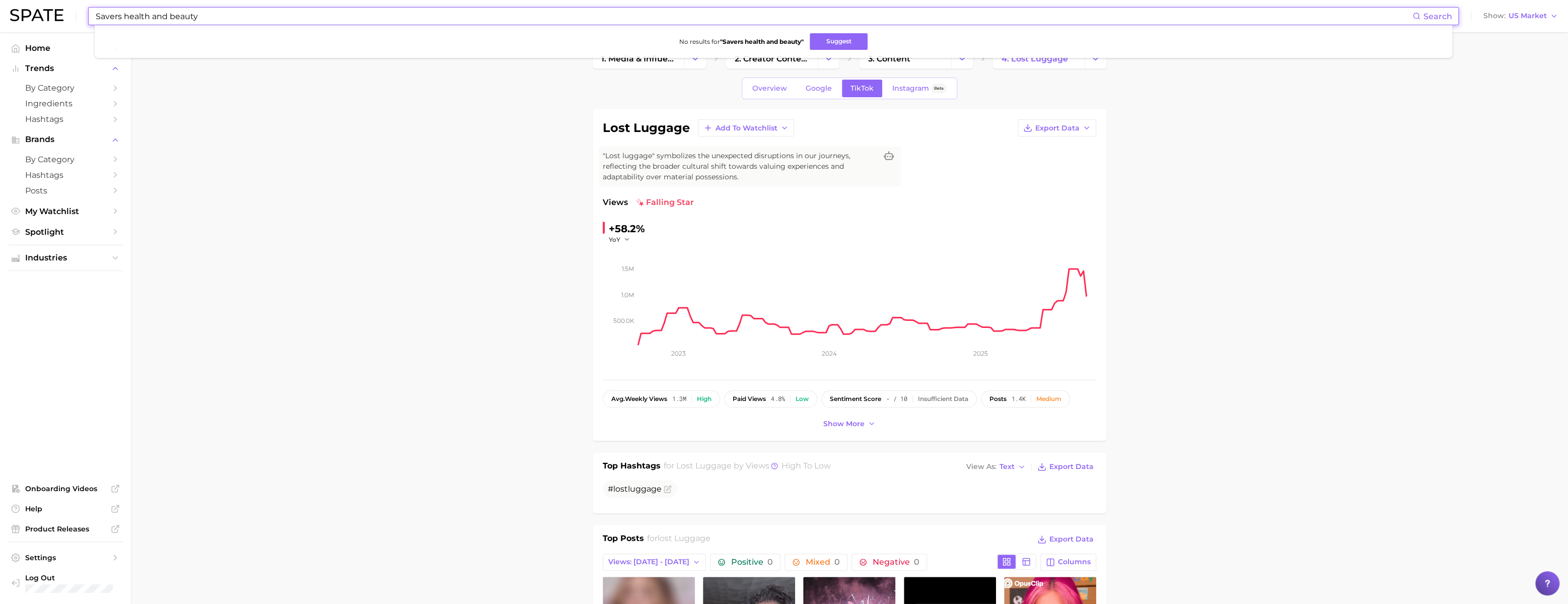
click at [296, 15] on input "Savers health and beauty" at bounding box center [754, 16] width 1318 height 17
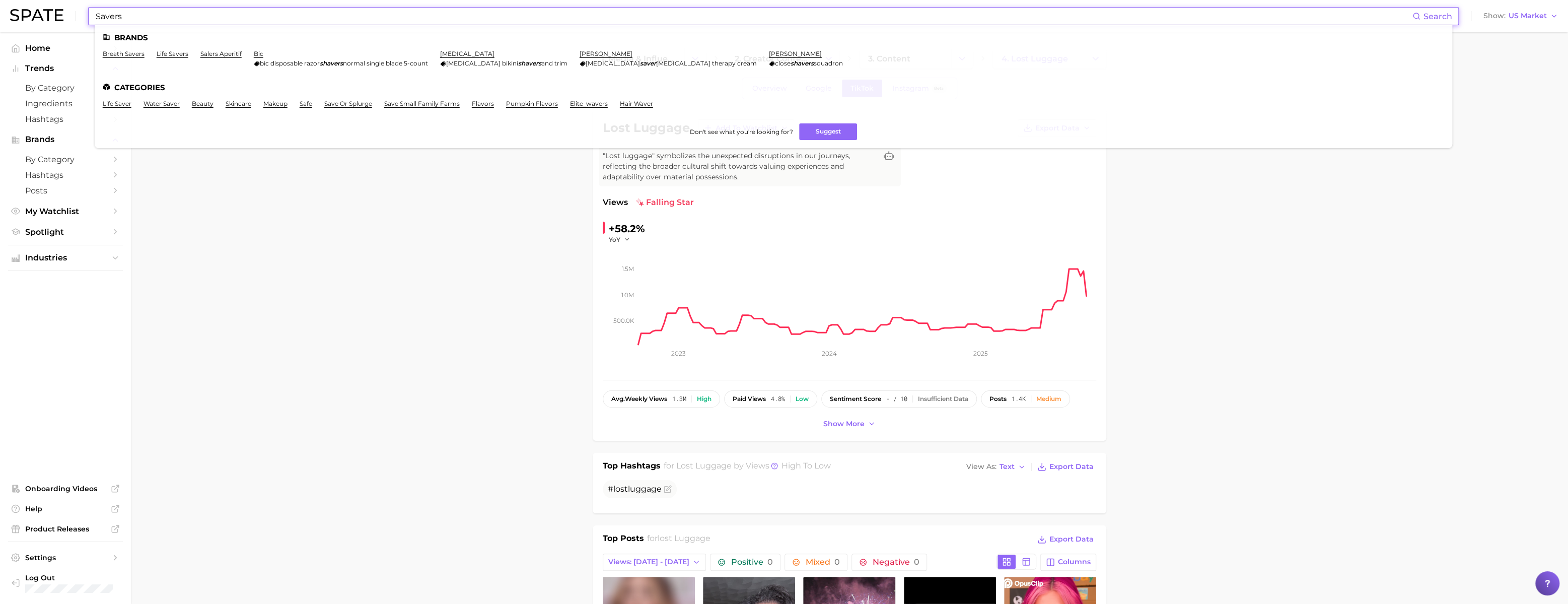
type input "Savers"
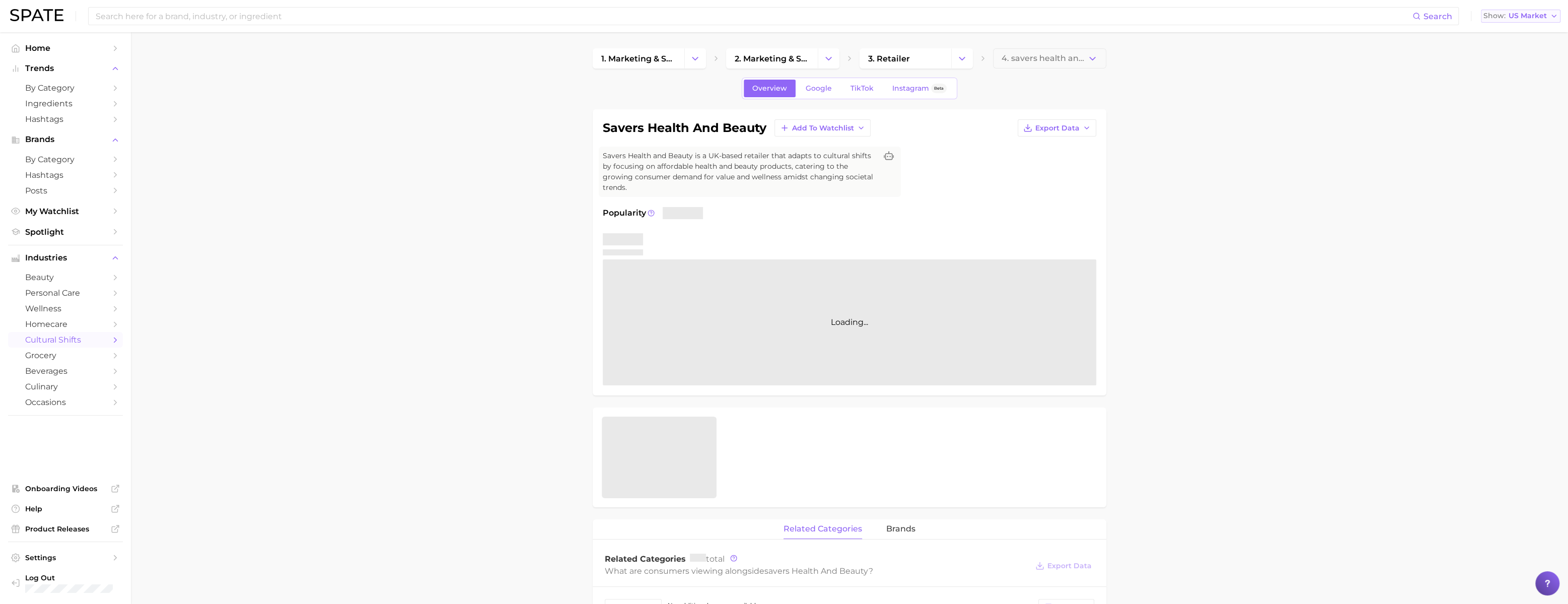
click at [1533, 23] on button "Show US Market" at bounding box center [1521, 16] width 79 height 13
click at [1531, 133] on button "Global" at bounding box center [1525, 123] width 88 height 18
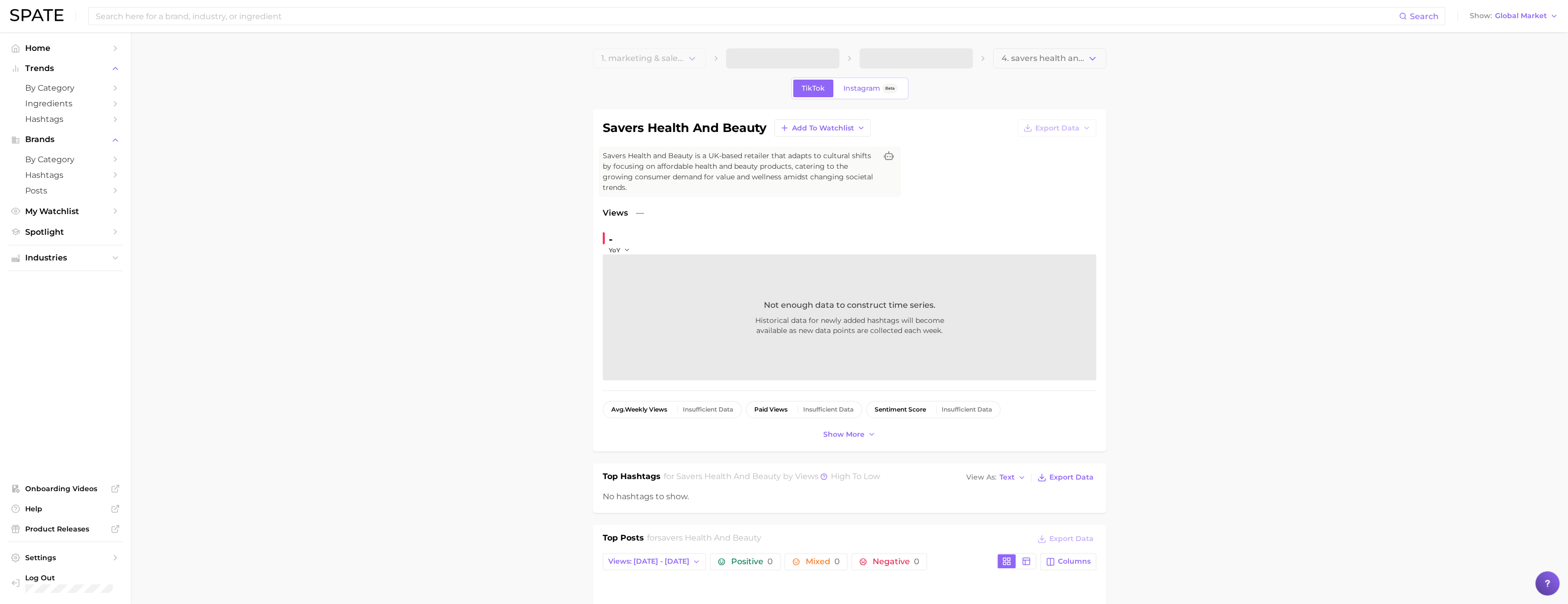
click at [1493, 25] on div "Search Show Global Market" at bounding box center [784, 16] width 1548 height 32
drag, startPoint x: 1503, startPoint y: 17, endPoint x: 1507, endPoint y: 23, distance: 7.2
click at [1503, 17] on span "Global Market" at bounding box center [1521, 15] width 52 height 6
click at [1517, 41] on button "United States" at bounding box center [1514, 33] width 93 height 18
click at [770, 97] on link "Overview" at bounding box center [770, 88] width 52 height 18
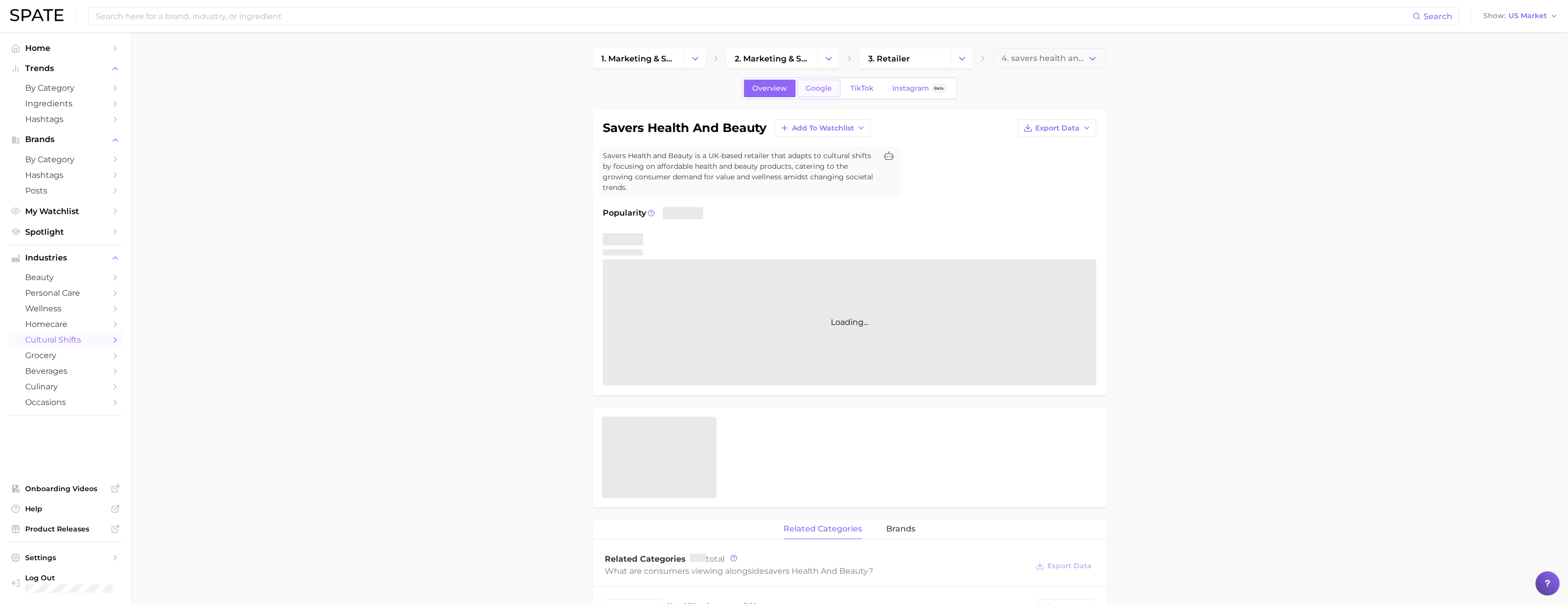
click at [804, 97] on link "Google" at bounding box center [819, 88] width 43 height 18
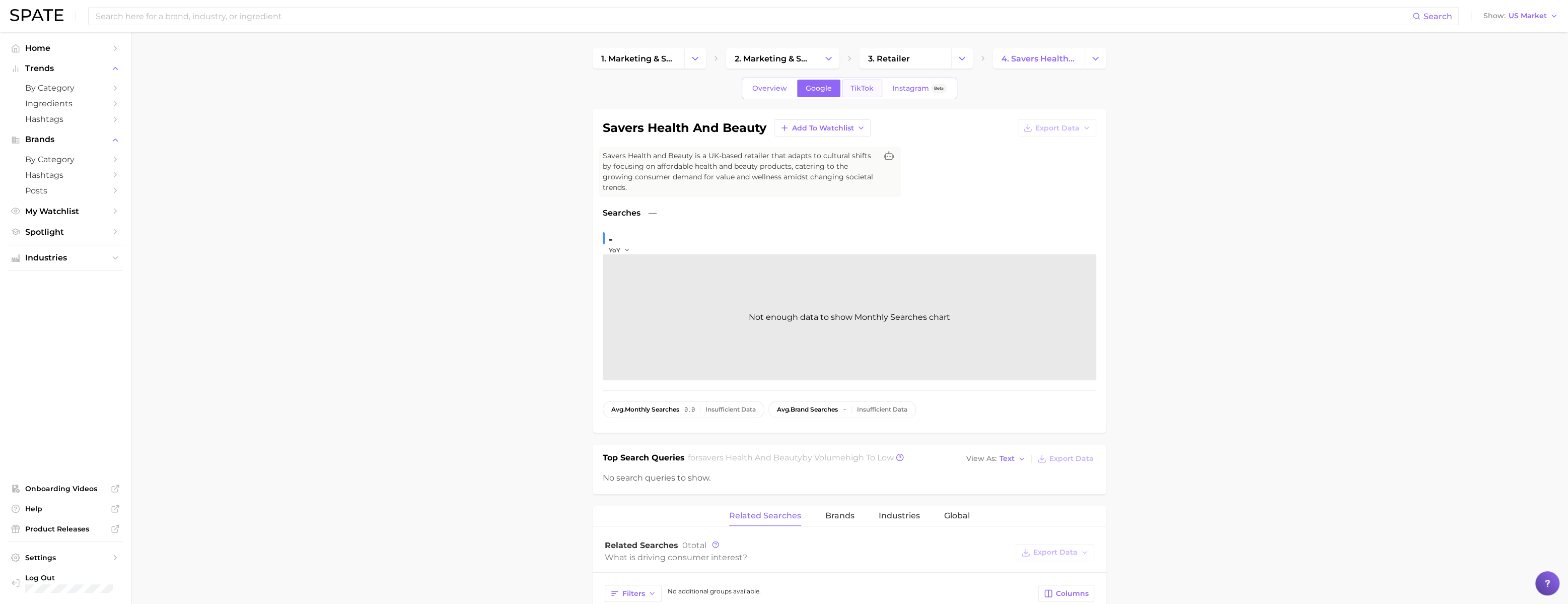
click at [862, 90] on span "TikTok" at bounding box center [862, 89] width 23 height 9
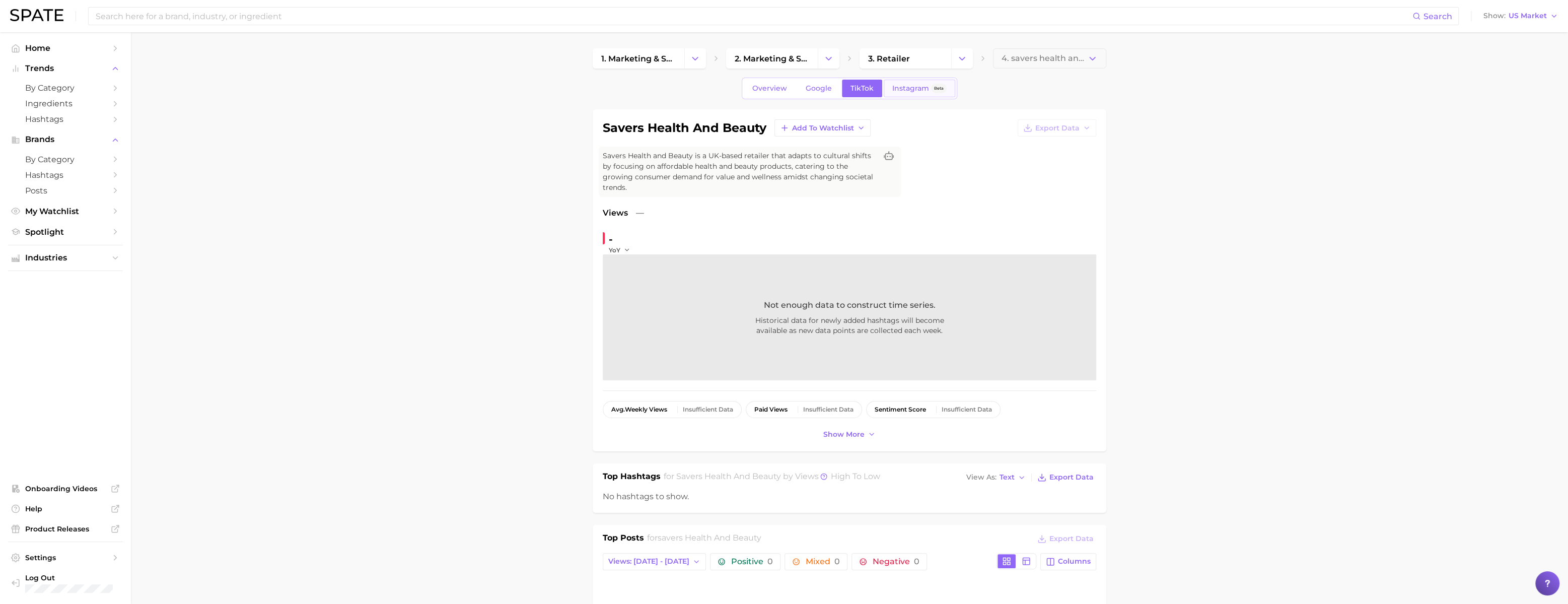
click at [930, 83] on link "Instagram Beta" at bounding box center [919, 88] width 72 height 18
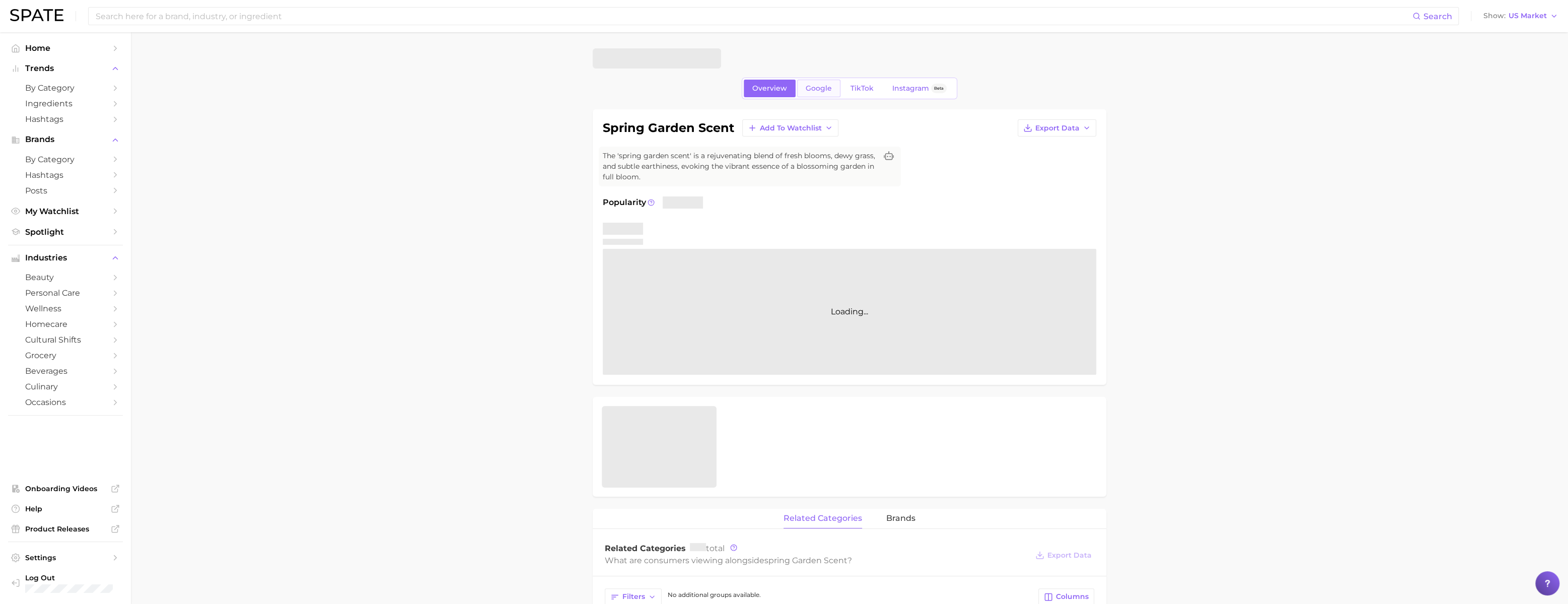
click at [816, 97] on link "Google" at bounding box center [819, 88] width 43 height 18
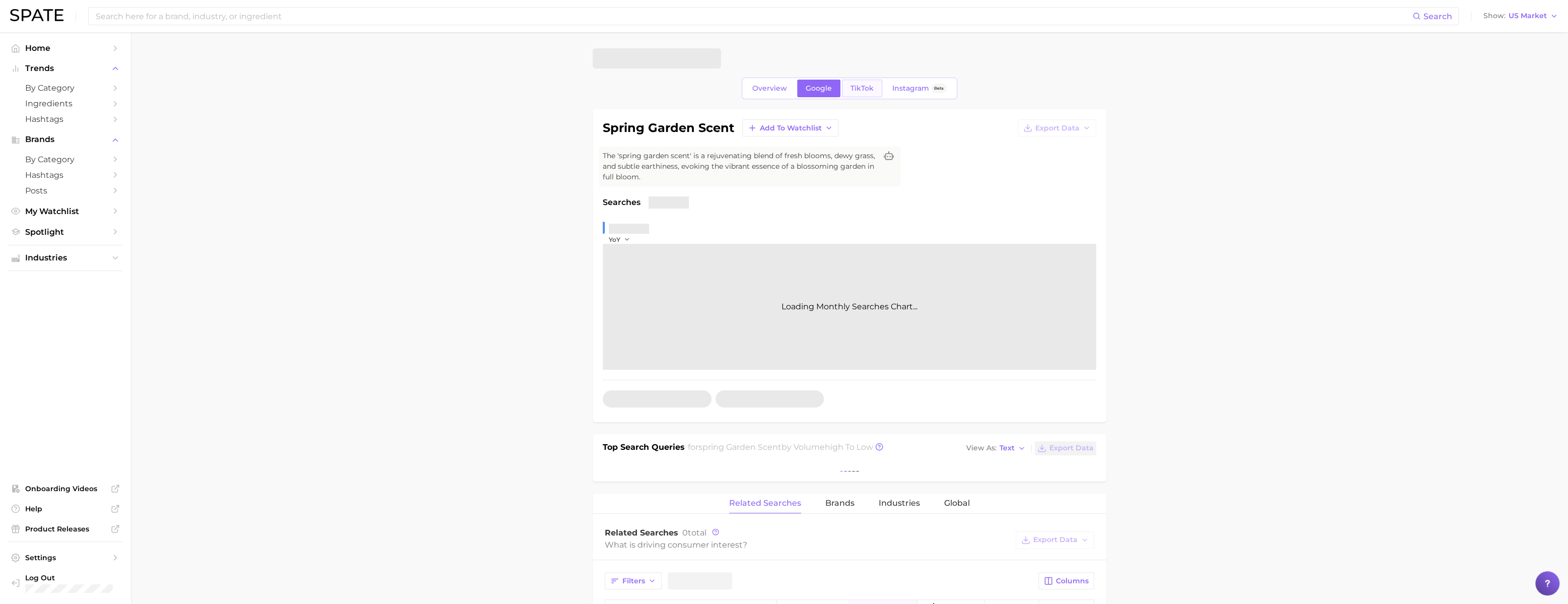
click at [866, 93] on span "TikTok" at bounding box center [862, 89] width 23 height 9
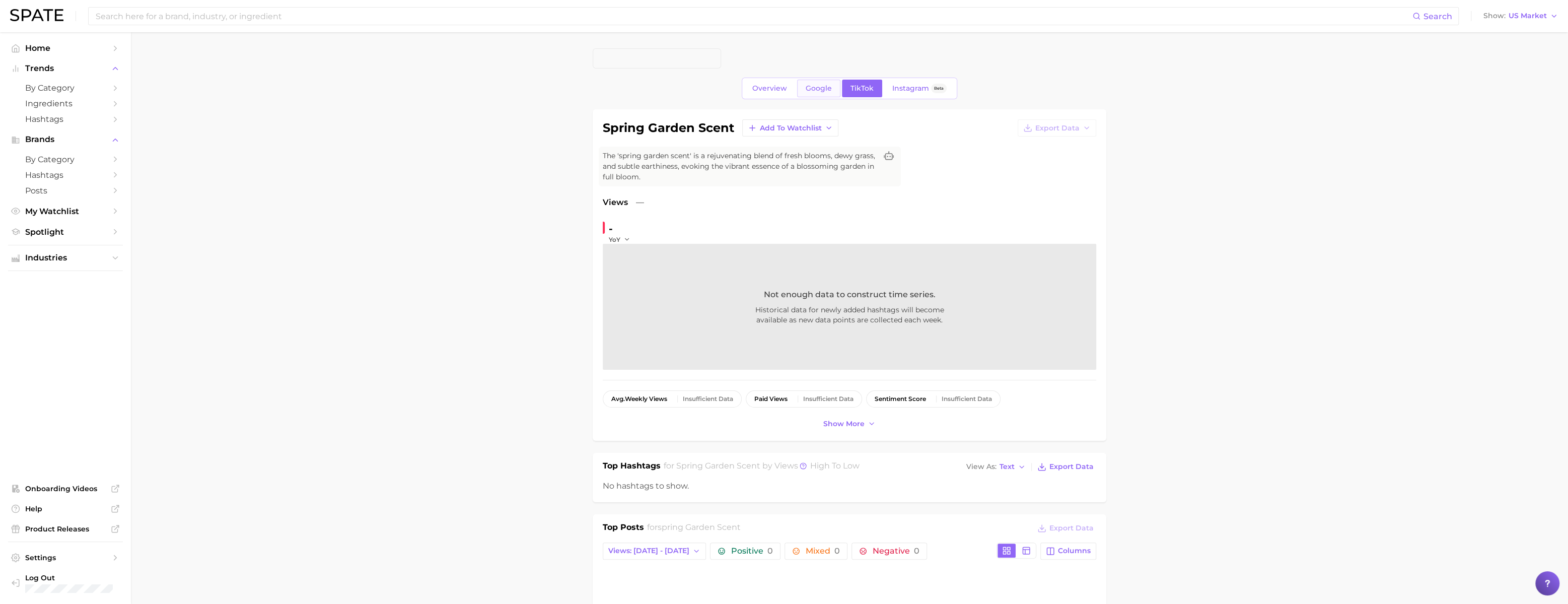
click at [800, 97] on link "Google" at bounding box center [819, 88] width 43 height 18
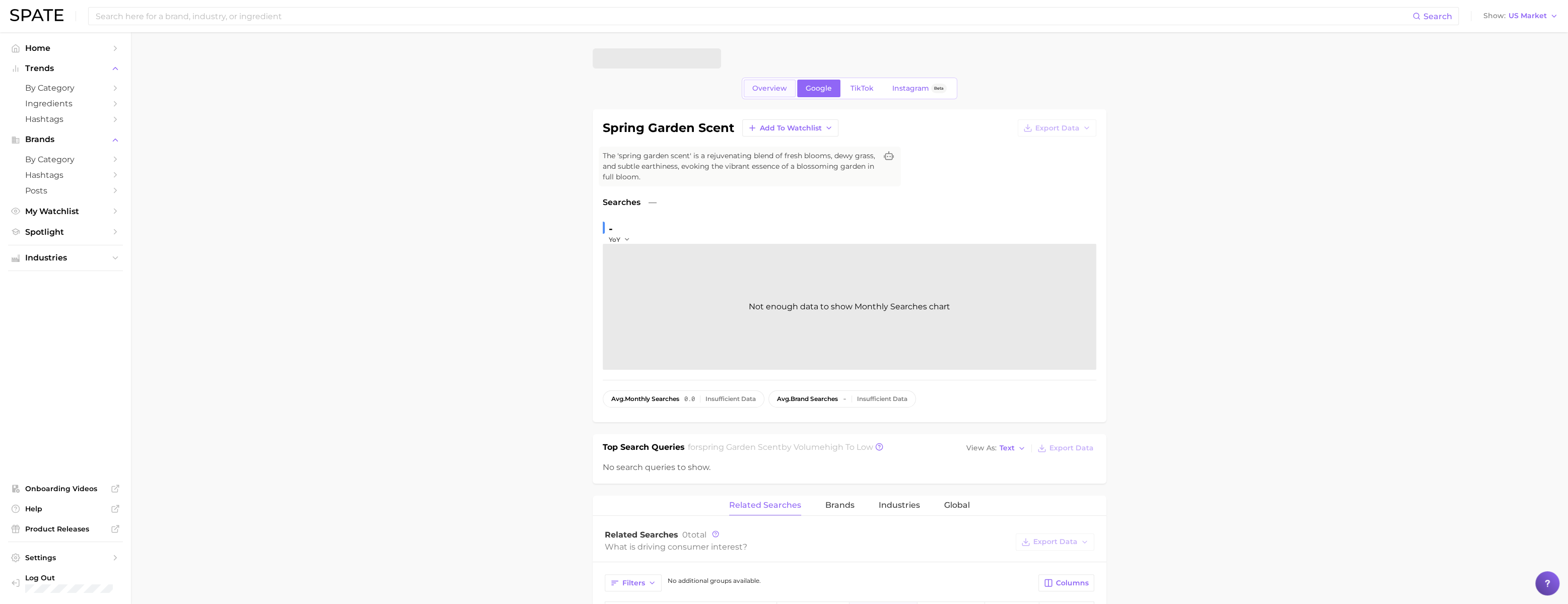
click at [744, 94] on link "Overview" at bounding box center [770, 88] width 52 height 18
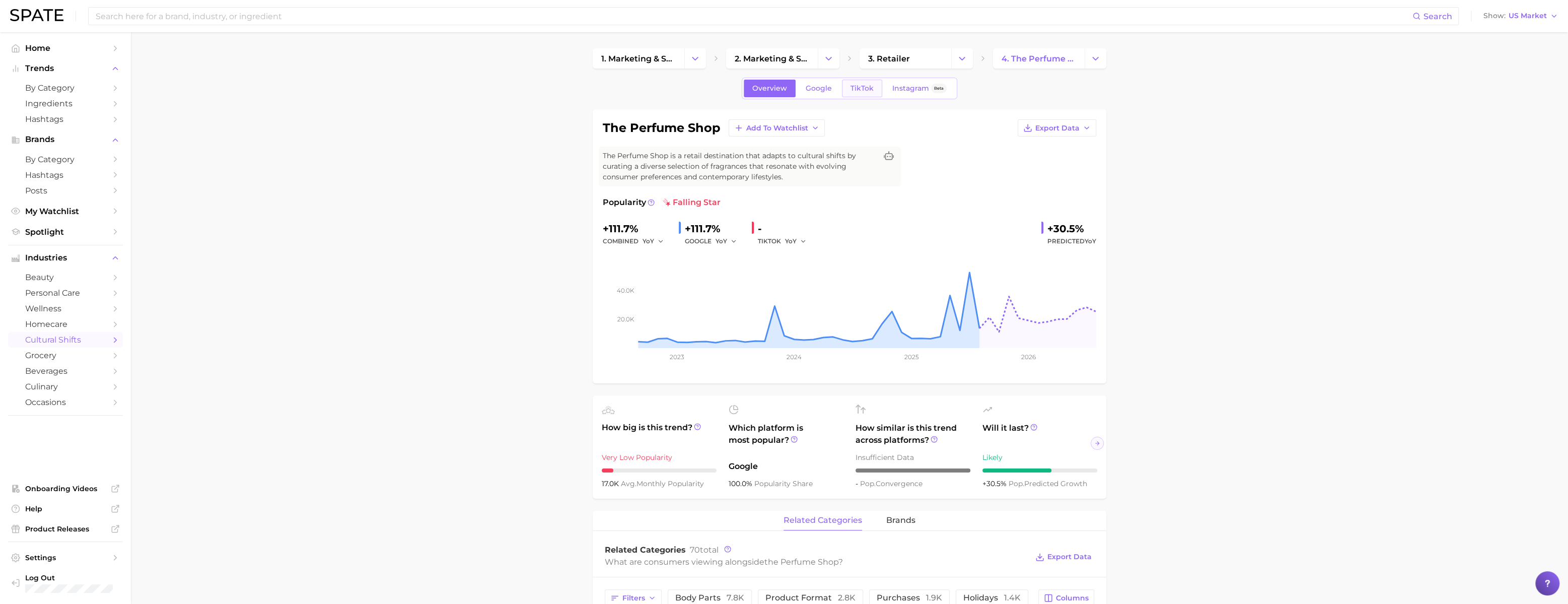
click at [871, 90] on span "TikTok" at bounding box center [862, 89] width 23 height 9
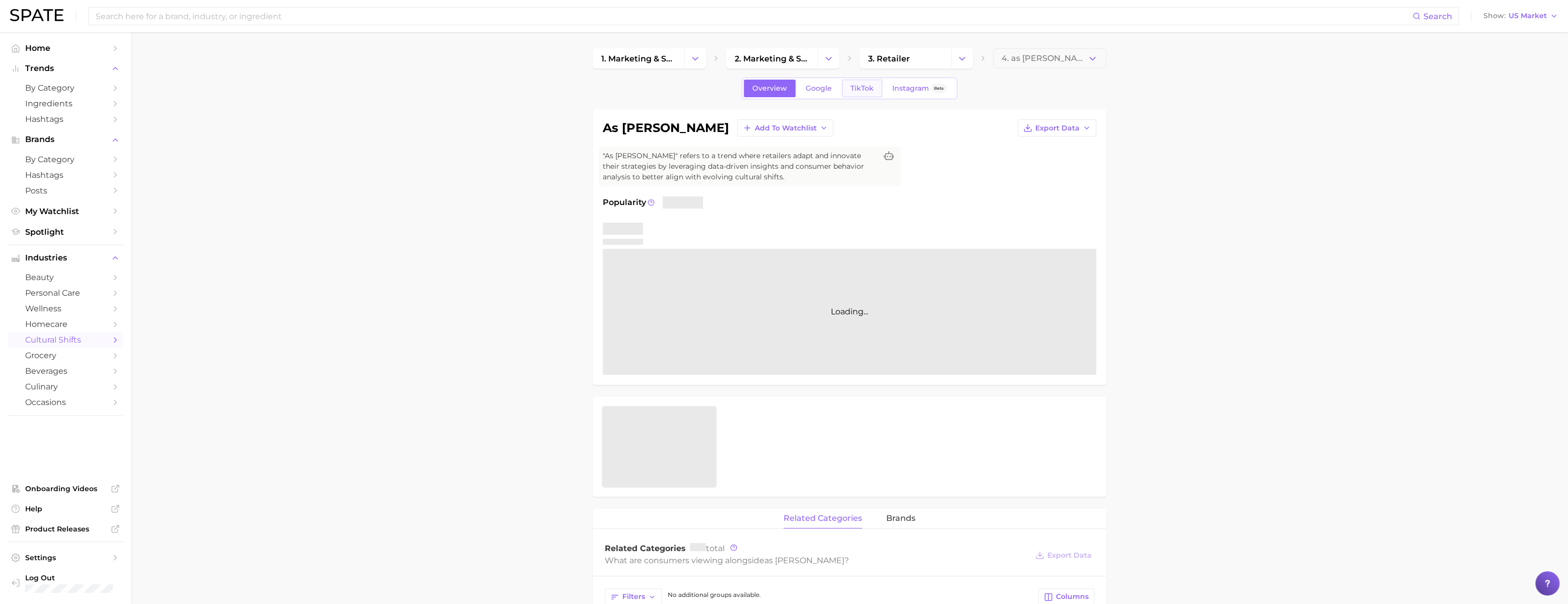
click at [874, 97] on link "TikTok" at bounding box center [862, 88] width 40 height 18
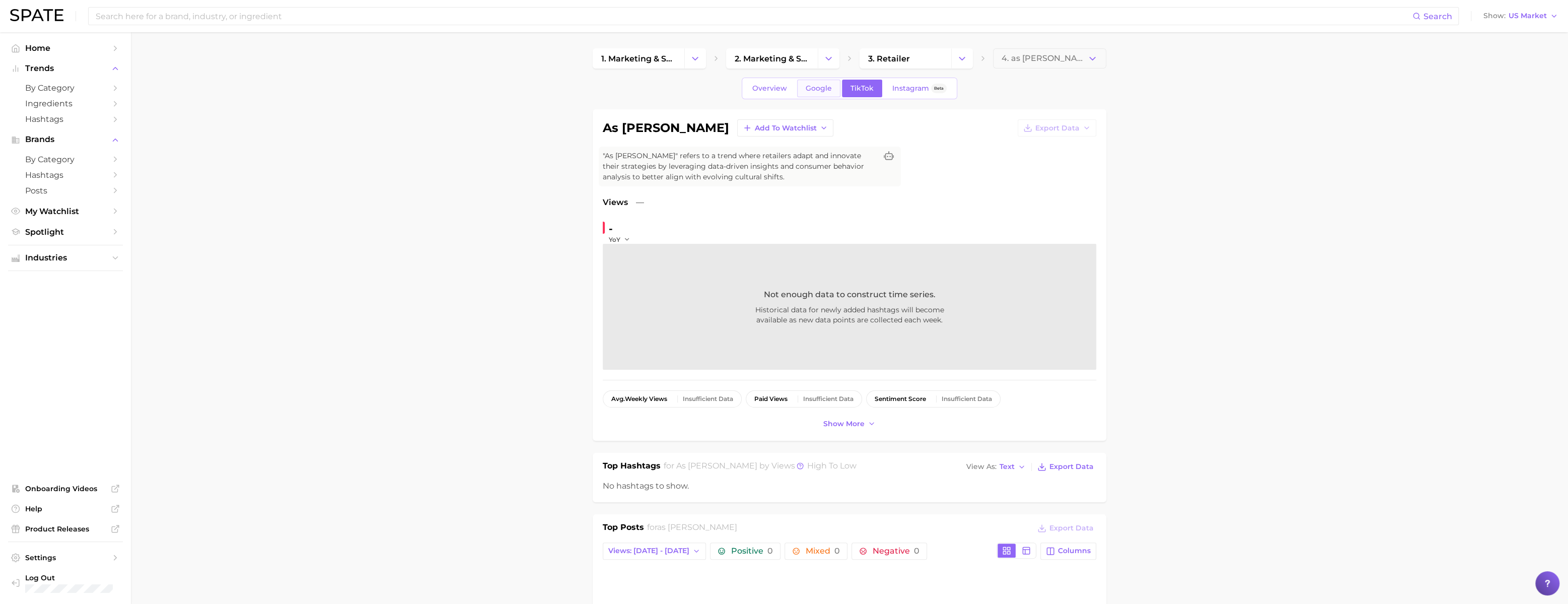
click at [816, 97] on link "Google" at bounding box center [819, 88] width 43 height 18
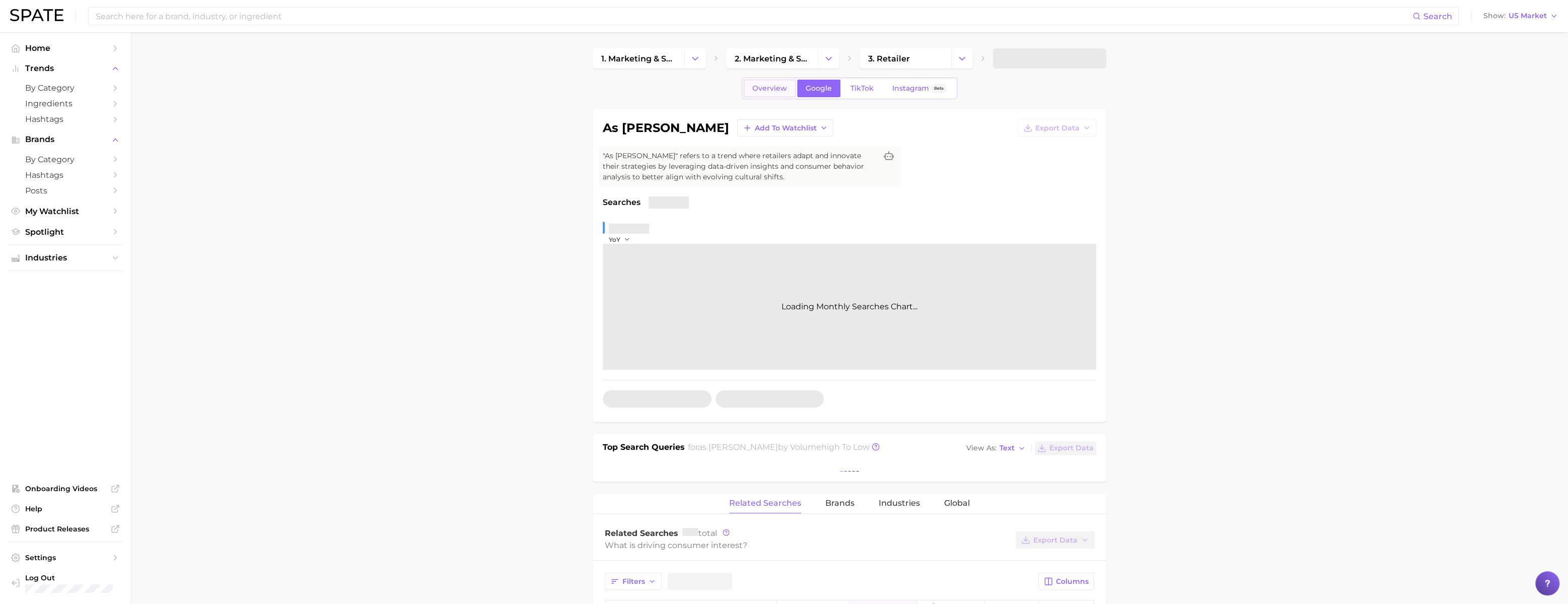
click at [756, 97] on link "Overview" at bounding box center [770, 88] width 52 height 18
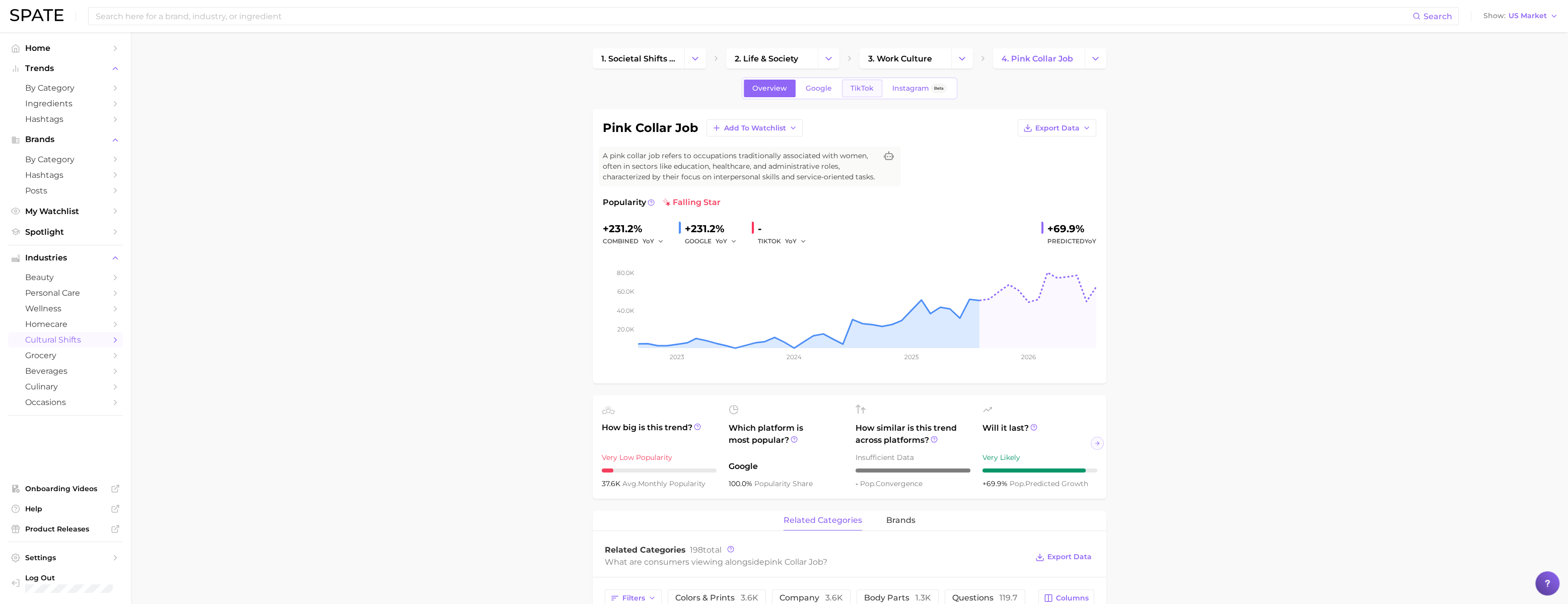
click at [870, 93] on span "TikTok" at bounding box center [862, 89] width 23 height 9
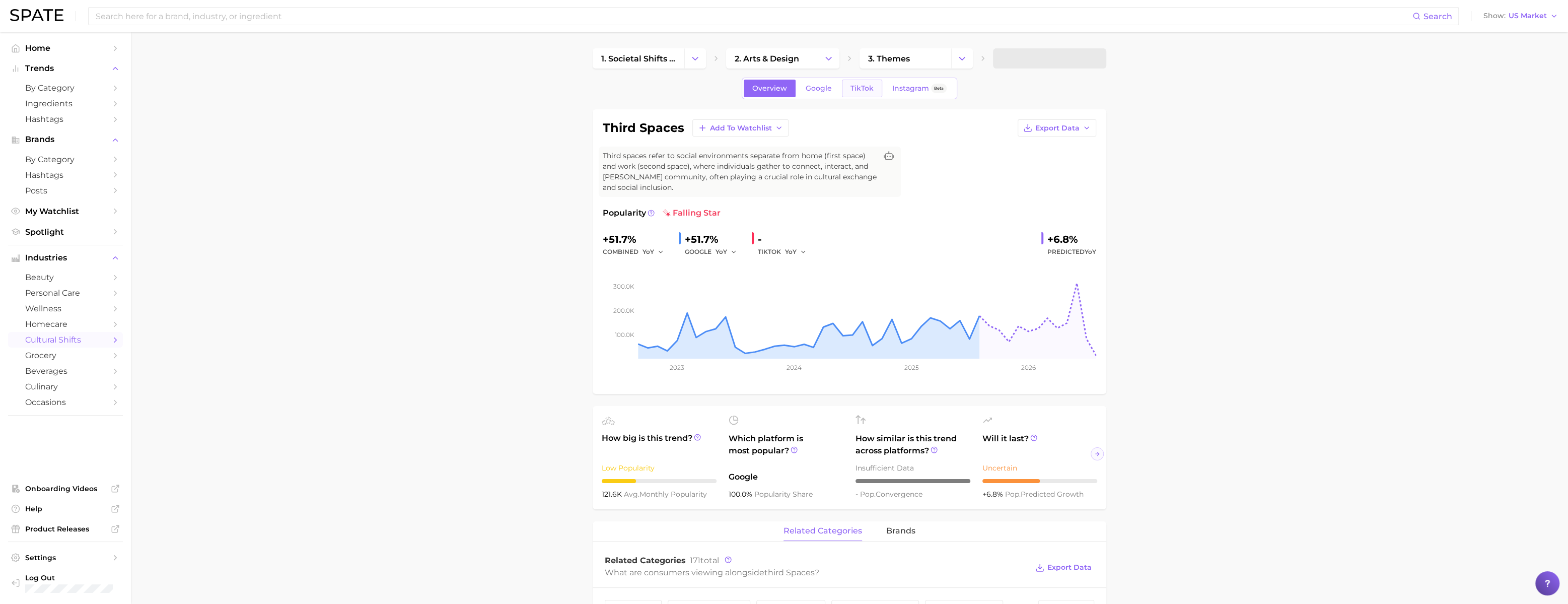
click at [863, 93] on span "TikTok" at bounding box center [862, 89] width 23 height 9
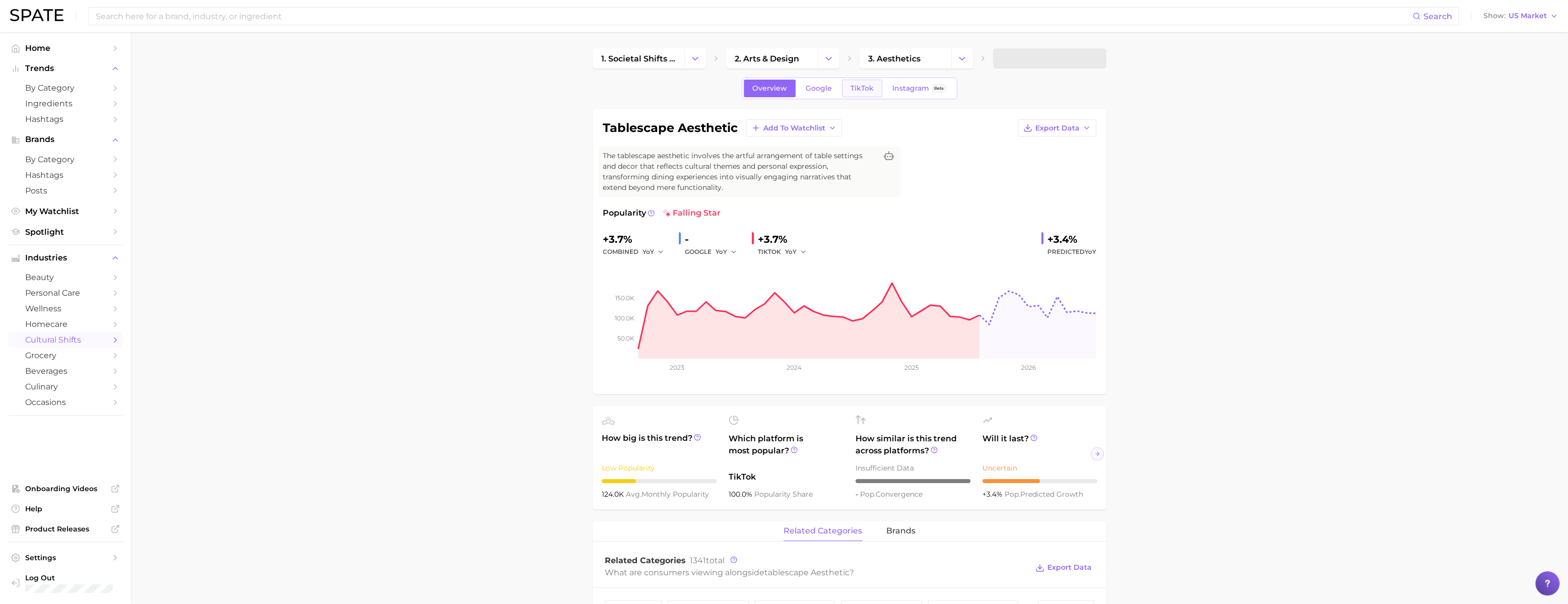
click at [859, 90] on span "TikTok" at bounding box center [862, 89] width 23 height 9
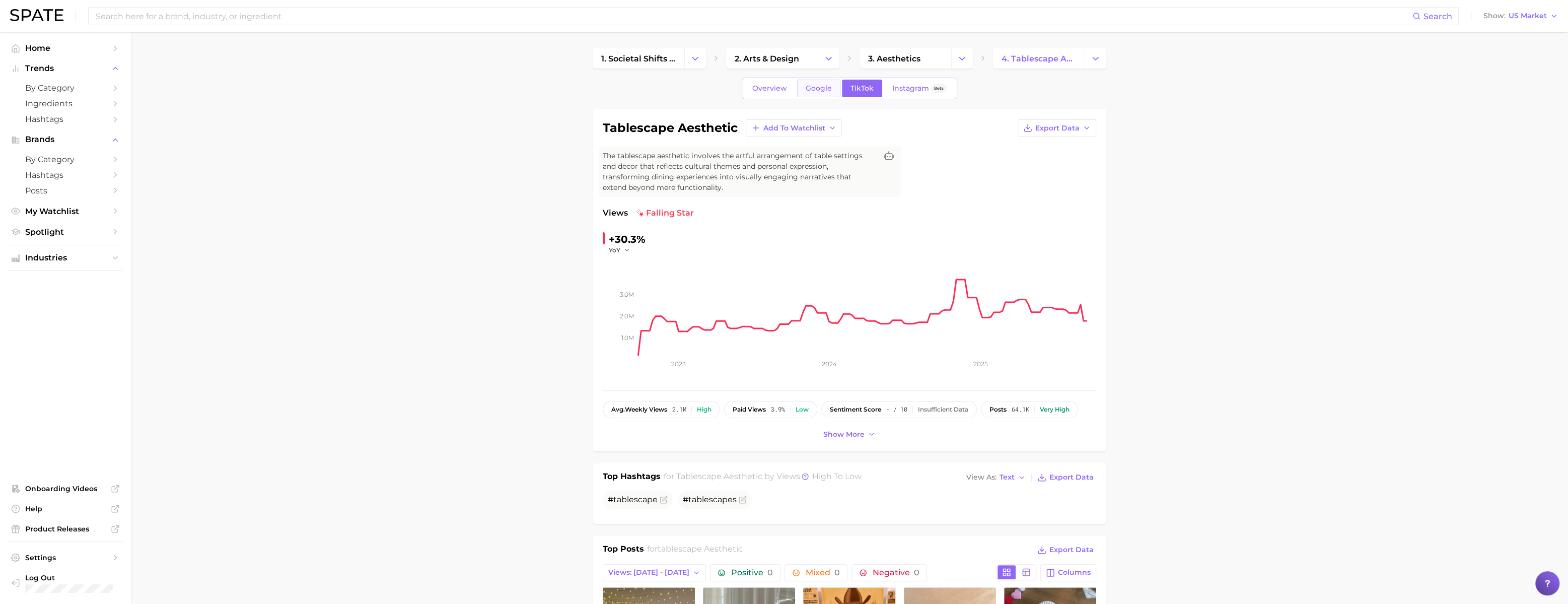
click at [822, 93] on span "Google" at bounding box center [819, 89] width 26 height 9
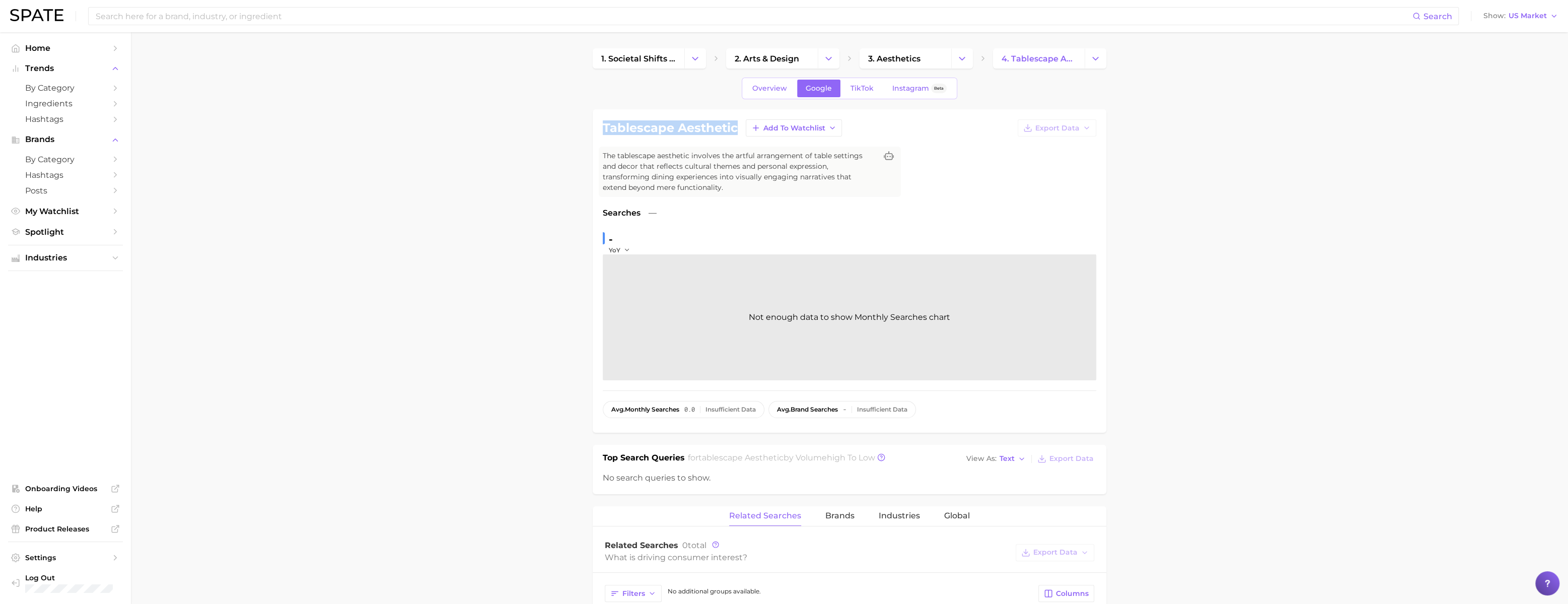
drag, startPoint x: 736, startPoint y: 137, endPoint x: 598, endPoint y: 125, distance: 138.5
click at [598, 125] on div "tablescape aesthetic Add to Watchlist Export Data The tablescape aesthetic invo…" at bounding box center [850, 271] width 513 height 323
copy h1 "tablescape aesthetic"
click at [125, 290] on nav "Home Trends by Category Ingredients Hashtags Brands by Category Hashtags Posts …" at bounding box center [65, 318] width 131 height 572
click at [111, 262] on icon "Sidebar" at bounding box center [115, 257] width 9 height 9
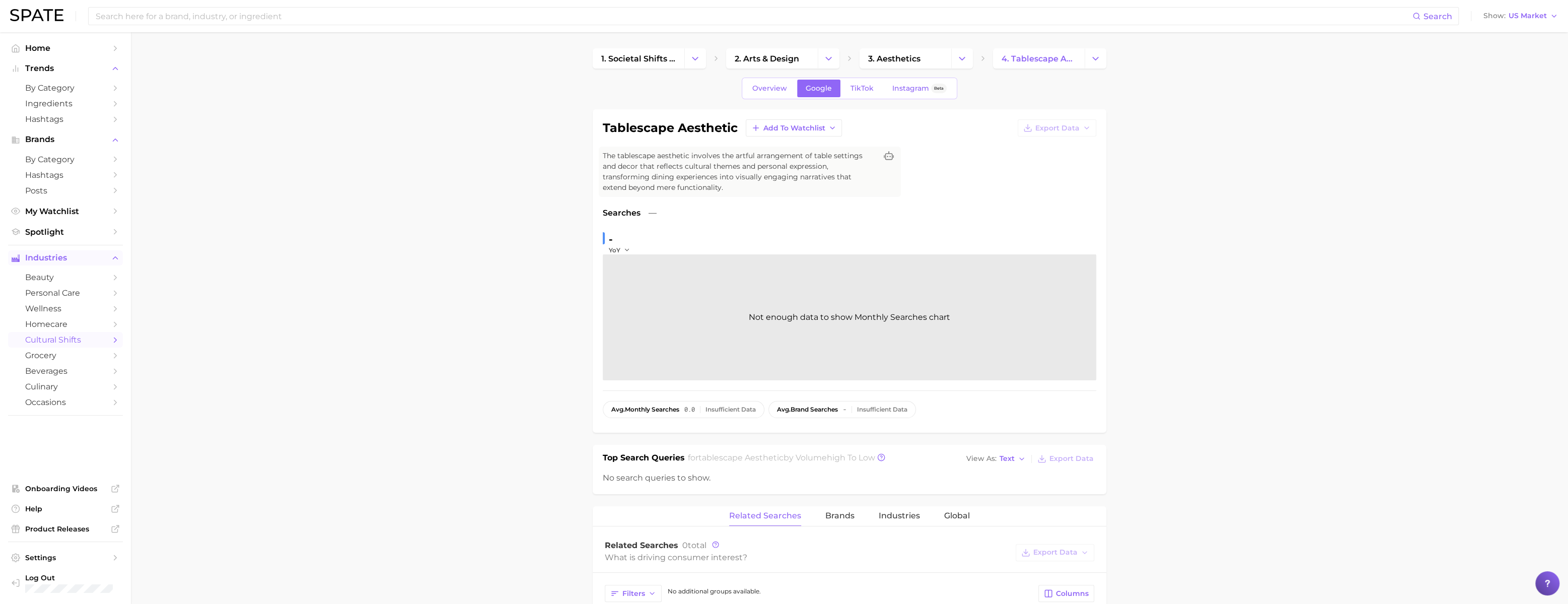
click at [373, 200] on main "1. societal shifts & culture 2. arts & design 3. aesthetics 4. tablescape aesth…" at bounding box center [849, 564] width 1437 height 1064
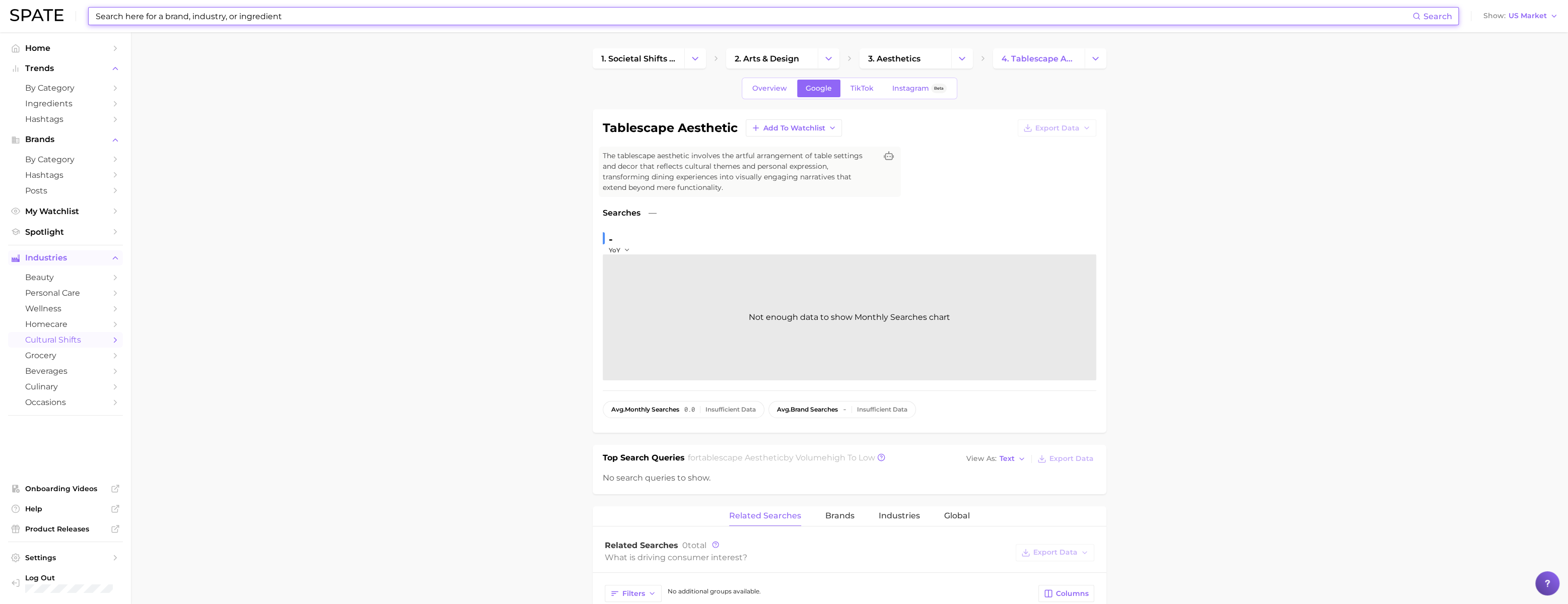
click at [284, 15] on input at bounding box center [754, 16] width 1318 height 17
paste input "tablescape aesthetic"
type input "tablescape aesthetic (kr,jp missing)"
click at [873, 42] on button "Suggest" at bounding box center [855, 41] width 58 height 17
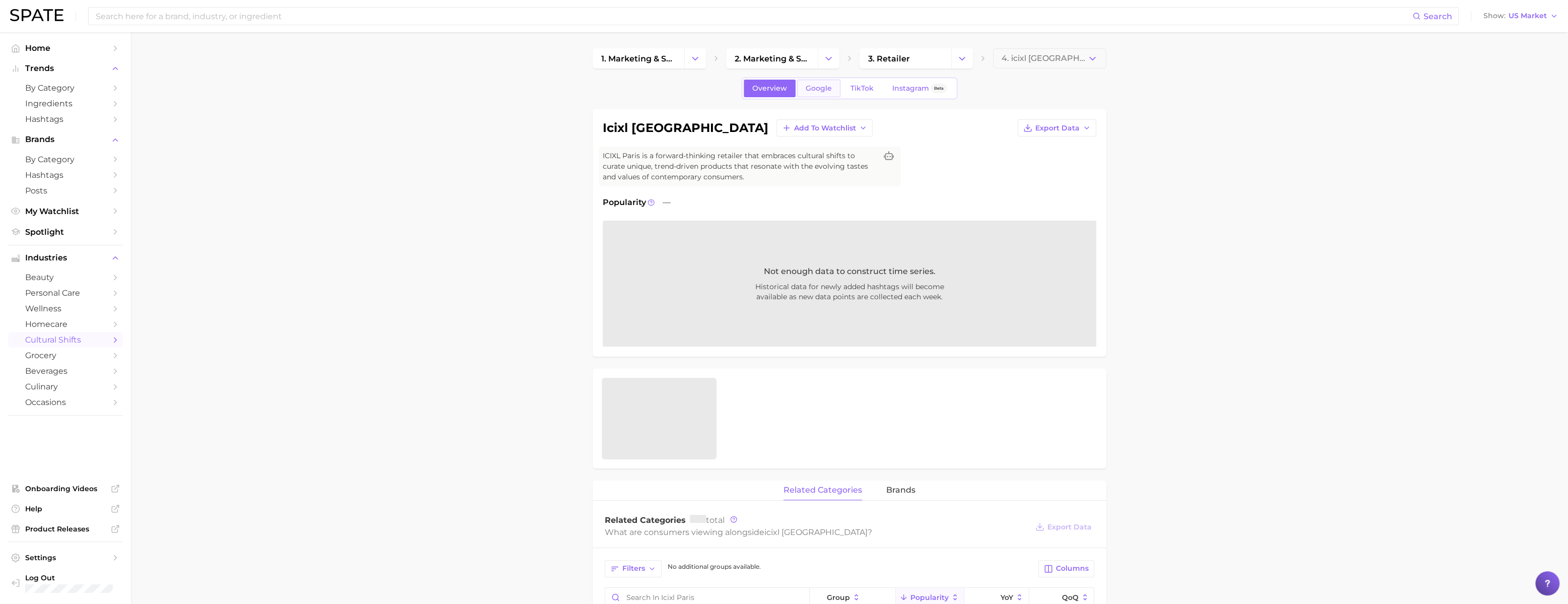
click at [806, 92] on span "Google" at bounding box center [819, 89] width 26 height 9
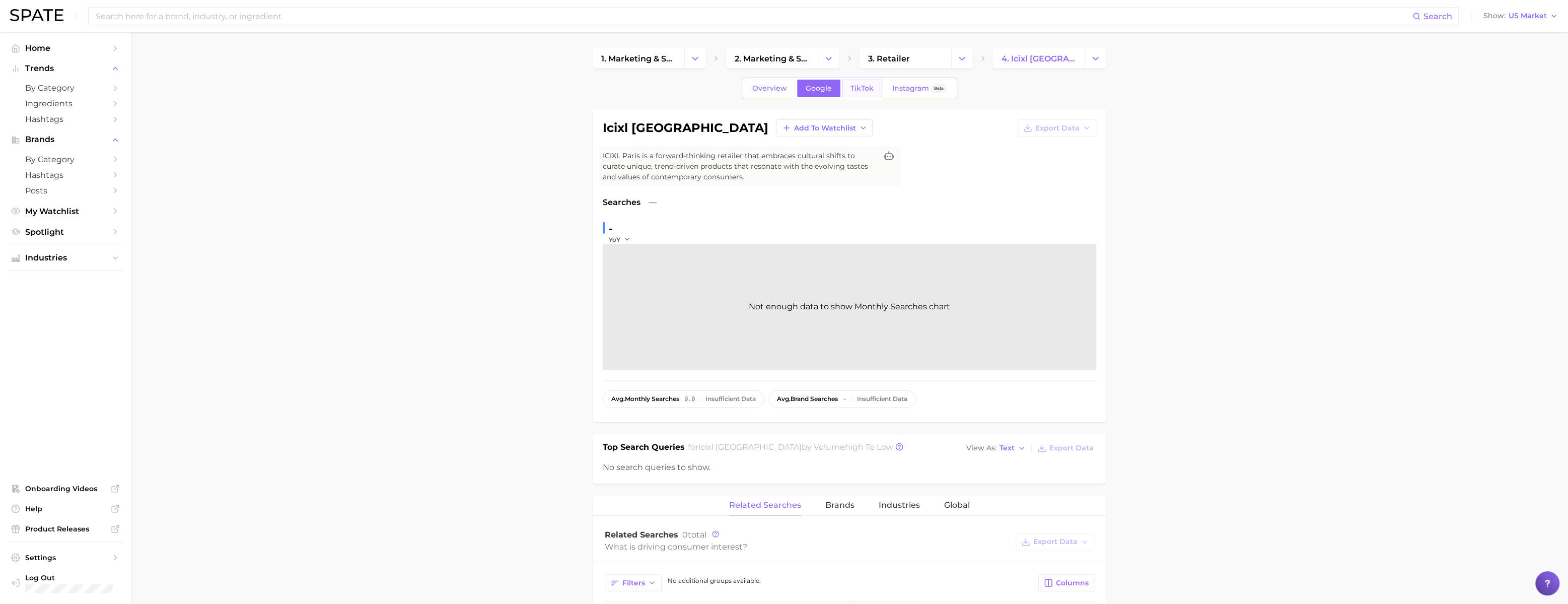
click at [856, 93] on span "TikTok" at bounding box center [862, 89] width 23 height 9
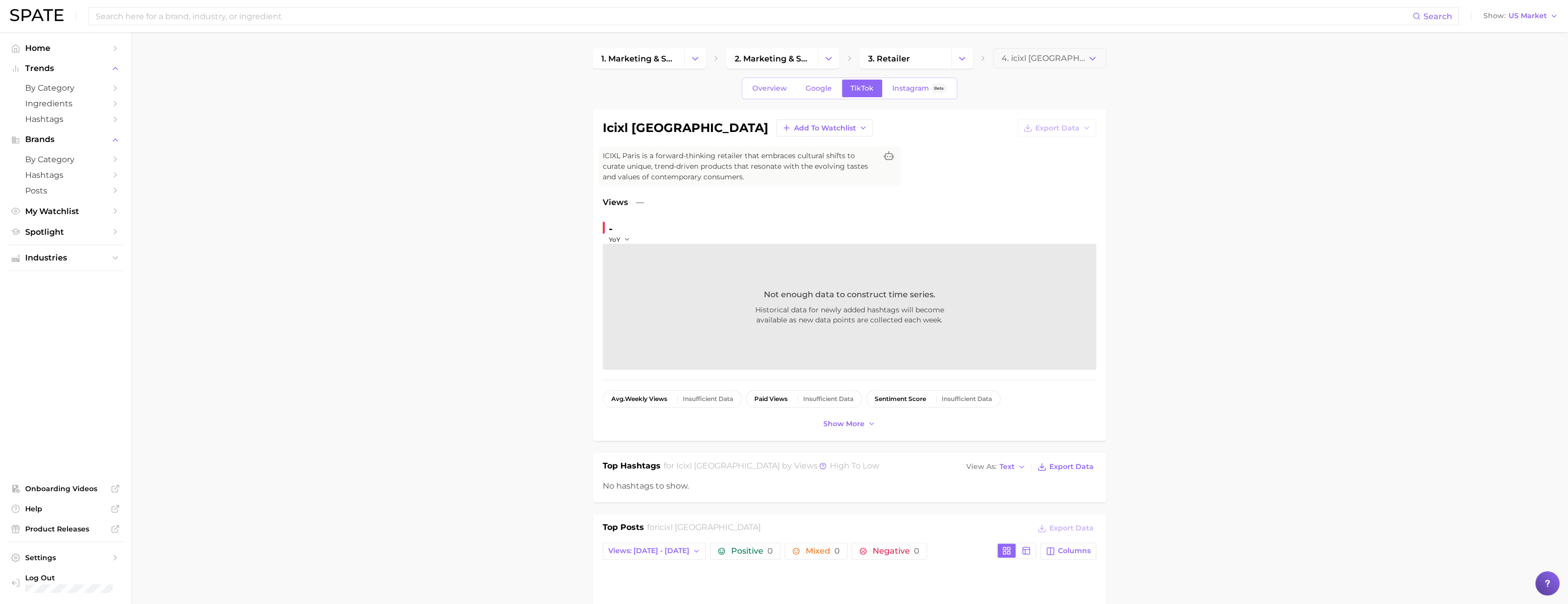
click at [621, 134] on h1 "icixl paris" at bounding box center [685, 128] width 166 height 12
drag, startPoint x: 602, startPoint y: 136, endPoint x: 661, endPoint y: 138, distance: 59.0
click at [661, 138] on div "icixl paris Add to Watchlist Export Data ICIXL Paris is a forward-thinking reta…" at bounding box center [850, 275] width 513 height 331
copy h1 "icixl paris"
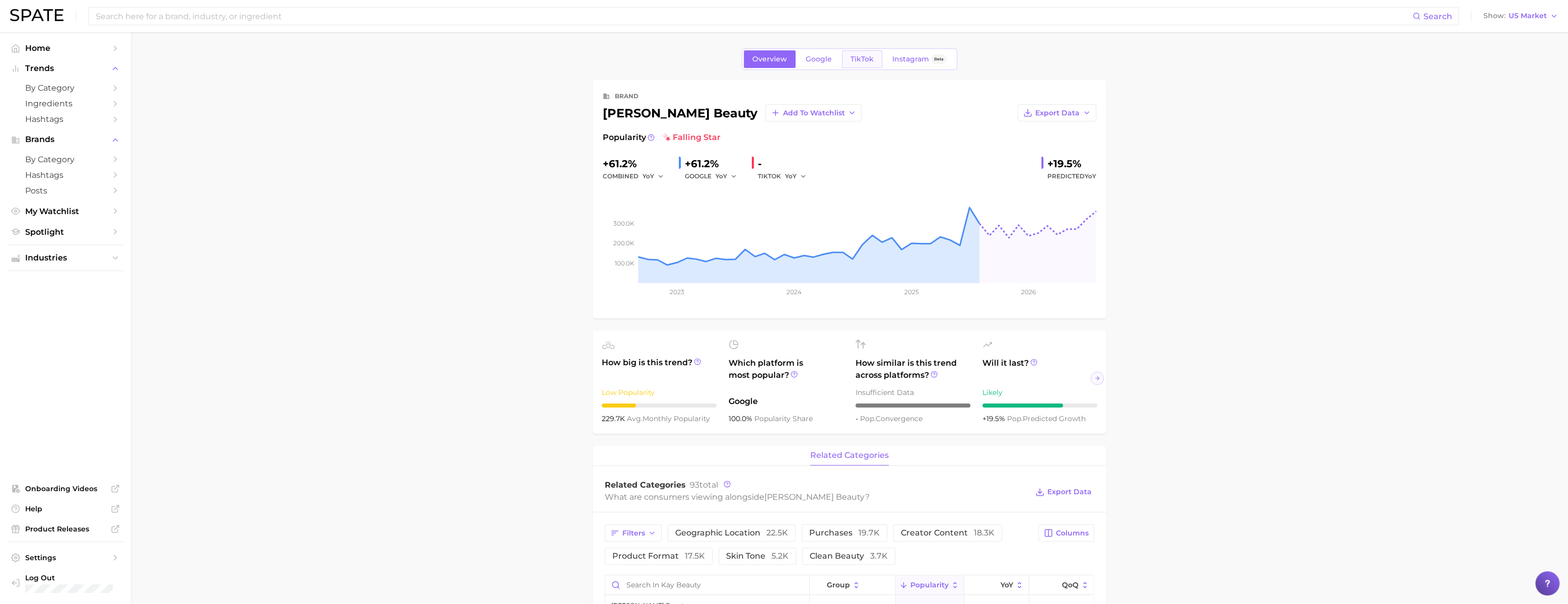
click at [856, 53] on link "TikTok" at bounding box center [862, 59] width 40 height 18
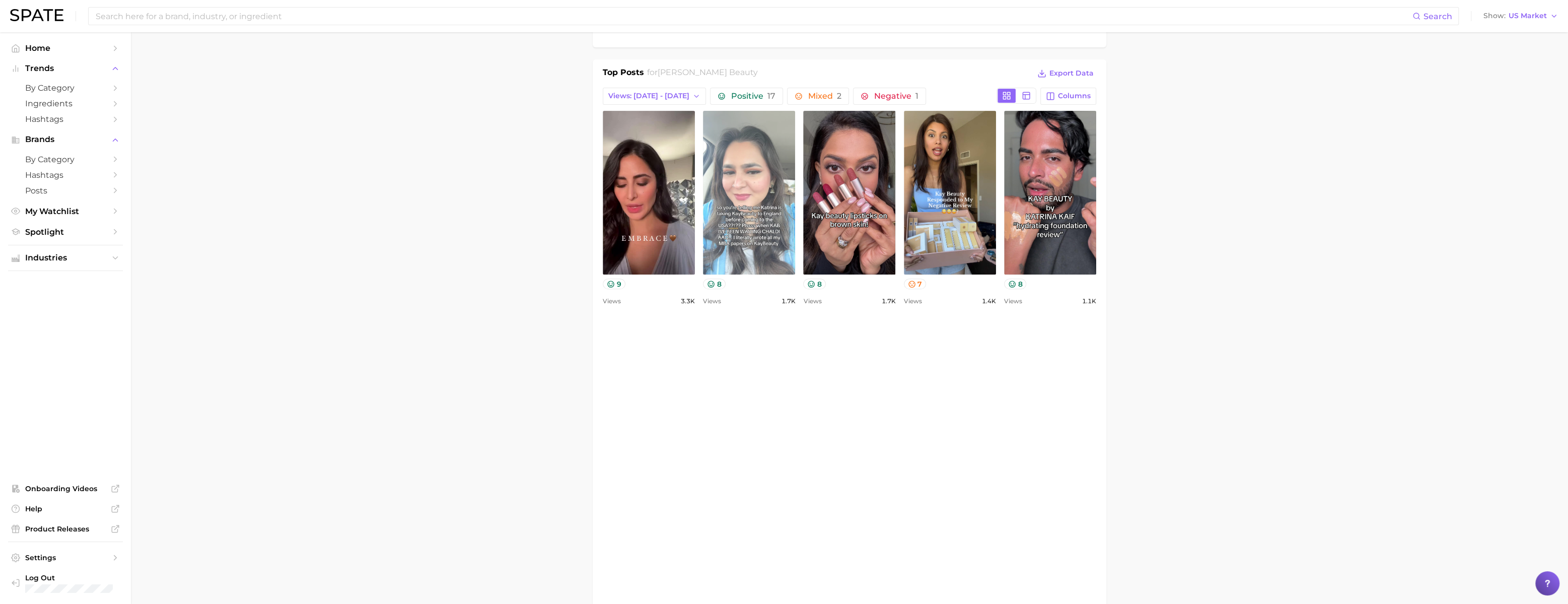
scroll to position [435, 0]
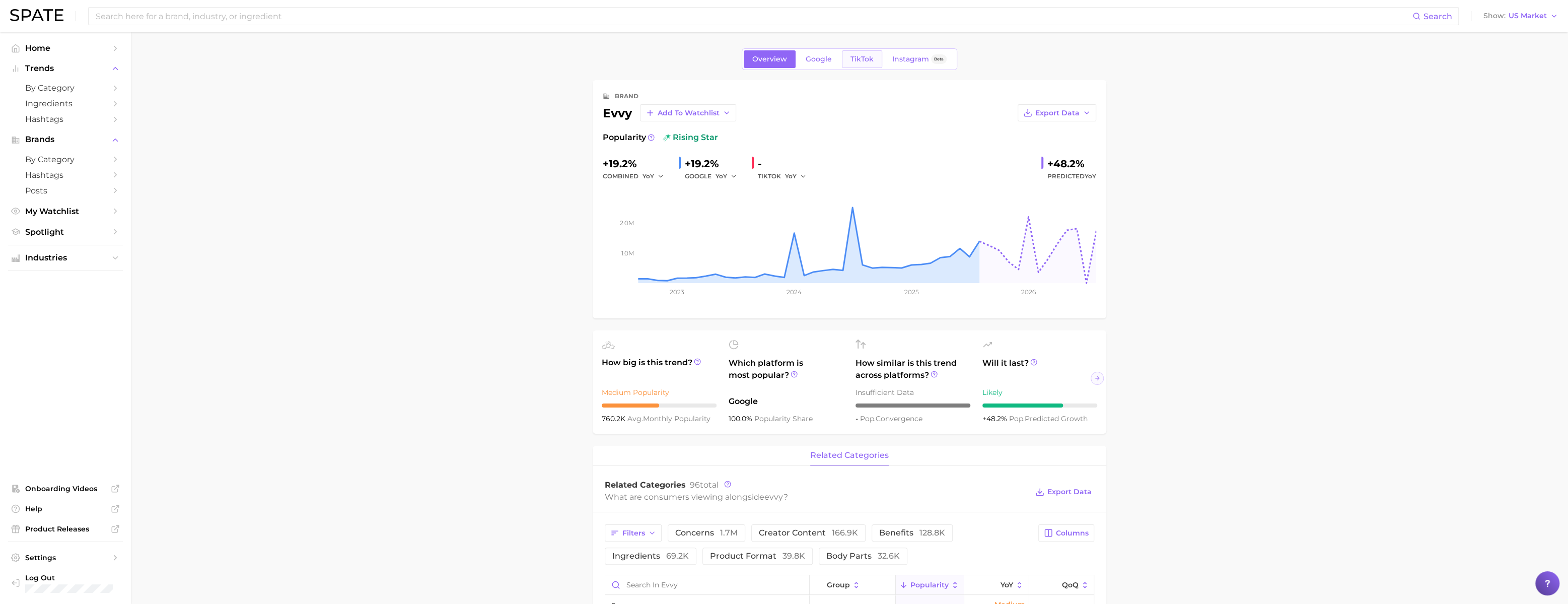
click at [868, 56] on span "TikTok" at bounding box center [862, 59] width 23 height 9
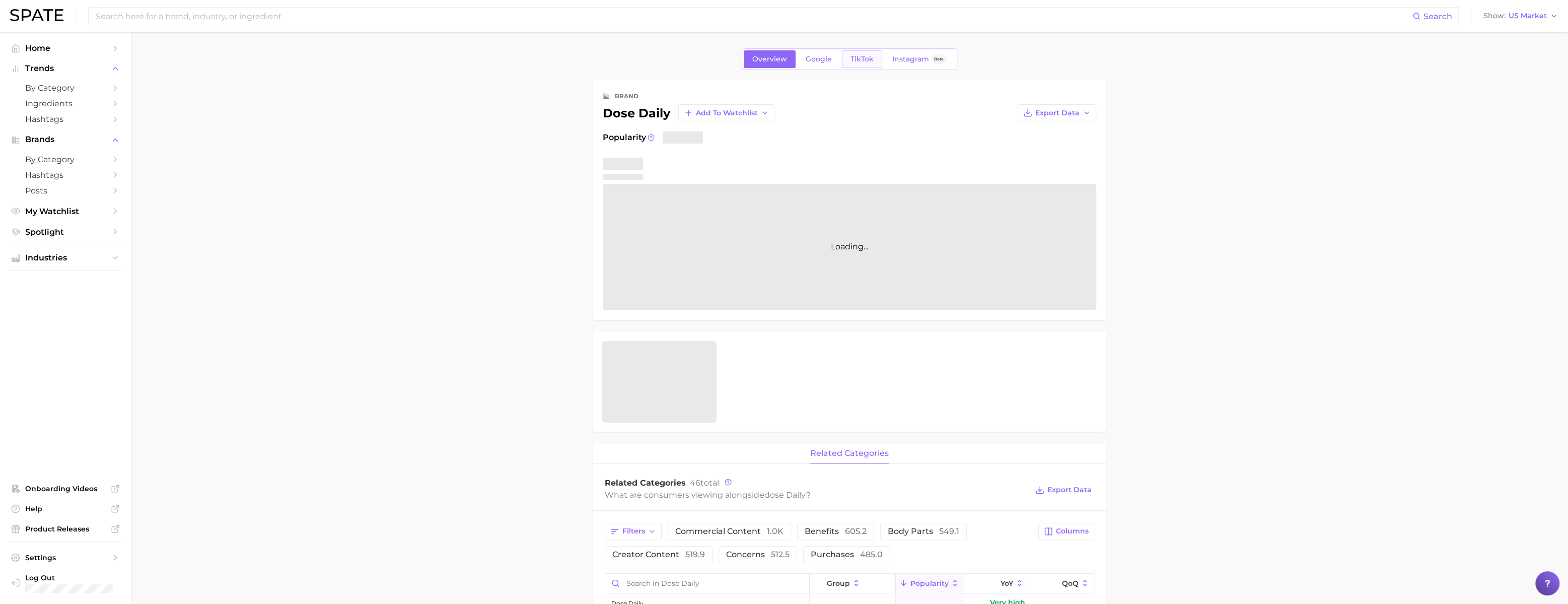
click at [873, 58] on span "TikTok" at bounding box center [862, 59] width 23 height 9
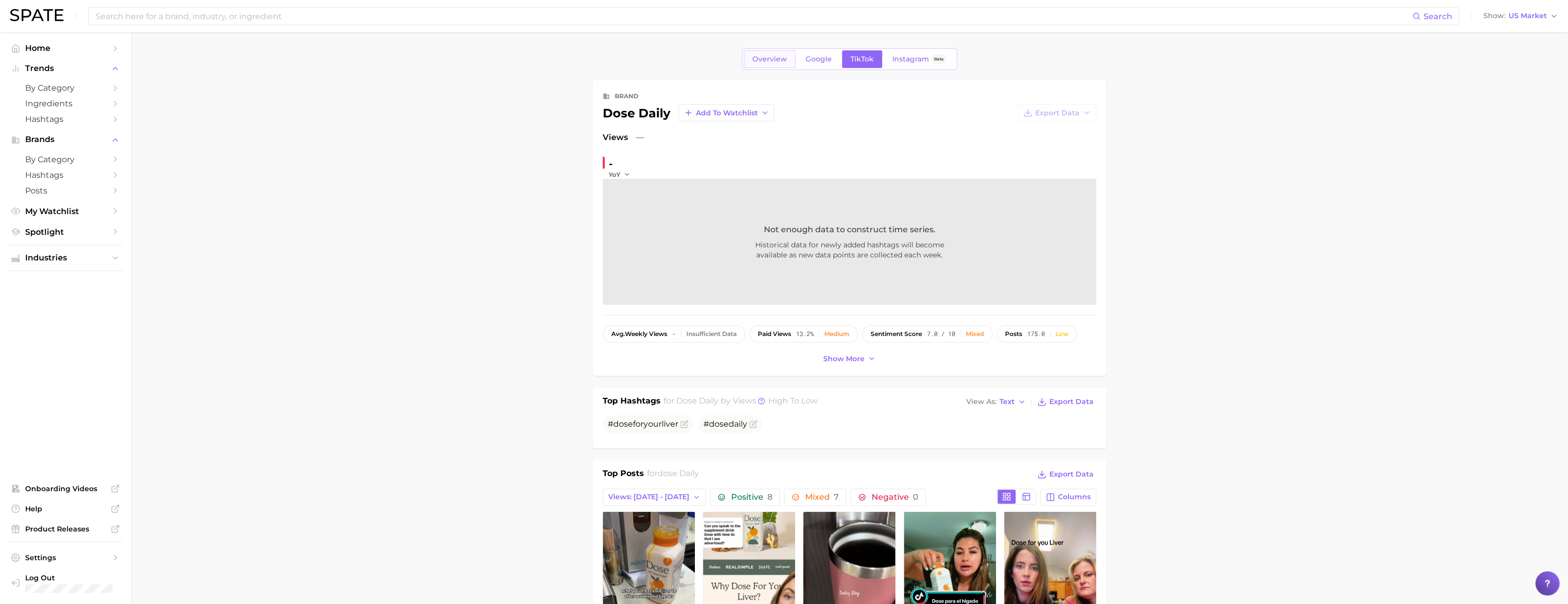
click at [753, 59] on span "Overview" at bounding box center [770, 59] width 35 height 9
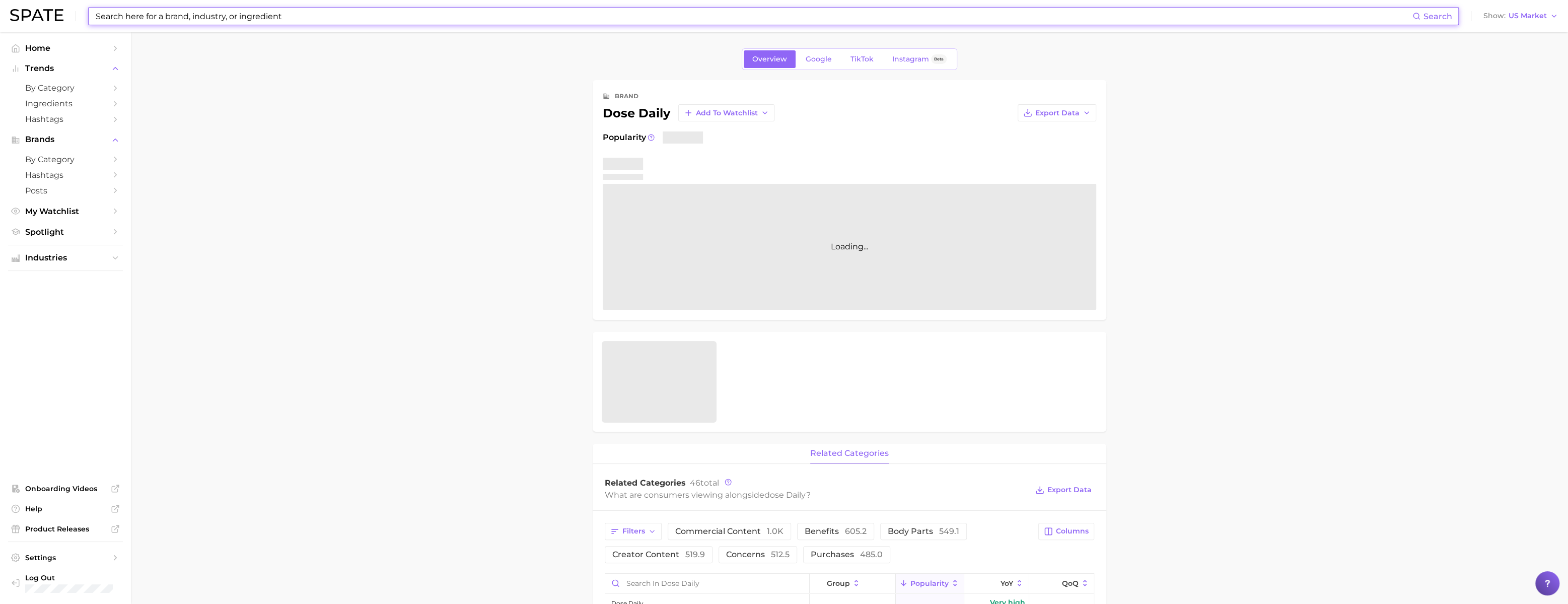
click at [354, 18] on input at bounding box center [754, 16] width 1318 height 17
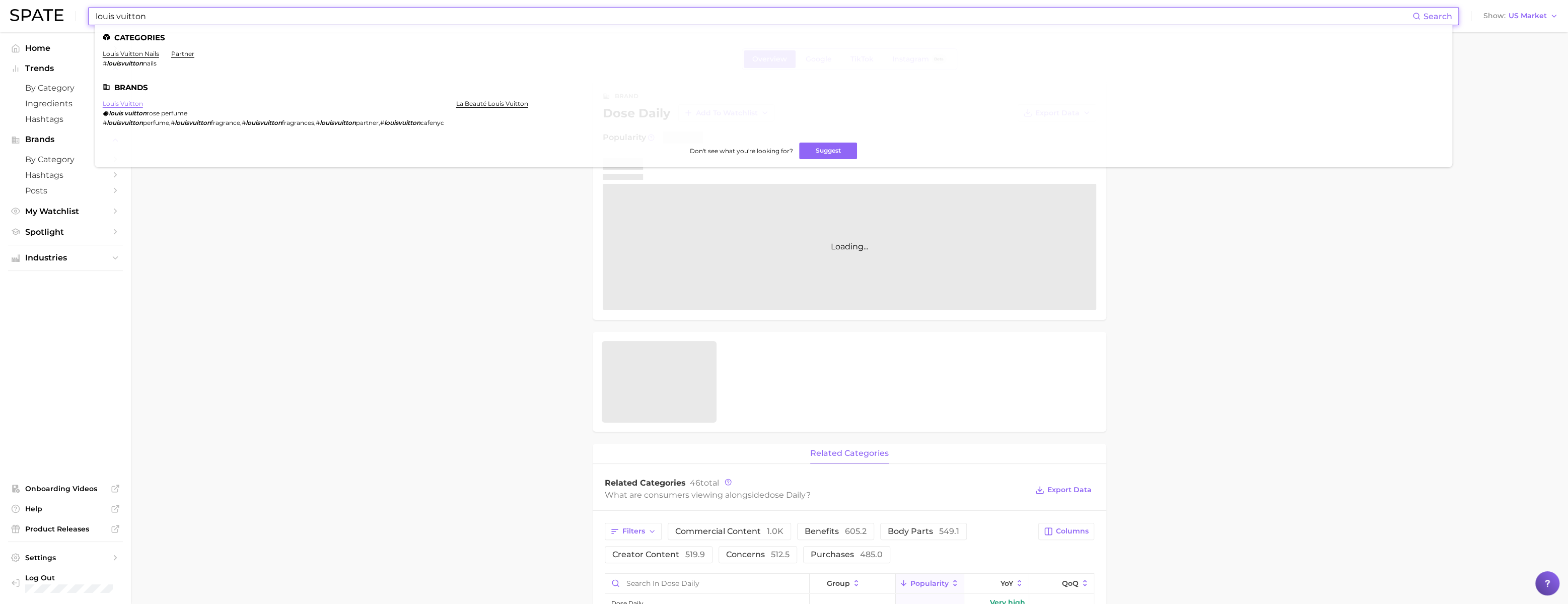
type input "louis vuitton"
click at [141, 104] on link "louis vuitton" at bounding box center [123, 103] width 40 height 7
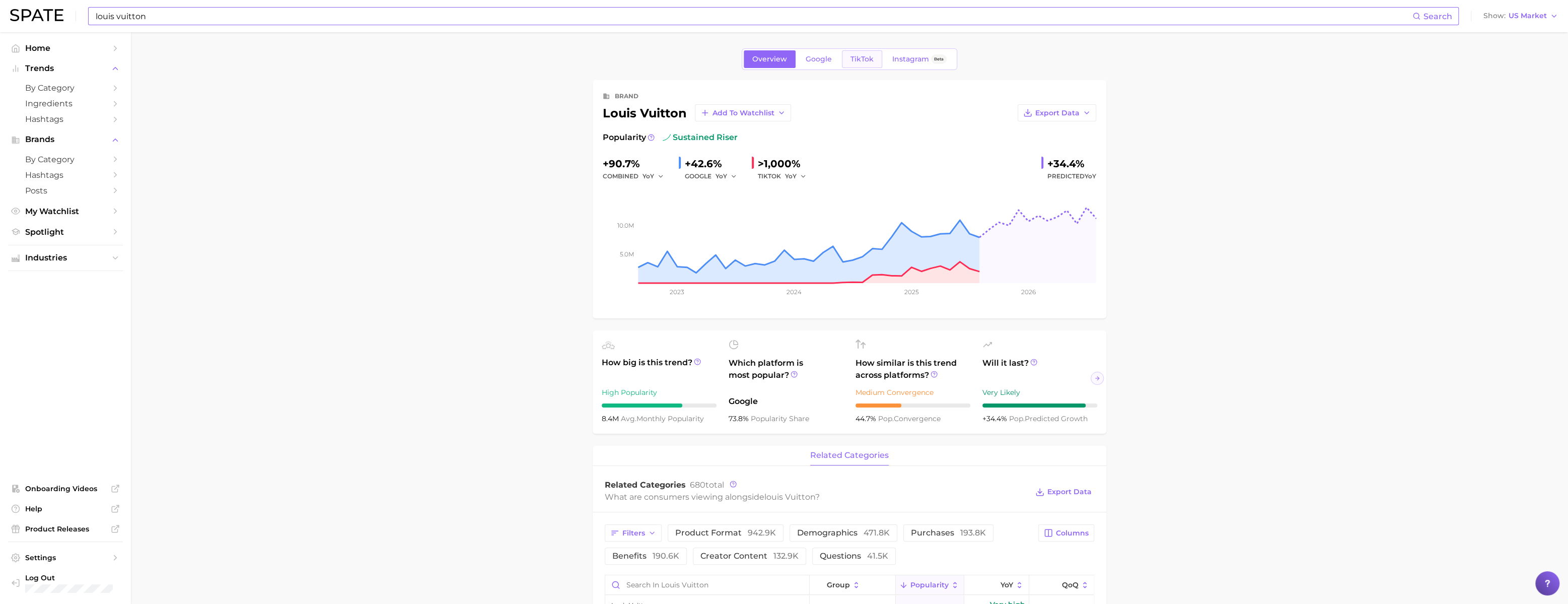
click at [851, 56] on span "TikTok" at bounding box center [862, 59] width 23 height 9
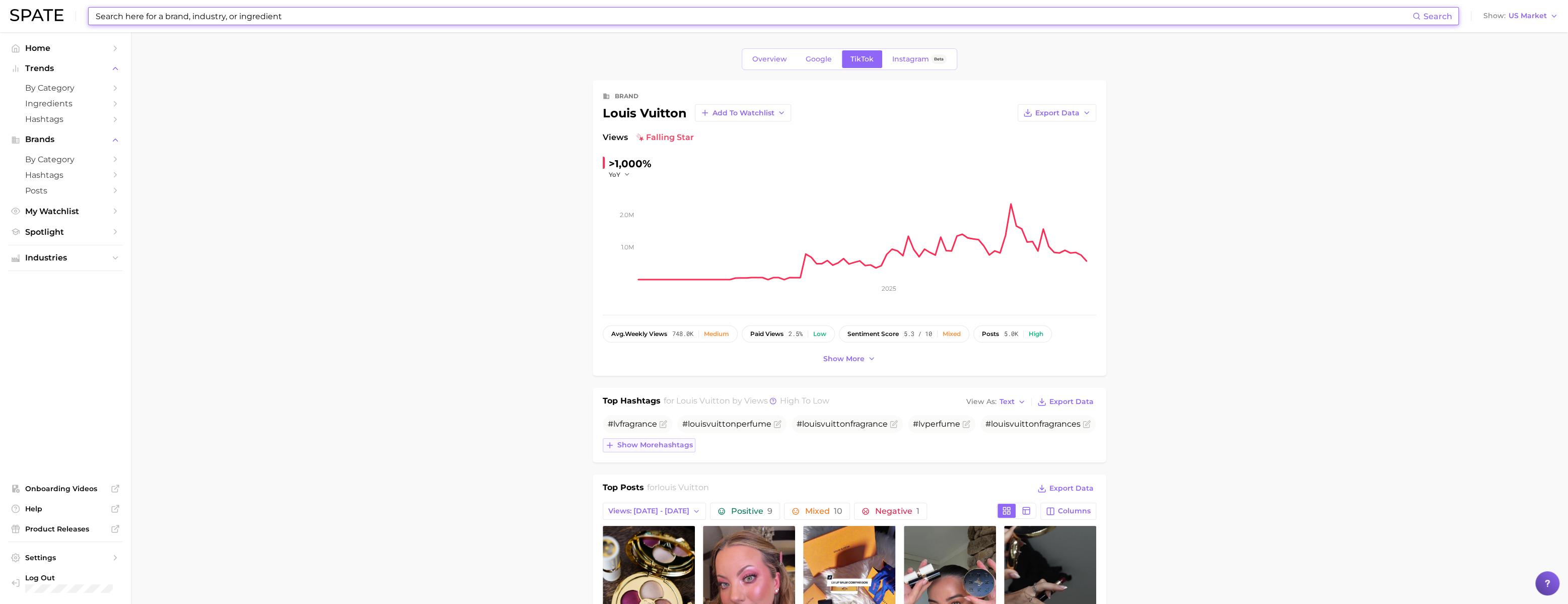
click at [656, 449] on span "Show more hashtags" at bounding box center [655, 445] width 76 height 9
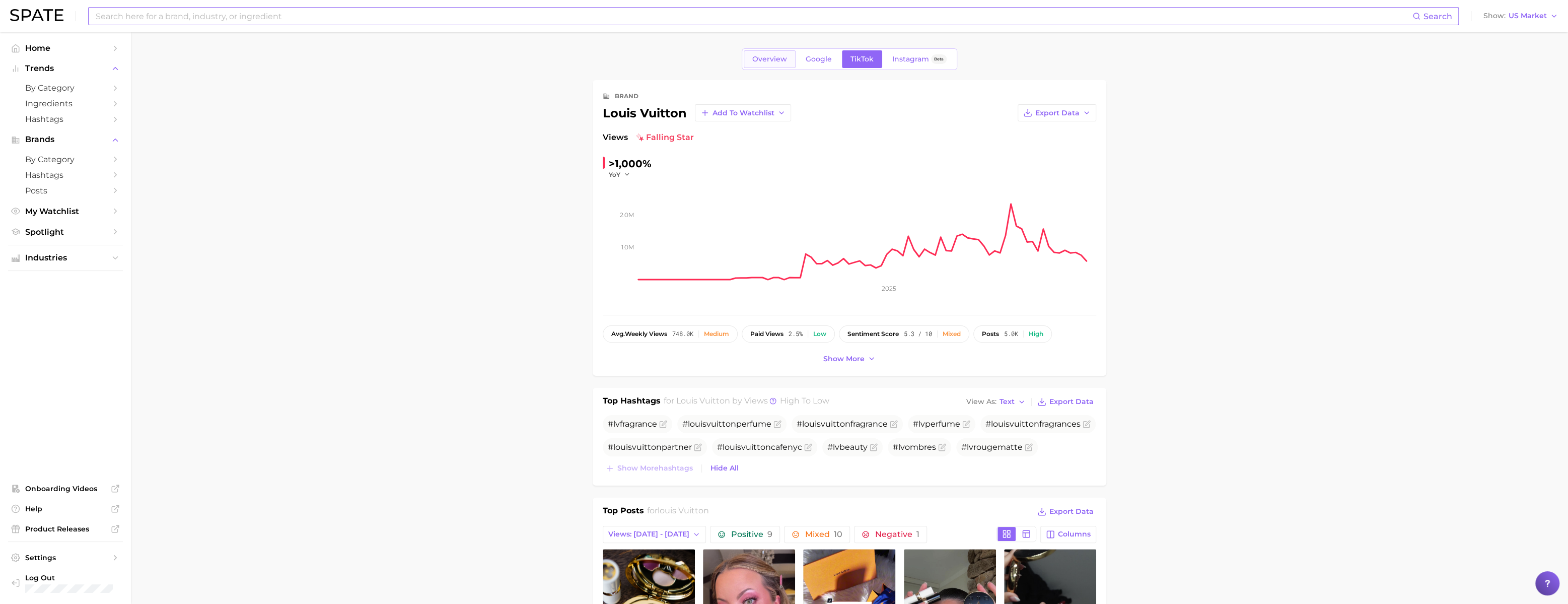
click at [753, 59] on span "Overview" at bounding box center [770, 59] width 35 height 9
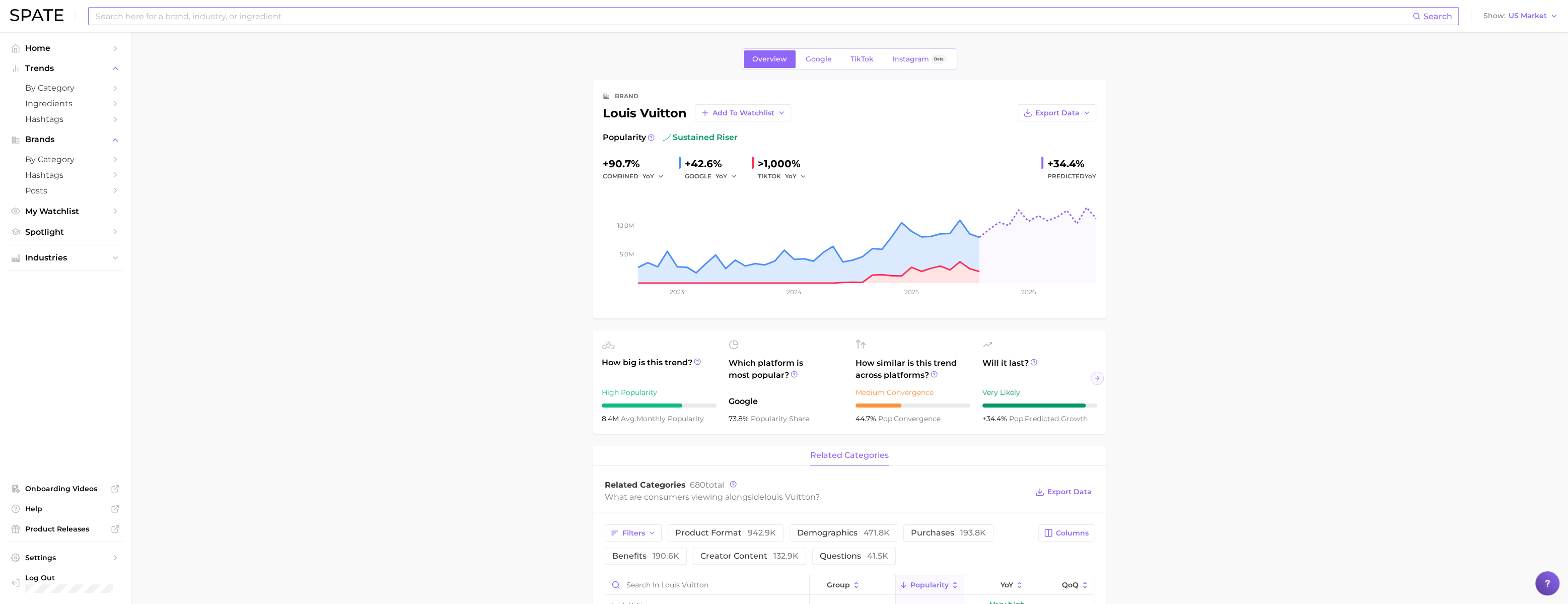
click at [364, 27] on div "Search Show US Market" at bounding box center [784, 16] width 1548 height 32
click at [364, 10] on input at bounding box center [754, 16] width 1318 height 17
paste input "louis vuitton la beauté"
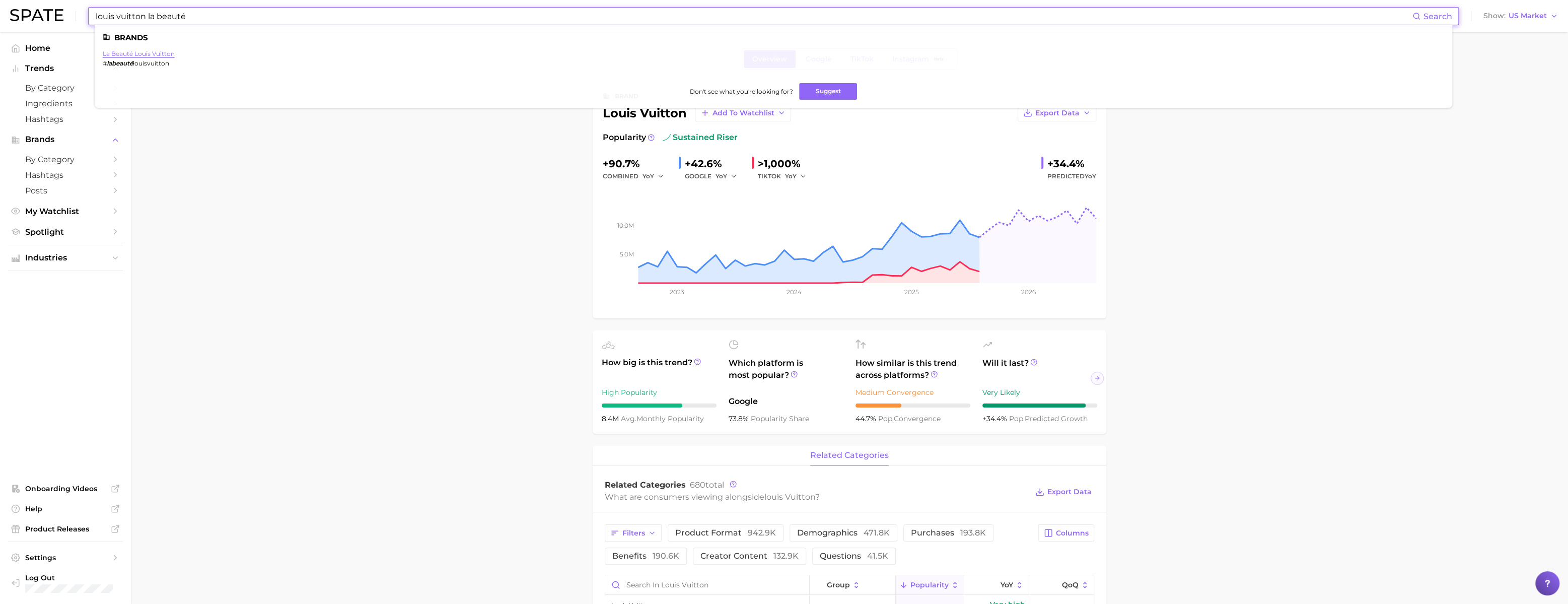
type input "louis vuitton la beauté"
click at [169, 53] on link "la beauté louis vuitton" at bounding box center [139, 54] width 72 height 7
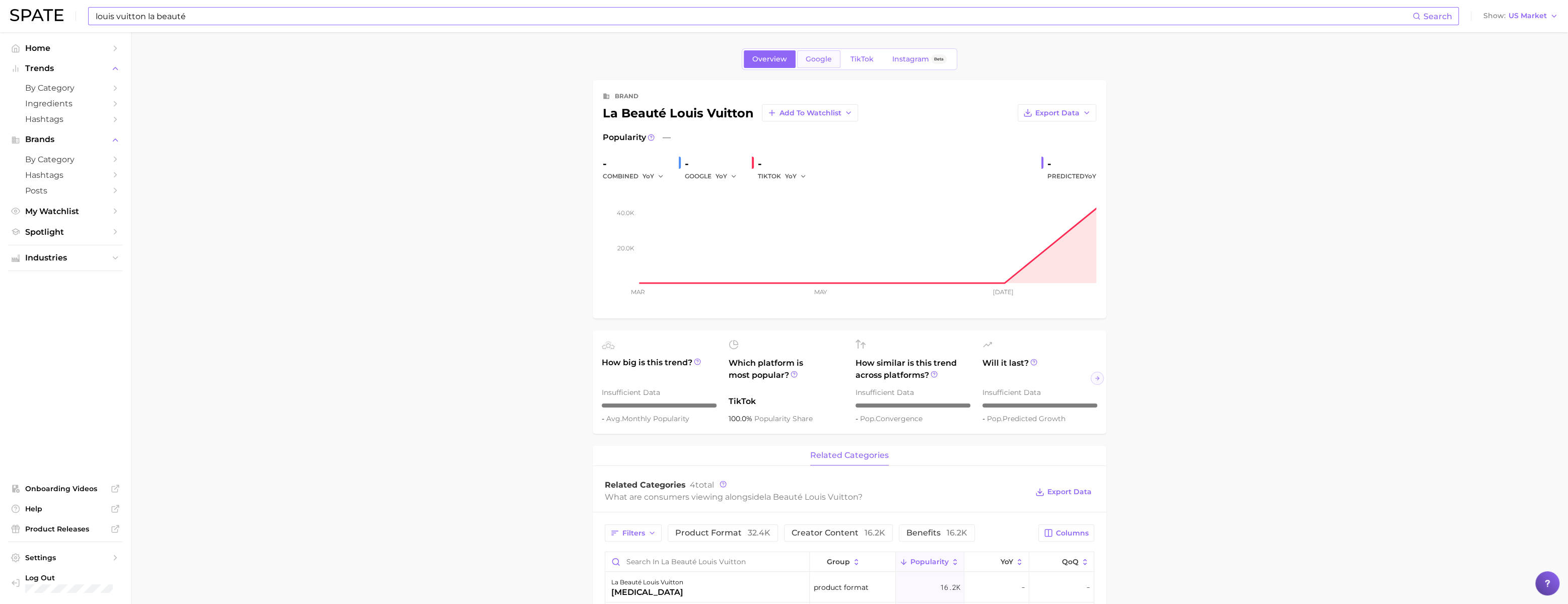
click at [816, 65] on link "Google" at bounding box center [819, 59] width 43 height 18
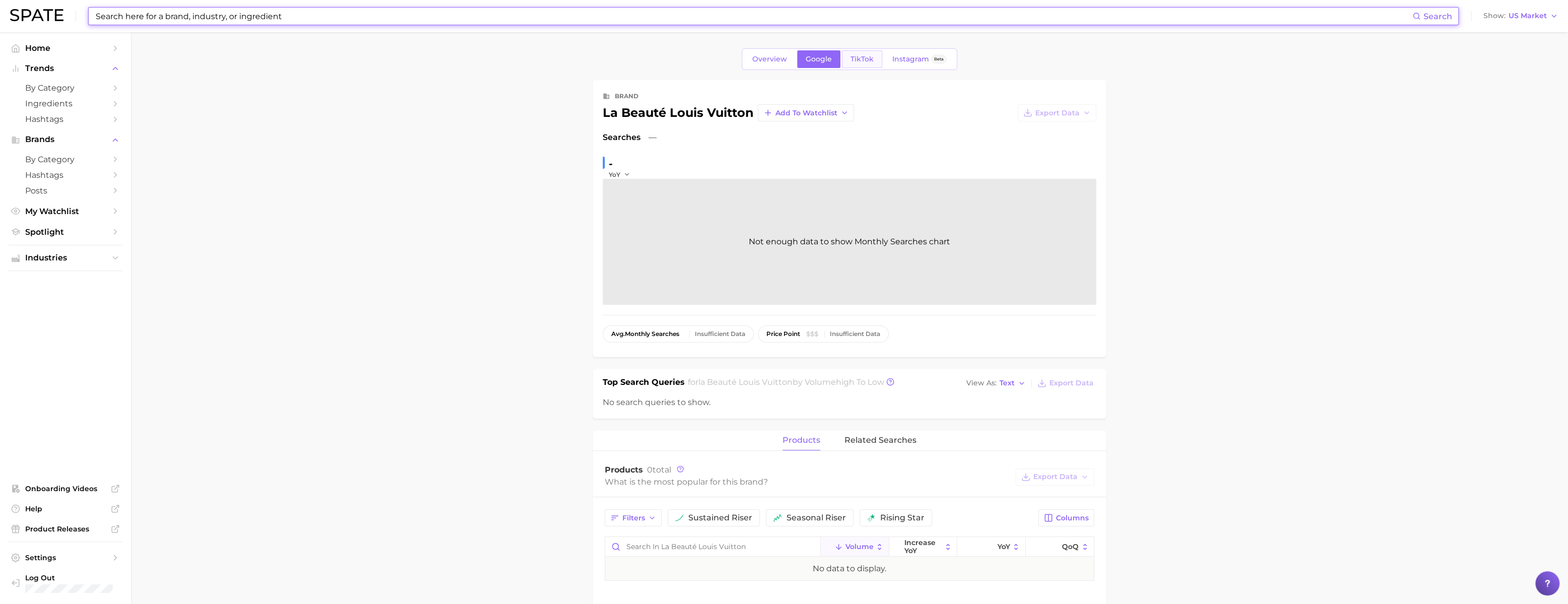
click at [882, 59] on link "TikTok" at bounding box center [862, 59] width 40 height 18
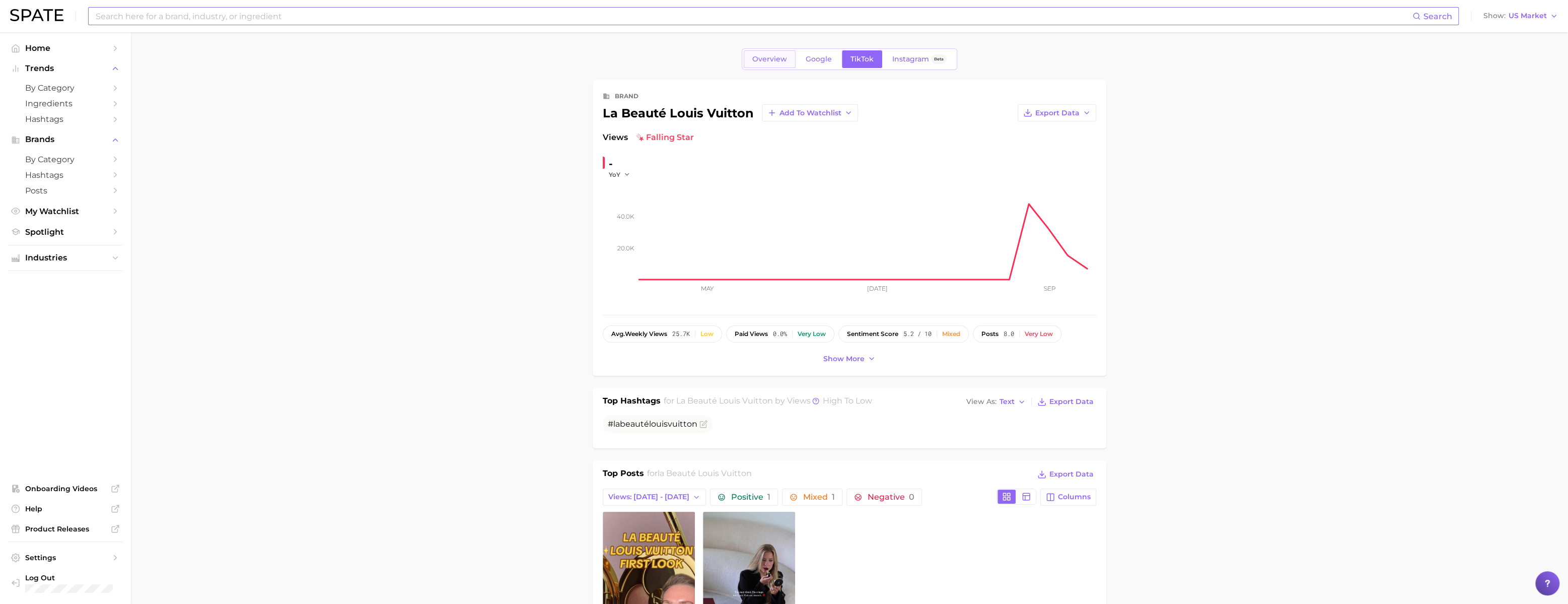
click at [782, 63] on link "Overview" at bounding box center [770, 59] width 52 height 18
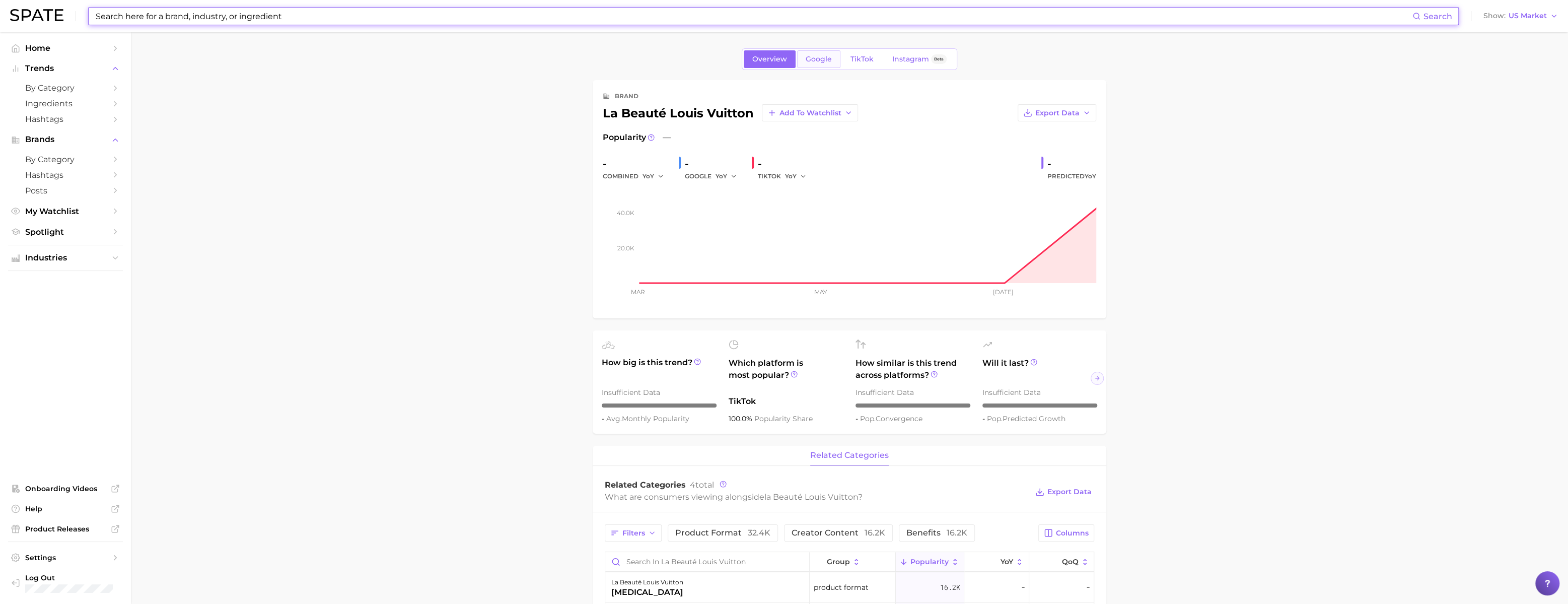
click at [806, 62] on span "Google" at bounding box center [819, 59] width 26 height 9
